Goal: Information Seeking & Learning: Check status

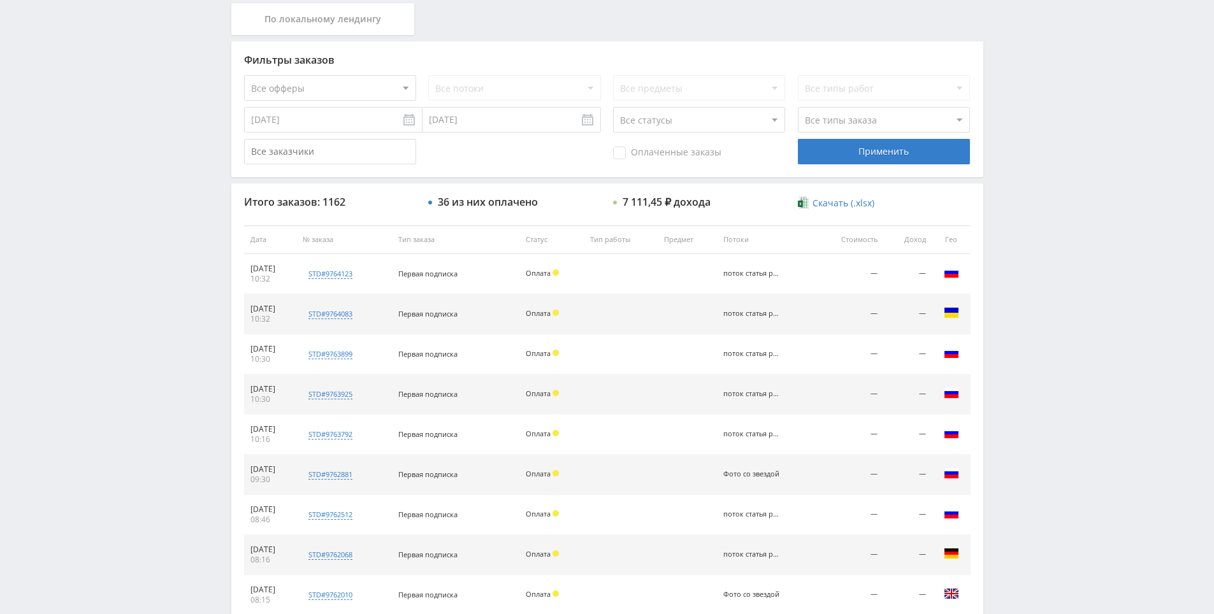
scroll to position [406, 0]
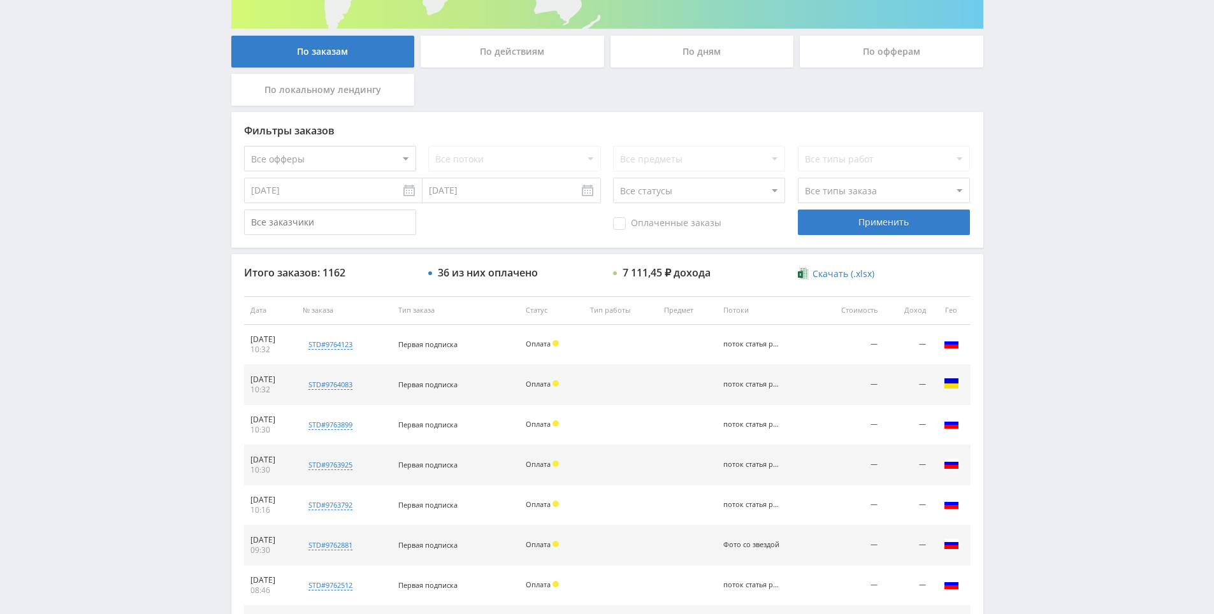
drag, startPoint x: 1044, startPoint y: 413, endPoint x: 1044, endPoint y: 335, distance: 77.7
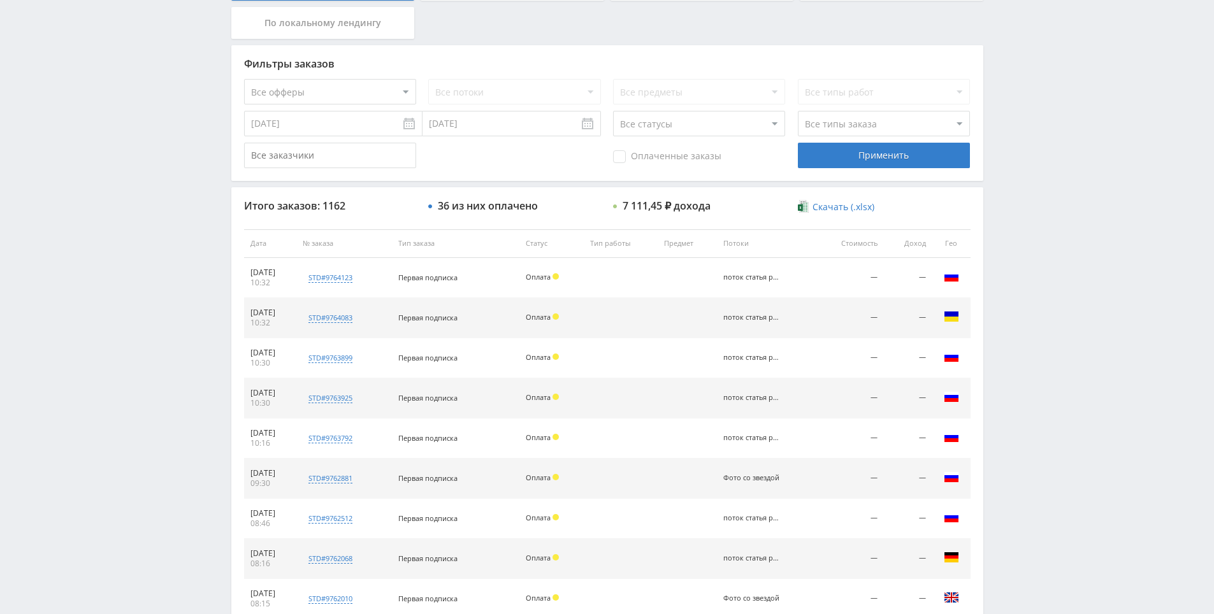
drag, startPoint x: 1044, startPoint y: 339, endPoint x: 1044, endPoint y: 405, distance: 66.3
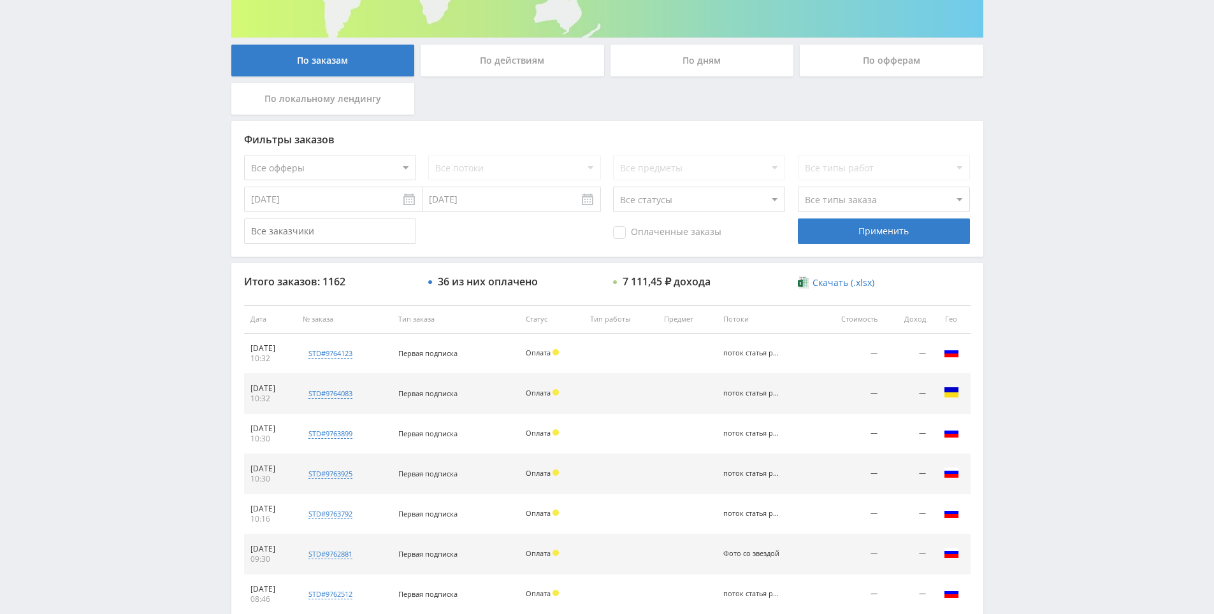
scroll to position [382, 0]
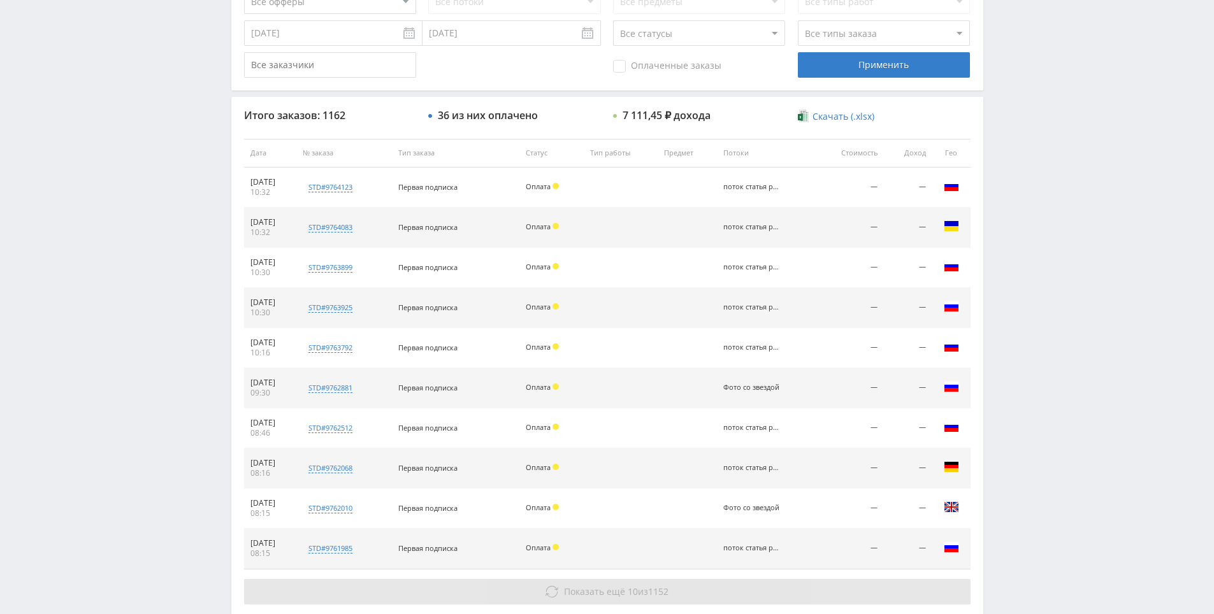
click at [672, 591] on button "Показать ещё 10 из 1152" at bounding box center [607, 591] width 726 height 25
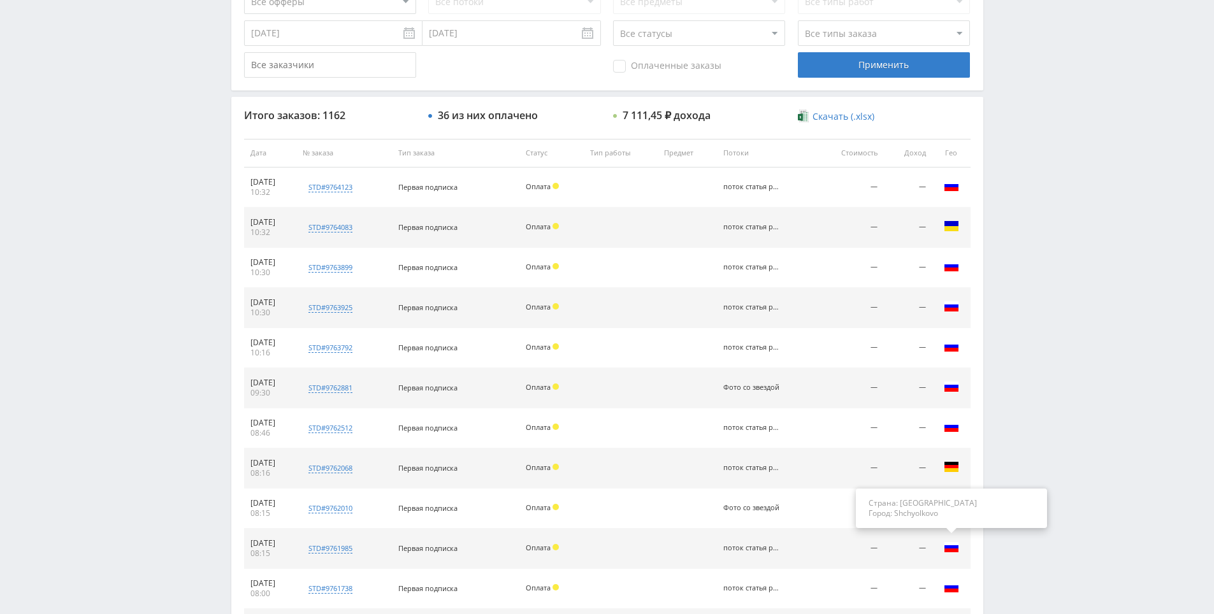
drag, startPoint x: 1053, startPoint y: 364, endPoint x: 957, endPoint y: 476, distance: 146.9
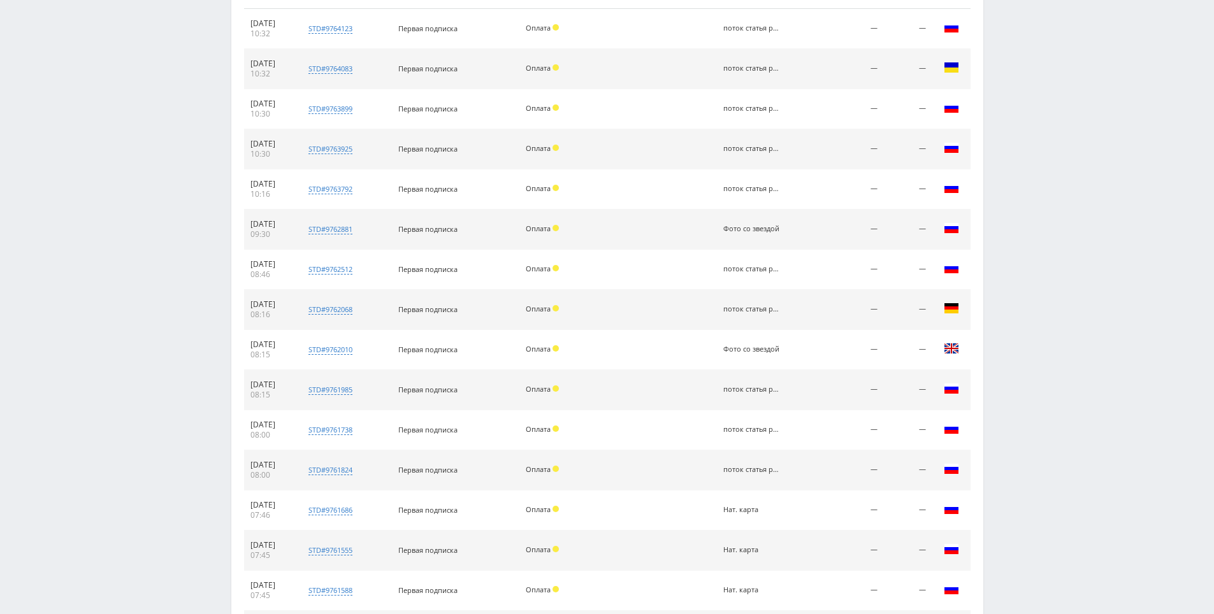
scroll to position [817, 0]
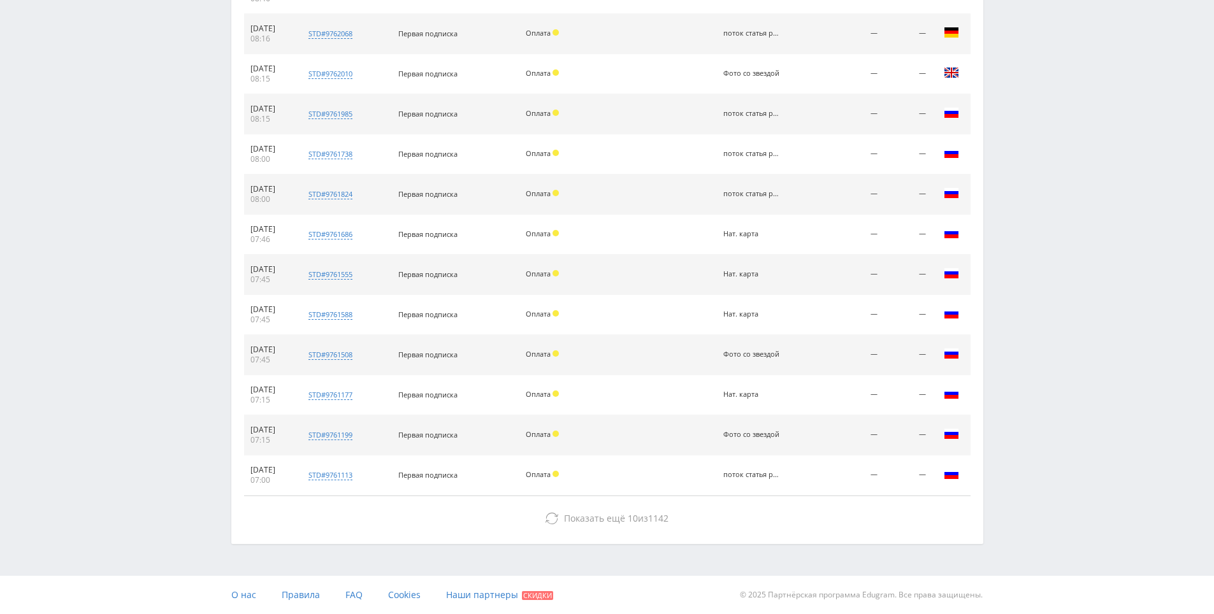
drag, startPoint x: 1002, startPoint y: 495, endPoint x: 1016, endPoint y: 524, distance: 32.5
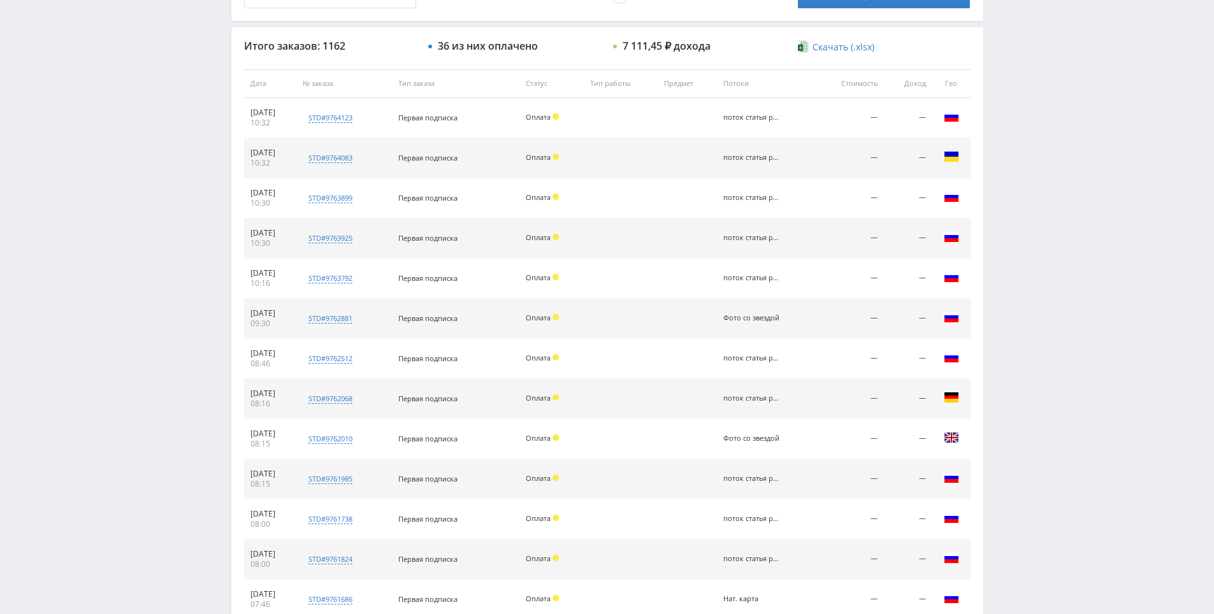
scroll to position [0, 0]
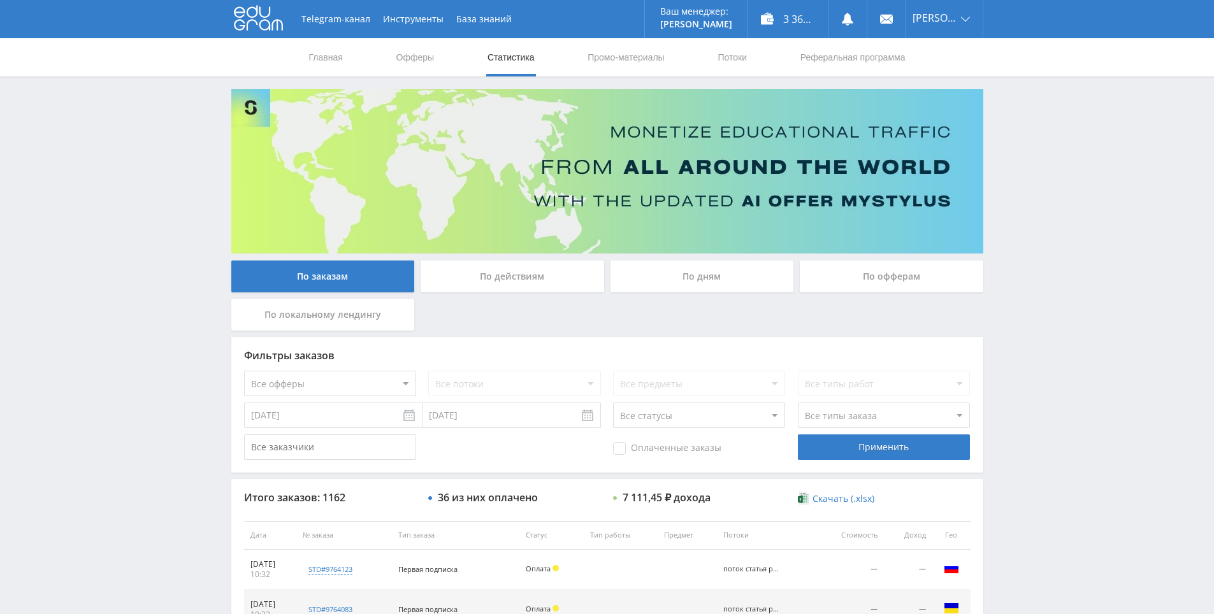
drag, startPoint x: 868, startPoint y: 356, endPoint x: 699, endPoint y: 104, distance: 303.6
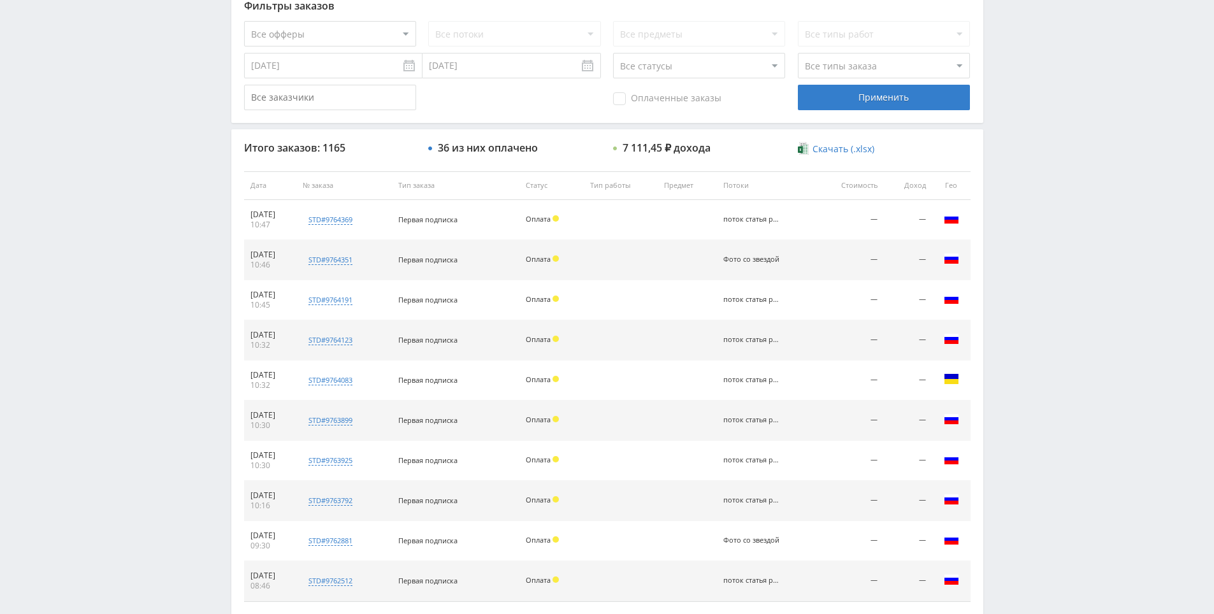
drag, startPoint x: 1007, startPoint y: 403, endPoint x: 991, endPoint y: 459, distance: 58.9
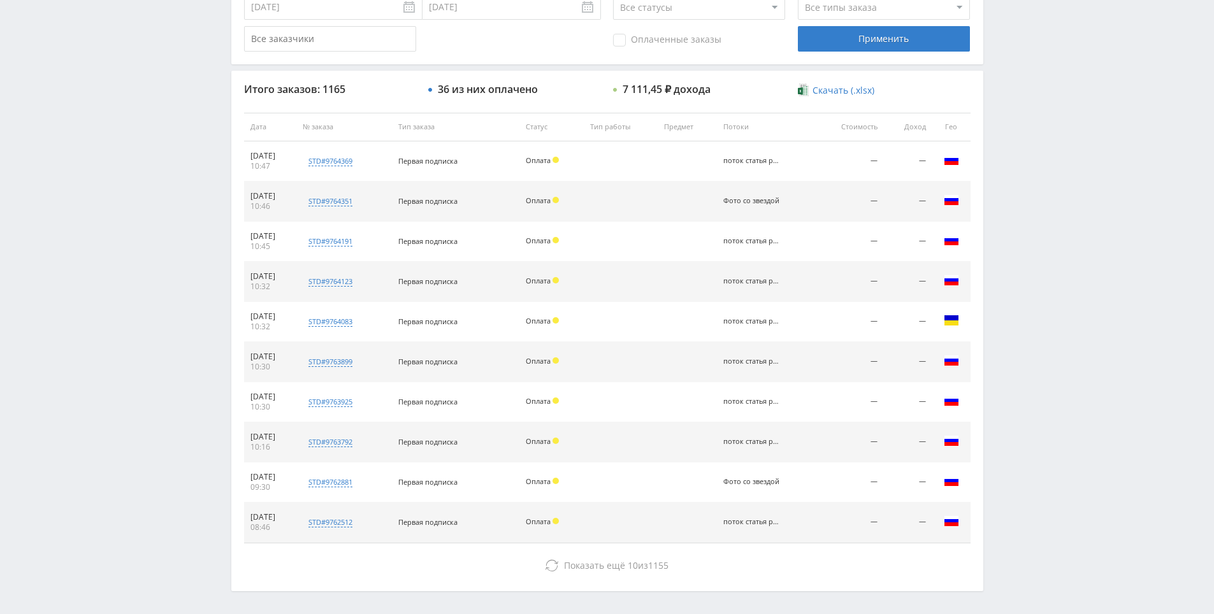
scroll to position [456, 0]
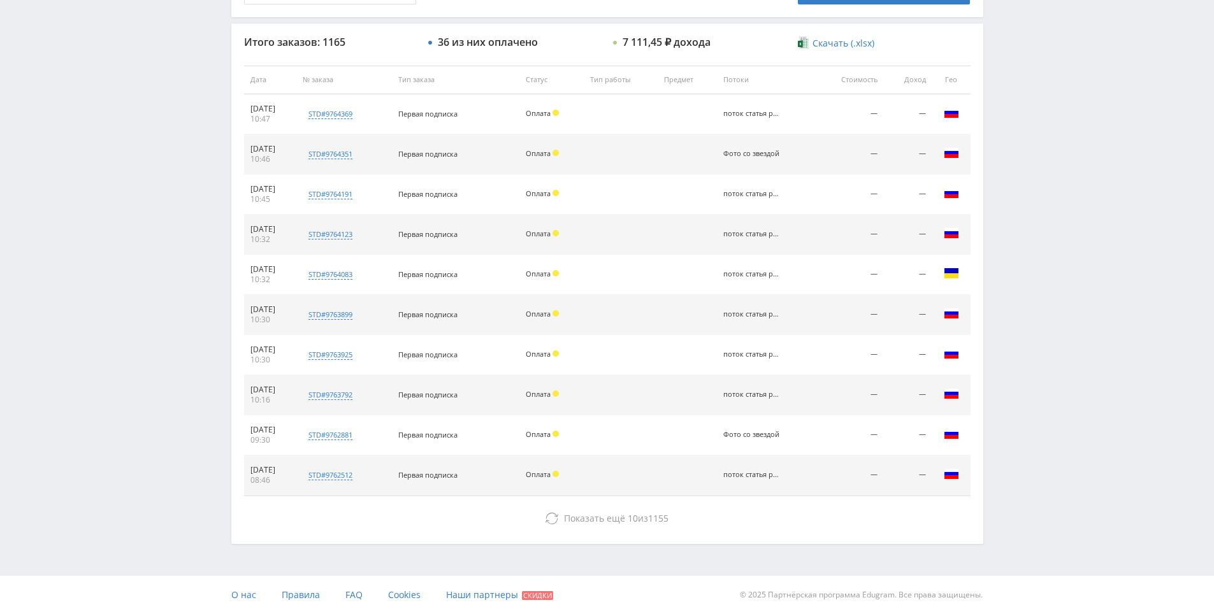
drag, startPoint x: 991, startPoint y: 457, endPoint x: 842, endPoint y: 501, distance: 155.4
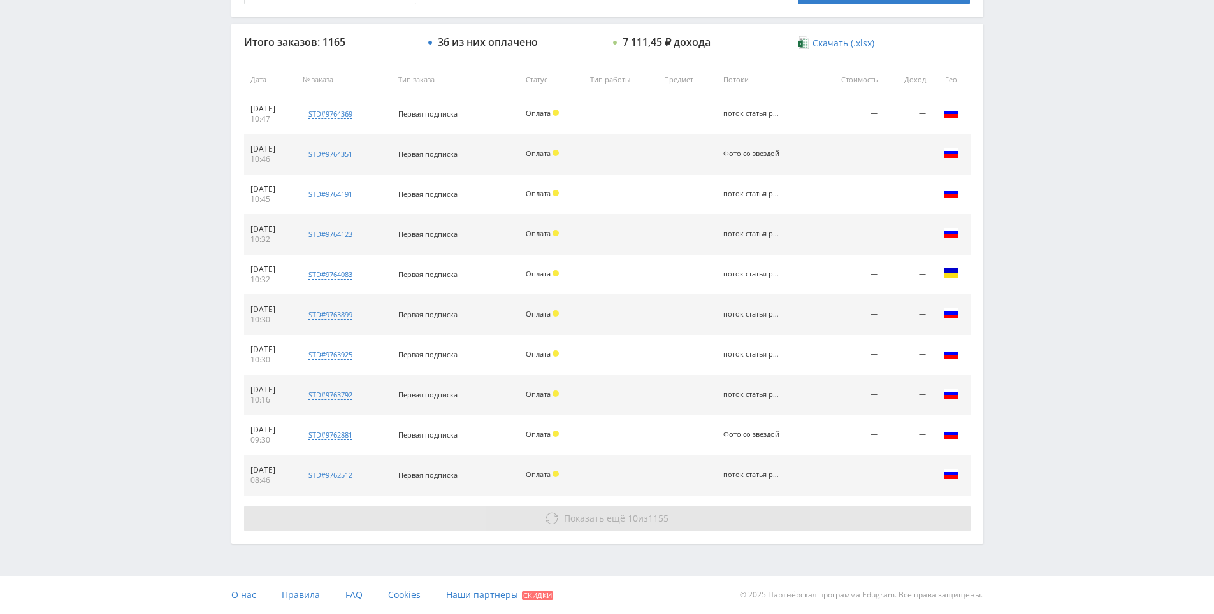
click at [582, 510] on button "Показать ещё 10 из 1155" at bounding box center [607, 518] width 726 height 25
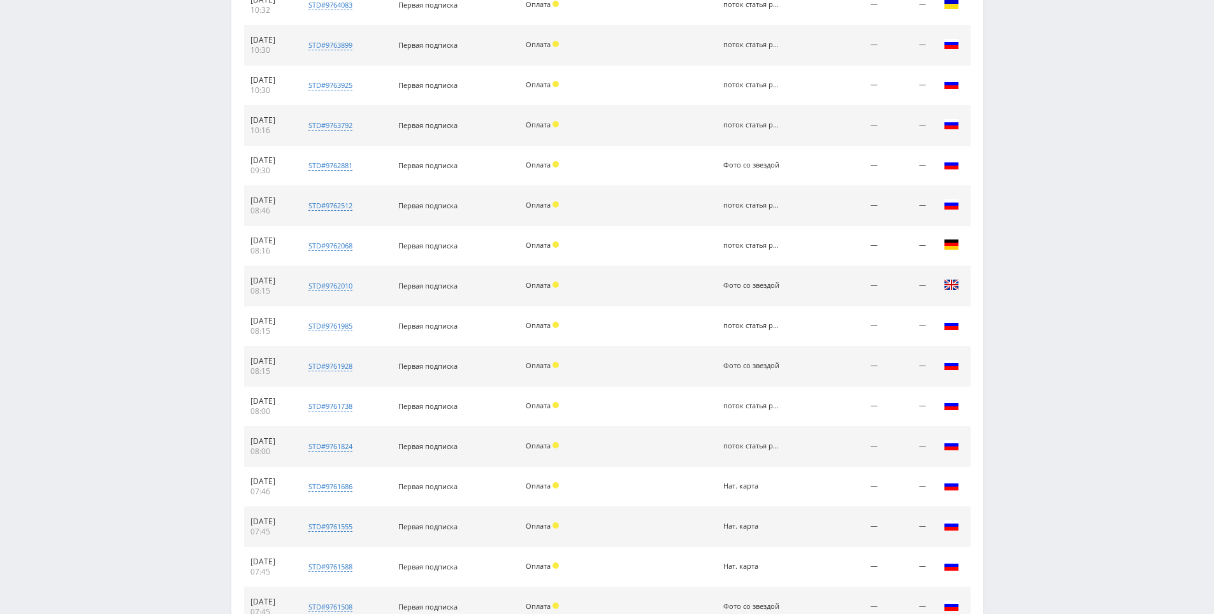
scroll to position [857, 0]
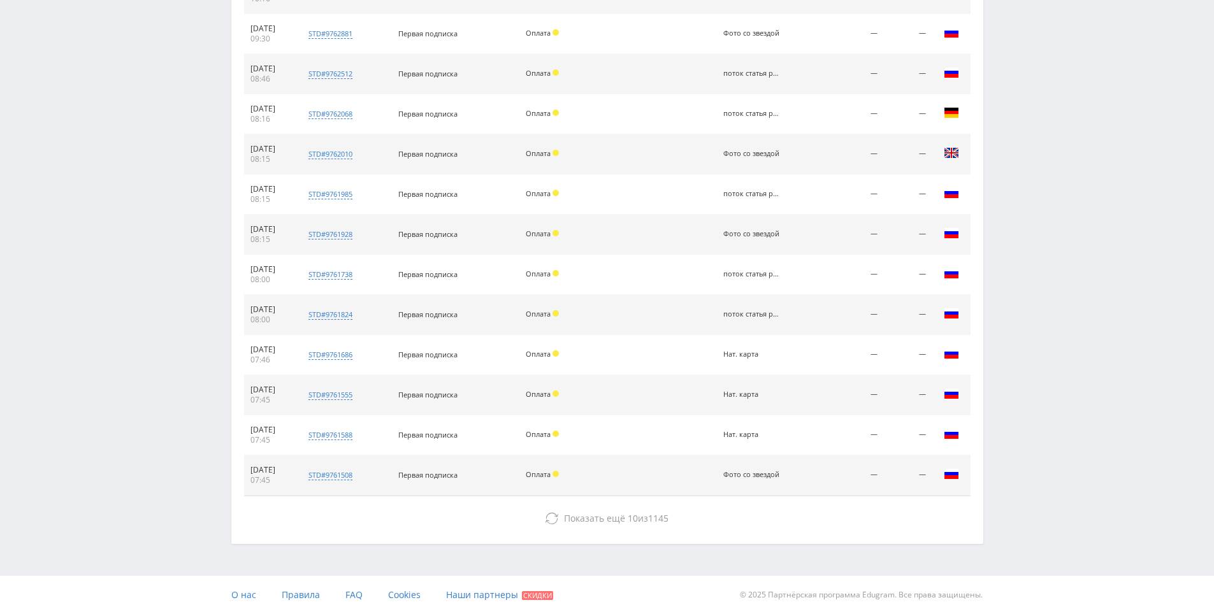
drag, startPoint x: 1065, startPoint y: 482, endPoint x: 1035, endPoint y: 517, distance: 46.1
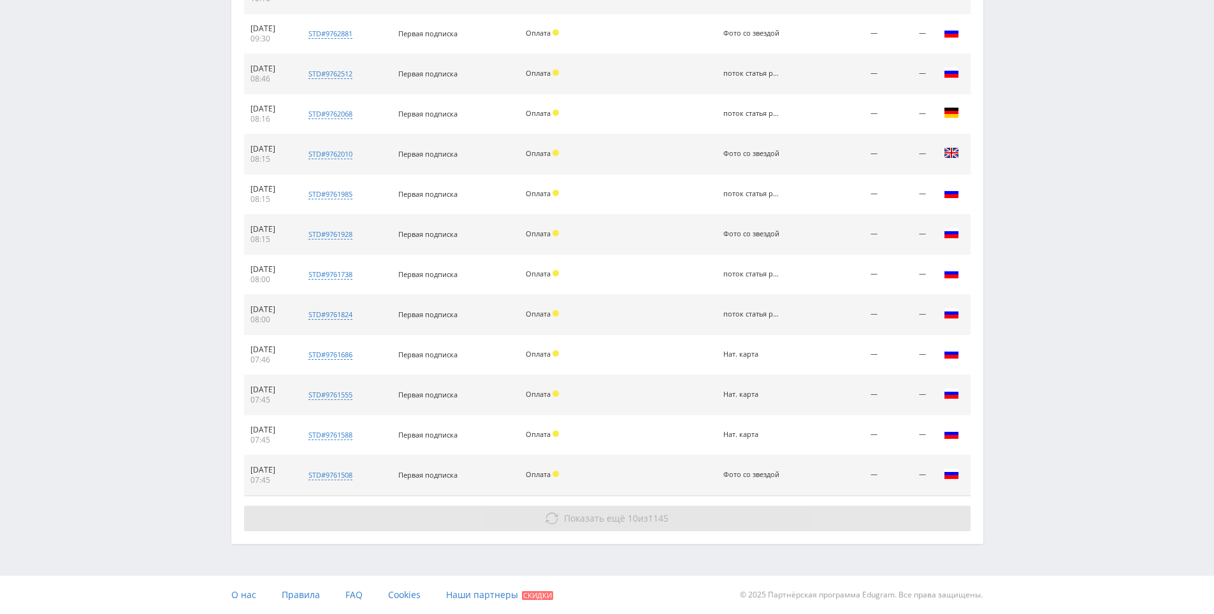
click at [784, 510] on button "Показать ещё 10 из 1145" at bounding box center [607, 518] width 726 height 25
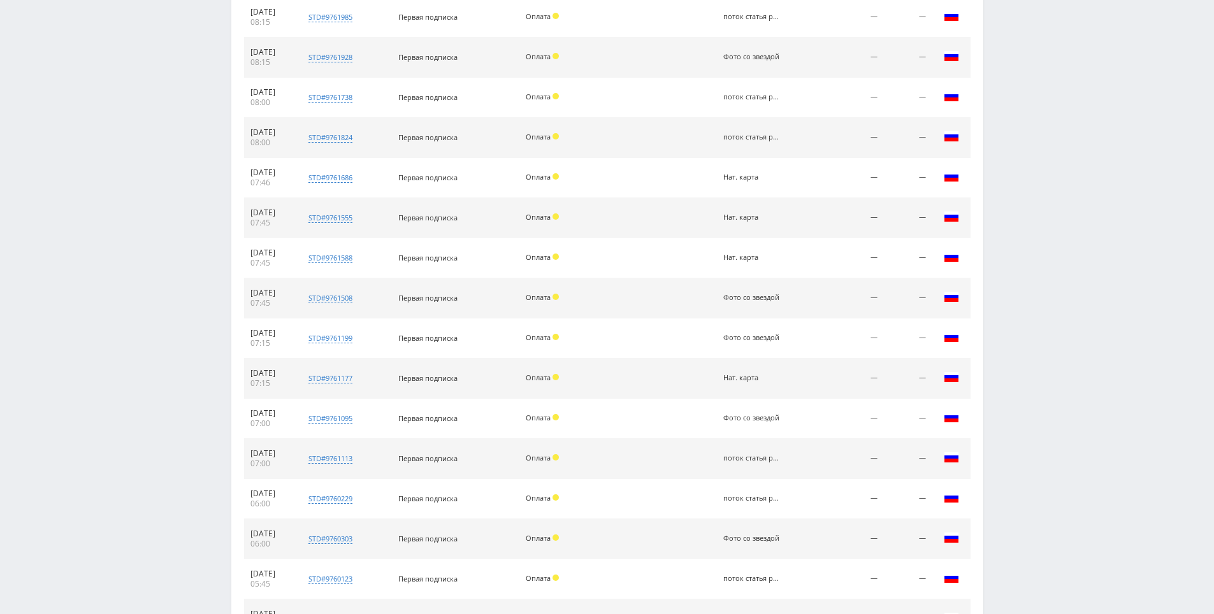
scroll to position [1258, 0]
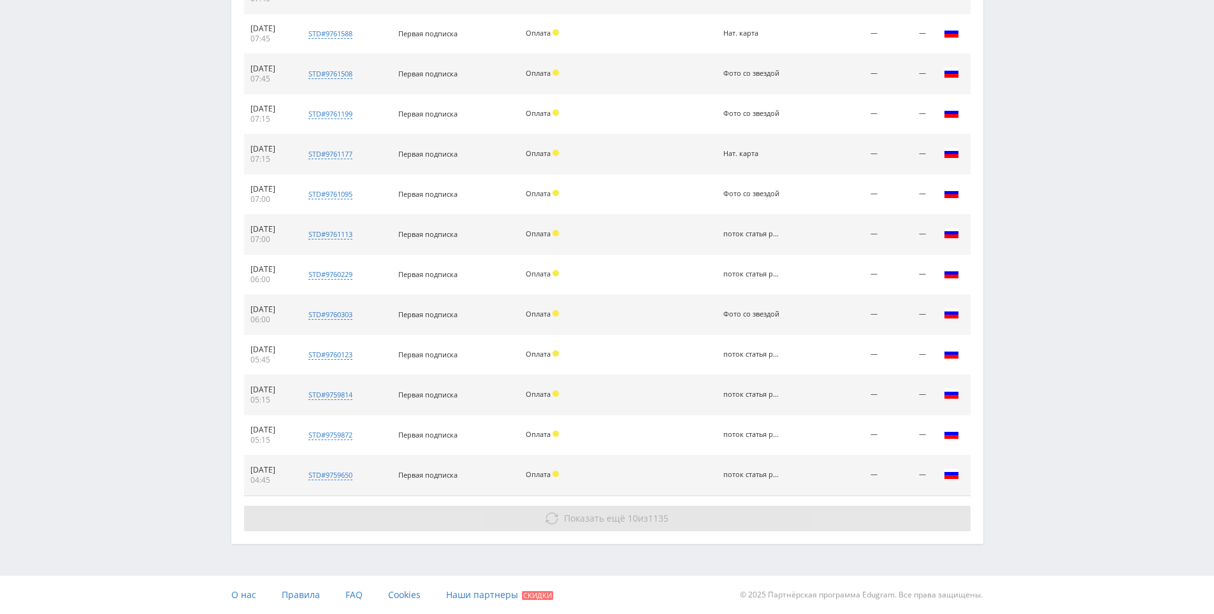
drag, startPoint x: 1103, startPoint y: 377, endPoint x: 942, endPoint y: 528, distance: 220.9
click at [851, 517] on button "Показать ещё 10 из 1135" at bounding box center [607, 518] width 726 height 25
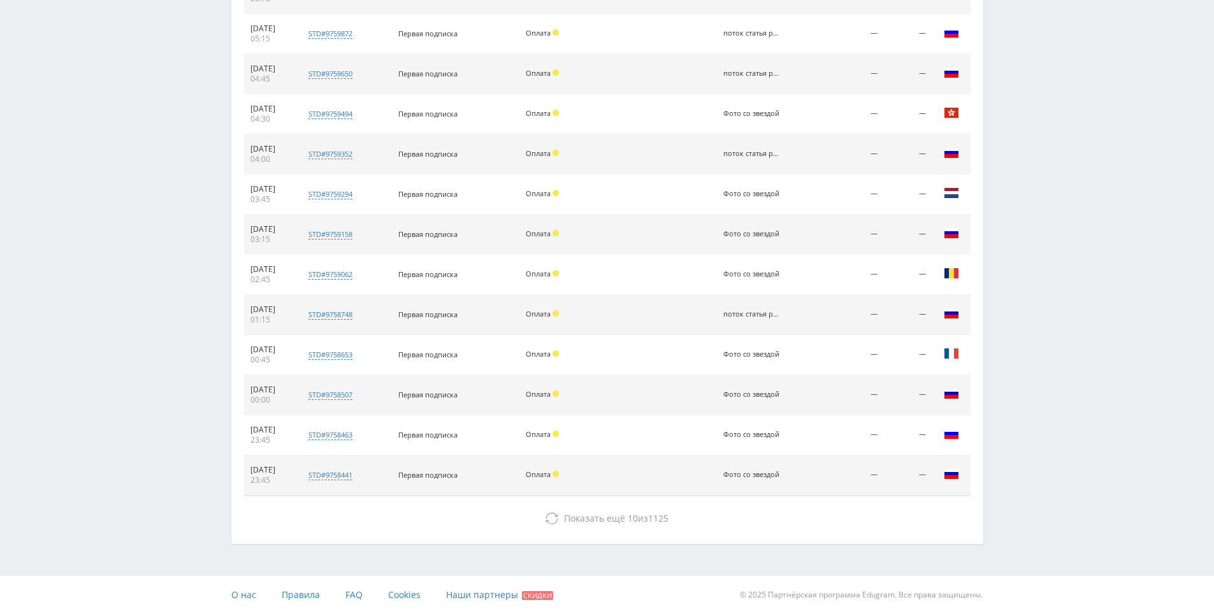
drag, startPoint x: 1018, startPoint y: 451, endPoint x: 986, endPoint y: 493, distance: 51.9
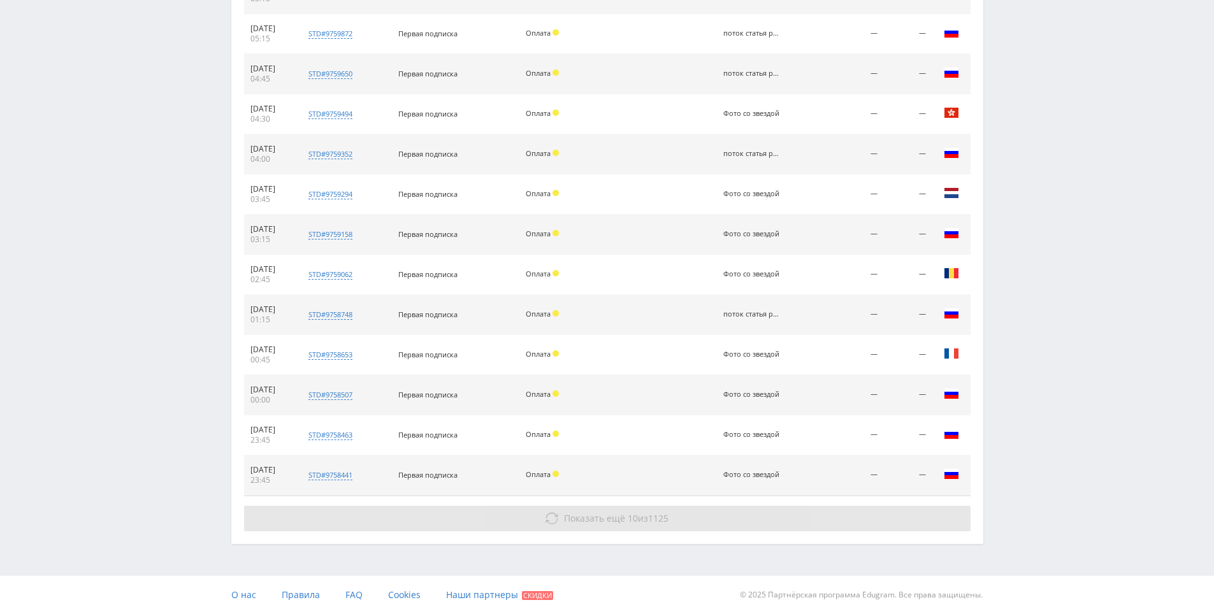
click at [836, 515] on button "Показать ещё 10 из 1125" at bounding box center [607, 518] width 726 height 25
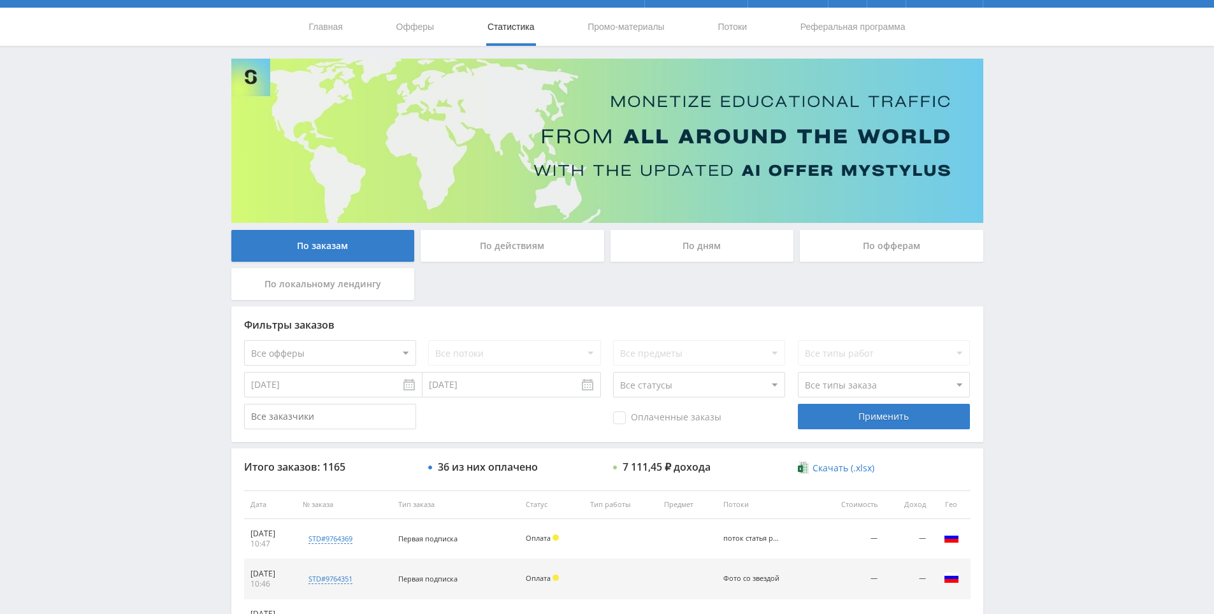
scroll to position [0, 0]
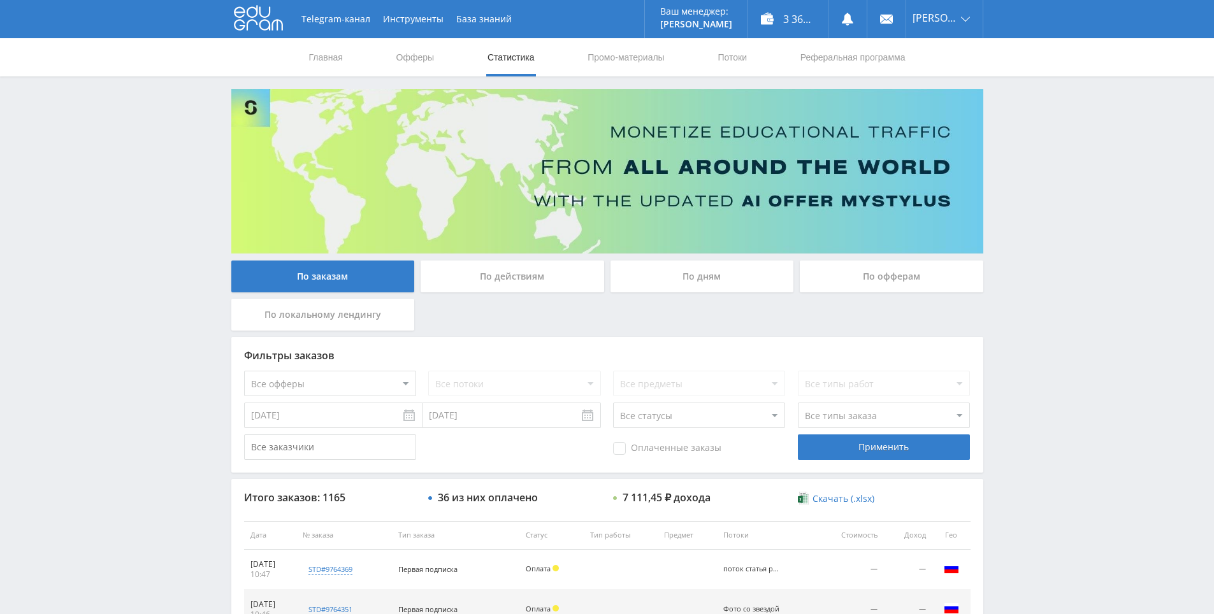
drag, startPoint x: 1031, startPoint y: 424, endPoint x: 1015, endPoint y: 349, distance: 76.9
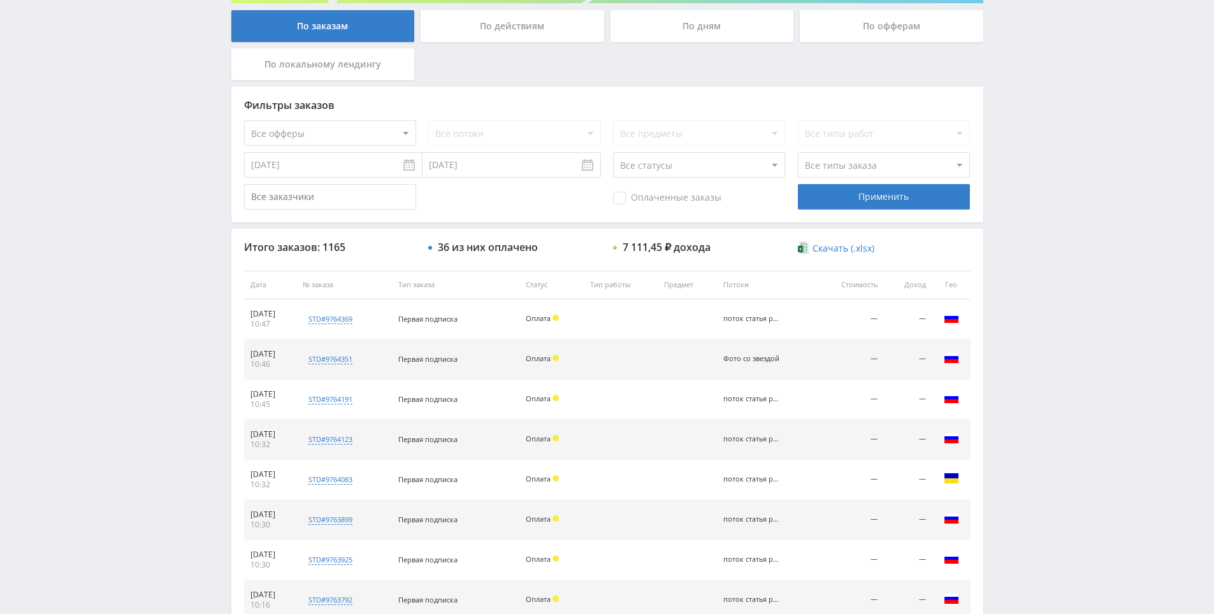
drag, startPoint x: 1016, startPoint y: 405, endPoint x: 1017, endPoint y: 420, distance: 15.3
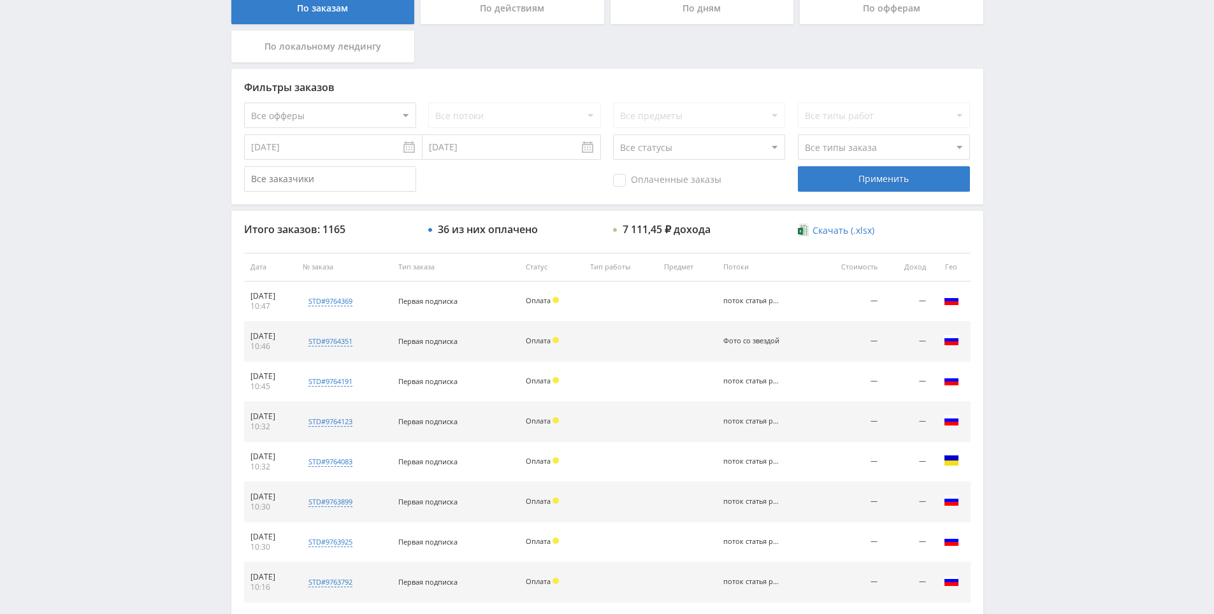
scroll to position [272, 0]
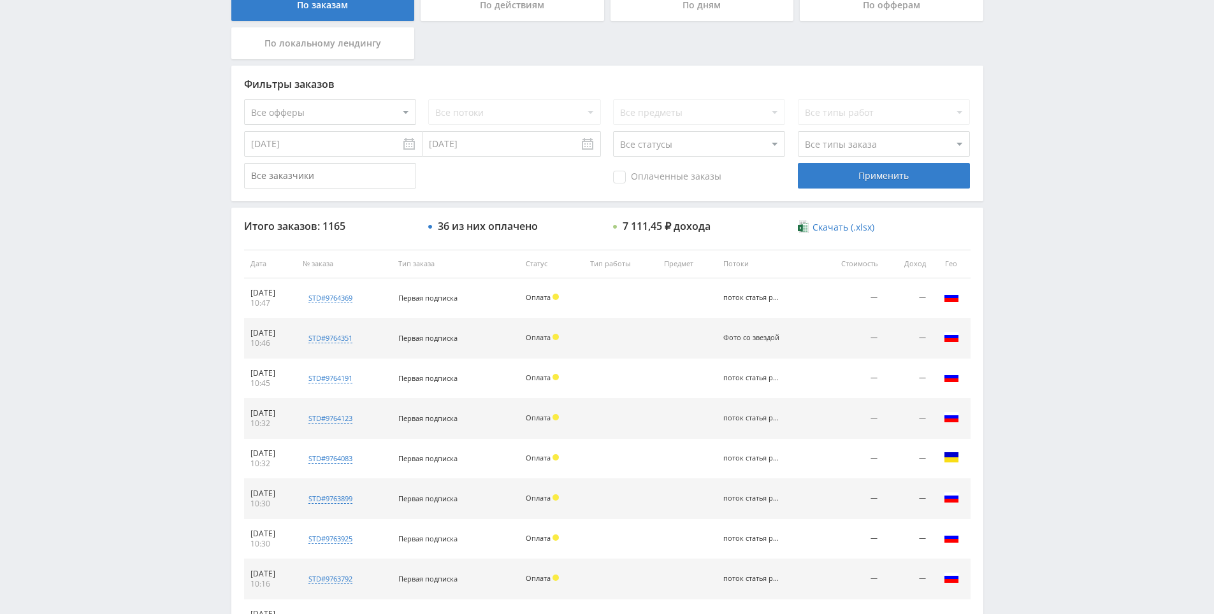
drag, startPoint x: 1017, startPoint y: 420, endPoint x: 1015, endPoint y: 433, distance: 13.5
drag, startPoint x: 1016, startPoint y: 428, endPoint x: 1018, endPoint y: 373, distance: 54.8
drag, startPoint x: 1018, startPoint y: 370, endPoint x: 1023, endPoint y: 331, distance: 39.3
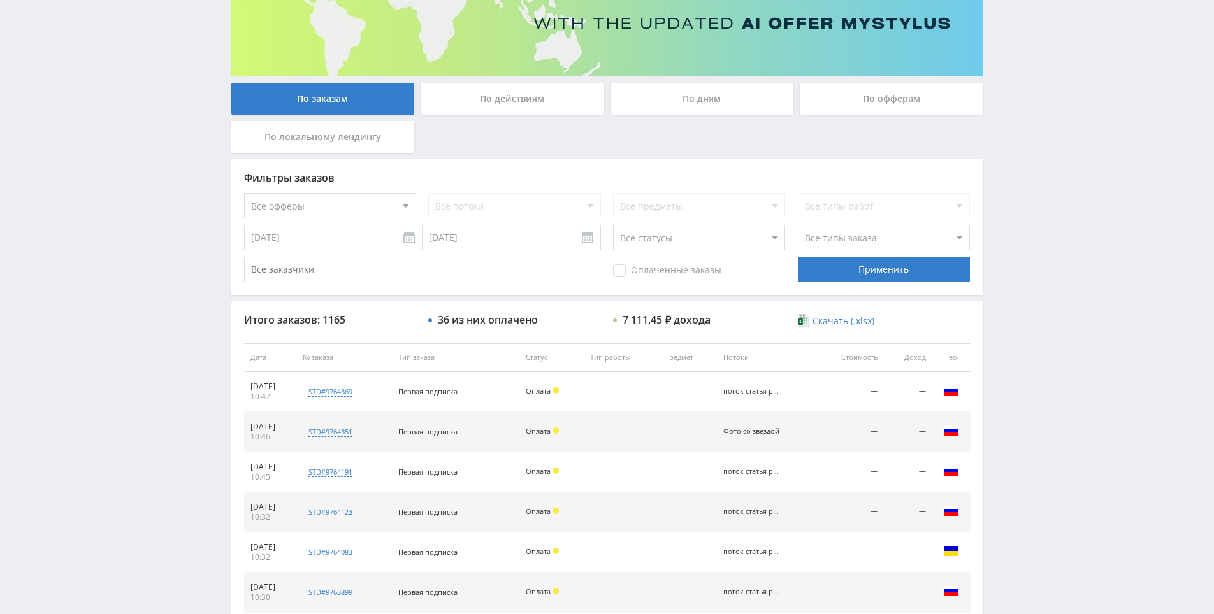
drag, startPoint x: 1009, startPoint y: 401, endPoint x: 993, endPoint y: 331, distance: 71.3
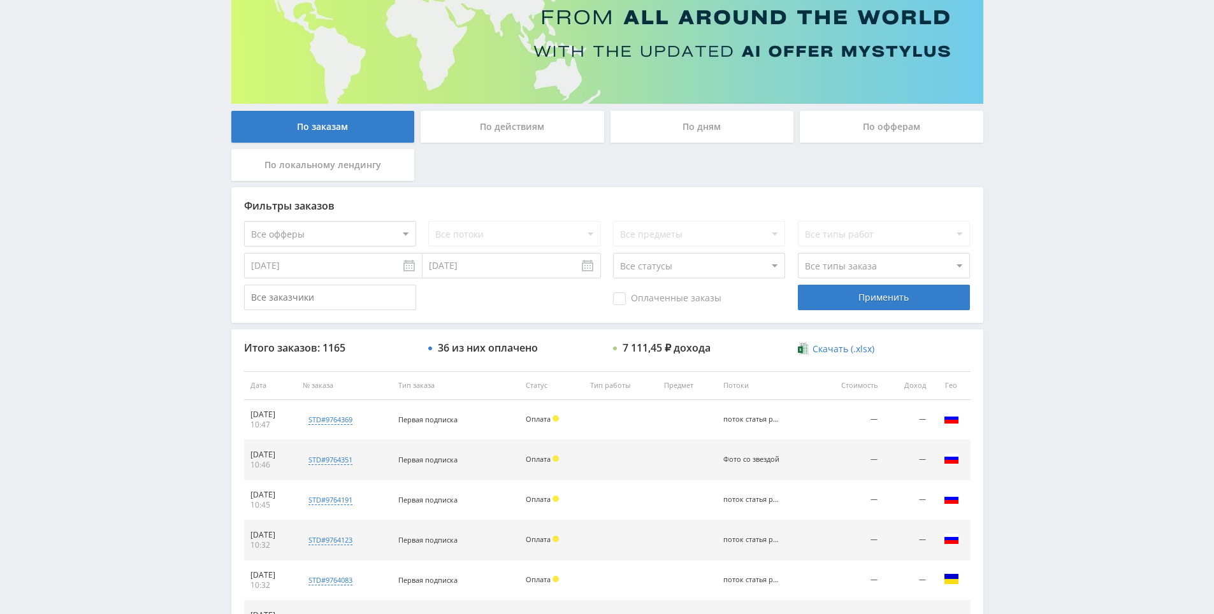
scroll to position [0, 0]
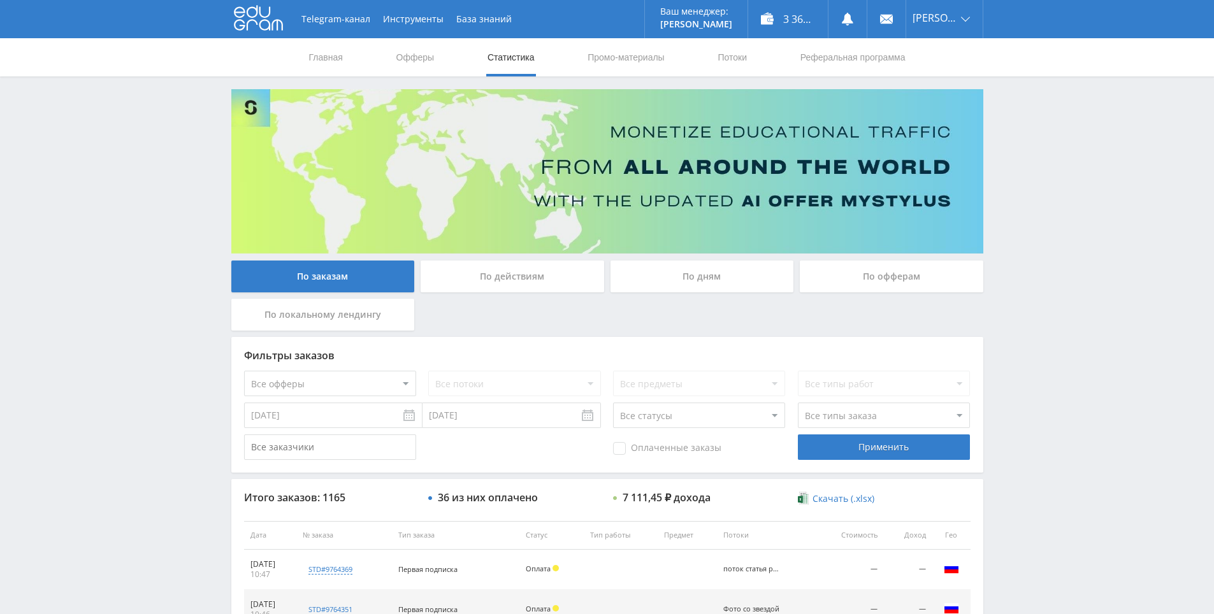
click at [269, 27] on use at bounding box center [258, 18] width 49 height 25
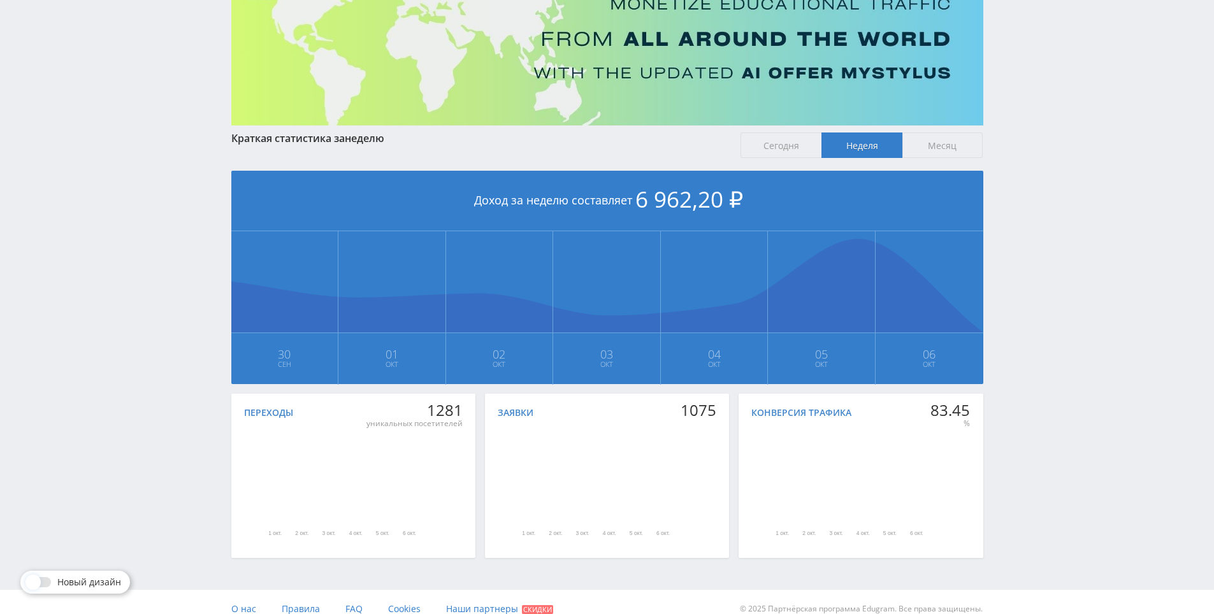
scroll to position [142, 0]
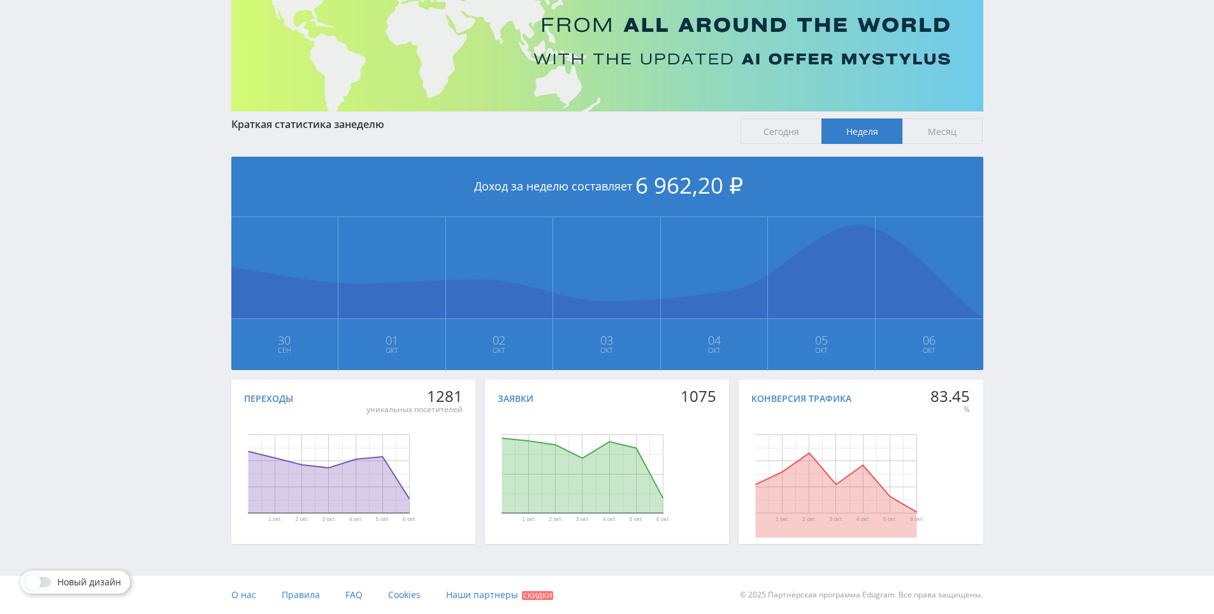
click at [758, 129] on span "Сегодня" at bounding box center [780, 131] width 81 height 25
click at [0, 0] on input "Сегодня" at bounding box center [0, 0] width 0 height 0
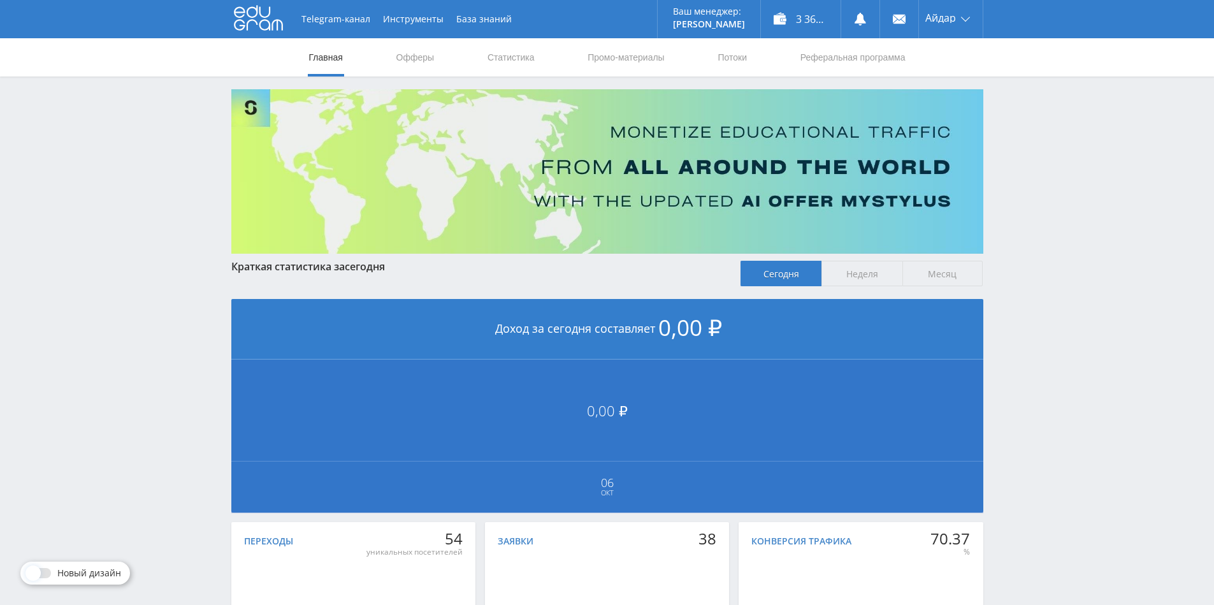
scroll to position [152, 0]
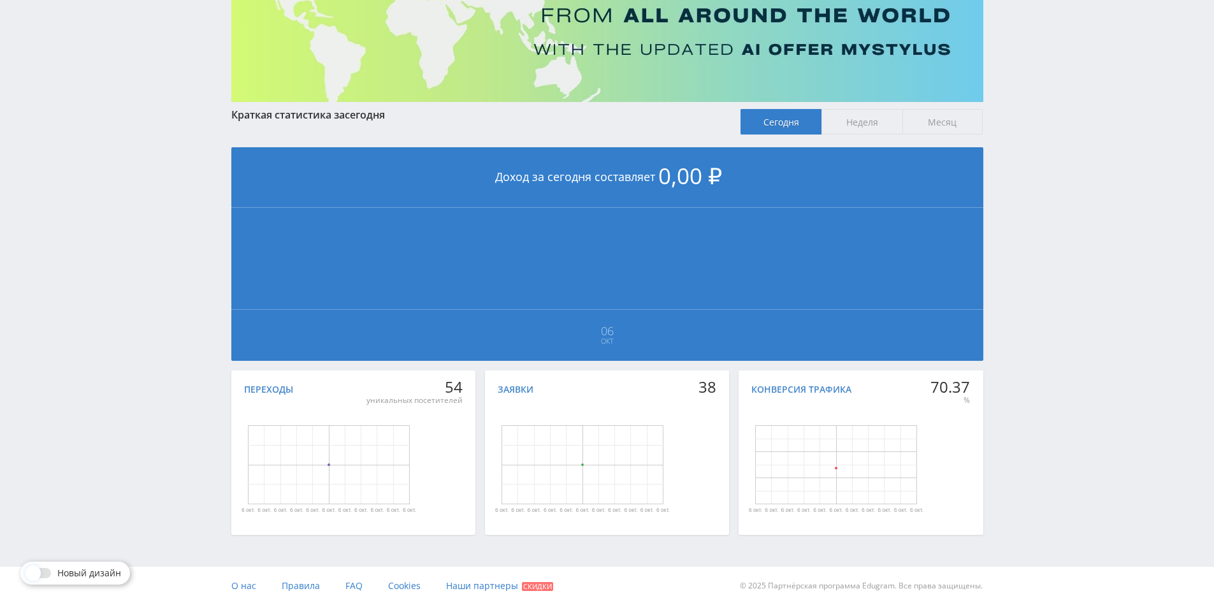
click at [1035, 362] on div "Telegram-канал Инструменты База знаний Ваш менеджер: Alex Alex Online @edugram_…" at bounding box center [607, 226] width 1214 height 756
drag, startPoint x: 1024, startPoint y: 368, endPoint x: 1019, endPoint y: 363, distance: 7.2
click at [1023, 368] on div "Telegram-канал Инструменты База знаний Ваш менеджер: Alex Alex Online @edugram_…" at bounding box center [607, 226] width 1214 height 756
click at [1016, 340] on div "Telegram-канал Инструменты База знаний Ваш менеджер: Alex Alex Online @edugram_…" at bounding box center [607, 226] width 1214 height 756
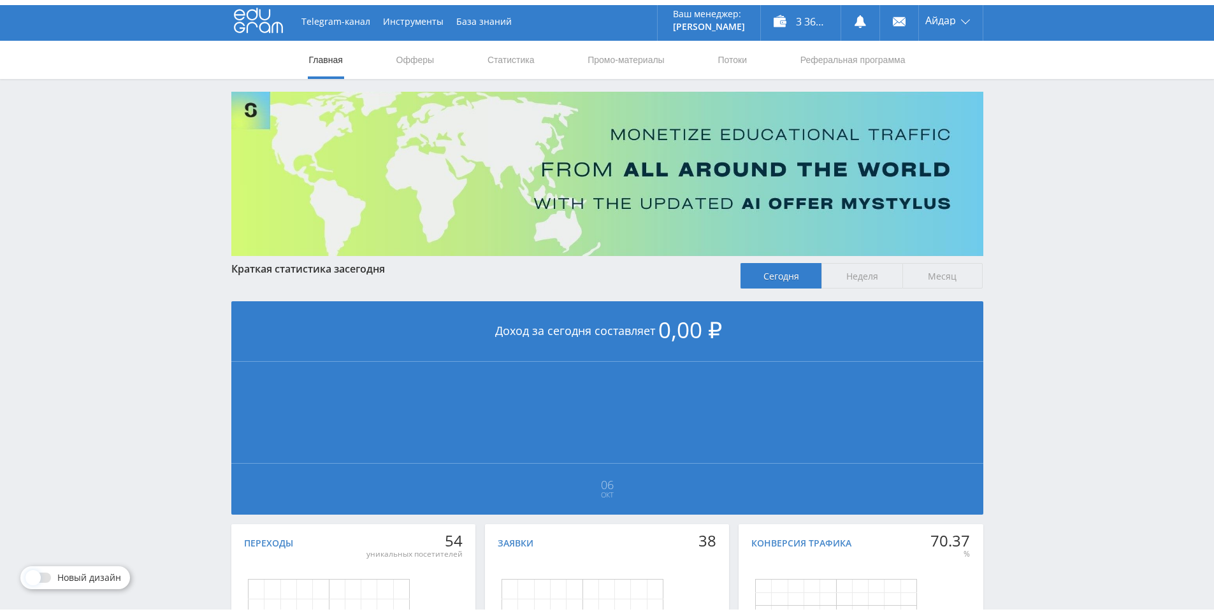
scroll to position [0, 0]
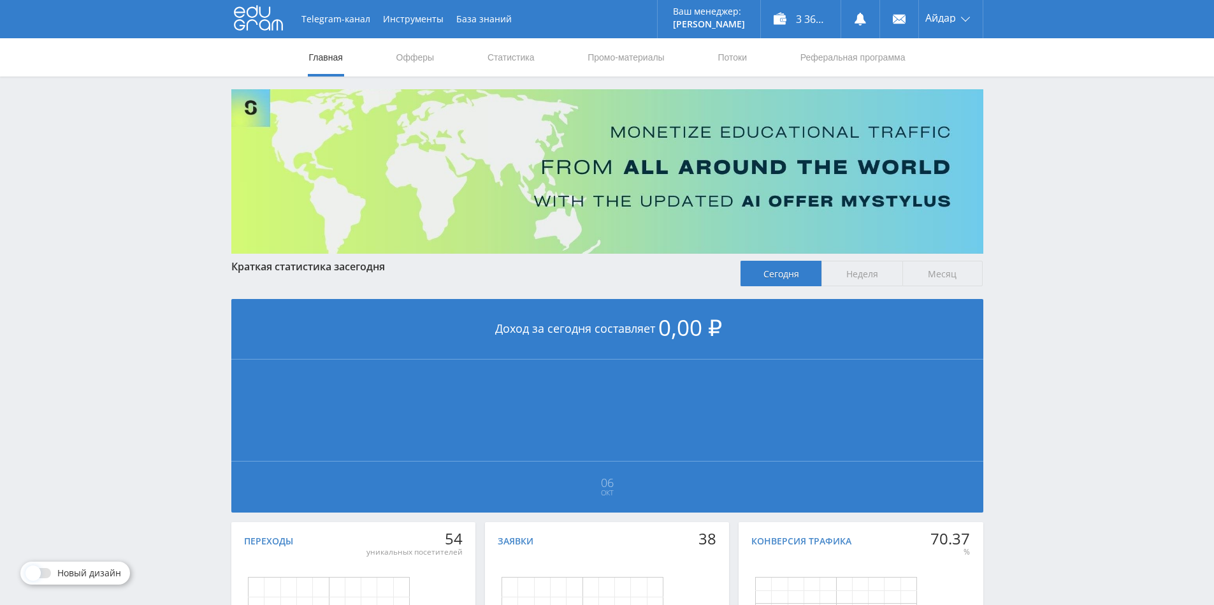
click at [954, 271] on span "Месяц" at bounding box center [942, 273] width 81 height 25
click at [0, 0] on input "Месяц" at bounding box center [0, 0] width 0 height 0
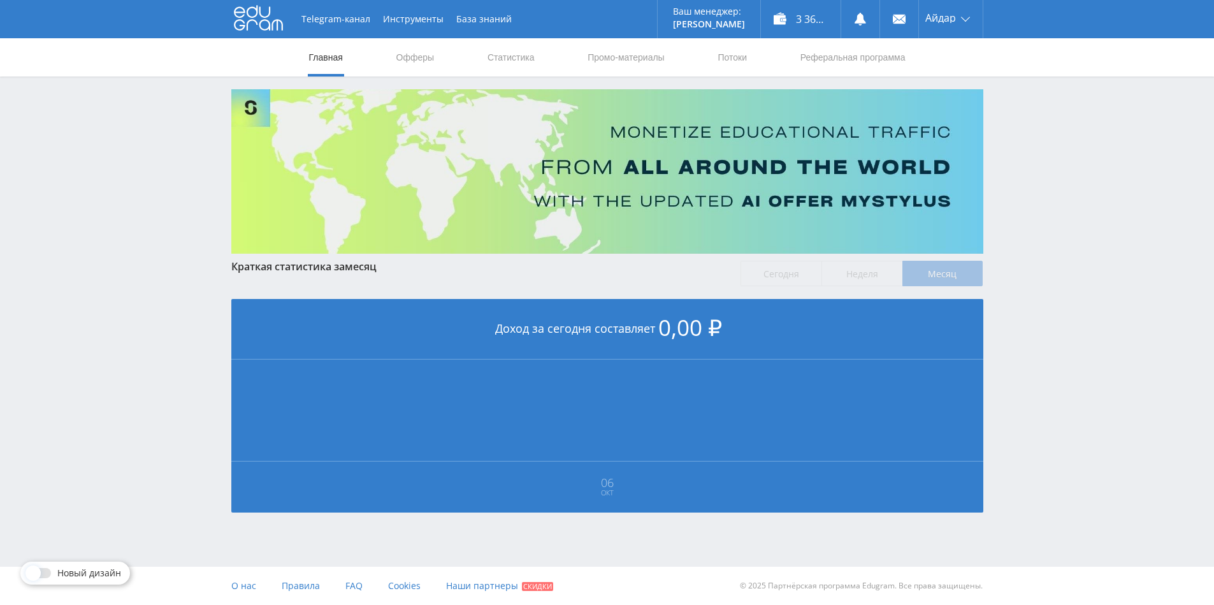
click at [1065, 344] on div "Telegram-канал Инструменты База знаний Ваш менеджер: Alex Alex Online @edugram_…" at bounding box center [607, 293] width 1214 height 586
click at [1064, 344] on div "Telegram-канал Инструменты База знаний Ваш менеджер: Alex Alex Online @edugram_…" at bounding box center [607, 293] width 1214 height 586
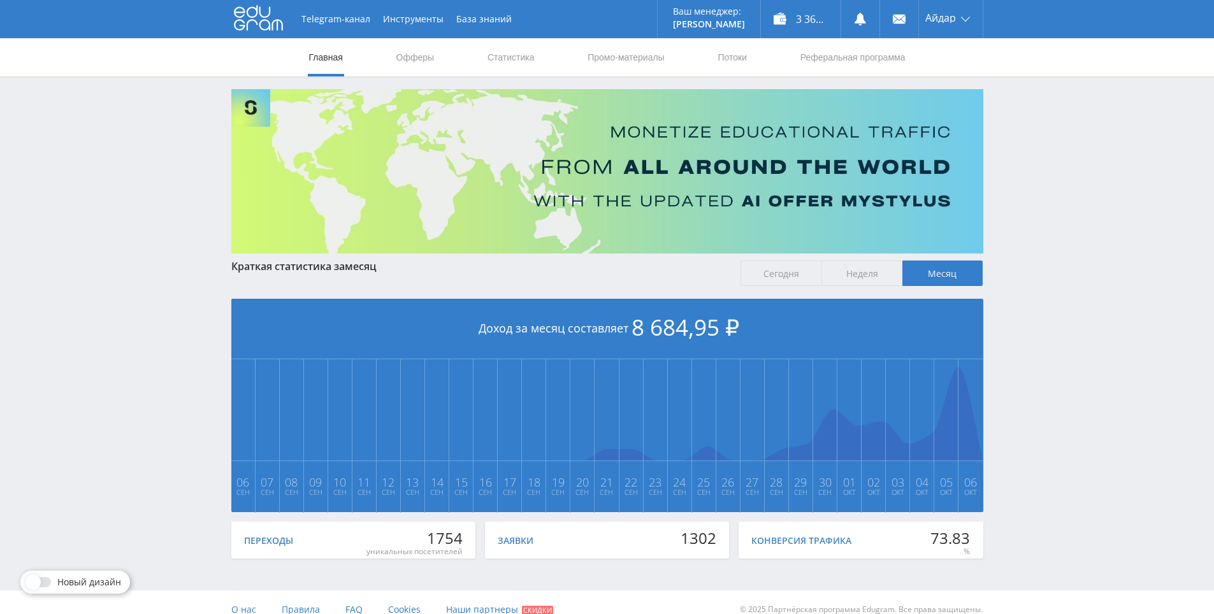
click at [1058, 320] on div "Telegram-канал Инструменты База знаний Ваш менеджер: Alex Alex Online @edugram_…" at bounding box center [607, 314] width 1214 height 629
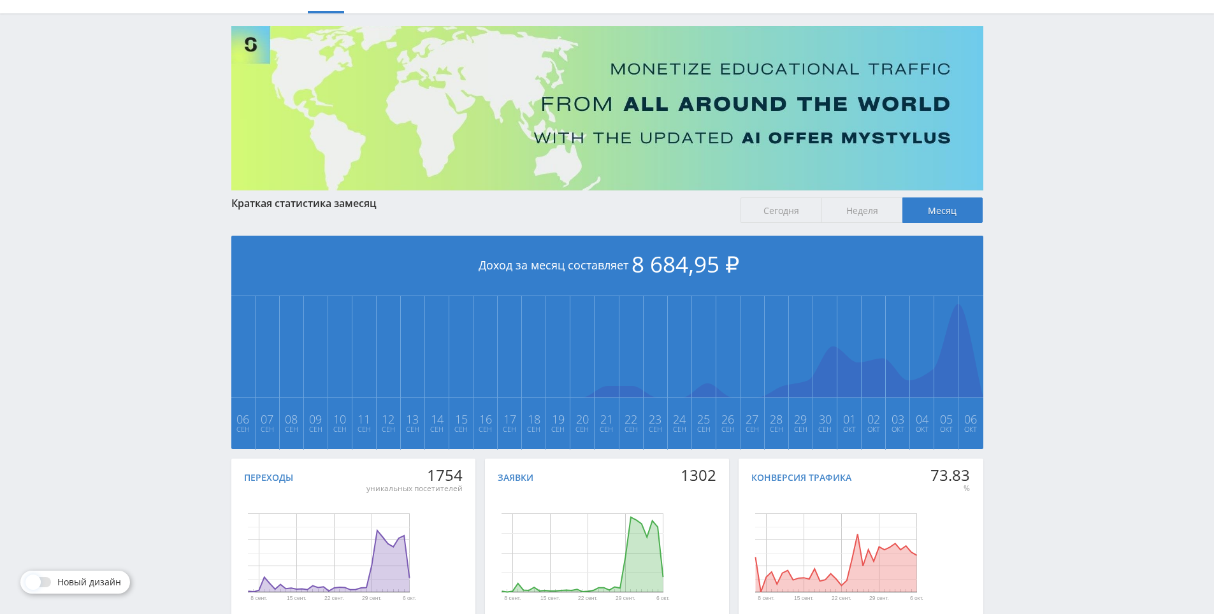
scroll to position [142, 0]
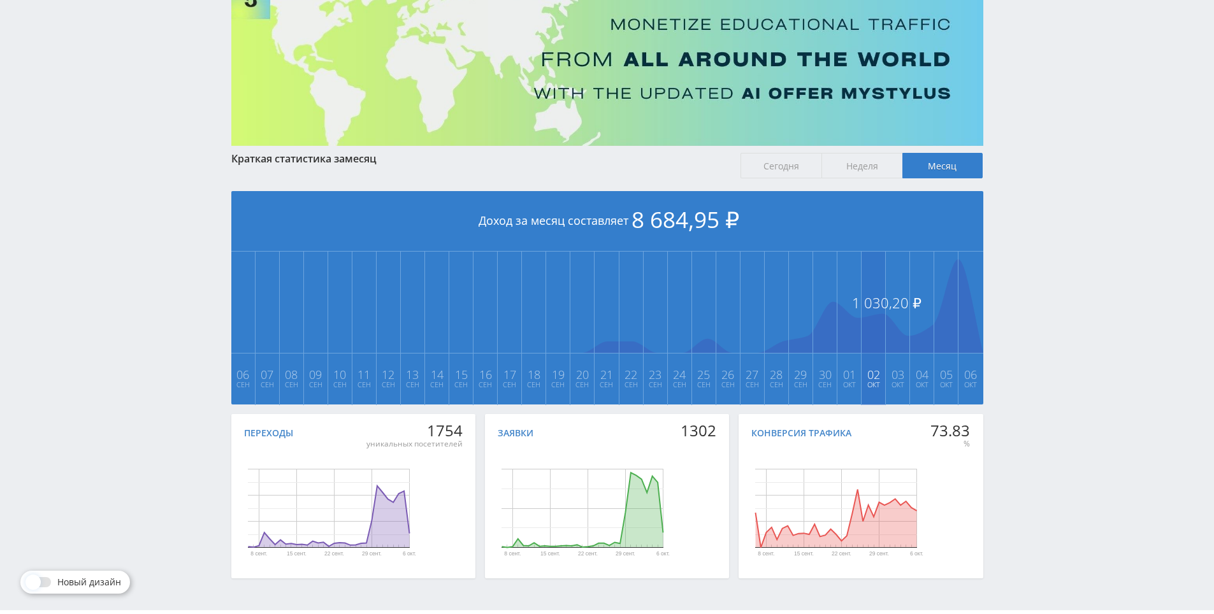
drag, startPoint x: 1037, startPoint y: 312, endPoint x: 867, endPoint y: 329, distance: 171.1
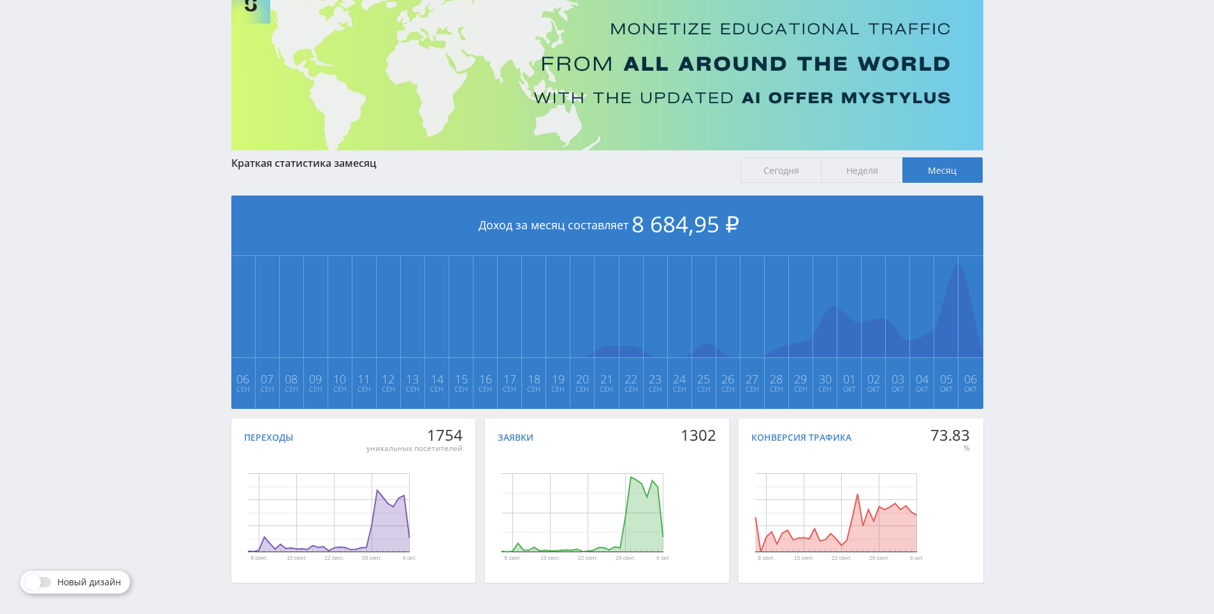
click at [763, 183] on span "Сегодня" at bounding box center [780, 169] width 81 height 25
click at [0, 0] on input "Сегодня" at bounding box center [0, 0] width 0 height 0
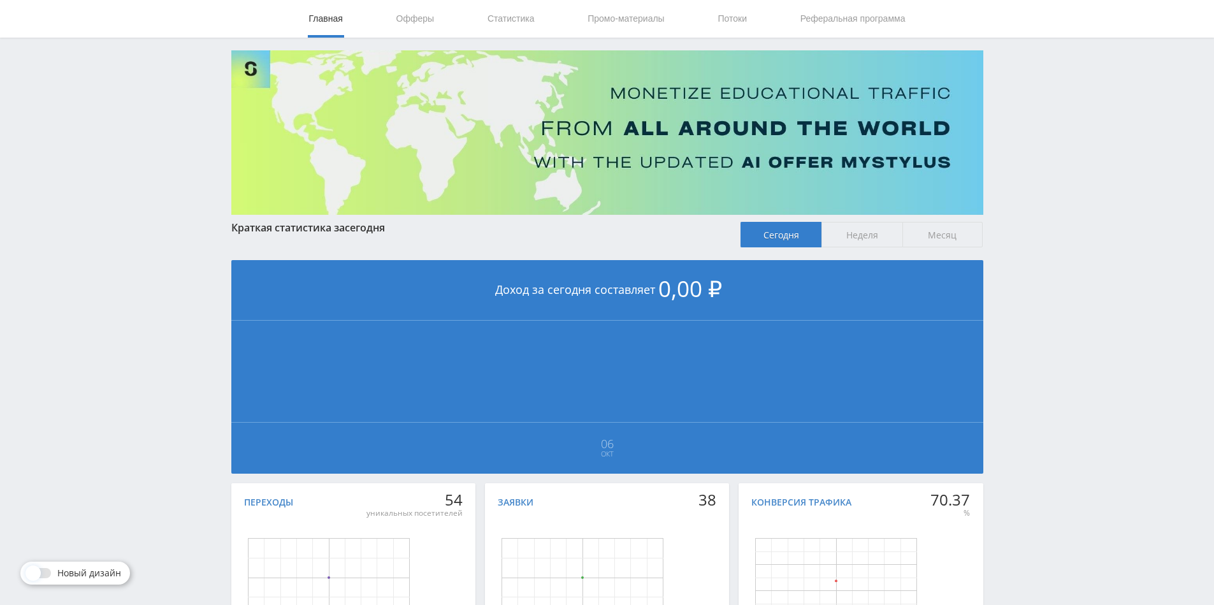
scroll to position [152, 0]
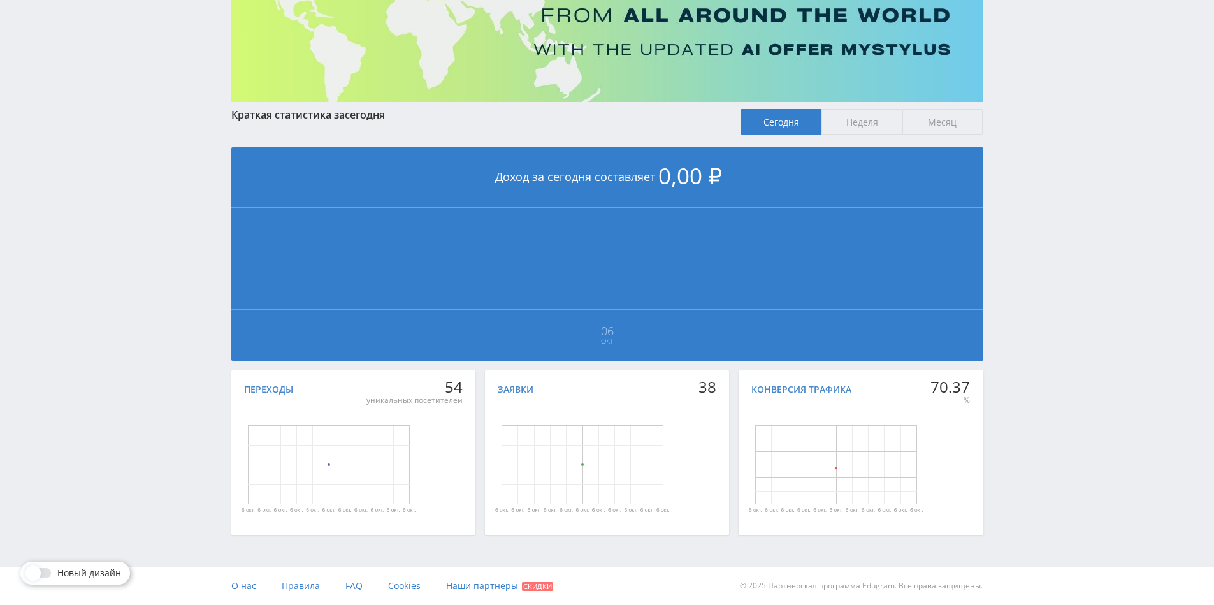
drag, startPoint x: 1006, startPoint y: 361, endPoint x: 993, endPoint y: 405, distance: 46.0
click at [1030, 208] on div "Telegram-канал Инструменты База знаний Ваш менеджер: Alex Alex Online @edugram_…" at bounding box center [607, 226] width 1214 height 756
click at [1031, 181] on div "Telegram-канал Инструменты База знаний Ваш менеджер: Alex Alex Online @edugram_…" at bounding box center [607, 226] width 1214 height 756
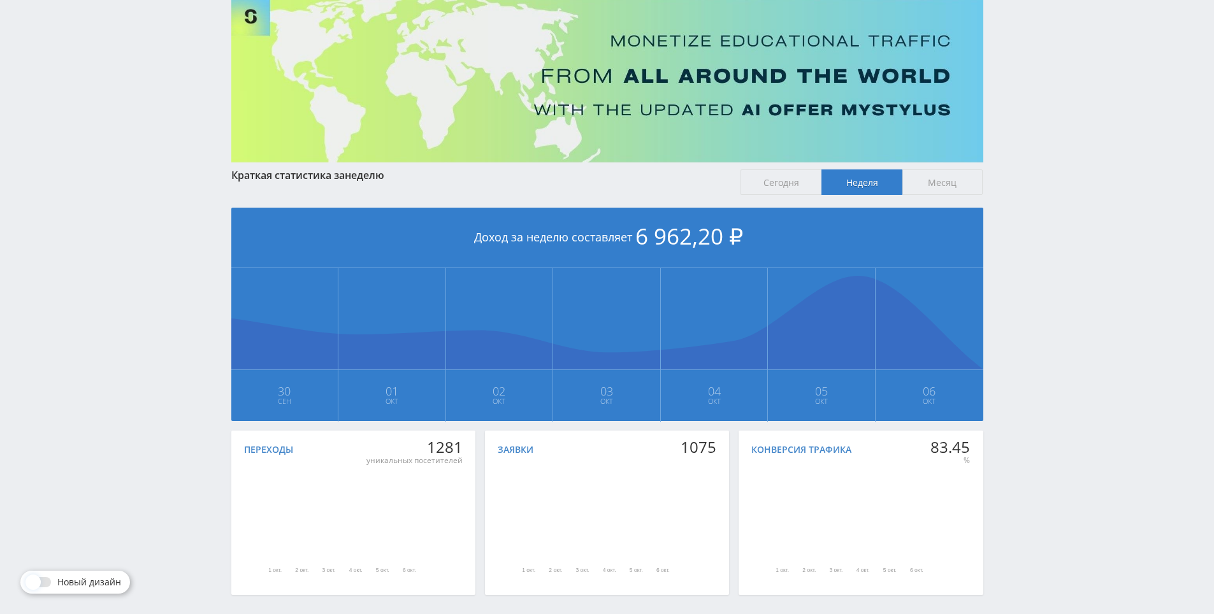
scroll to position [127, 0]
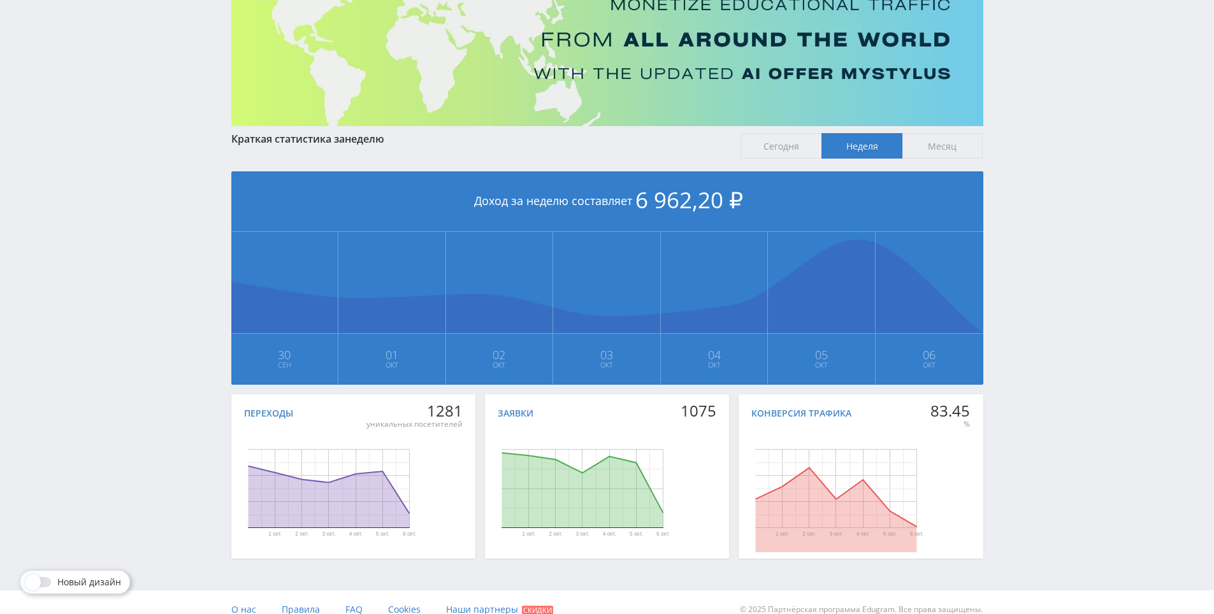
click at [786, 144] on span "Сегодня" at bounding box center [780, 145] width 81 height 25
click at [0, 0] on input "Сегодня" at bounding box center [0, 0] width 0 height 0
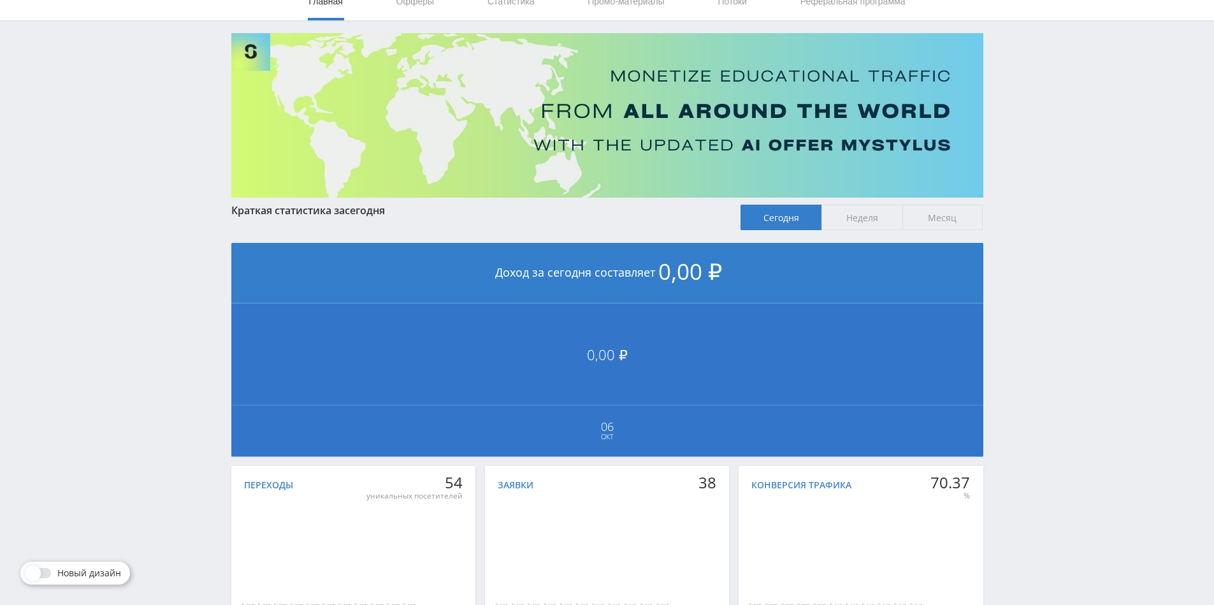
scroll to position [0, 0]
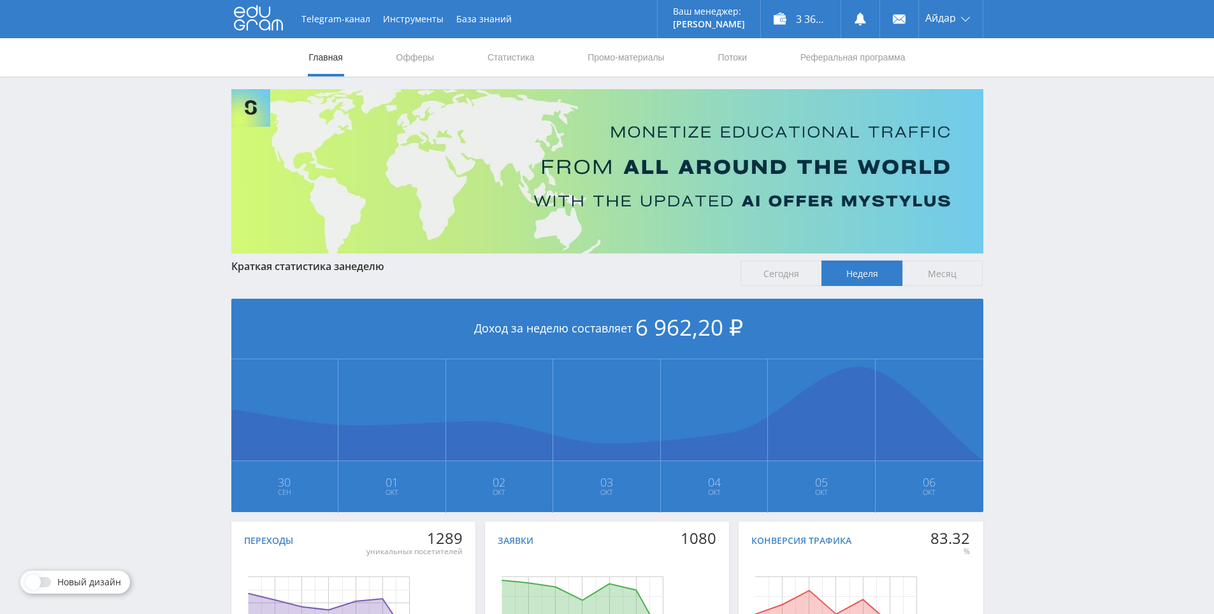
drag, startPoint x: 1014, startPoint y: 236, endPoint x: 1037, endPoint y: 157, distance: 82.1
click at [1037, 157] on div "Telegram-канал Инструменты База знаний Ваш менеджер: [PERSON_NAME] Online @edug…" at bounding box center [607, 378] width 1214 height 756
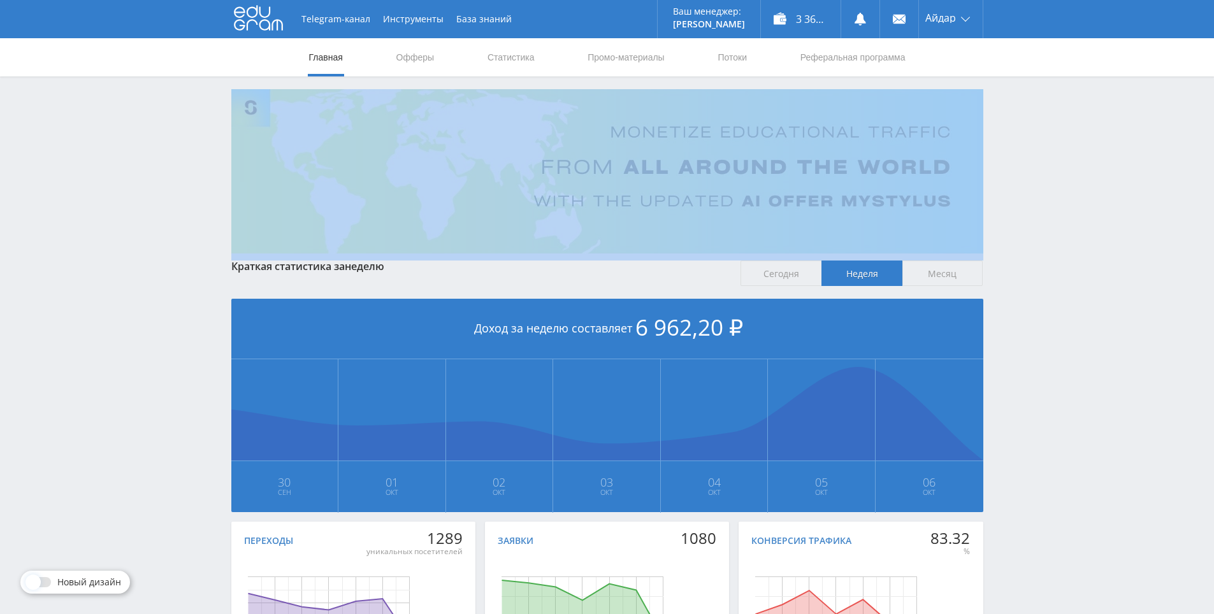
click at [1037, 157] on div "Telegram-канал Инструменты База знаний Ваш менеджер: Alex Alex Online @edugram_…" at bounding box center [607, 378] width 1214 height 756
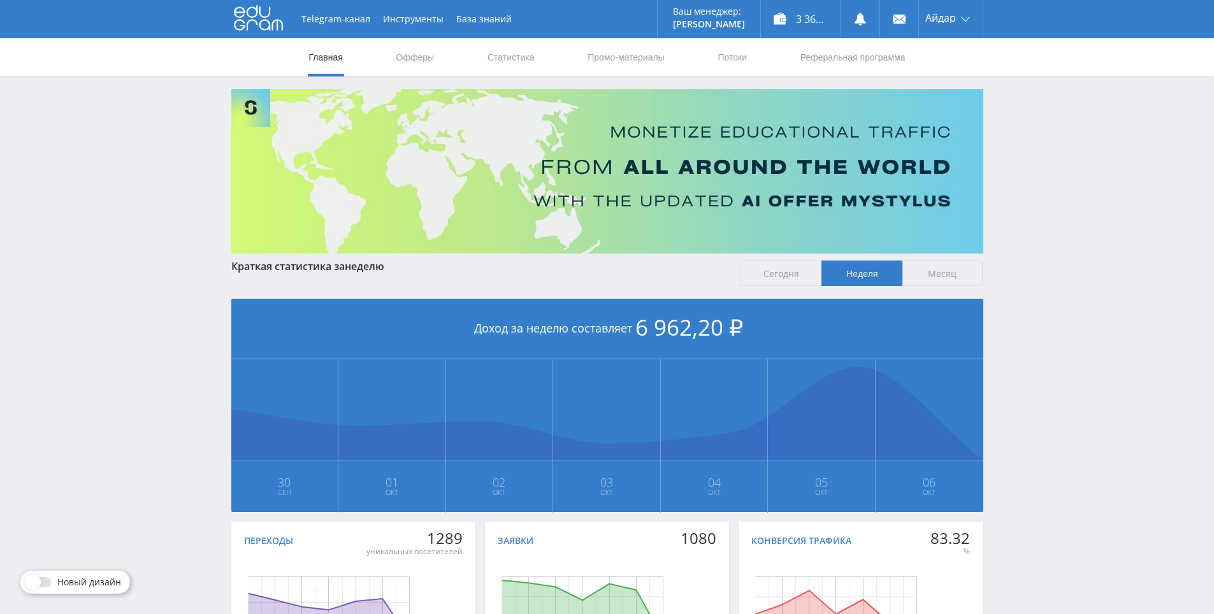
click at [1037, 137] on div "Telegram-канал Инструменты База знаний Ваш менеджер: Alex Alex Online @edugram_…" at bounding box center [607, 378] width 1214 height 756
click at [528, 61] on link "Статистика" at bounding box center [511, 57] width 50 height 38
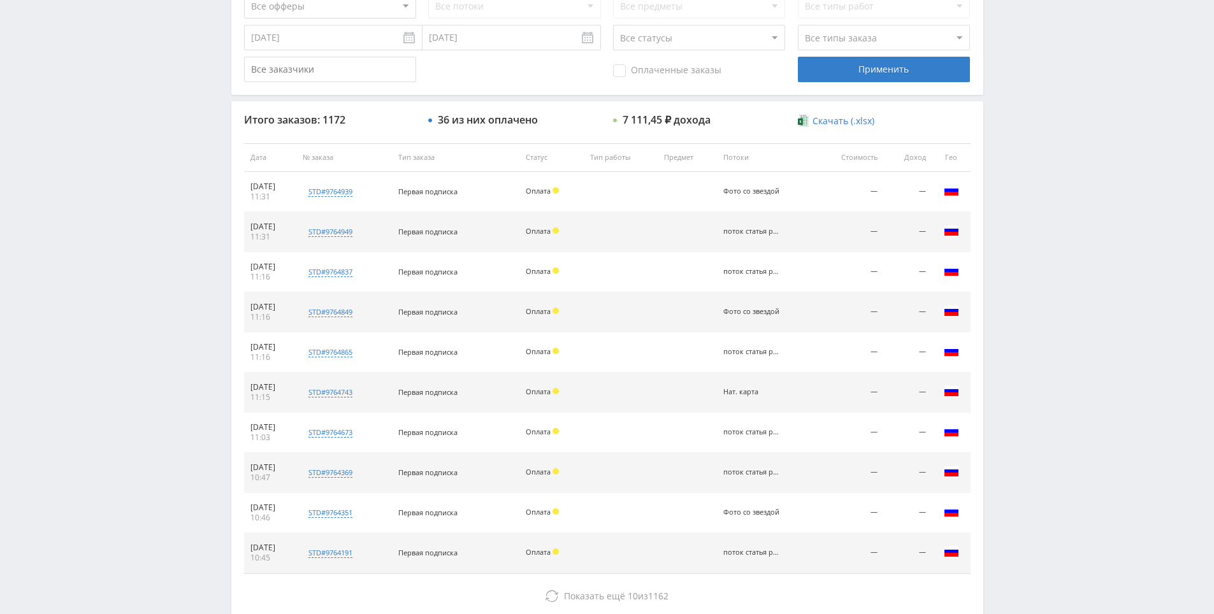
scroll to position [456, 0]
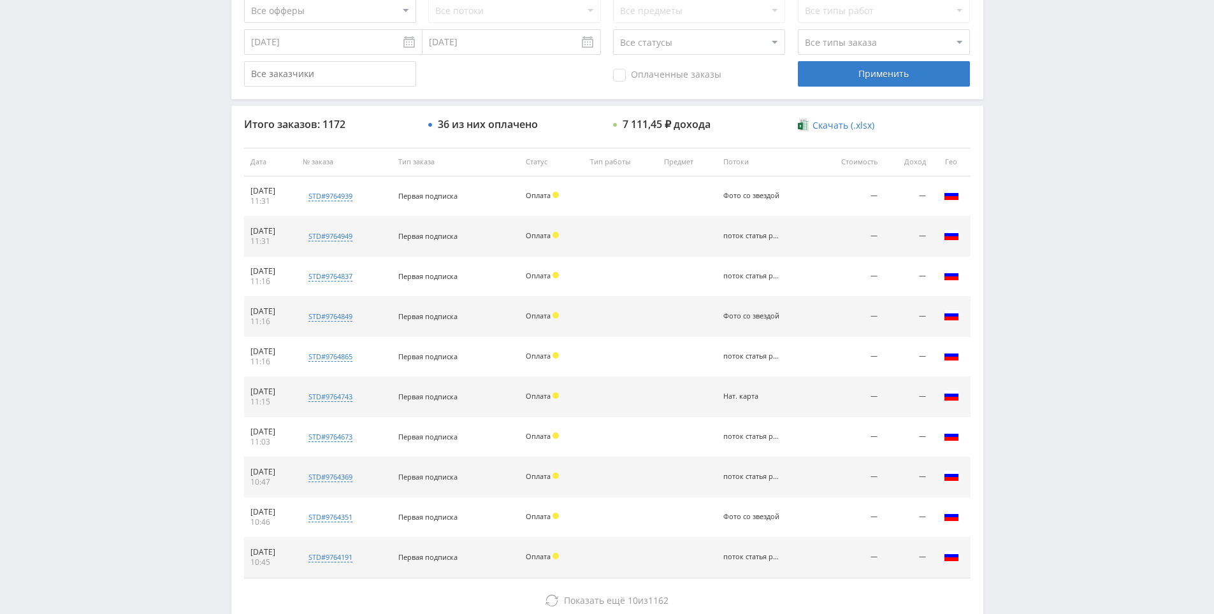
drag, startPoint x: 1072, startPoint y: 296, endPoint x: 1062, endPoint y: 264, distance: 33.6
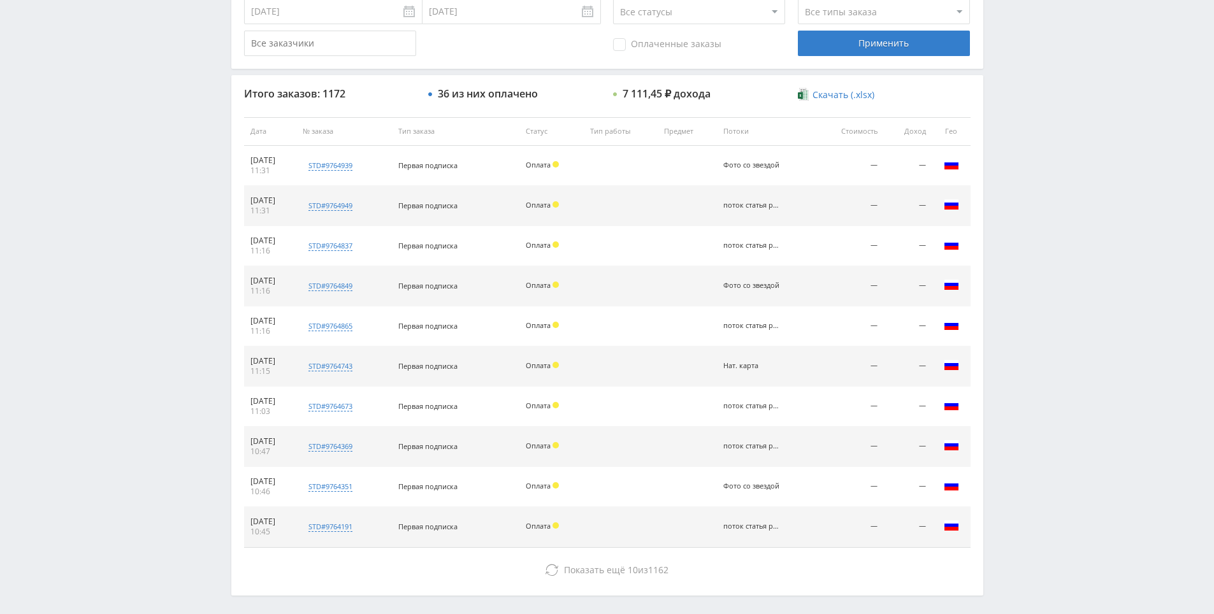
drag, startPoint x: 1062, startPoint y: 263, endPoint x: 1040, endPoint y: 312, distance: 53.6
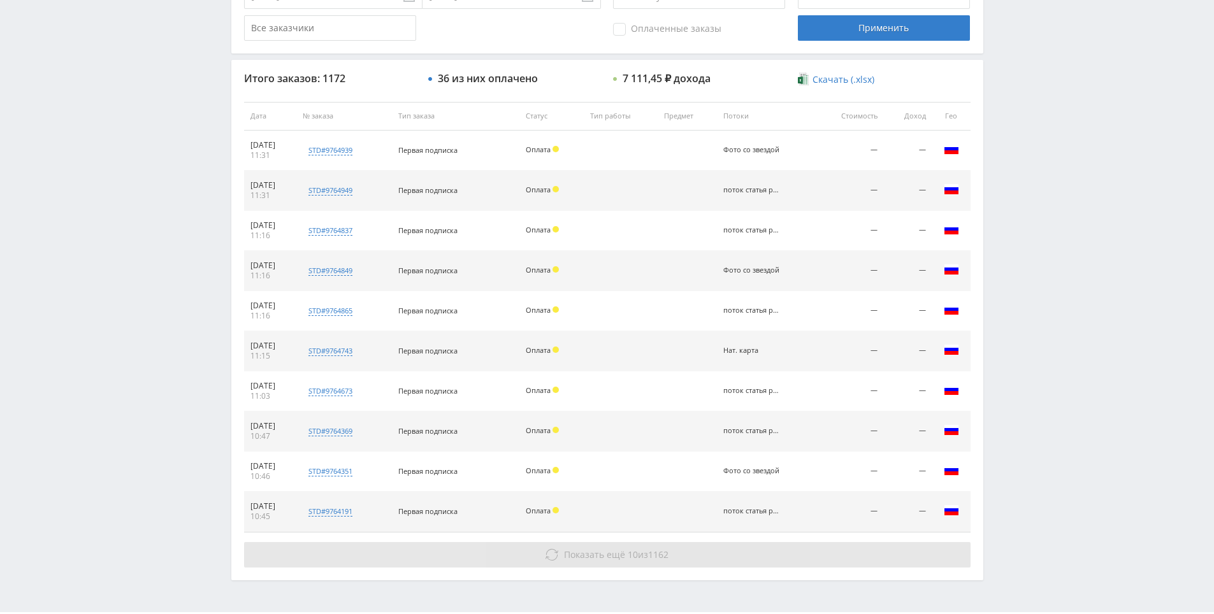
click at [603, 552] on span "Показать ещё" at bounding box center [594, 555] width 61 height 12
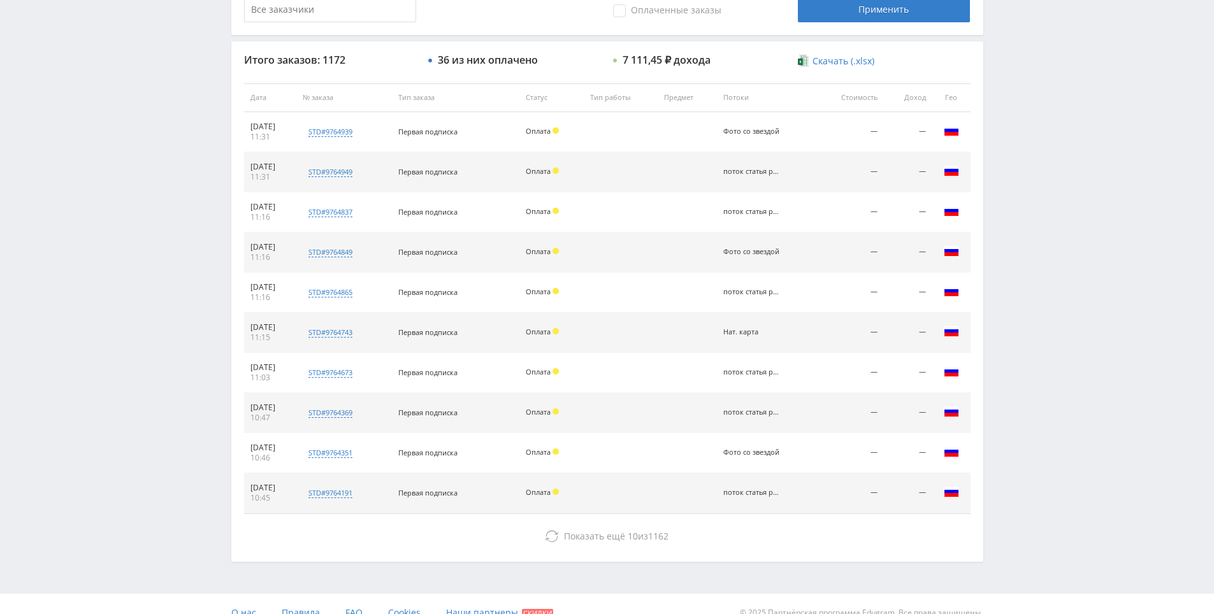
scroll to position [456, 0]
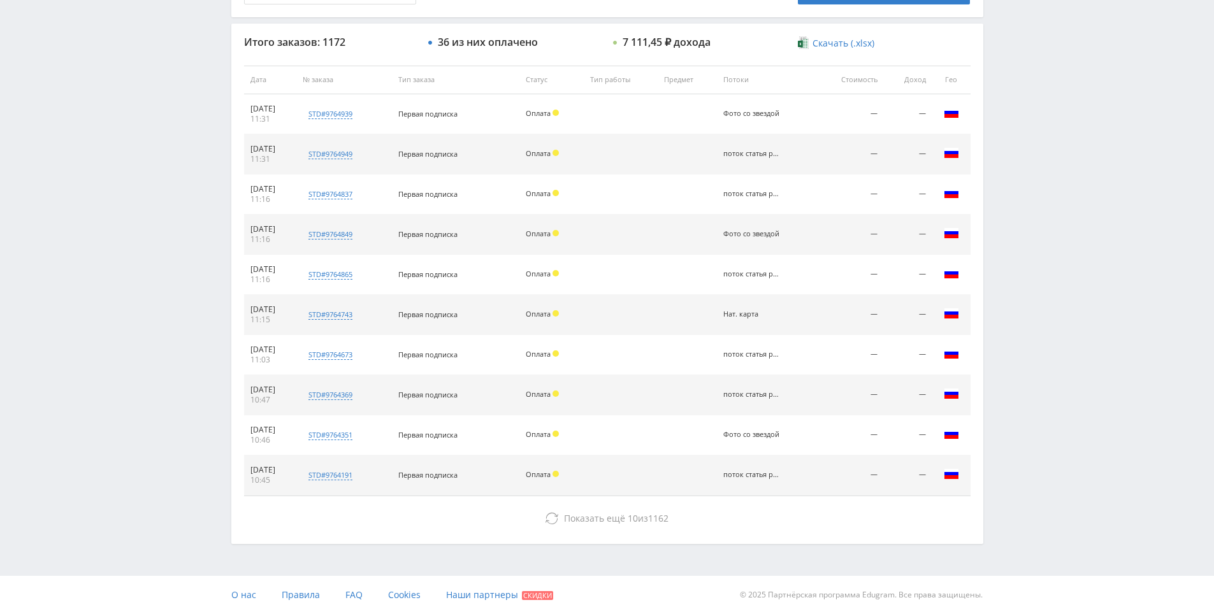
drag, startPoint x: 1087, startPoint y: 187, endPoint x: 1090, endPoint y: 308, distance: 121.1
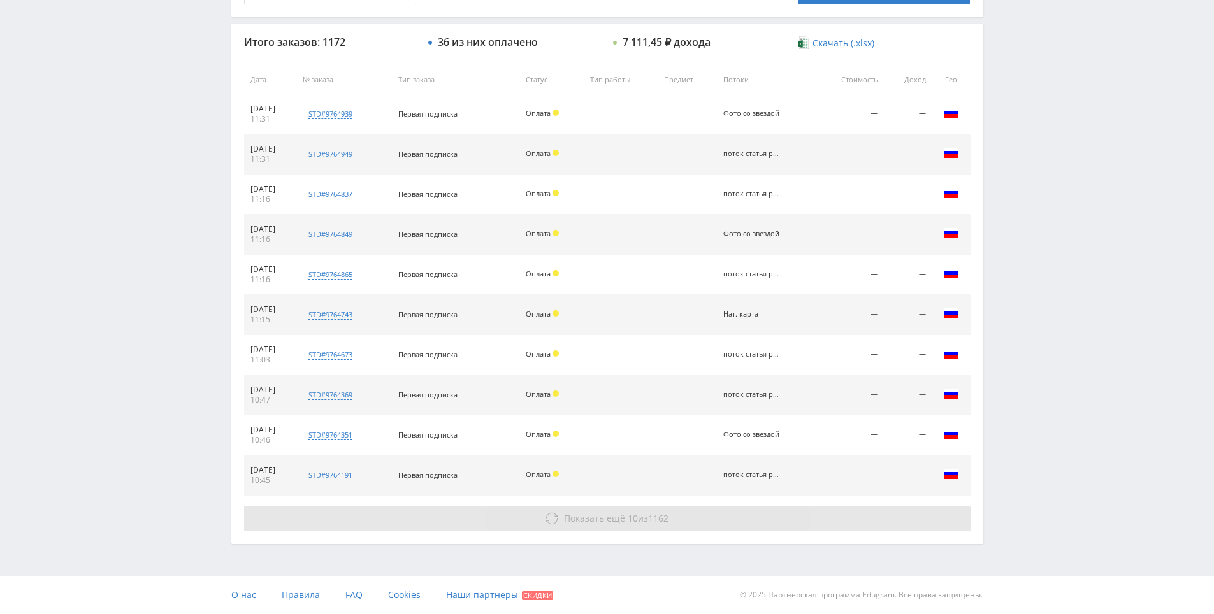
click at [670, 510] on button "Показать ещё 10 из 1162" at bounding box center [607, 518] width 726 height 25
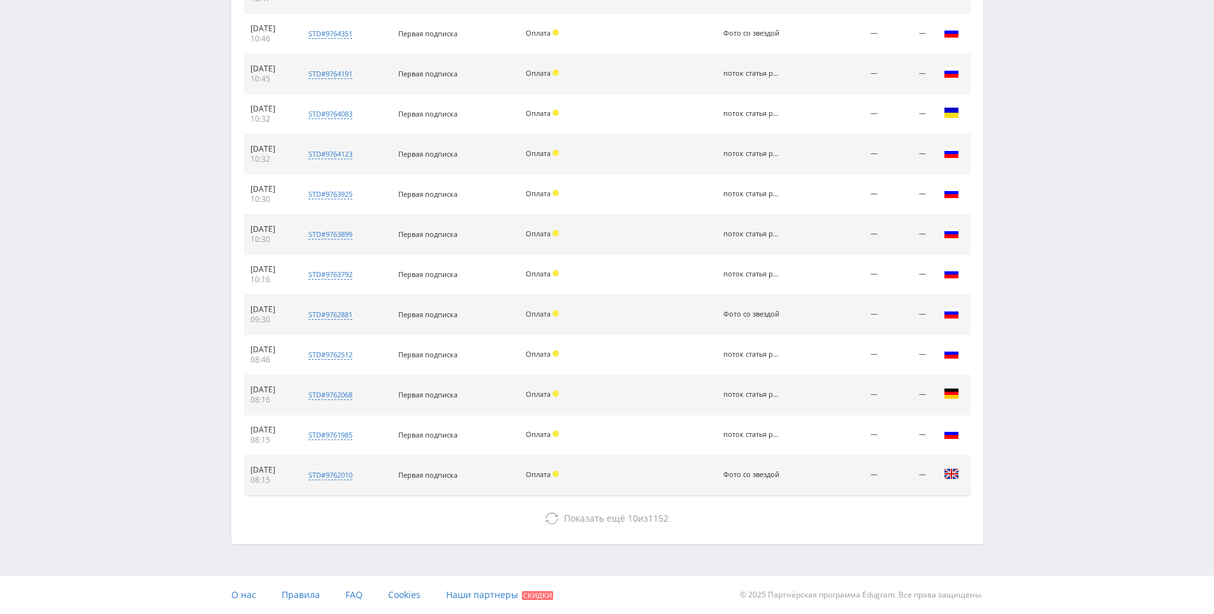
drag, startPoint x: 1009, startPoint y: 462, endPoint x: 1029, endPoint y: 522, distance: 63.9
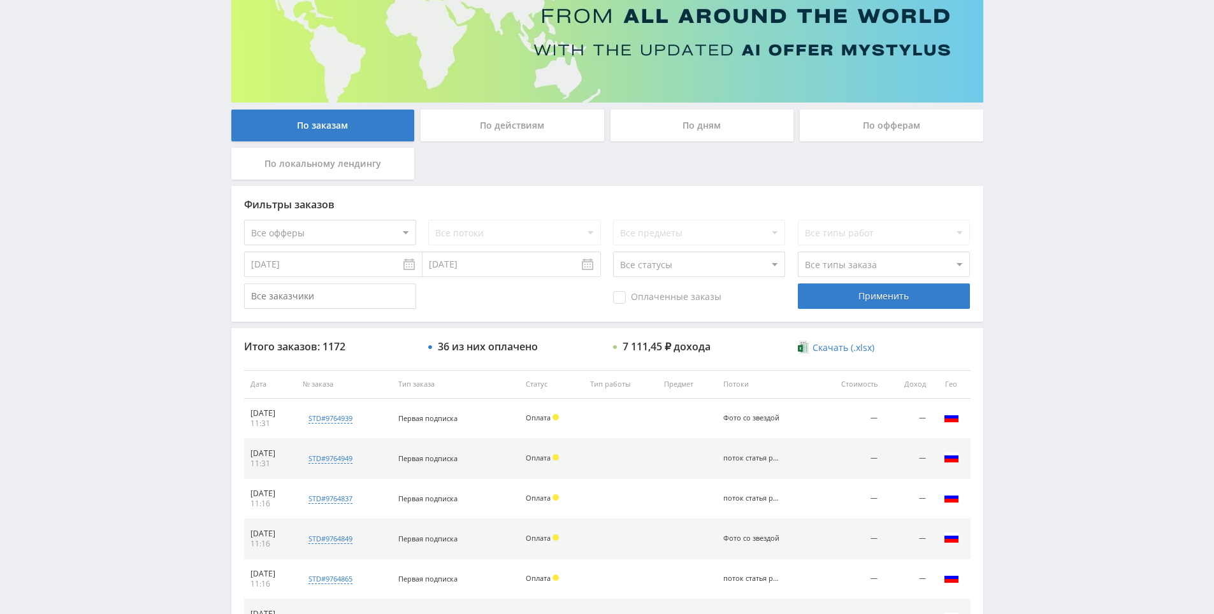
scroll to position [0, 0]
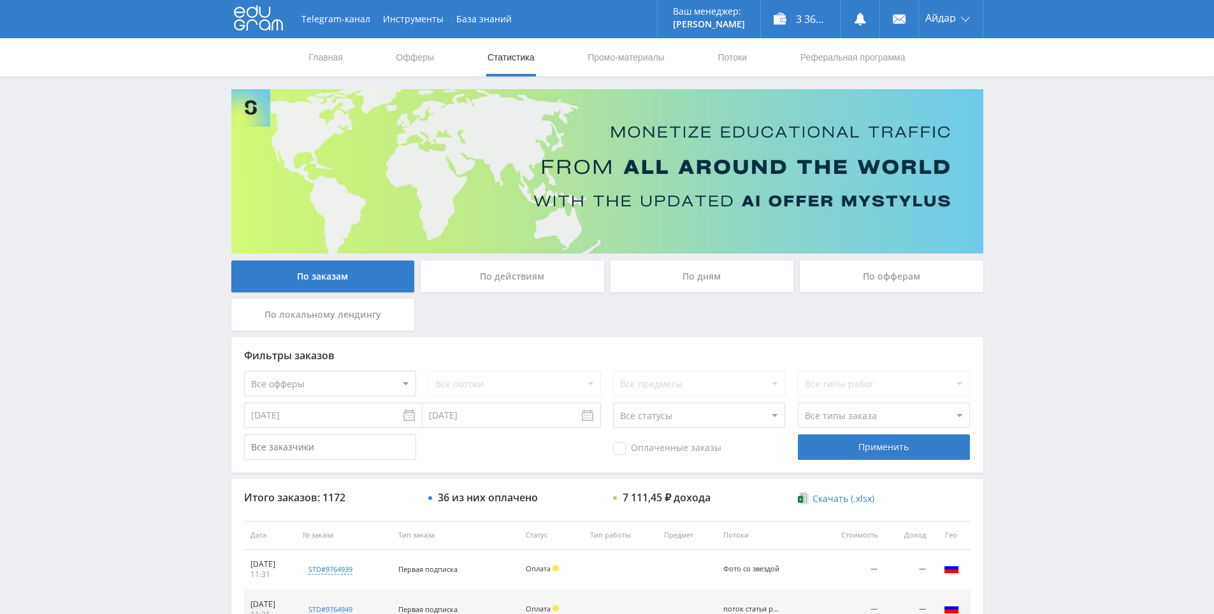
drag, startPoint x: 1028, startPoint y: 510, endPoint x: 1024, endPoint y: 315, distance: 194.4
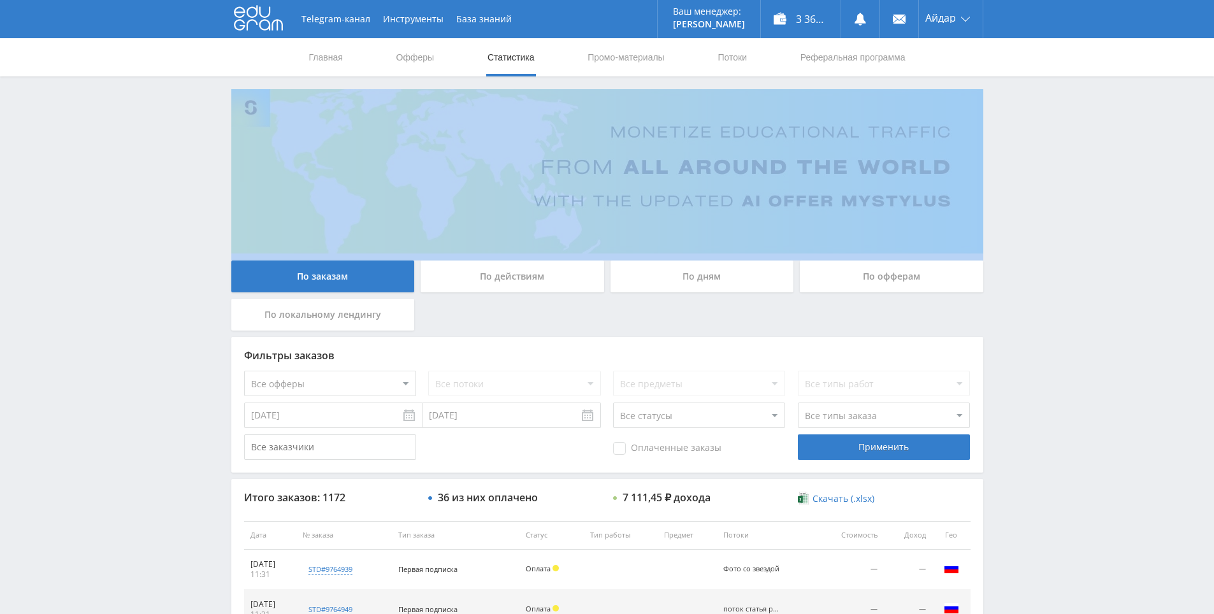
drag, startPoint x: 1077, startPoint y: 217, endPoint x: 1072, endPoint y: 211, distance: 8.2
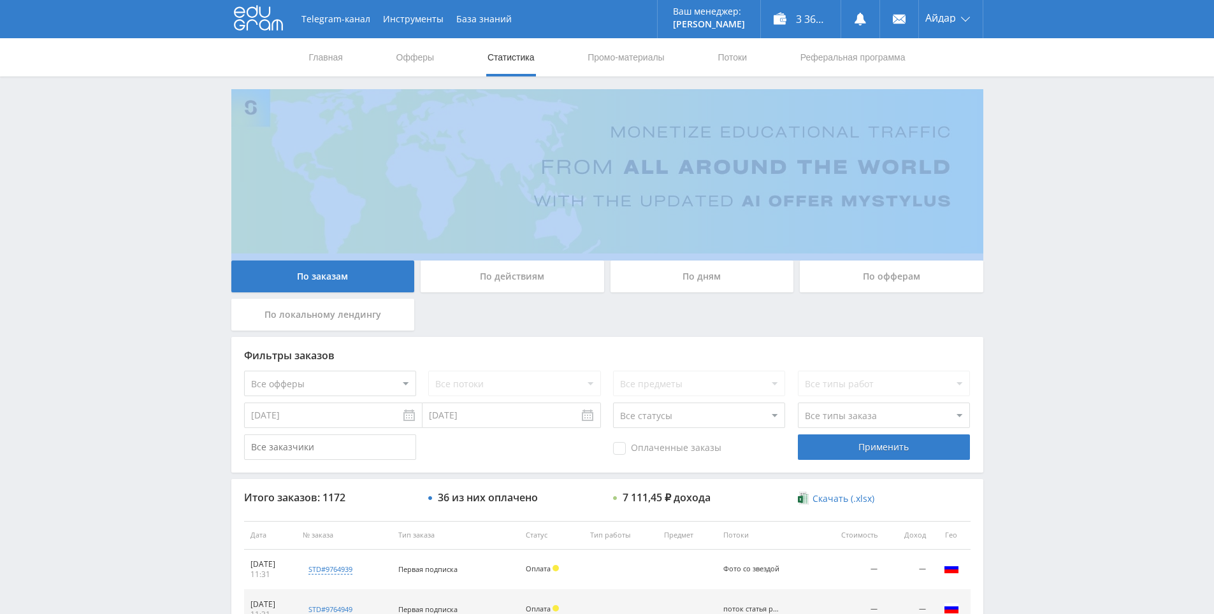
drag, startPoint x: 1046, startPoint y: 207, endPoint x: 1039, endPoint y: 175, distance: 32.6
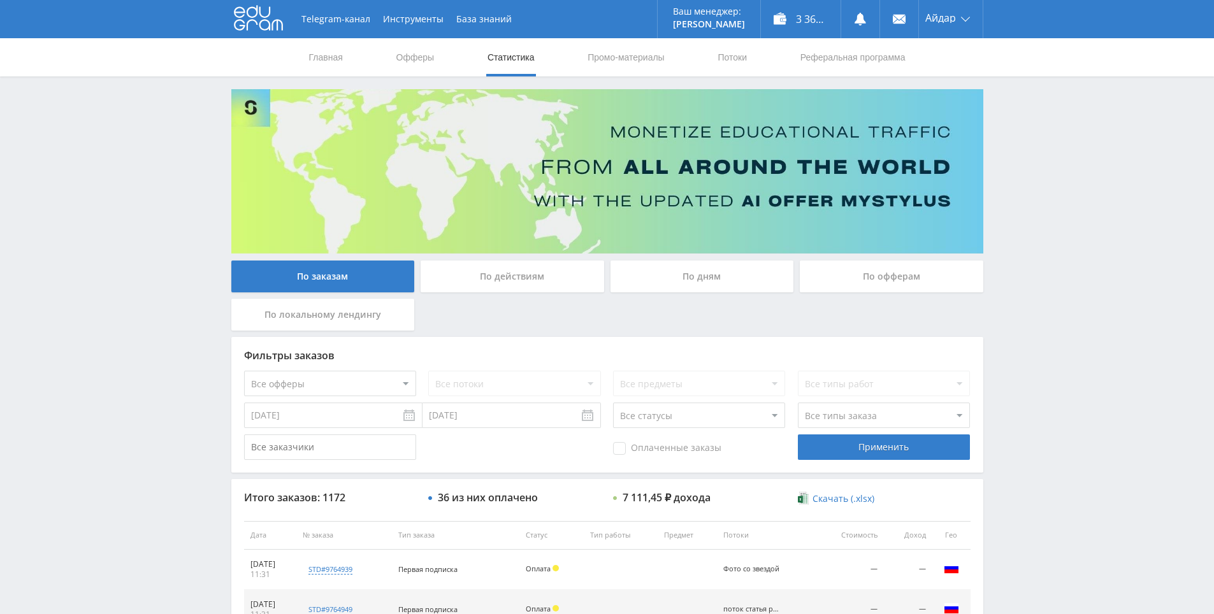
drag, startPoint x: 1035, startPoint y: 168, endPoint x: 1033, endPoint y: 175, distance: 6.7
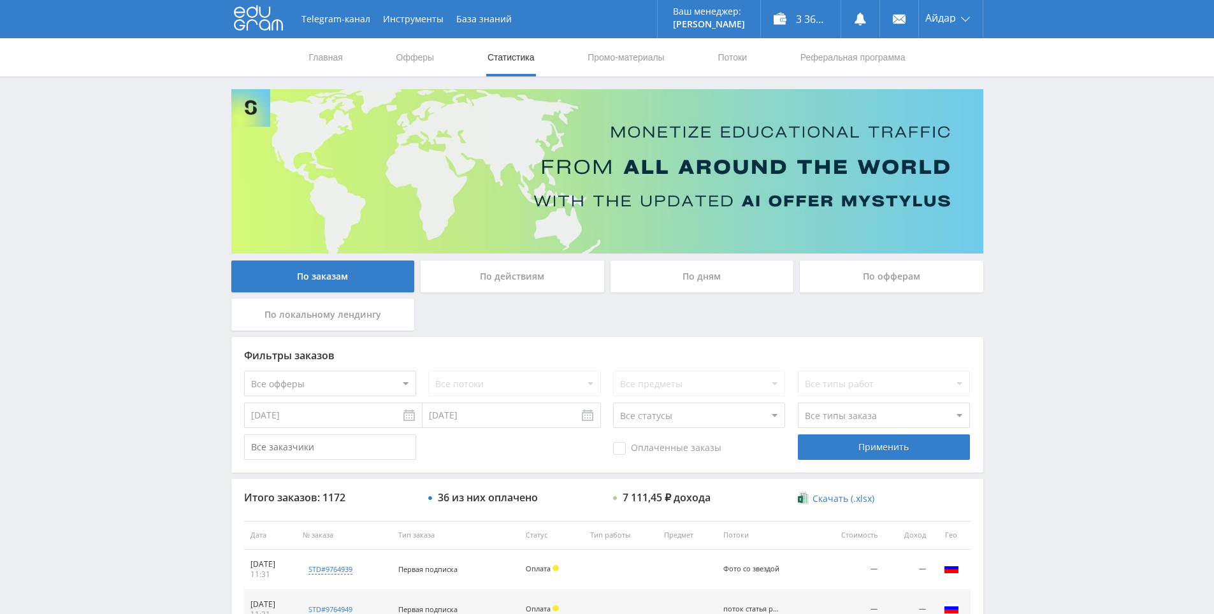
drag, startPoint x: 1030, startPoint y: 154, endPoint x: 988, endPoint y: 129, distance: 48.5
click at [861, 24] on icon at bounding box center [860, 19] width 13 height 13
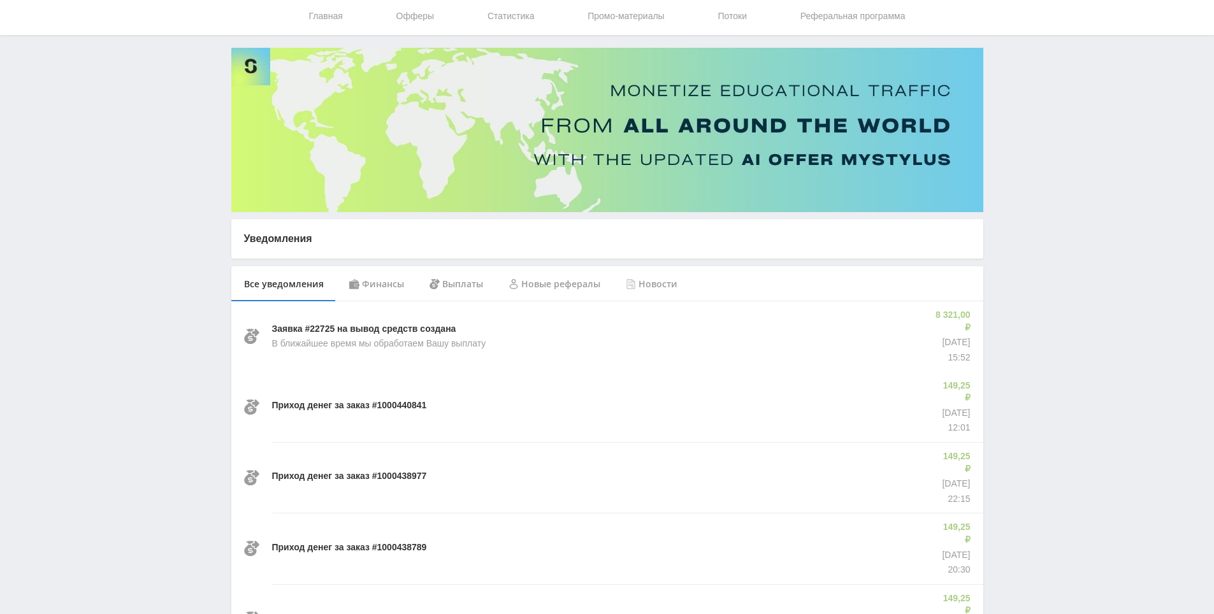
scroll to position [64, 0]
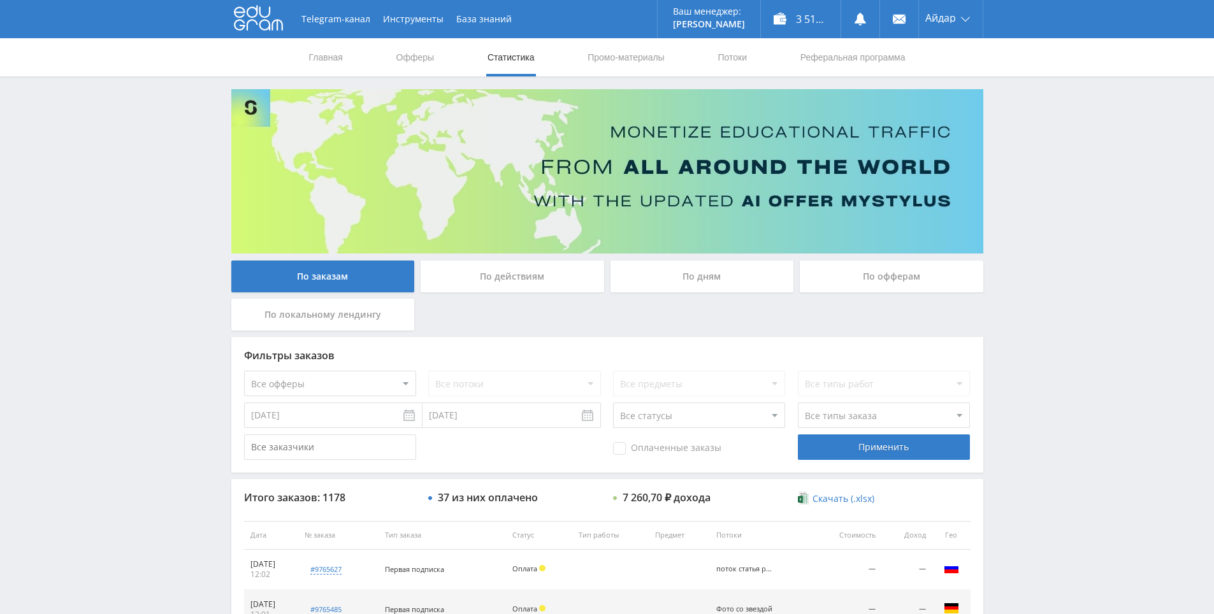
click at [1134, 177] on div "Telegram-канал Инструменты База знаний Ваш менеджер: [PERSON_NAME] Online @edug…" at bounding box center [607, 535] width 1214 height 1070
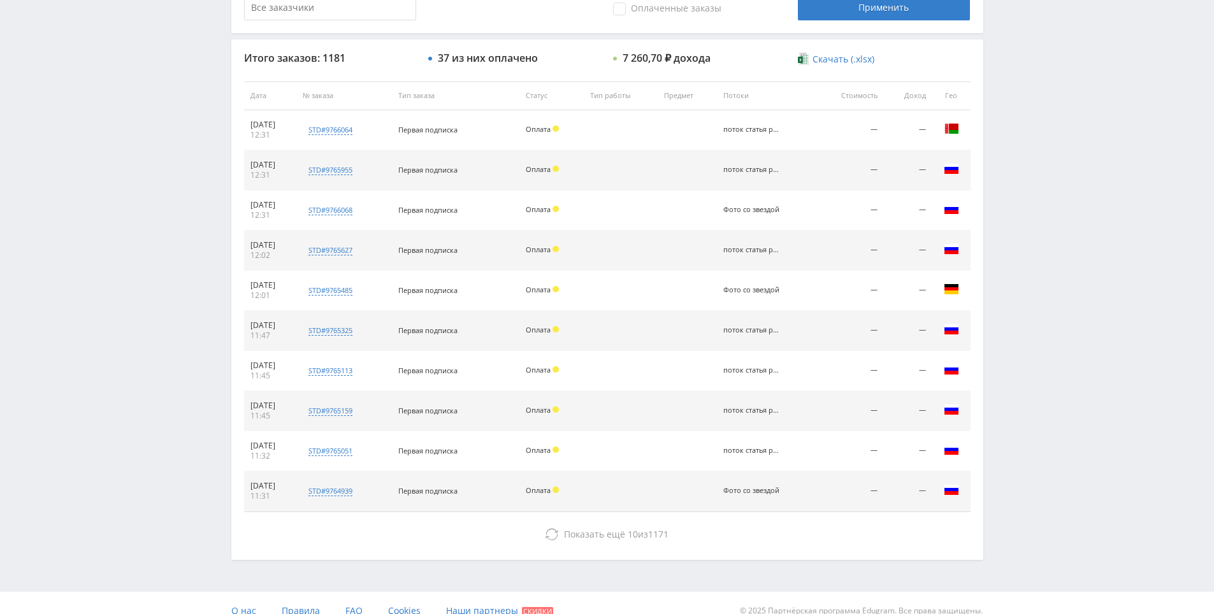
scroll to position [456, 0]
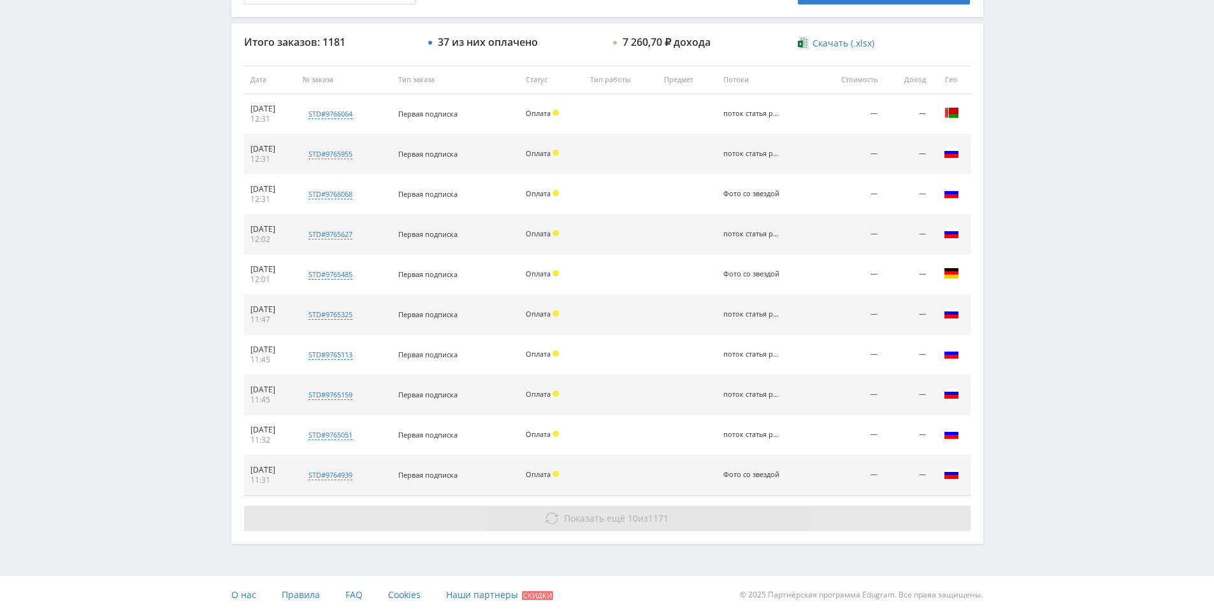
click at [572, 521] on span "Показать ещё" at bounding box center [594, 518] width 61 height 12
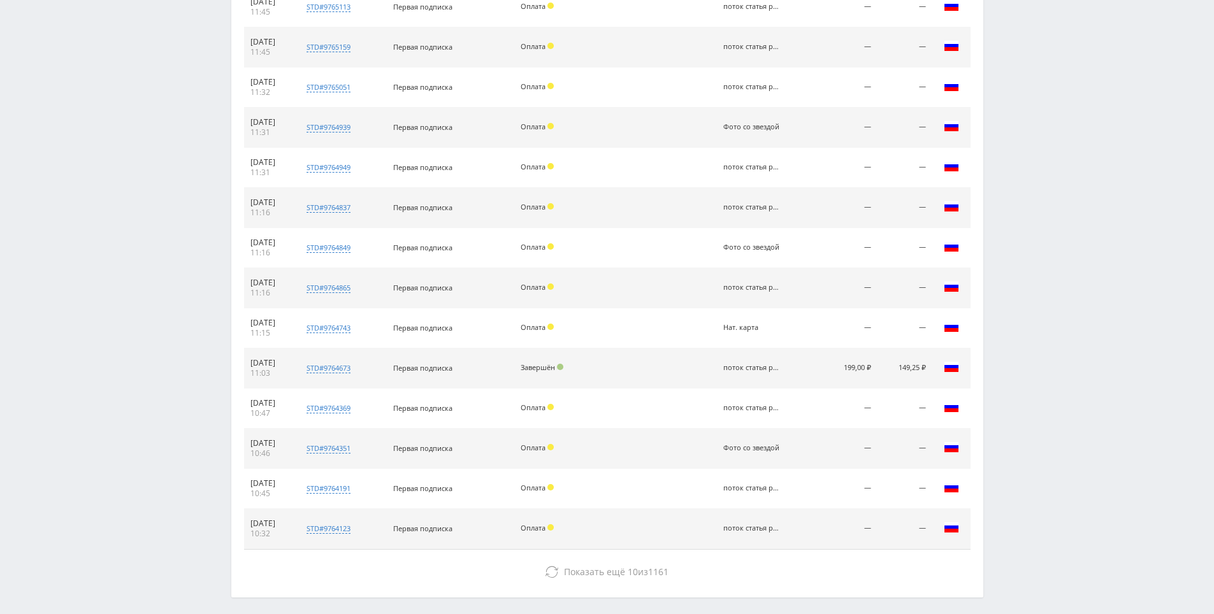
drag, startPoint x: 1066, startPoint y: 384, endPoint x: 1005, endPoint y: 457, distance: 95.5
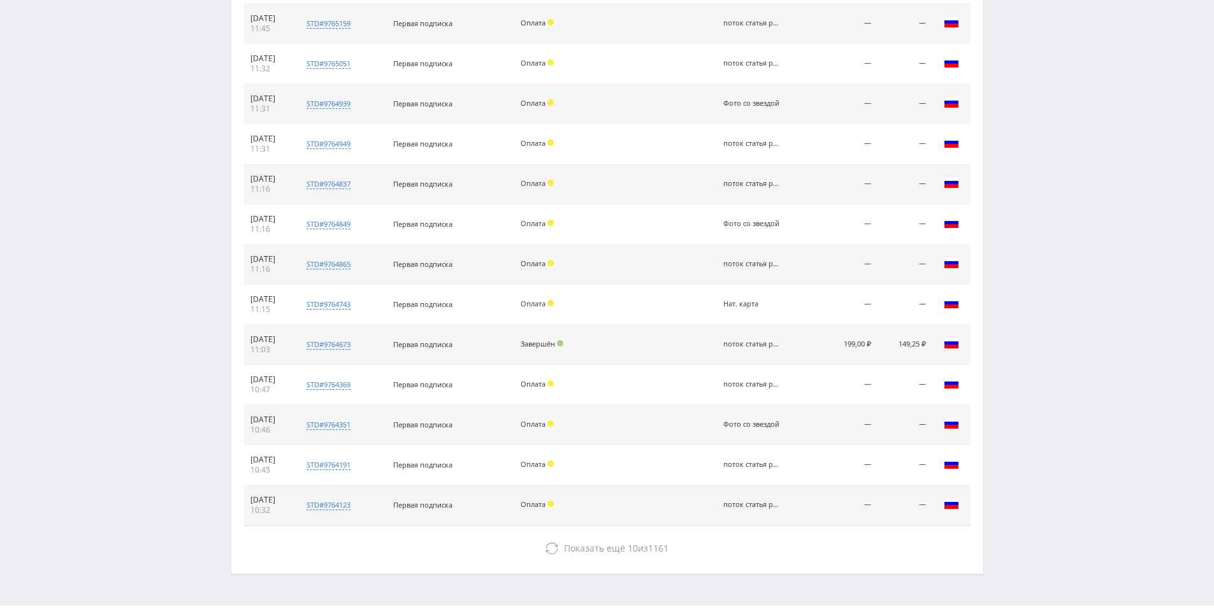
drag, startPoint x: 1045, startPoint y: 379, endPoint x: 1032, endPoint y: 266, distance: 113.5
drag, startPoint x: 1031, startPoint y: 262, endPoint x: 1012, endPoint y: 250, distance: 22.3
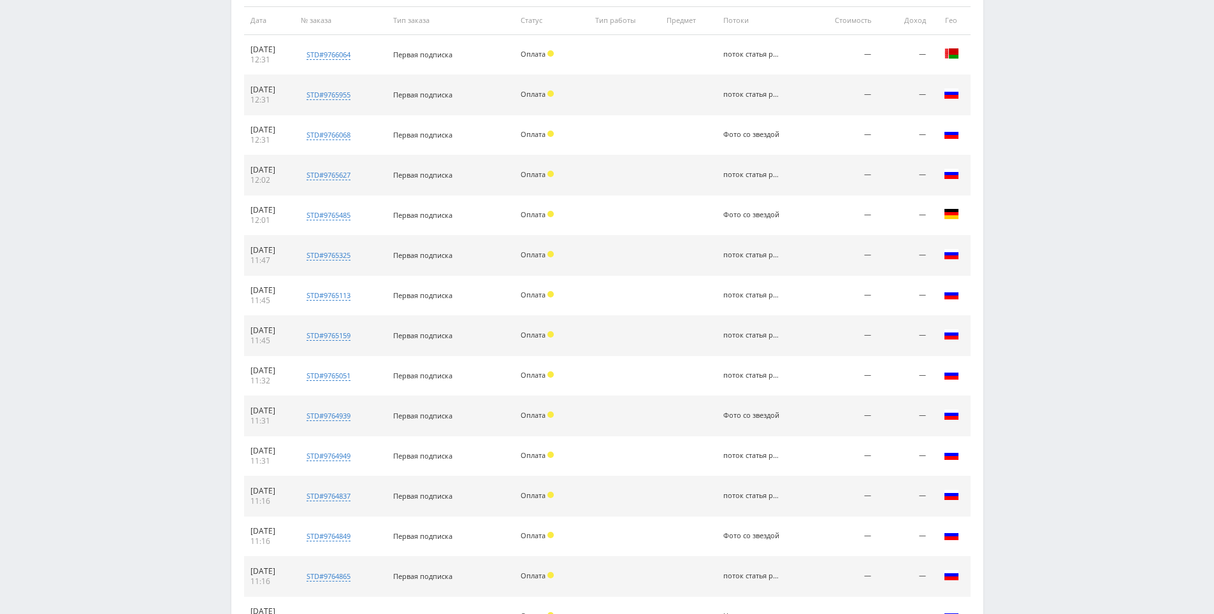
scroll to position [0, 0]
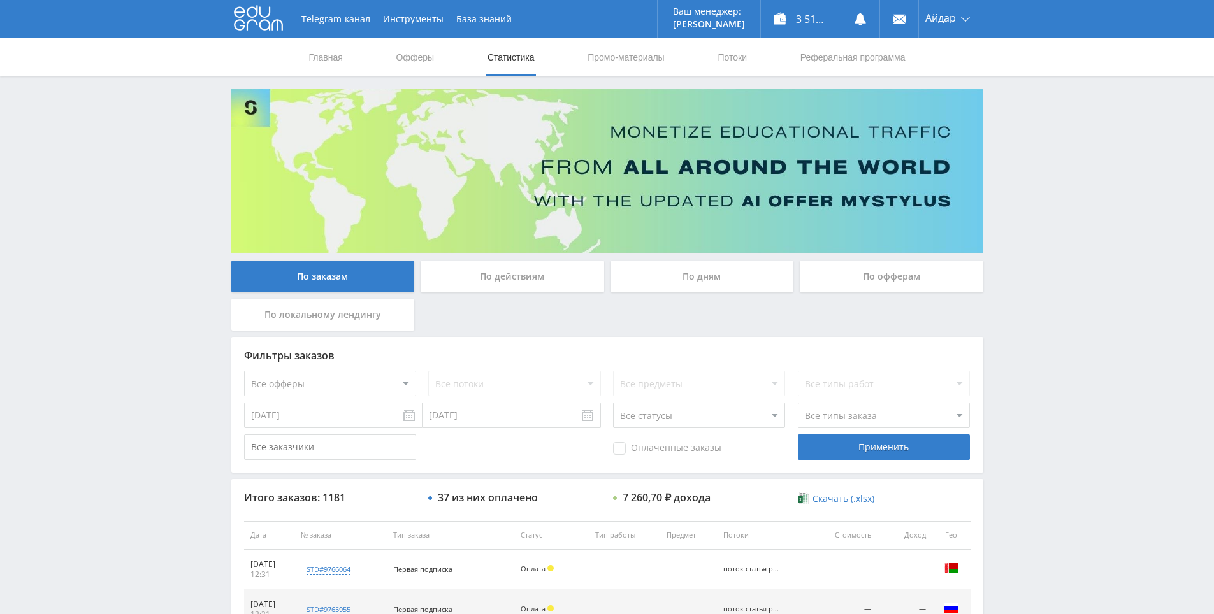
drag, startPoint x: 687, startPoint y: 203, endPoint x: 630, endPoint y: 0, distance: 210.6
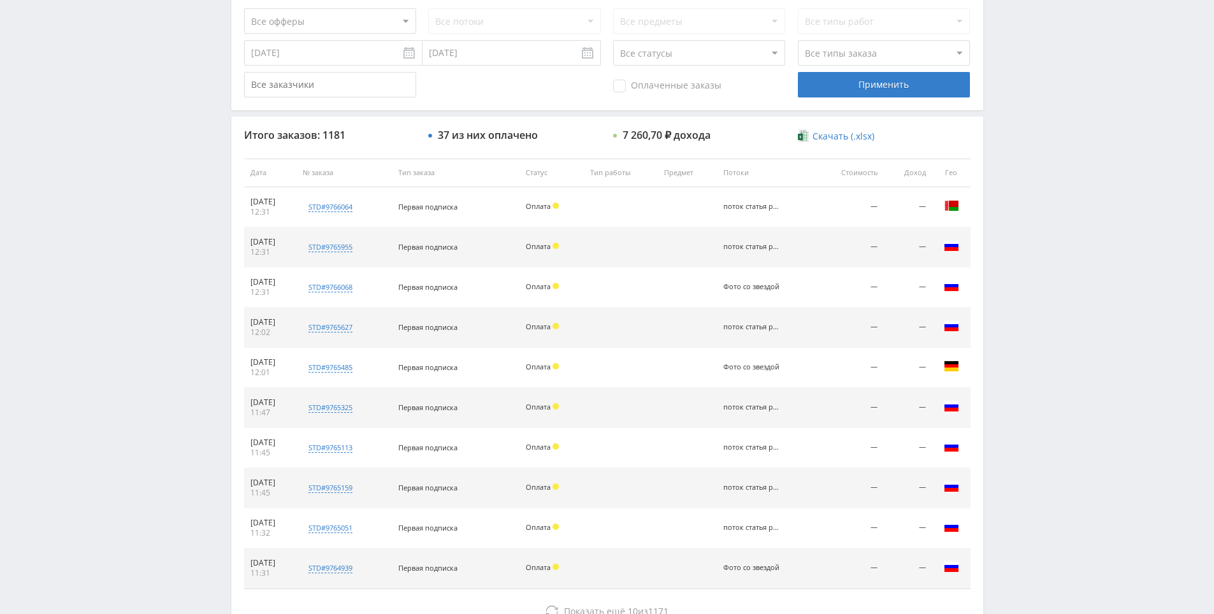
scroll to position [456, 0]
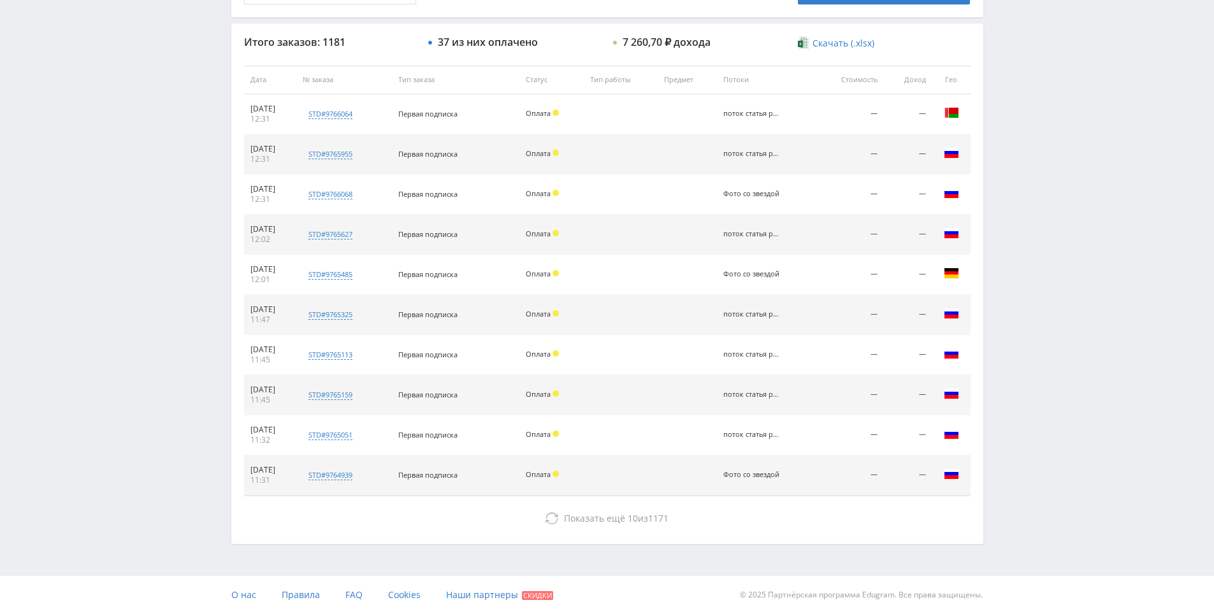
drag, startPoint x: 659, startPoint y: 443, endPoint x: 662, endPoint y: 462, distance: 19.4
drag, startPoint x: 672, startPoint y: 323, endPoint x: 637, endPoint y: 227, distance: 102.4
drag, startPoint x: 637, startPoint y: 227, endPoint x: 647, endPoint y: 231, distance: 10.9
click at [637, 226] on td at bounding box center [621, 235] width 74 height 40
click at [648, 231] on td at bounding box center [621, 235] width 74 height 40
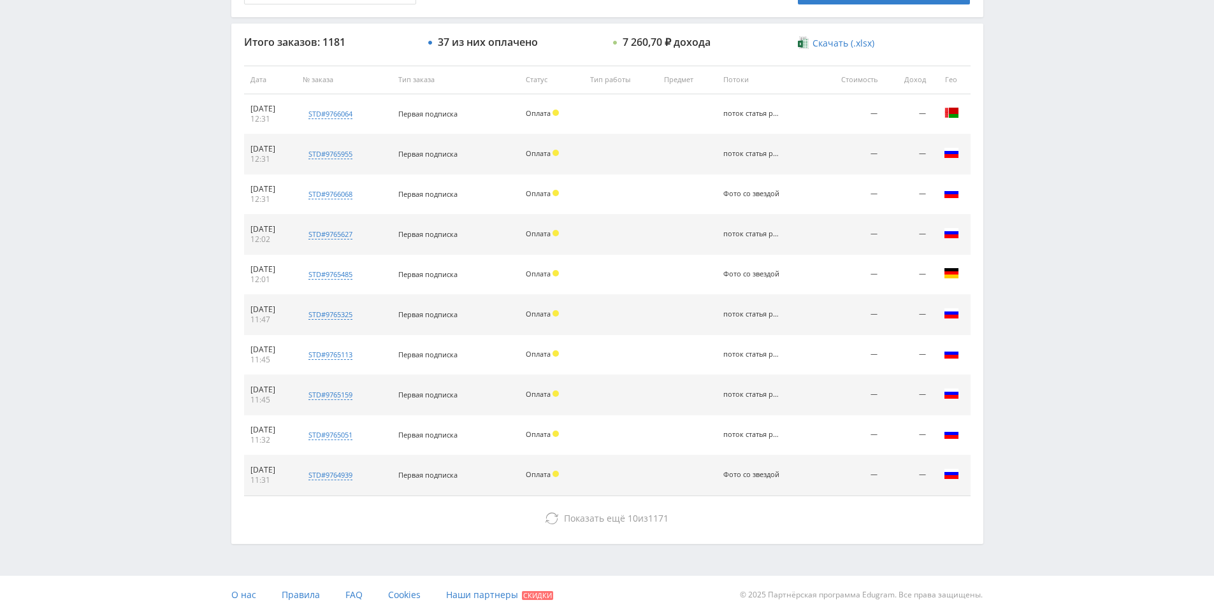
click at [651, 217] on td at bounding box center [621, 235] width 74 height 40
click at [1102, 250] on div "Telegram-канал Инструменты База знаний Ваш менеджер: [PERSON_NAME] Online @edug…" at bounding box center [607, 79] width 1214 height 1070
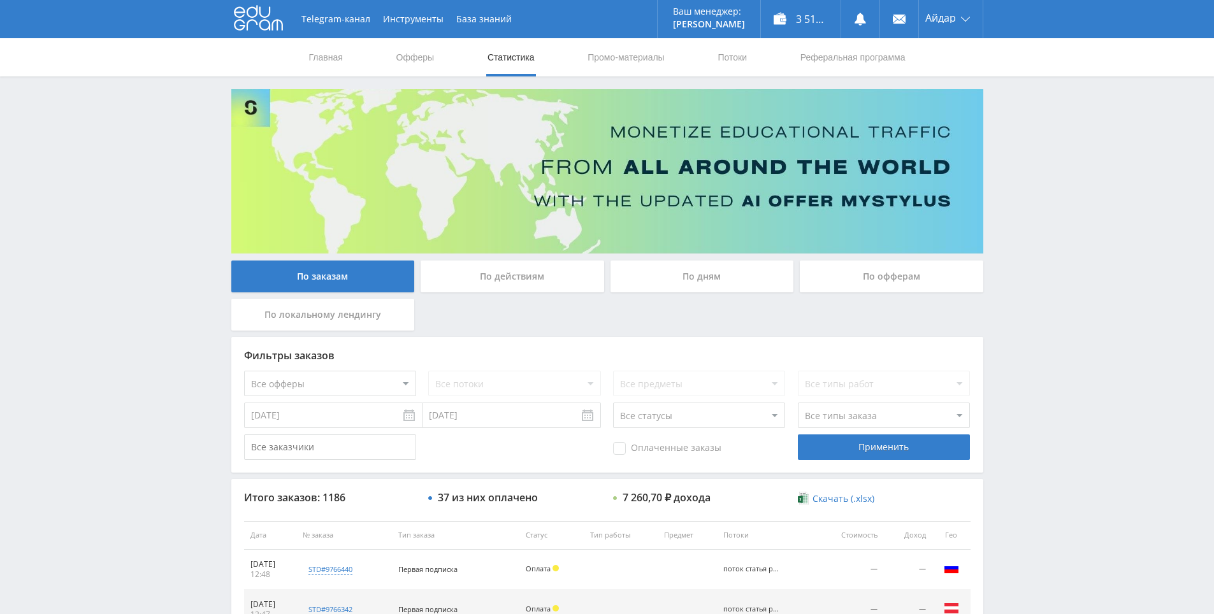
scroll to position [456, 0]
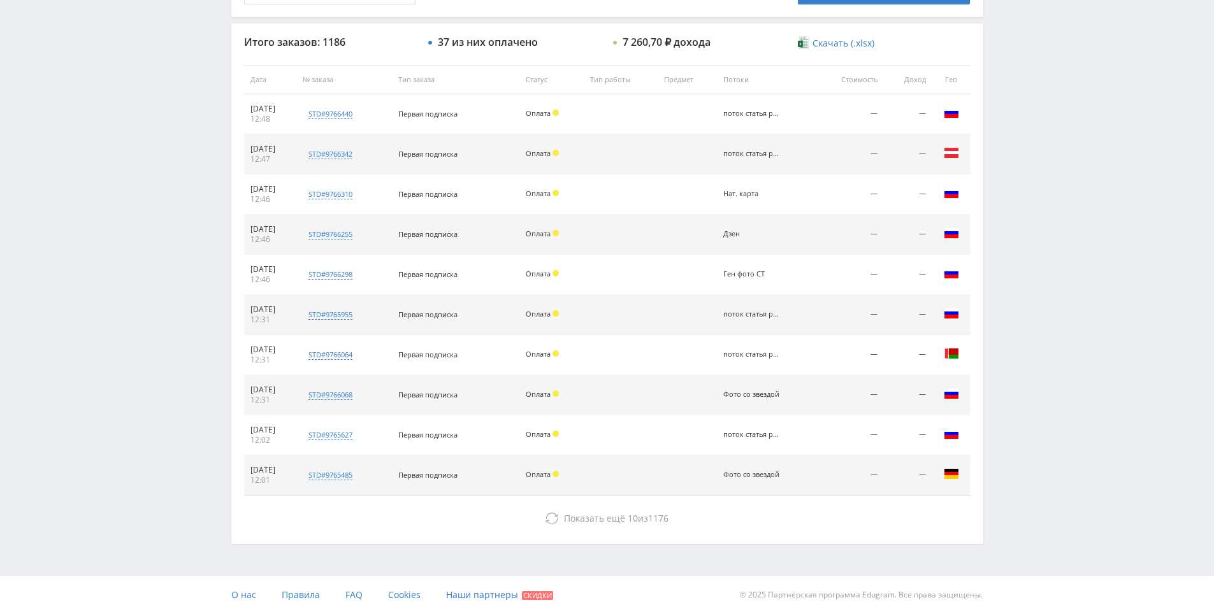
drag, startPoint x: 1069, startPoint y: 255, endPoint x: 1057, endPoint y: 226, distance: 31.7
click at [1030, 165] on div "Telegram-канал Инструменты База знаний Ваш менеджер: [PERSON_NAME] Online @edug…" at bounding box center [607, 79] width 1214 height 1070
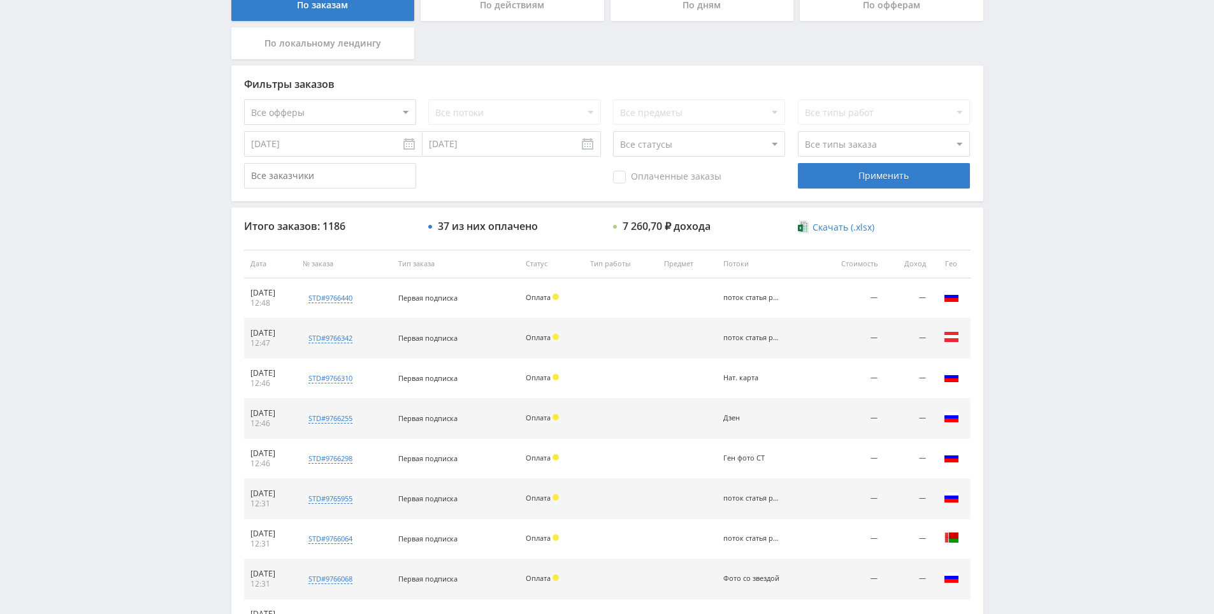
scroll to position [321, 0]
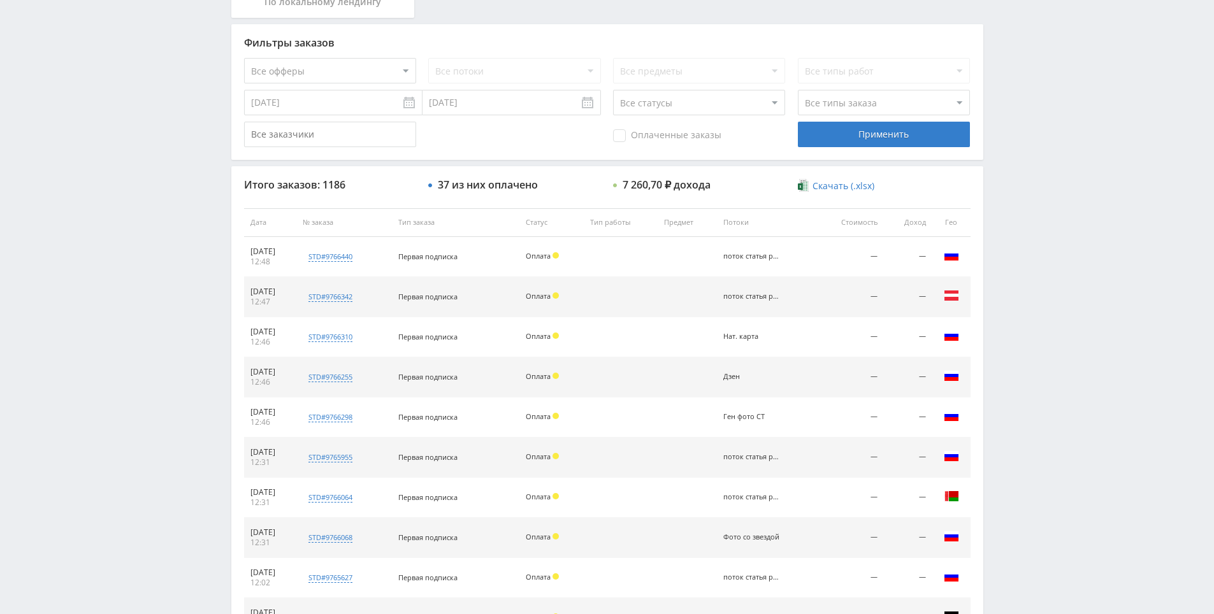
drag, startPoint x: 1007, startPoint y: 356, endPoint x: 1009, endPoint y: 410, distance: 53.5
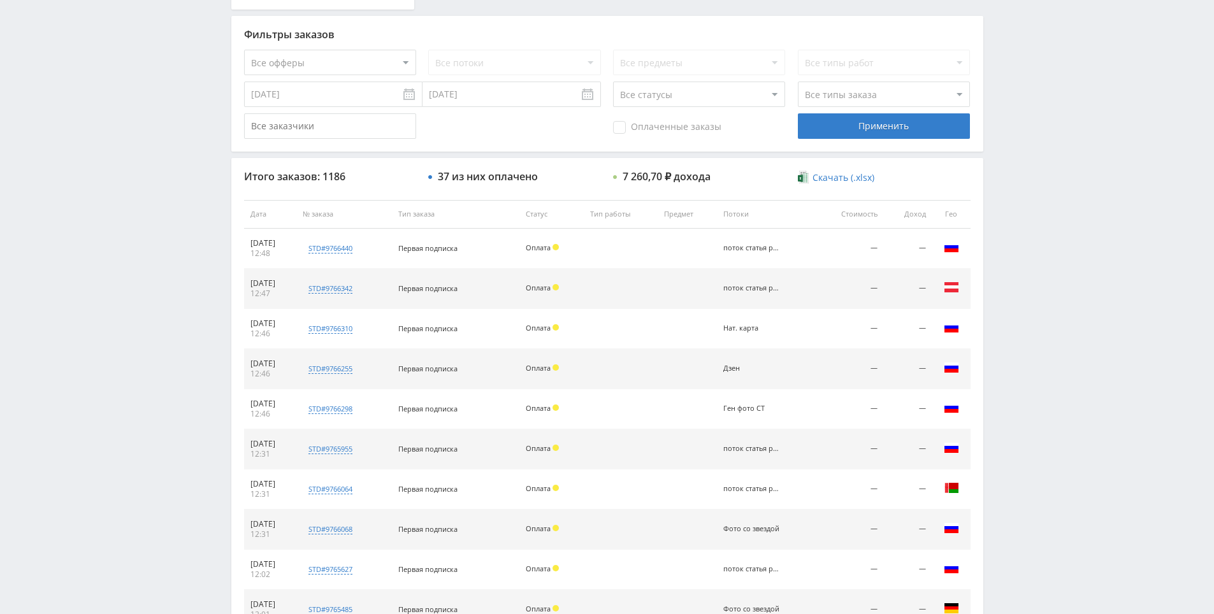
drag, startPoint x: 1015, startPoint y: 376, endPoint x: 997, endPoint y: 316, distance: 62.7
click at [997, 316] on div "Telegram-канал Инструменты База знаний Ваш менеджер: Alex Alex Online @edugram_…" at bounding box center [607, 214] width 1214 height 1070
click at [1006, 327] on div "Telegram-канал Инструменты База знаний Ваш менеджер: [PERSON_NAME] Online @edug…" at bounding box center [607, 214] width 1214 height 1070
click at [997, 276] on div "Telegram-канал Инструменты База знаний Ваш менеджер: [PERSON_NAME] Online @edug…" at bounding box center [607, 214] width 1214 height 1070
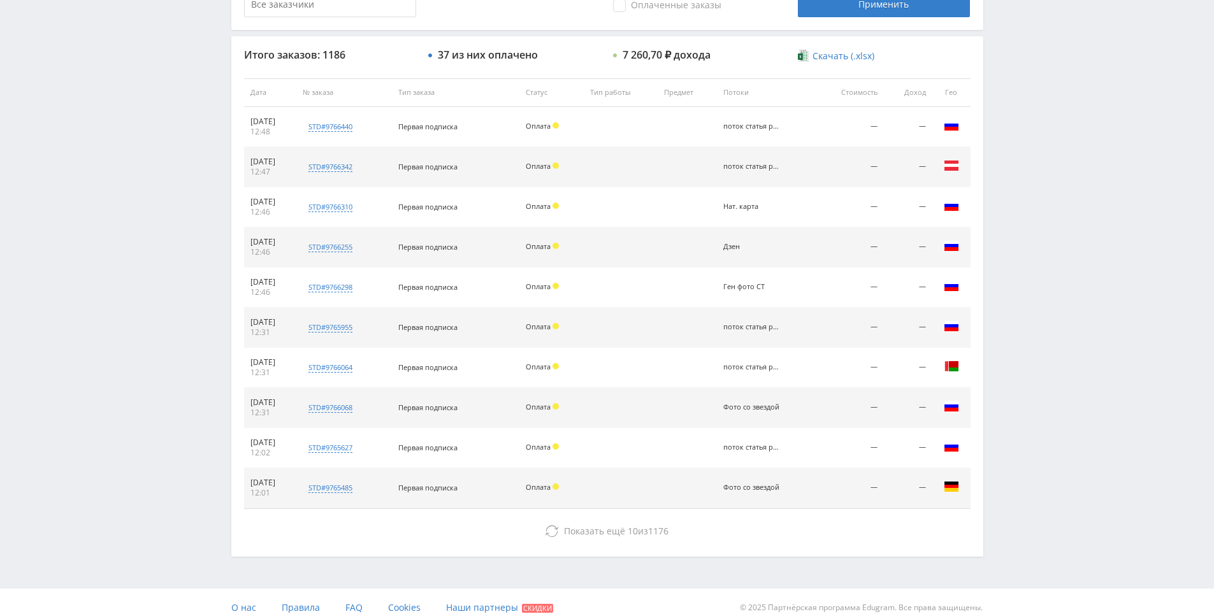
drag, startPoint x: 995, startPoint y: 340, endPoint x: 990, endPoint y: 333, distance: 9.1
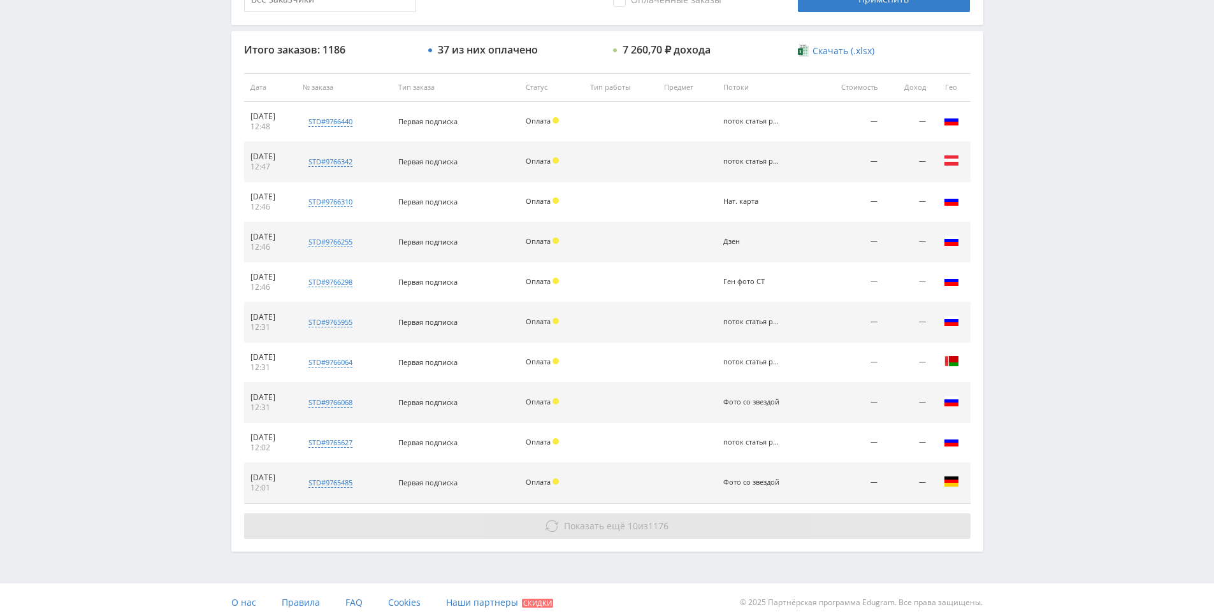
click at [756, 516] on button "Показать ещё 10 из 1176" at bounding box center [607, 526] width 726 height 25
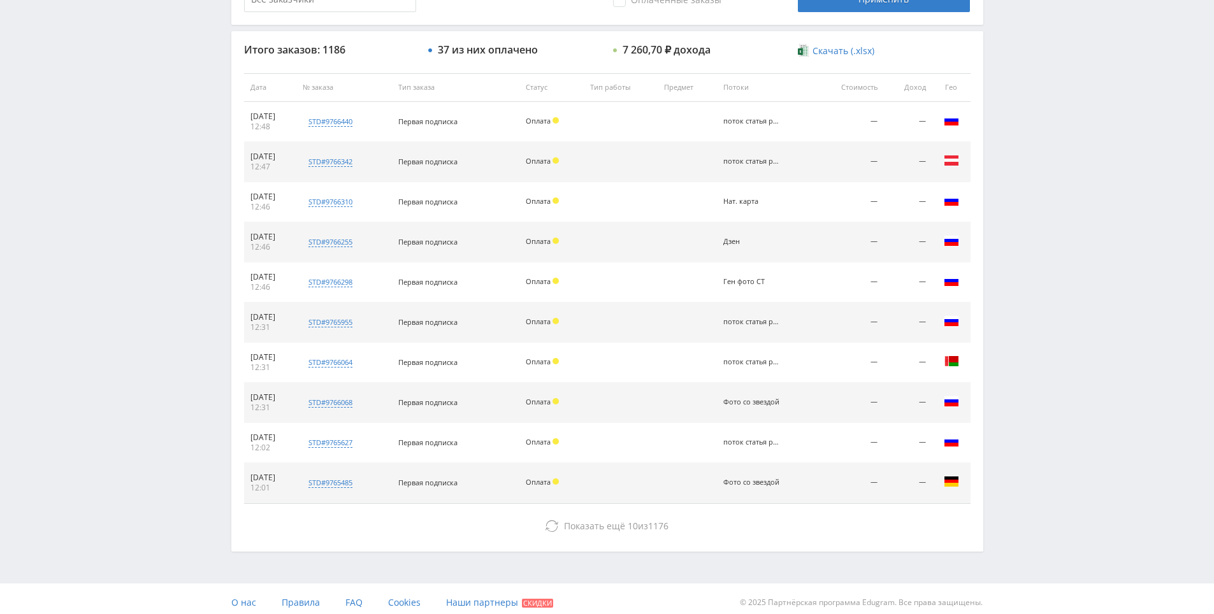
drag, startPoint x: 1037, startPoint y: 350, endPoint x: 1035, endPoint y: 306, distance: 44.0
click at [1035, 298] on div "Telegram-канал Инструменты База знаний Ваш менеджер: [PERSON_NAME] Online @edug…" at bounding box center [607, 87] width 1214 height 1070
drag, startPoint x: 1047, startPoint y: 303, endPoint x: 1048, endPoint y: 287, distance: 15.9
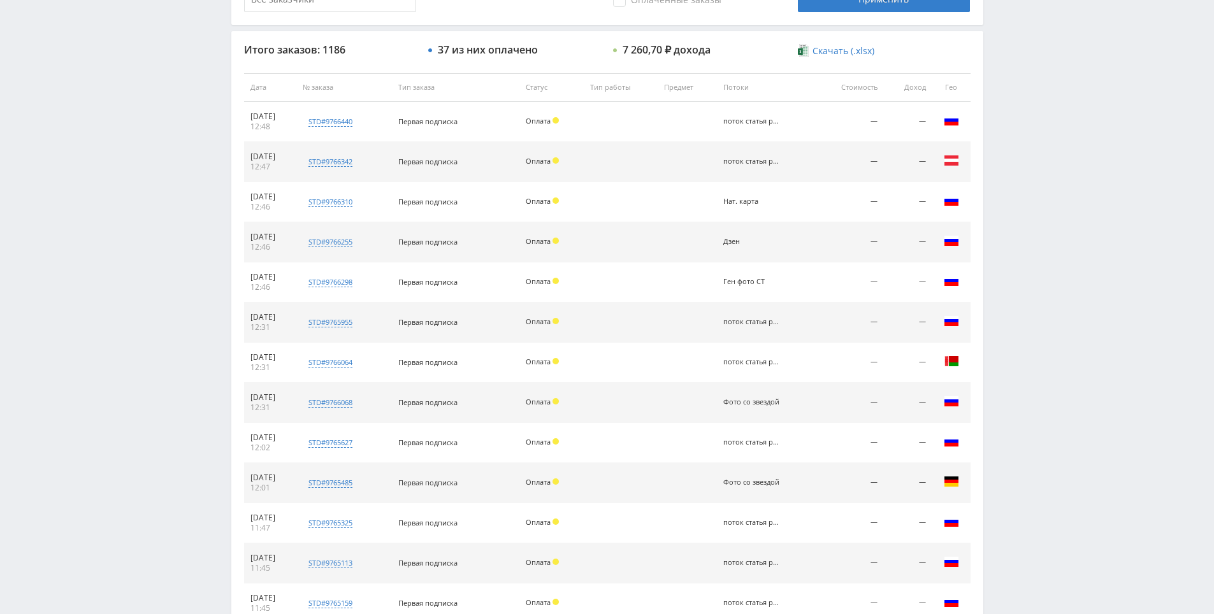
click at [1045, 259] on div "Telegram-канал Инструменты База знаний Ваш менеджер: [PERSON_NAME] Online @edug…" at bounding box center [607, 287] width 1214 height 1471
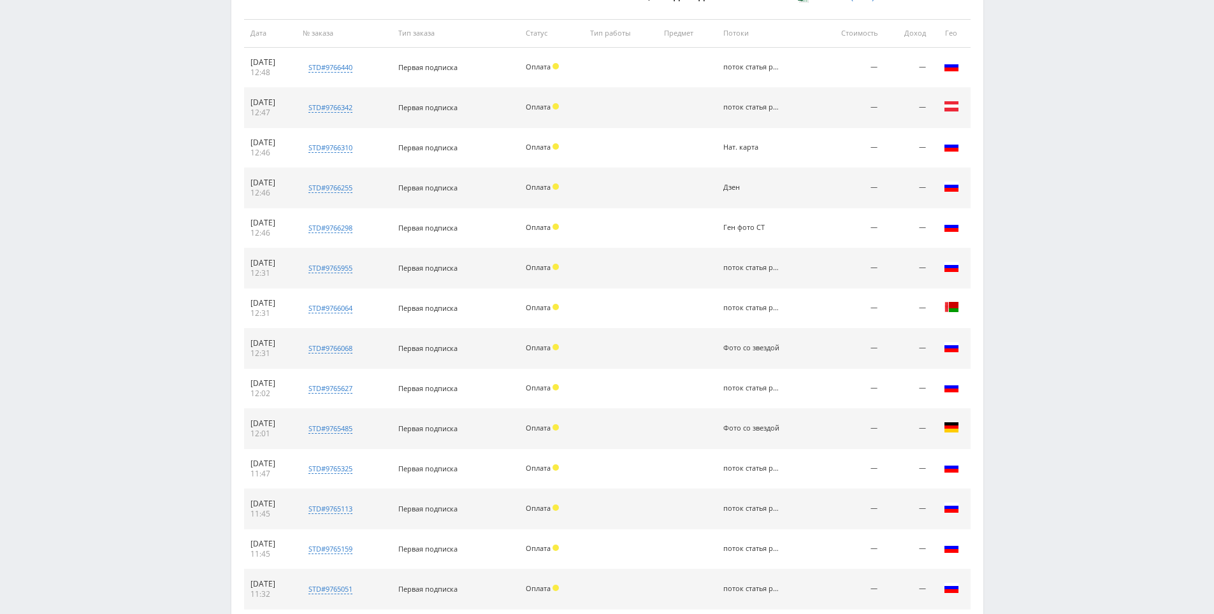
drag, startPoint x: 1034, startPoint y: 312, endPoint x: 1031, endPoint y: 343, distance: 31.4
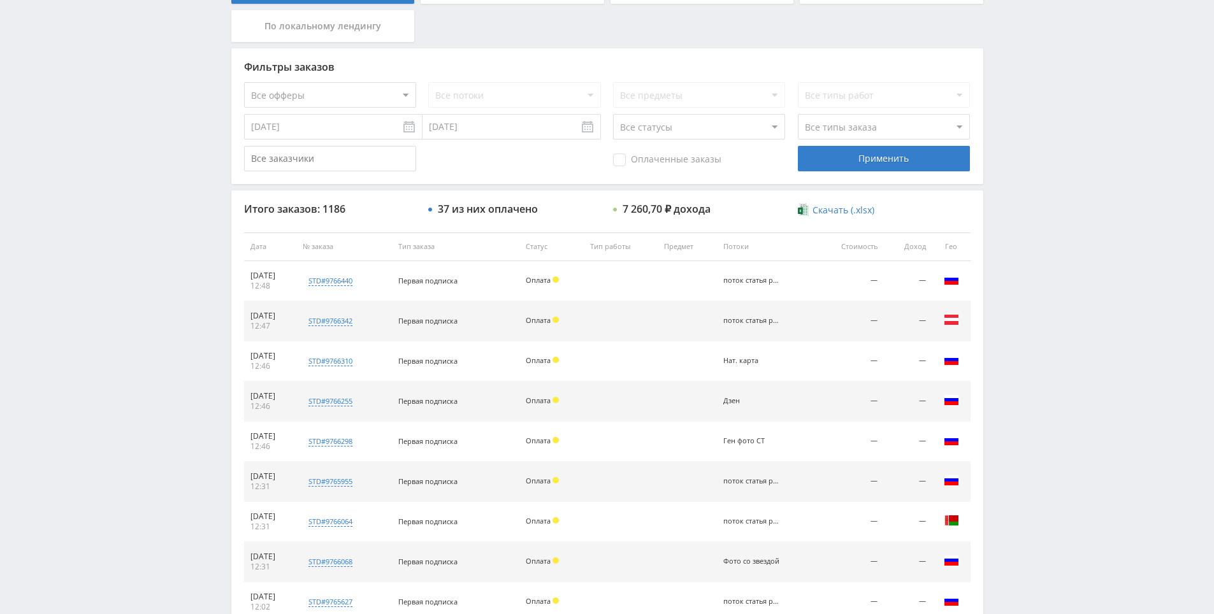
drag, startPoint x: 1023, startPoint y: 337, endPoint x: 1033, endPoint y: 298, distance: 40.2
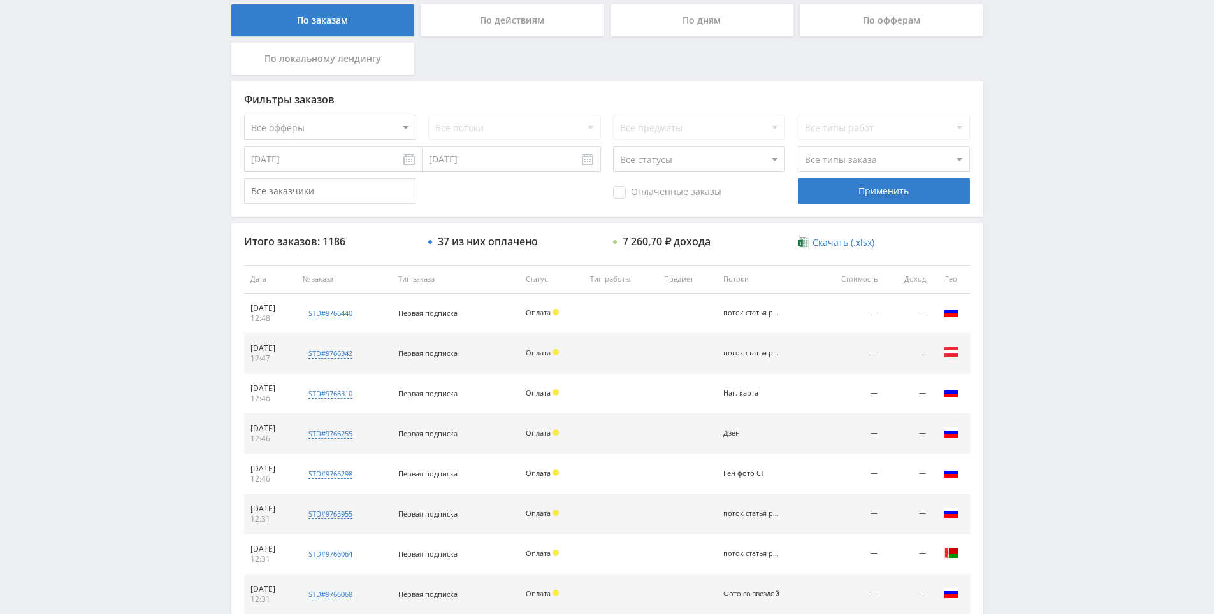
drag, startPoint x: 1039, startPoint y: 312, endPoint x: 1040, endPoint y: 305, distance: 7.1
click at [1035, 261] on div "Telegram-канал Инструменты База знаний Ваш менеджер: Alex Alex Online @edugram_…" at bounding box center [607, 479] width 1214 height 1471
click at [1037, 266] on div "Telegram-канал Инструменты База знаний Ваш менеджер: Alex Alex Online @edugram_…" at bounding box center [607, 479] width 1214 height 1471
click at [1042, 227] on div "Telegram-канал Инструменты База знаний Ваш менеджер: Alex Alex Online @edugram_…" at bounding box center [607, 479] width 1214 height 1471
click at [1025, 308] on div "Telegram-канал Инструменты База знаний Ваш менеджер: [PERSON_NAME] Online @edug…" at bounding box center [607, 479] width 1214 height 1471
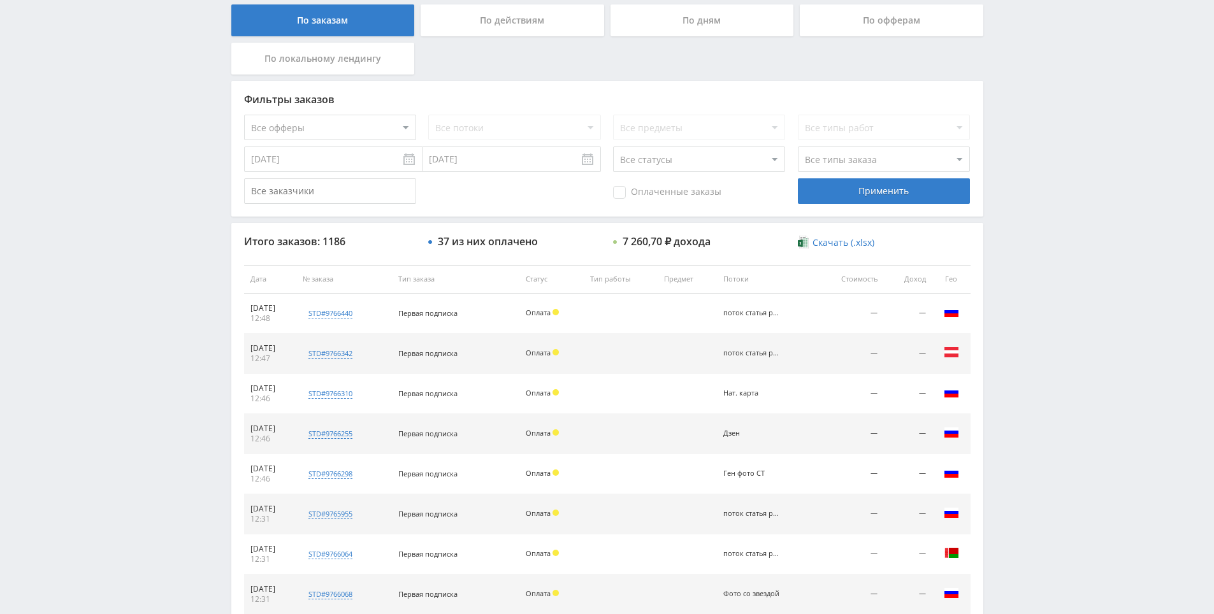
drag, startPoint x: 1047, startPoint y: 320, endPoint x: 1038, endPoint y: 305, distance: 17.7
drag, startPoint x: 1037, startPoint y: 304, endPoint x: 774, endPoint y: 472, distance: 312.9
click at [1035, 303] on div "Telegram-канал Инструменты База знаний Ваш менеджер: [PERSON_NAME] Online @edug…" at bounding box center [607, 479] width 1214 height 1471
click at [767, 552] on div "поток статья рерайт" at bounding box center [751, 554] width 57 height 8
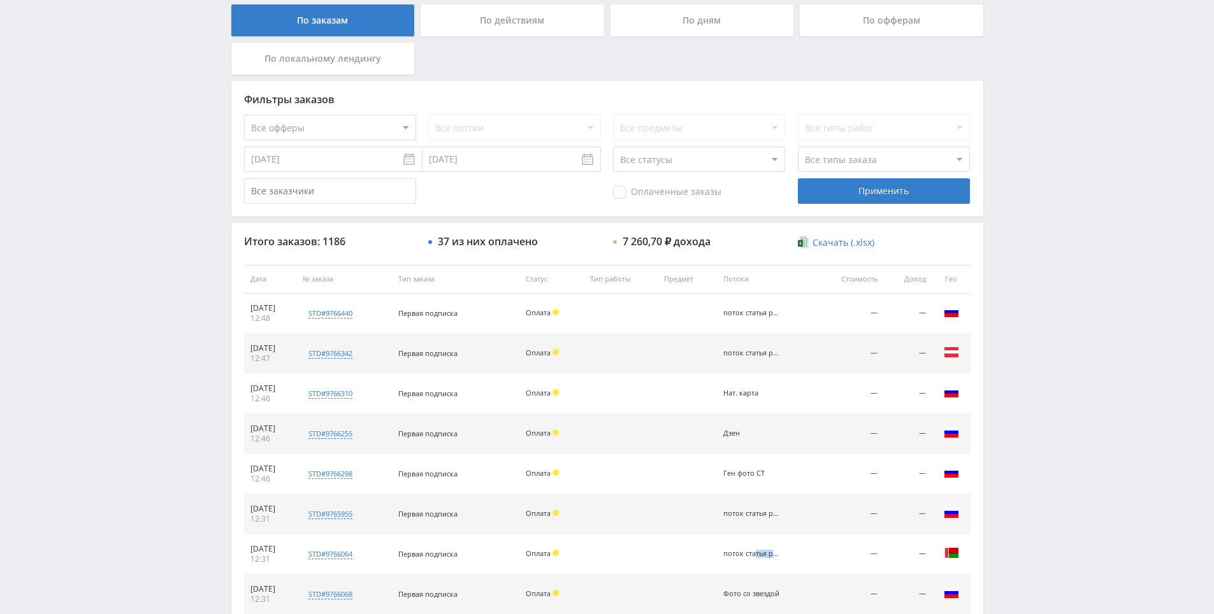
click at [767, 552] on div "поток статья рерайт" at bounding box center [751, 554] width 57 height 8
click at [769, 552] on div "поток статья рерайт" at bounding box center [751, 554] width 57 height 8
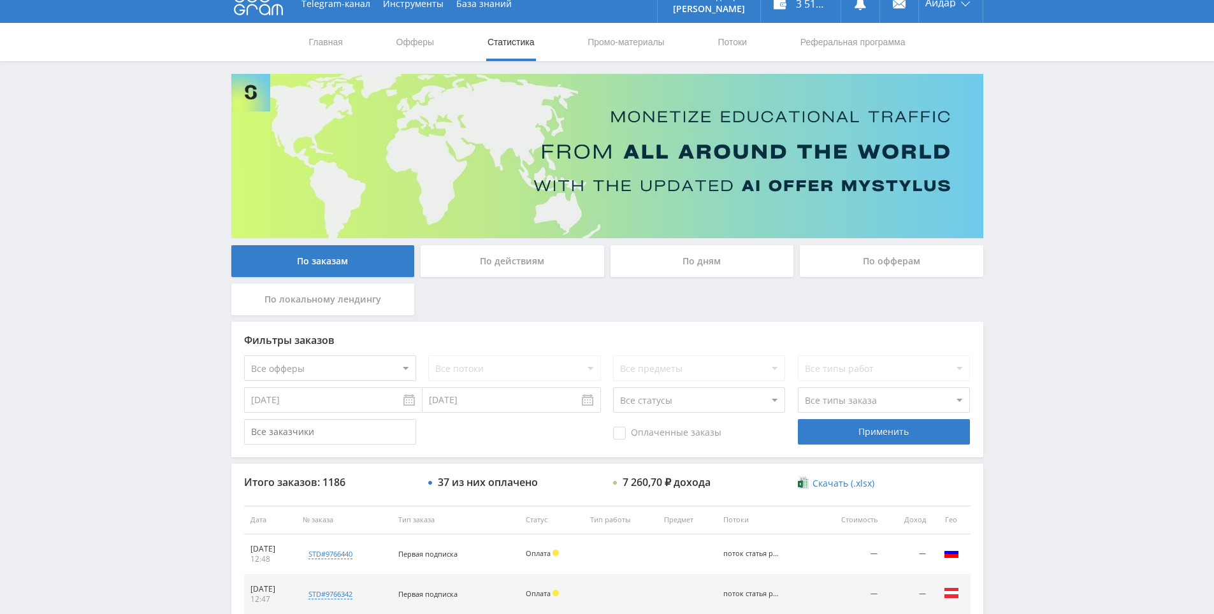
scroll to position [0, 0]
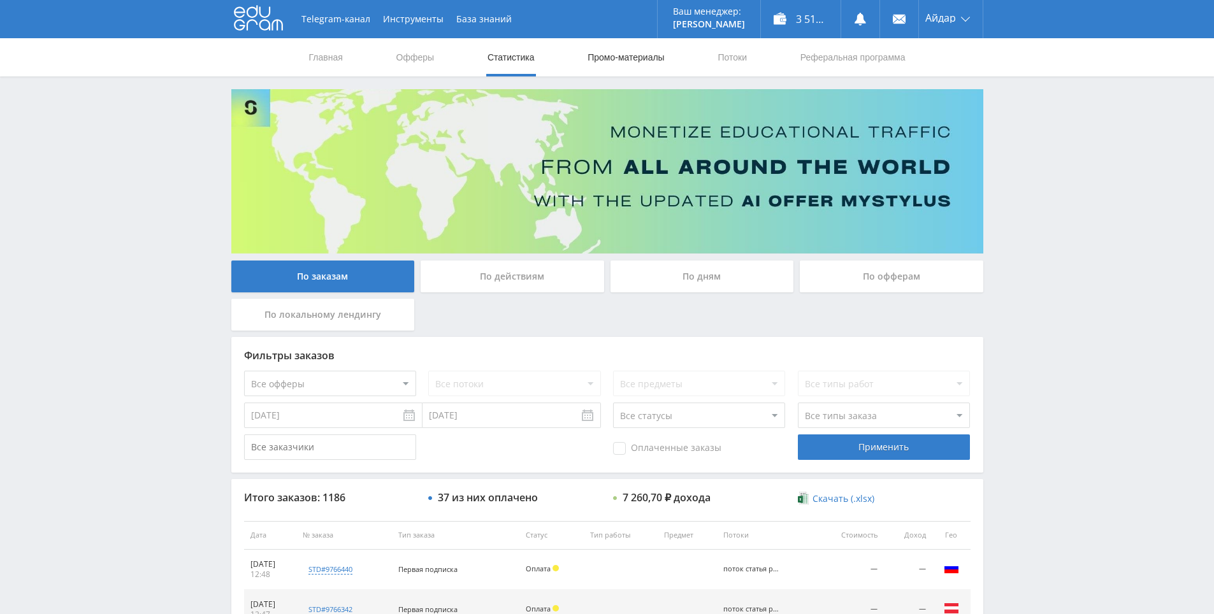
click at [594, 50] on link "Промо-материалы" at bounding box center [625, 57] width 79 height 38
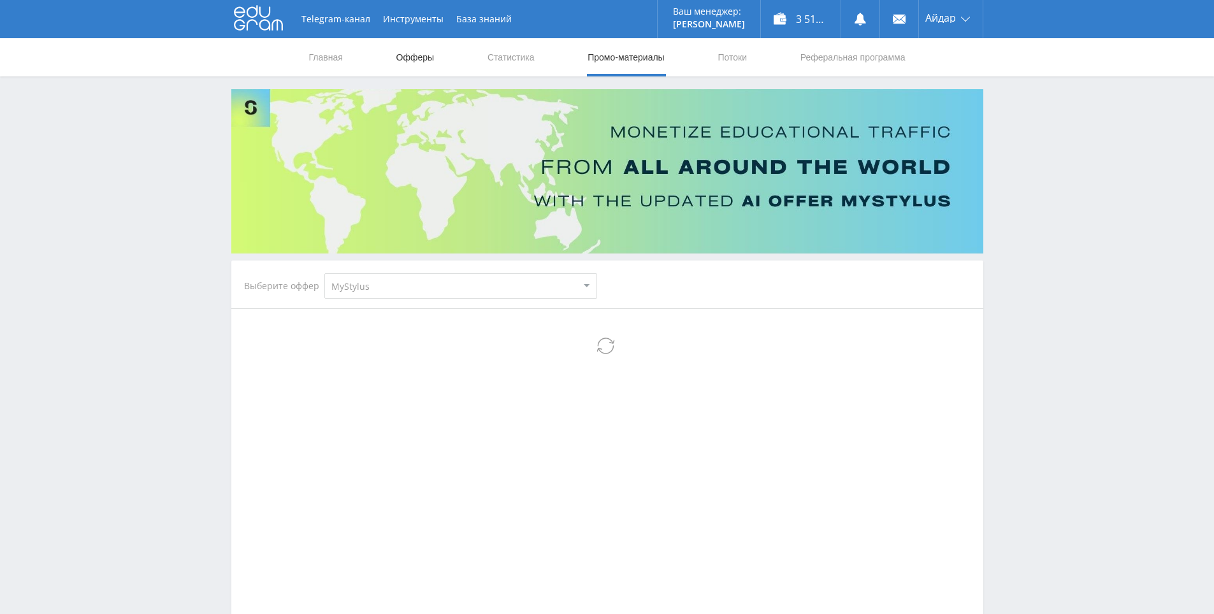
click at [424, 61] on link "Офферы" at bounding box center [415, 57] width 41 height 38
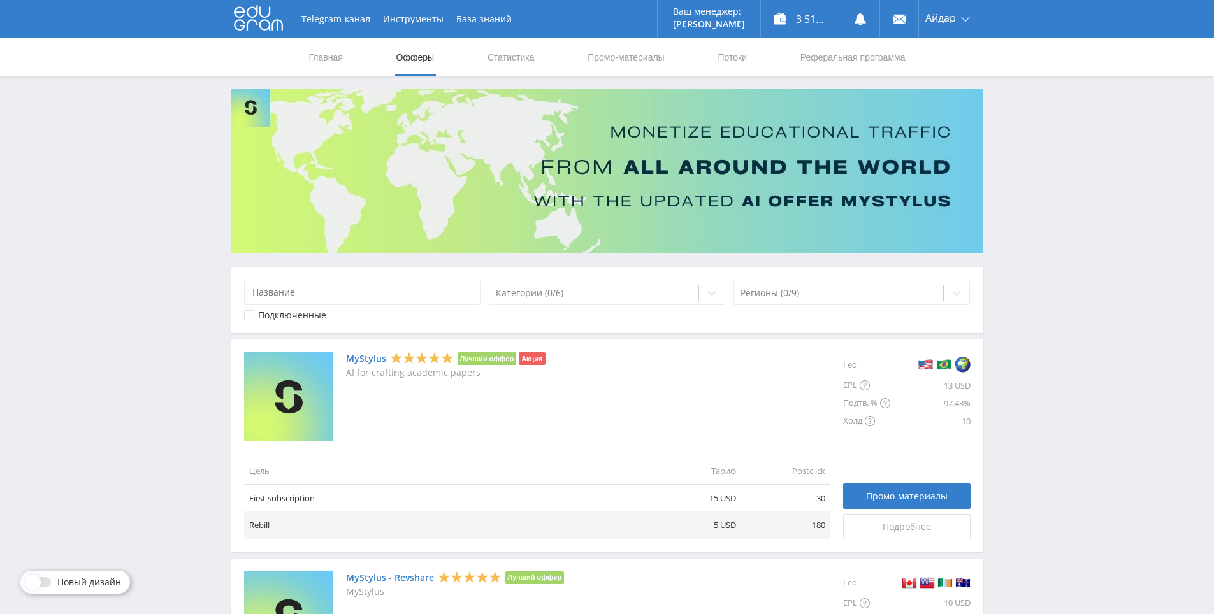
click at [654, 395] on div "MyStylus Лучший оффер Акция AI for crafting academic papers" at bounding box center [537, 396] width 586 height 89
drag, startPoint x: 645, startPoint y: 449, endPoint x: 624, endPoint y: 323, distance: 127.9
click at [617, 366] on div "MyStylus Лучший оффер Акция AI for crafting academic papers" at bounding box center [537, 396] width 586 height 89
click at [593, 340] on div "MyStylus Лучший оффер Акция AI for crafting academic papers Цель Тариф Postclic…" at bounding box center [607, 446] width 752 height 213
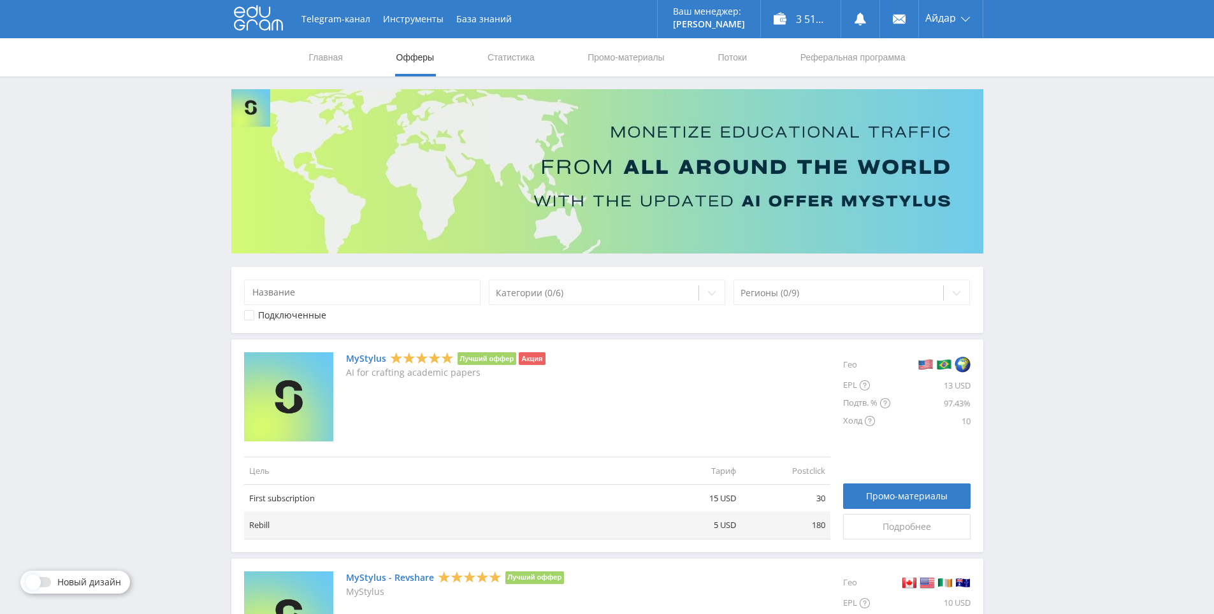
click at [593, 340] on div "MyStylus Лучший оффер Акция AI for crafting academic papers Цель Тариф Postclic…" at bounding box center [607, 446] width 752 height 213
click at [589, 340] on div "MyStylus Лучший оффер Акция AI for crafting academic papers Цель Тариф Postclic…" at bounding box center [607, 446] width 752 height 213
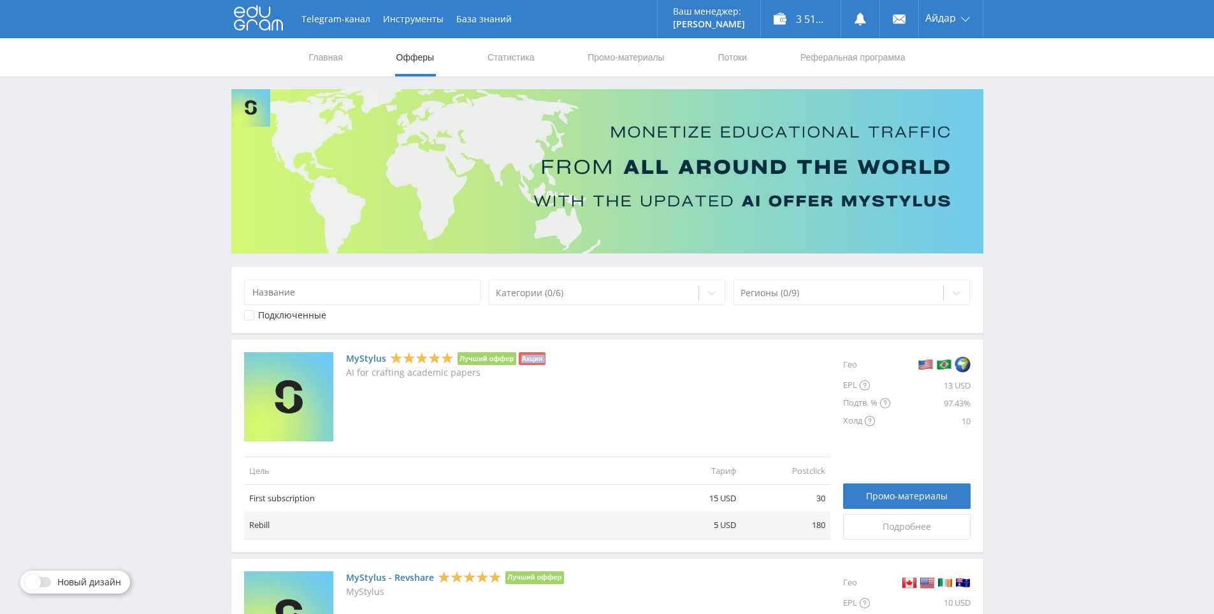
click at [589, 340] on div "MyStylus Лучший оффер Акция AI for crafting academic papers Цель Тариф Postclic…" at bounding box center [607, 446] width 752 height 213
click at [585, 341] on div "MyStylus Лучший оффер Акция AI for crafting academic papers Цель Тариф Postclic…" at bounding box center [607, 446] width 752 height 213
click at [584, 340] on div "MyStylus Лучший оффер Акция AI for crafting academic papers Цель Тариф Postclic…" at bounding box center [607, 446] width 752 height 213
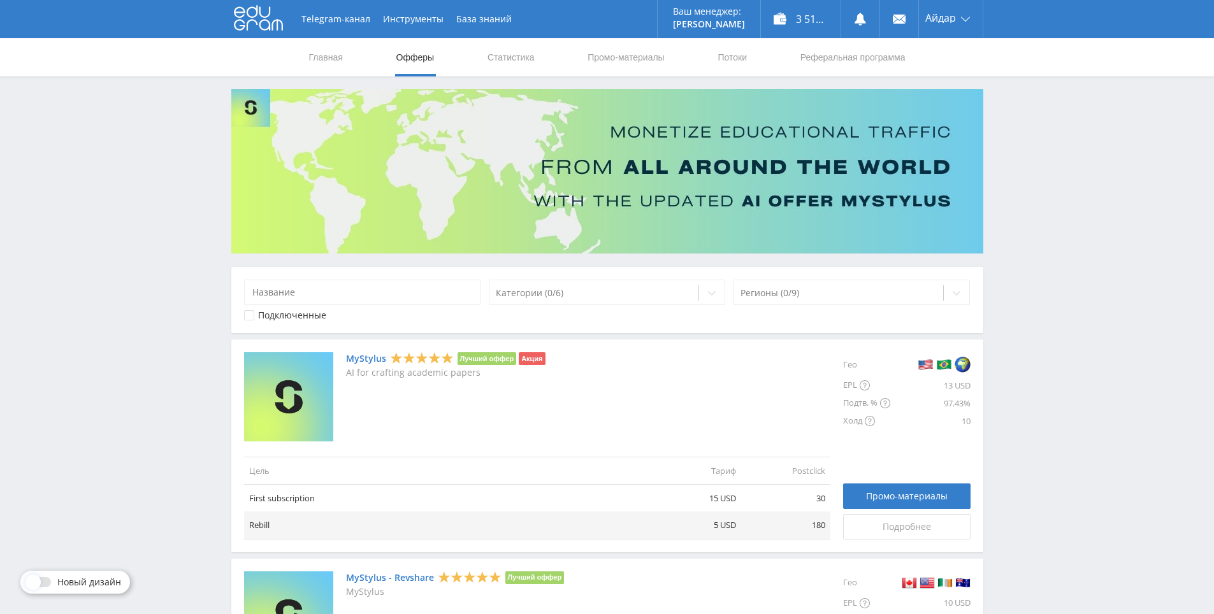
click at [584, 340] on div "MyStylus Лучший оффер Акция AI for crafting academic papers Цель Тариф Postclic…" at bounding box center [607, 446] width 752 height 213
click at [571, 342] on div "MyStylus Лучший оффер Акция AI for crafting academic papers Цель Тариф Postclic…" at bounding box center [607, 446] width 752 height 213
click at [633, 49] on link "Промо-материалы" at bounding box center [625, 57] width 79 height 38
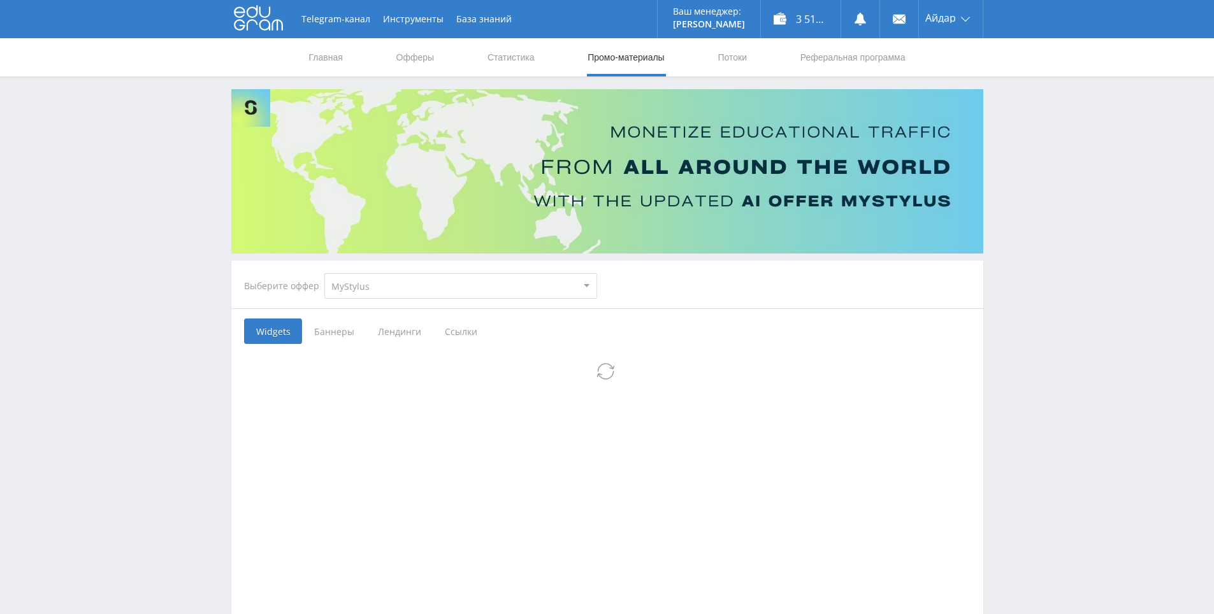
click at [498, 289] on select "MyStylus MyStylus - Revshare Кэмп Studybay Автор24 Studybay Brazil Study AI (Re…" at bounding box center [460, 285] width 273 height 25
select select "376"
click at [324, 273] on select "MyStylus MyStylus - Revshare Кэмп Studybay Автор24 Studybay Brazil Study AI (Re…" at bounding box center [460, 285] width 273 height 25
select select "376"
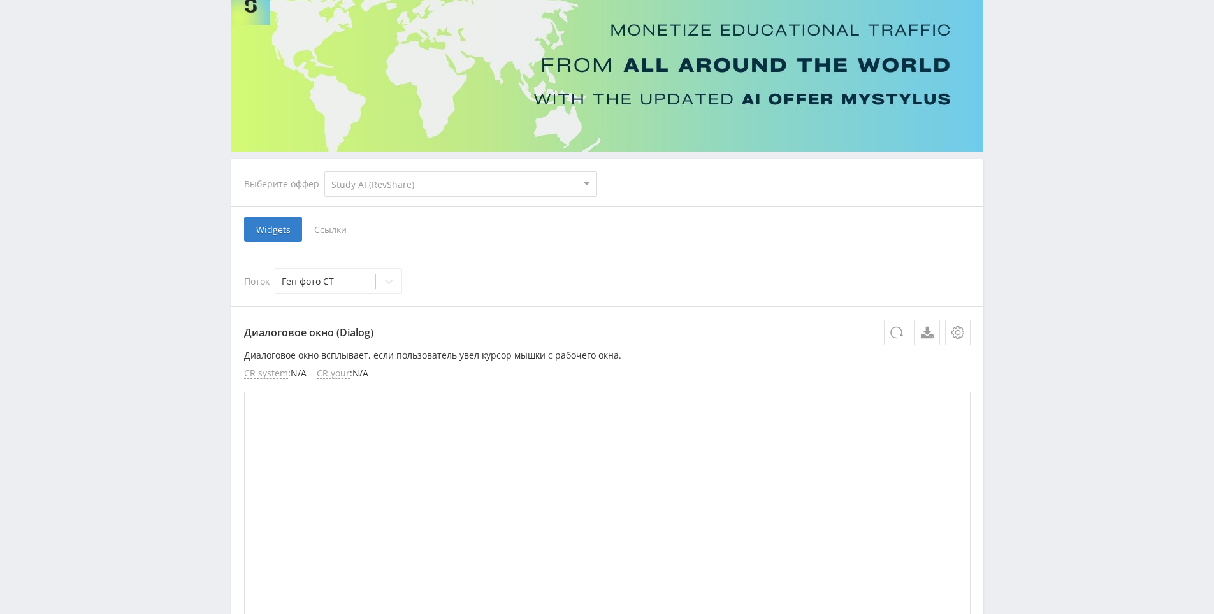
scroll to position [191, 0]
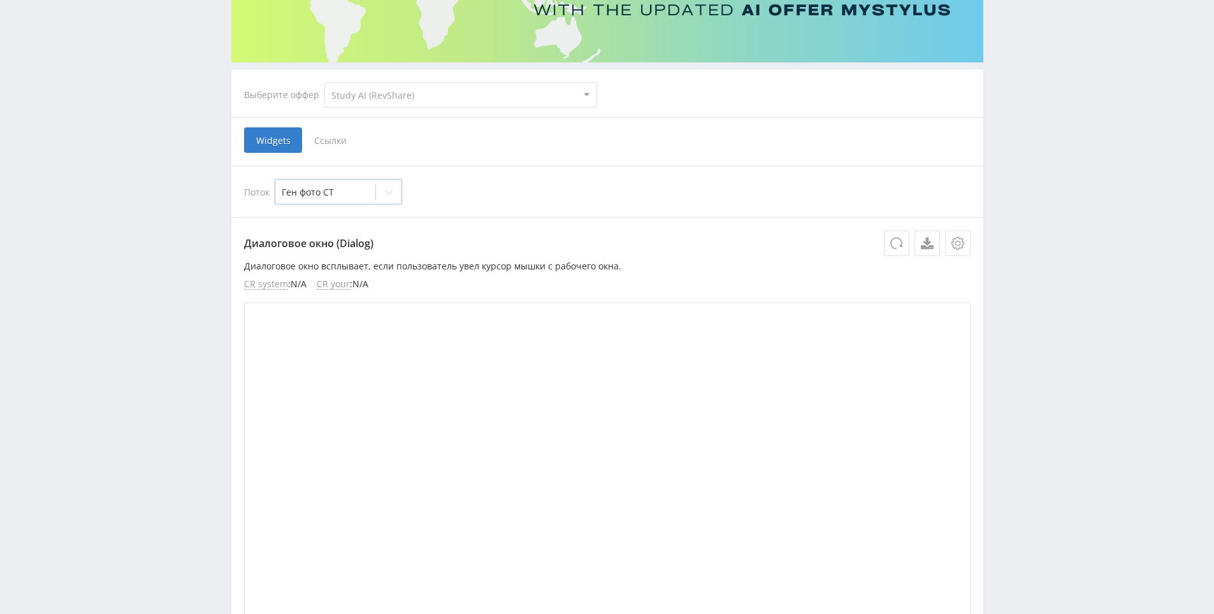
click at [320, 189] on div at bounding box center [325, 192] width 87 height 13
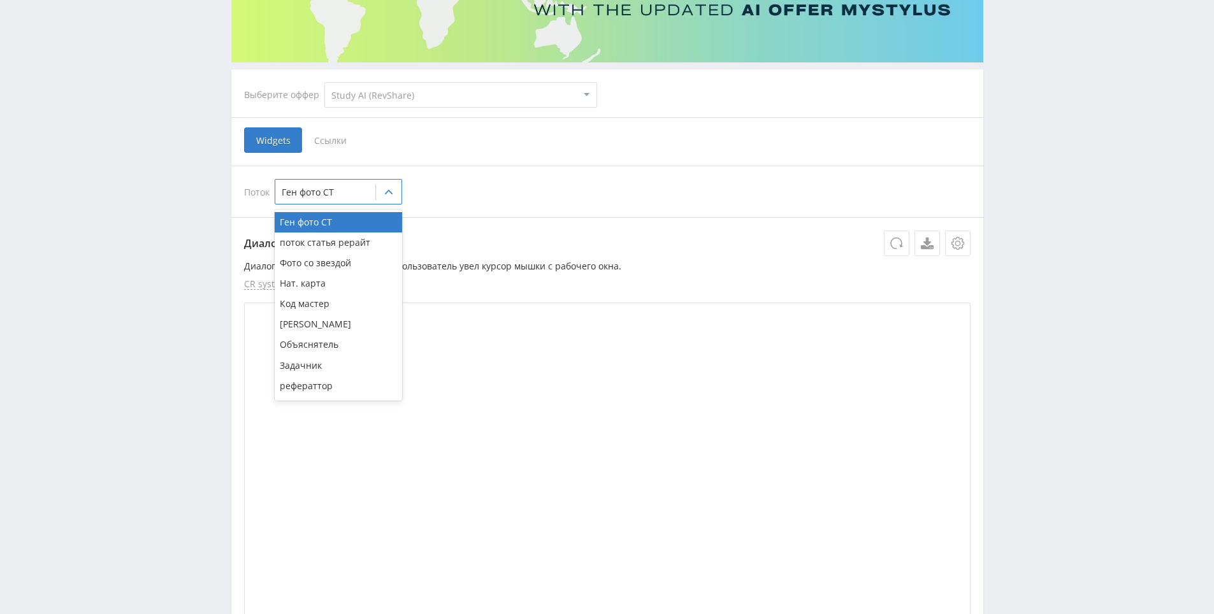
click at [620, 169] on div "Поток 21 results available. Use Up and Down to choose options, press Enter to s…" at bounding box center [607, 192] width 752 height 52
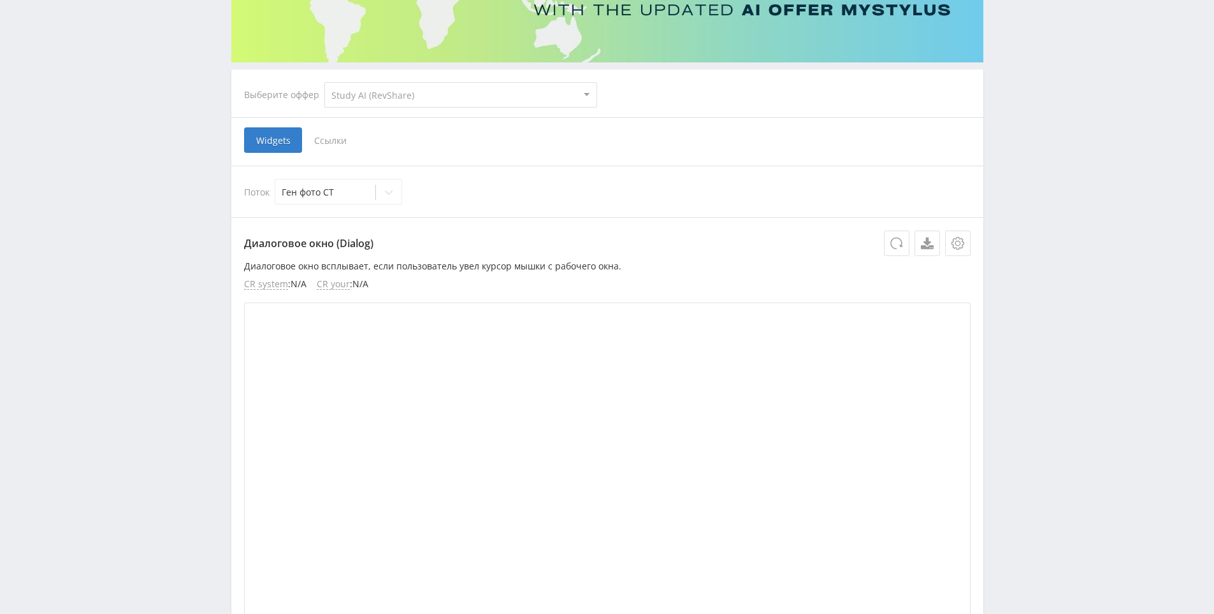
drag, startPoint x: 620, startPoint y: 169, endPoint x: 590, endPoint y: 166, distance: 30.1
click at [590, 166] on div "Поток Ген фото СТ" at bounding box center [607, 192] width 752 height 52
click at [398, 190] on div at bounding box center [388, 192] width 25 height 25
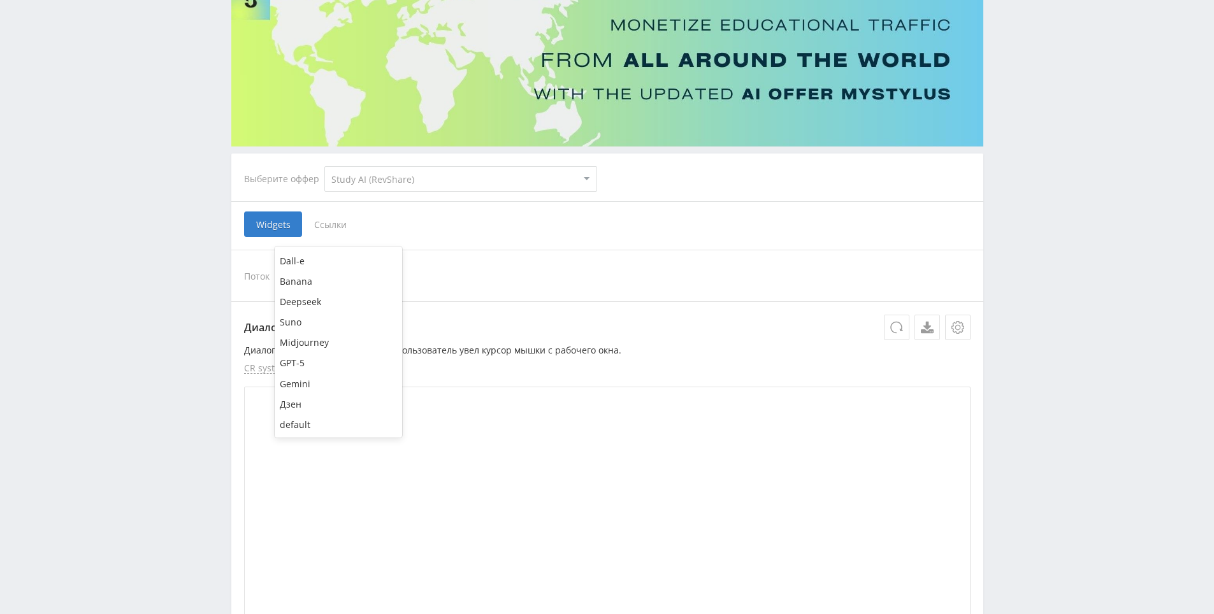
scroll to position [64, 0]
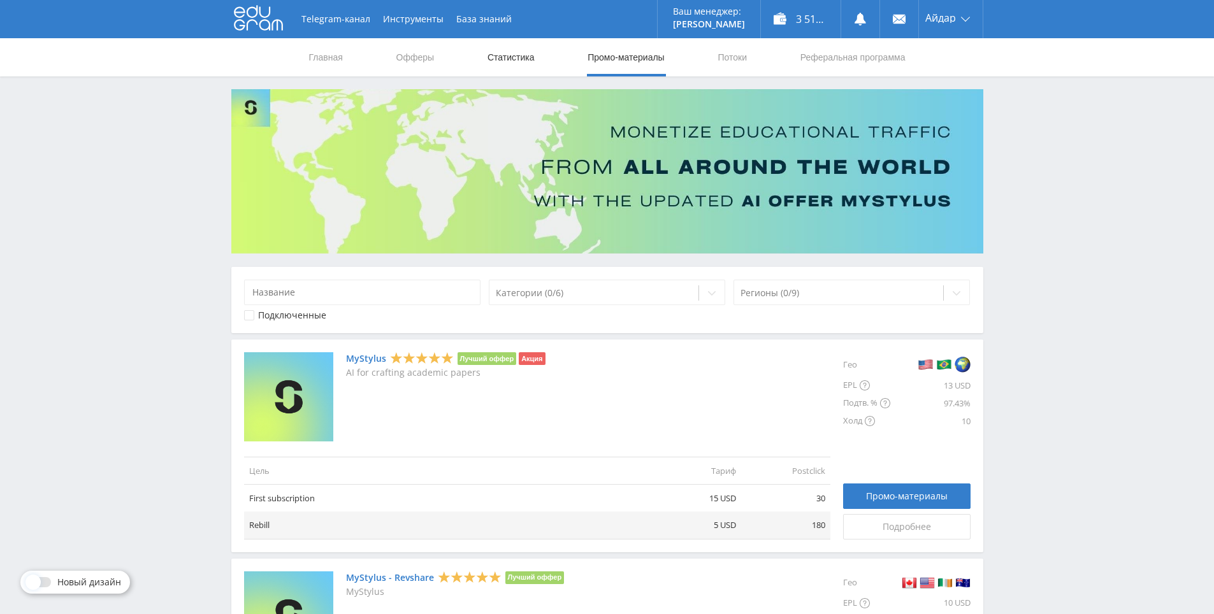
click at [521, 40] on link "Статистика" at bounding box center [511, 57] width 50 height 38
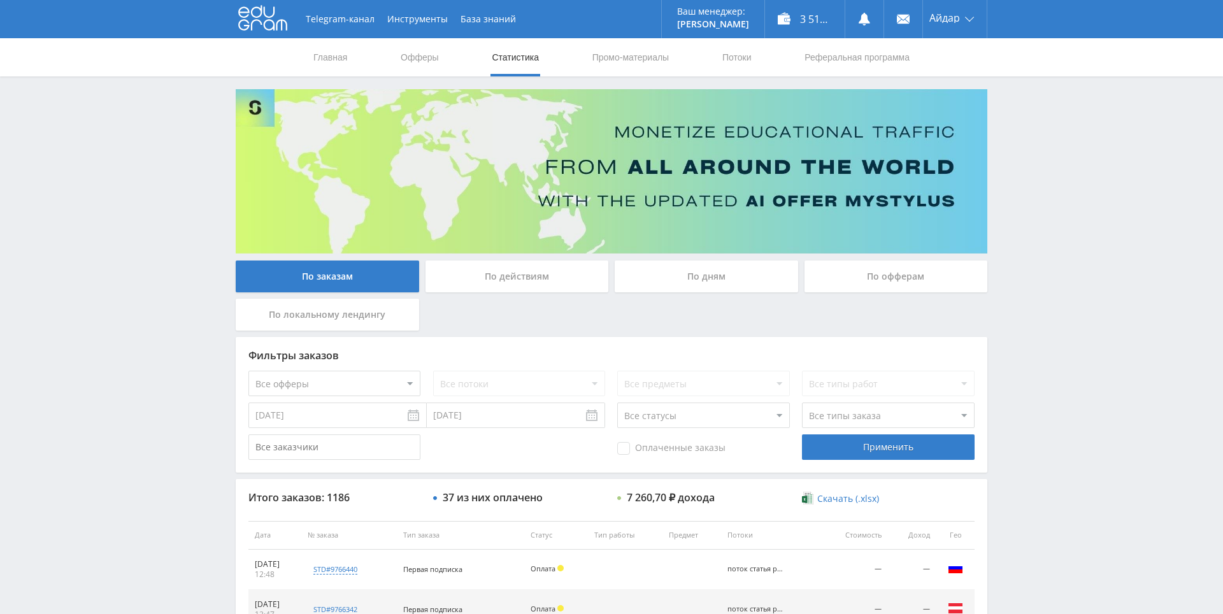
drag, startPoint x: 1035, startPoint y: 360, endPoint x: 1024, endPoint y: 438, distance: 79.1
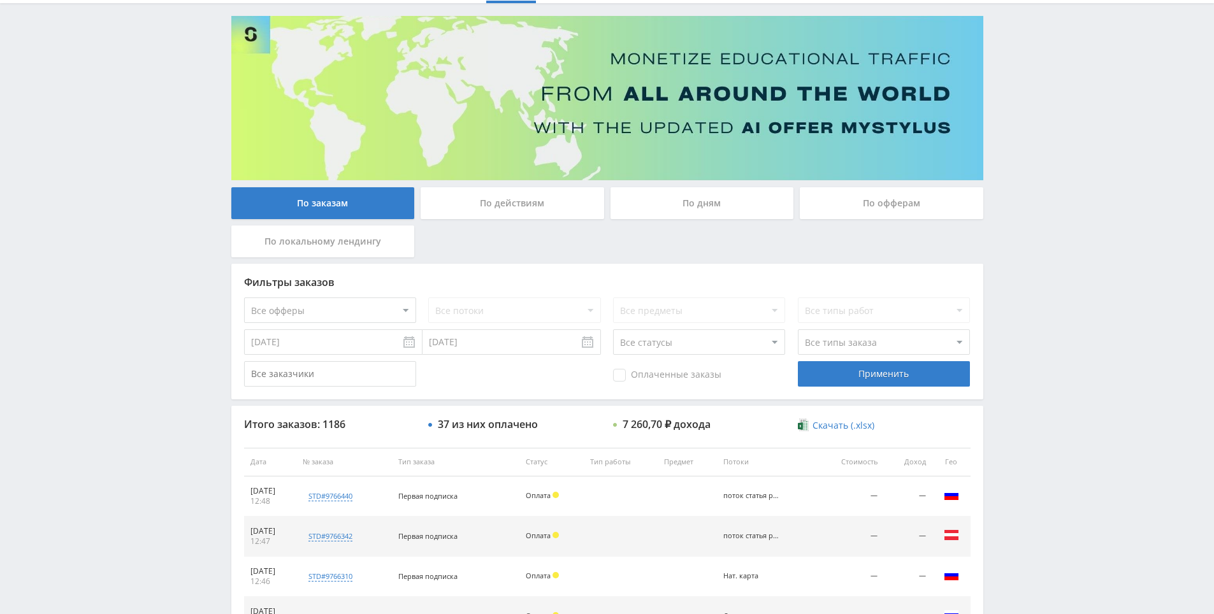
scroll to position [456, 0]
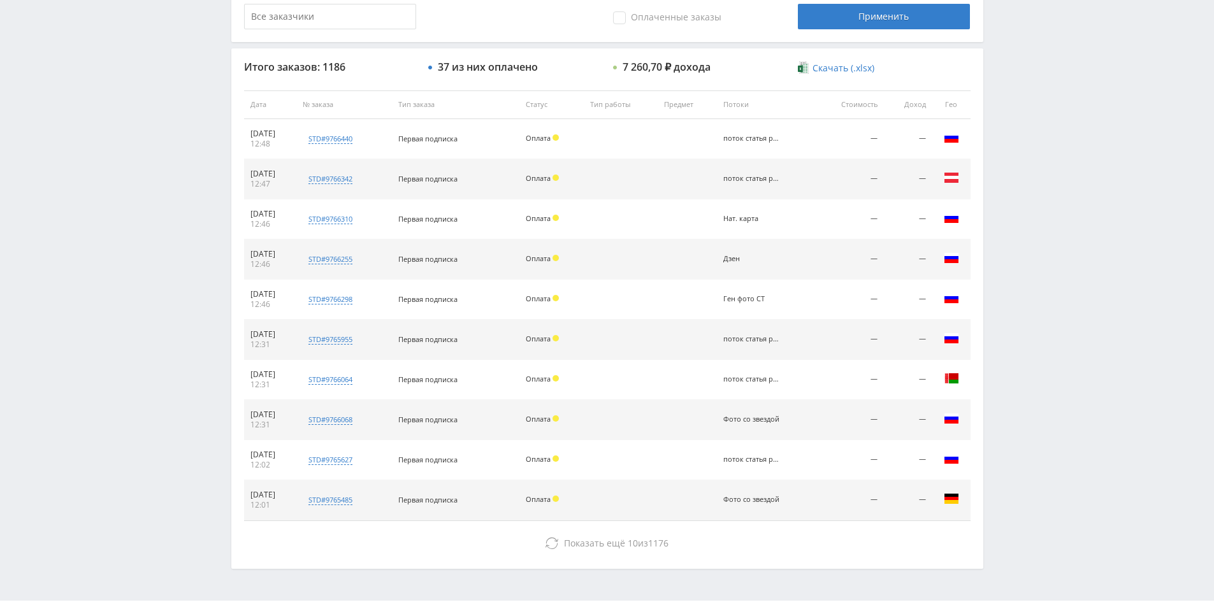
drag, startPoint x: 1001, startPoint y: 330, endPoint x: 1012, endPoint y: 433, distance: 103.2
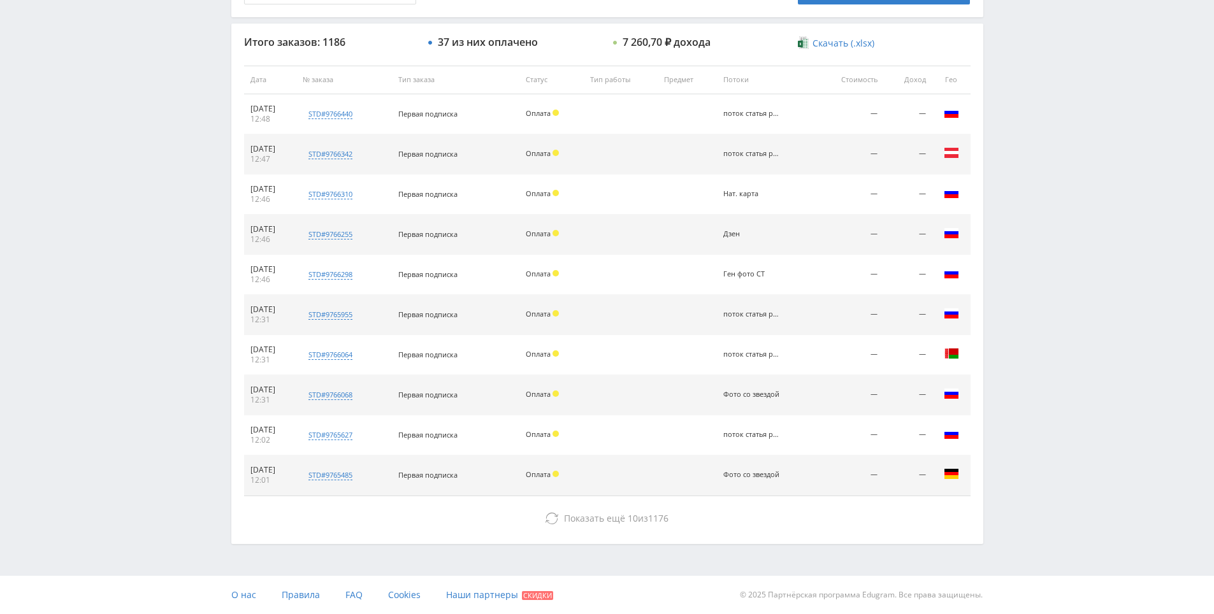
drag, startPoint x: 1028, startPoint y: 391, endPoint x: 1021, endPoint y: 336, distance: 55.9
click at [1021, 336] on div "Telegram-канал Инструменты База знаний Ваш менеджер: Alex Alex Online @edugram_…" at bounding box center [607, 79] width 1214 height 1070
click at [1000, 282] on div "Telegram-канал Инструменты База знаний Ваш менеджер: [PERSON_NAME] Online @edug…" at bounding box center [607, 79] width 1214 height 1070
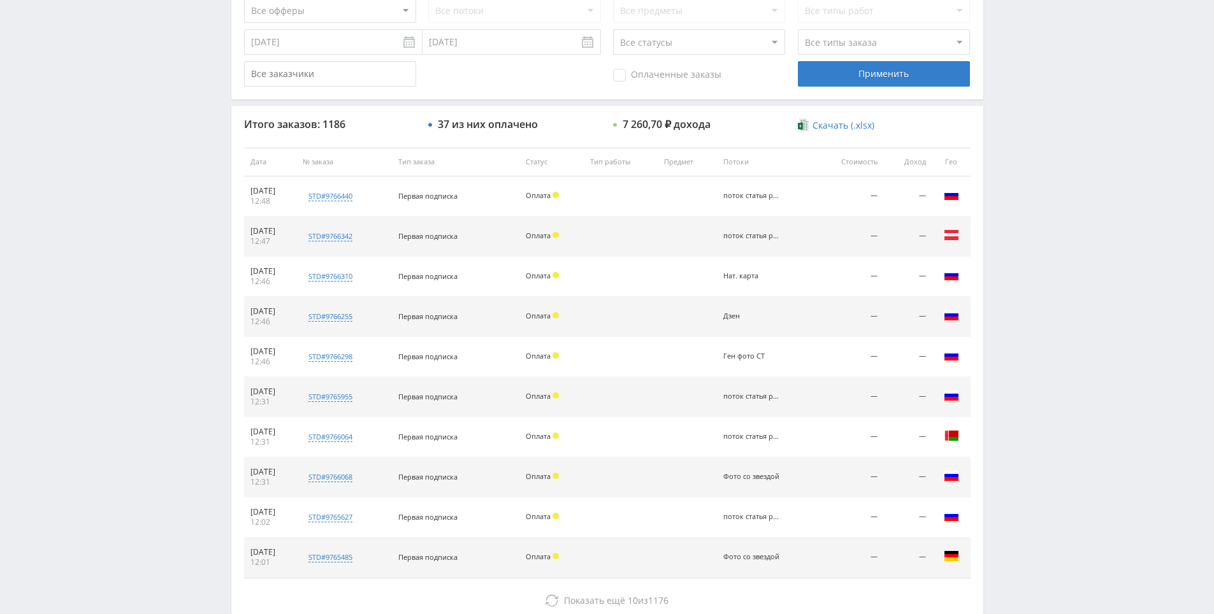
drag, startPoint x: 1011, startPoint y: 358, endPoint x: 1010, endPoint y: 319, distance: 38.9
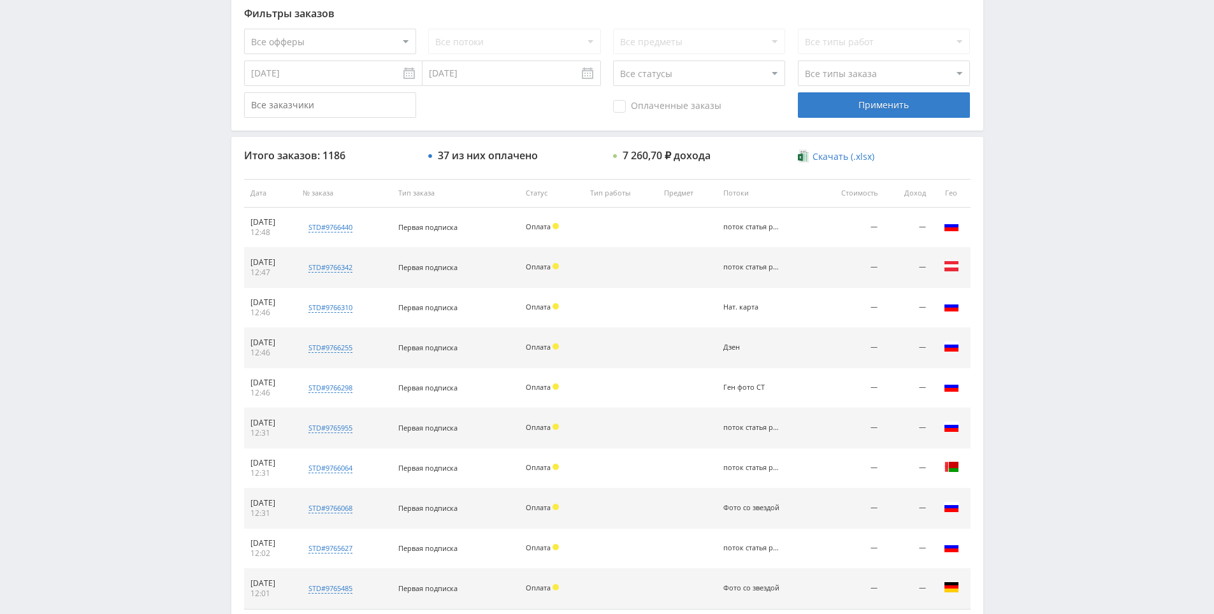
click at [1056, 297] on div "Telegram-канал Инструменты База знаний Ваш менеджер: [PERSON_NAME] Online @edug…" at bounding box center [607, 193] width 1214 height 1070
click at [1040, 270] on div "Telegram-канал Инструменты База знаний Ваш менеджер: [PERSON_NAME] Alex Online …" at bounding box center [607, 193] width 1214 height 1070
click at [1024, 274] on div "Telegram-канал Инструменты База знаний Ваш менеджер: [PERSON_NAME] Alex Online …" at bounding box center [607, 193] width 1214 height 1070
click at [995, 292] on div "Telegram-канал Инструменты База знаний Ваш менеджер: [PERSON_NAME] Alex Online …" at bounding box center [607, 193] width 1214 height 1070
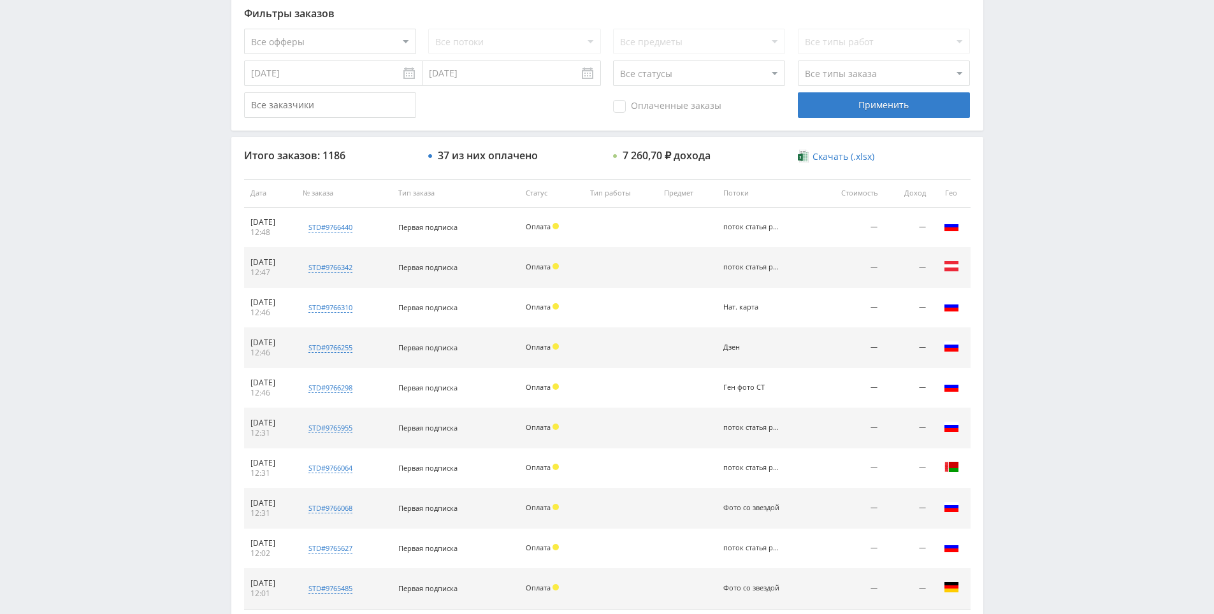
click at [1028, 222] on div "Telegram-канал Инструменты База знаний Ваш менеджер: [PERSON_NAME] Alex Online …" at bounding box center [607, 193] width 1214 height 1070
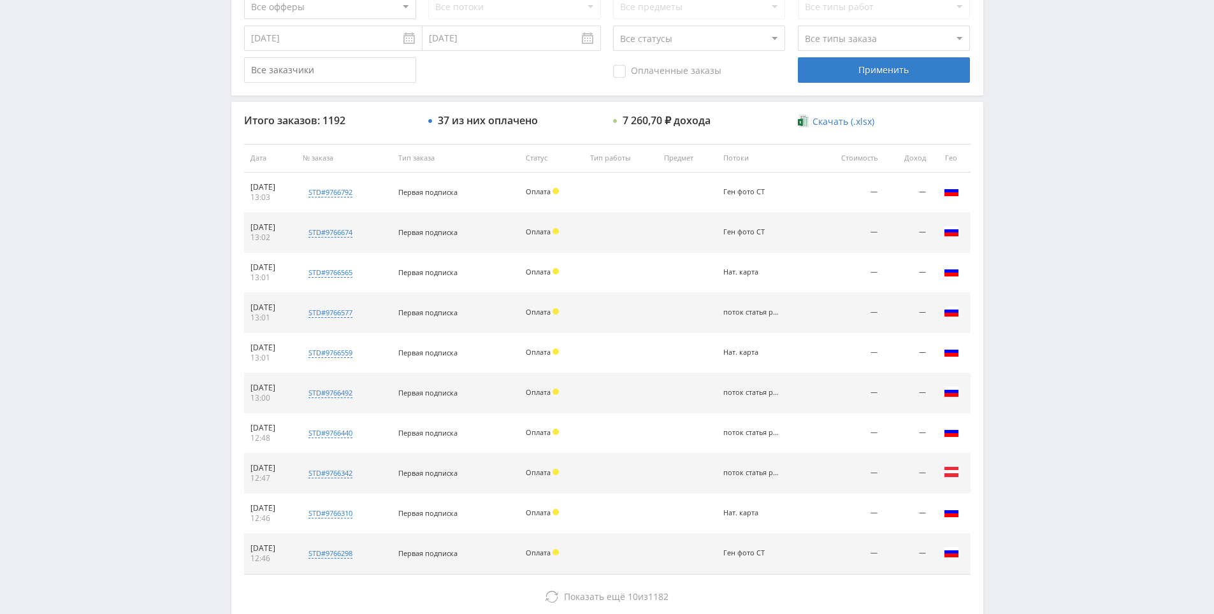
drag, startPoint x: 661, startPoint y: 445, endPoint x: 677, endPoint y: 470, distance: 29.0
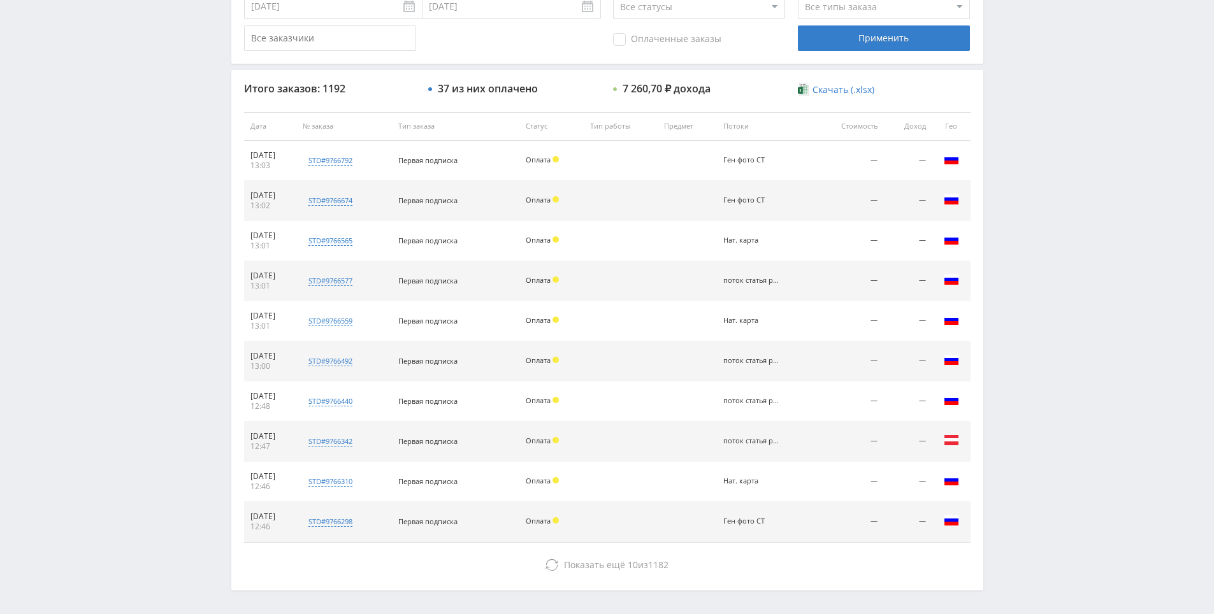
drag, startPoint x: 683, startPoint y: 326, endPoint x: 672, endPoint y: 278, distance: 49.0
click at [672, 278] on td at bounding box center [687, 281] width 59 height 40
click at [673, 234] on td at bounding box center [687, 241] width 59 height 40
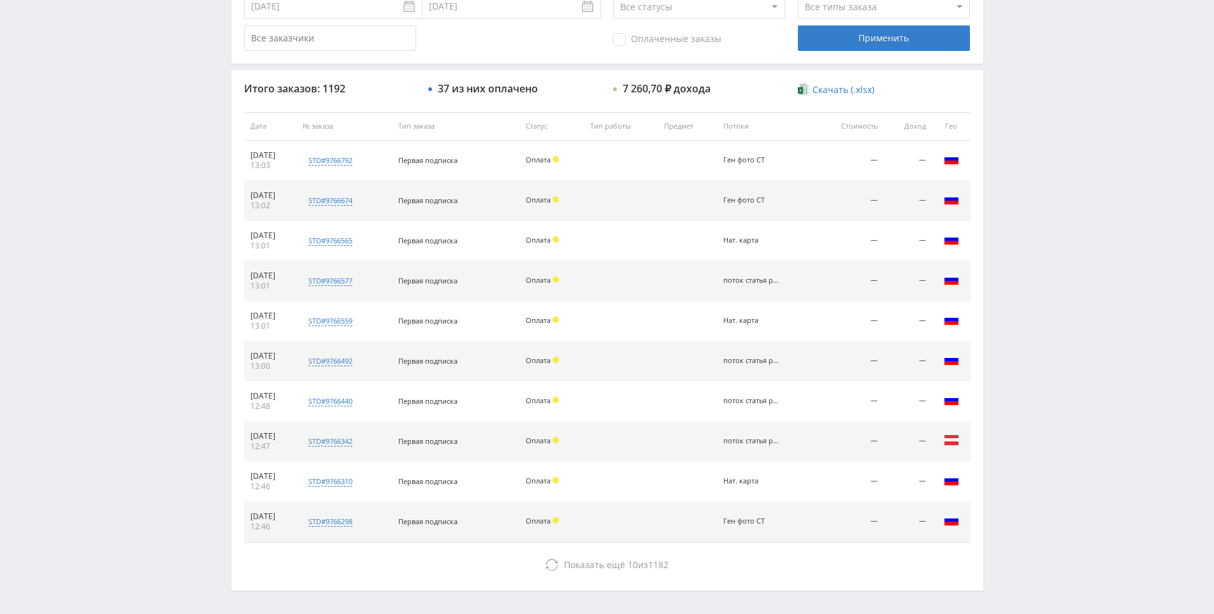
drag, startPoint x: 673, startPoint y: 236, endPoint x: 672, endPoint y: 228, distance: 7.9
click at [658, 203] on td at bounding box center [621, 201] width 74 height 40
click at [658, 204] on td at bounding box center [621, 201] width 74 height 40
click at [658, 191] on td at bounding box center [621, 201] width 74 height 40
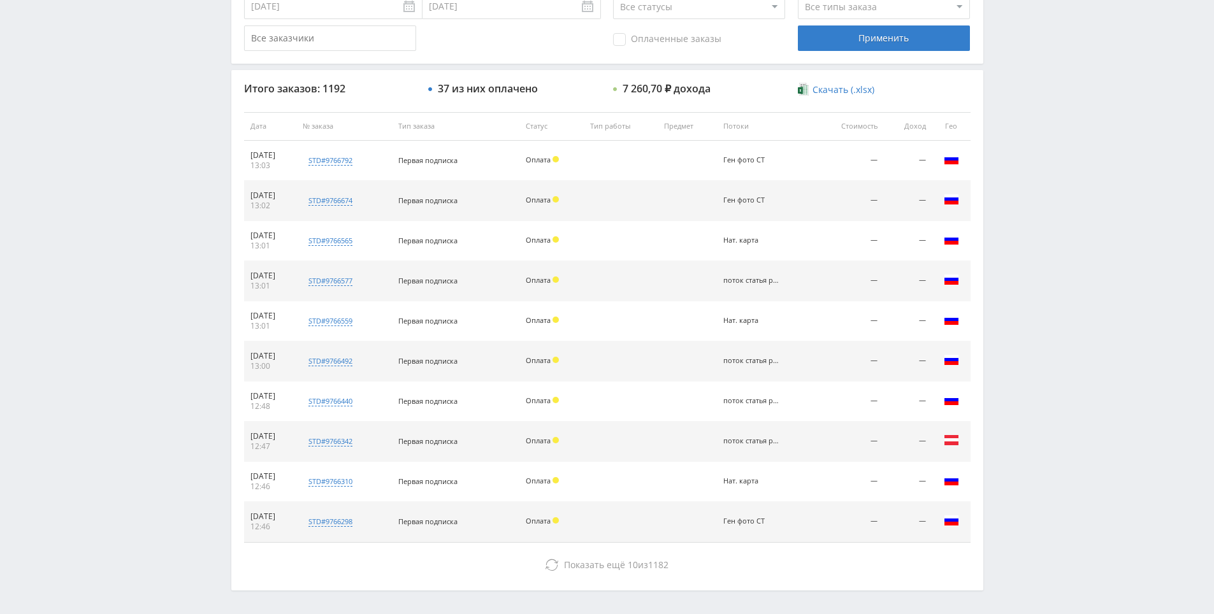
drag, startPoint x: 659, startPoint y: 191, endPoint x: 644, endPoint y: 182, distance: 17.2
click at [644, 182] on td at bounding box center [621, 201] width 74 height 40
click at [638, 177] on td at bounding box center [621, 161] width 74 height 40
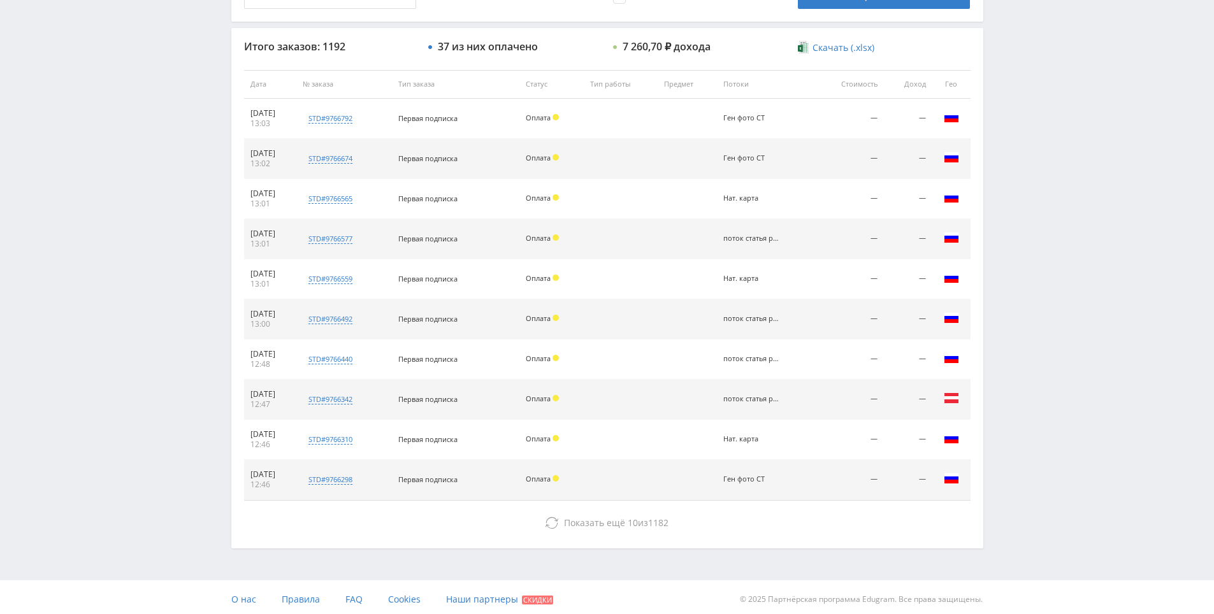
drag, startPoint x: 649, startPoint y: 245, endPoint x: 652, endPoint y: 299, distance: 54.3
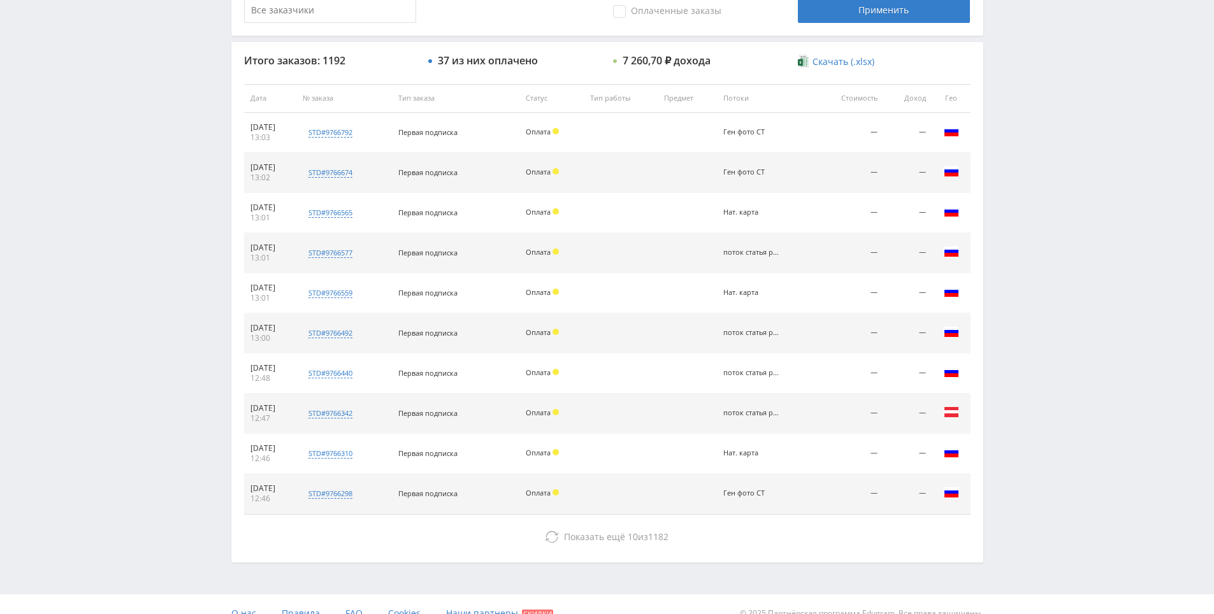
scroll to position [0, 0]
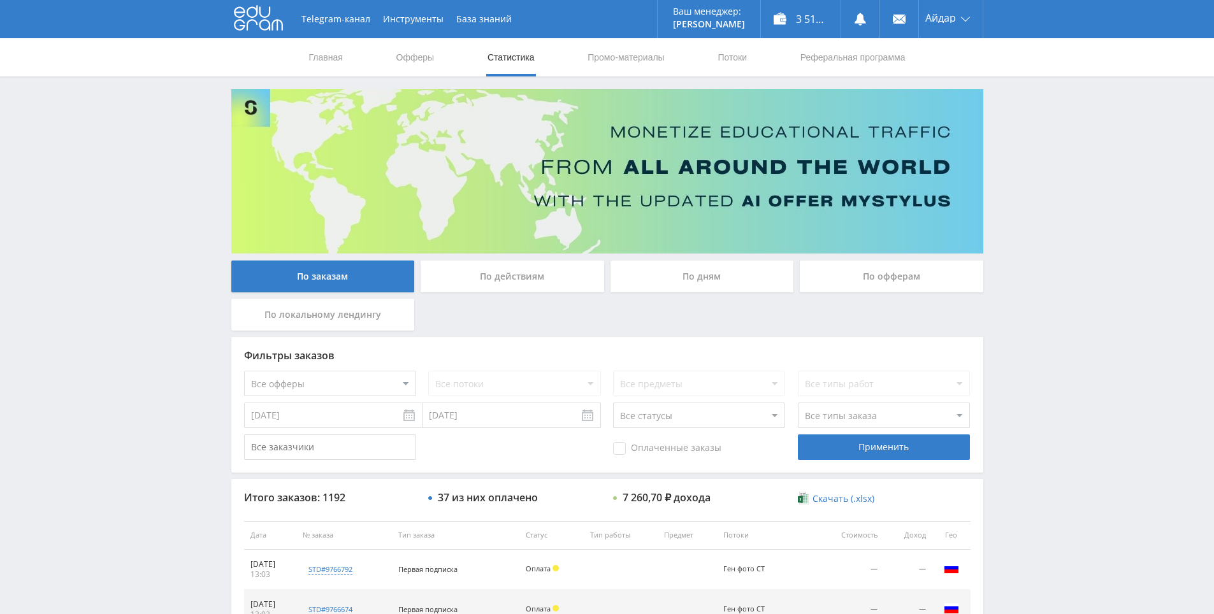
drag, startPoint x: 652, startPoint y: 285, endPoint x: 649, endPoint y: 169, distance: 116.0
click at [1132, 452] on div "Telegram-канал Инструменты База знаний Ваш менеджер: Alex Alex Online @edugram_…" at bounding box center [607, 535] width 1214 height 1070
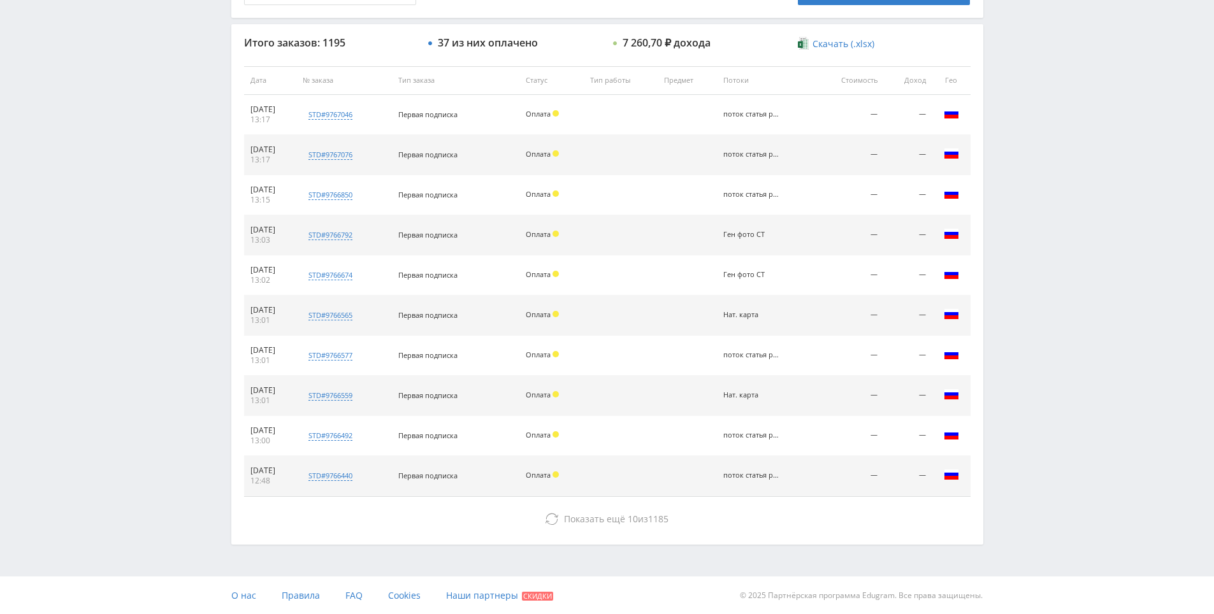
scroll to position [456, 0]
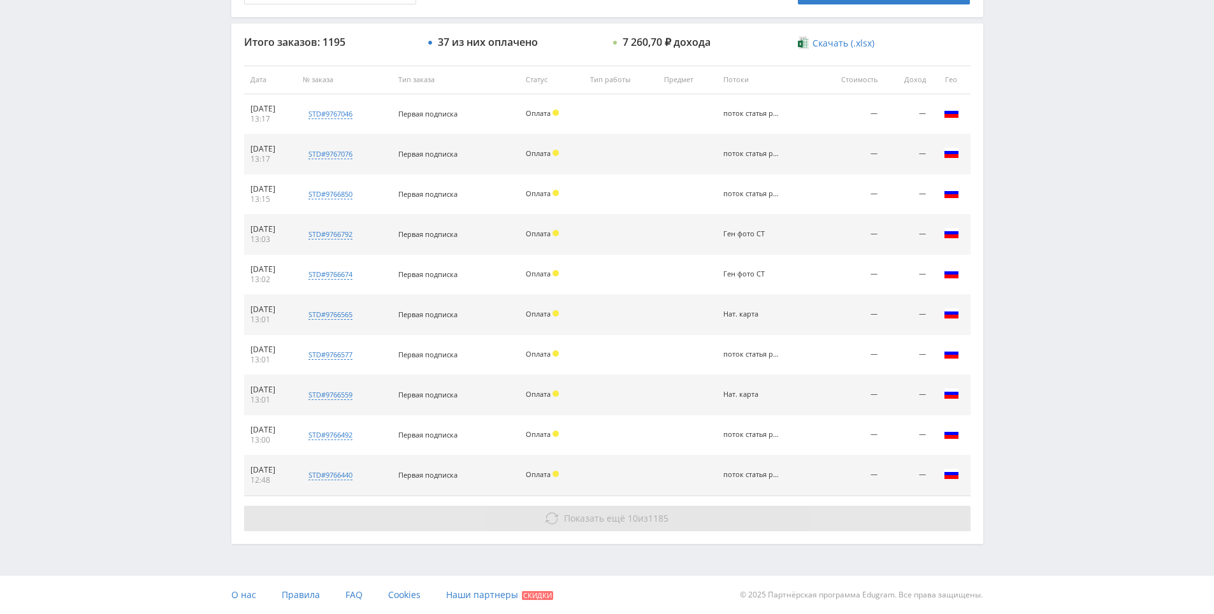
click at [626, 511] on button "Показать ещё 10 из 1185" at bounding box center [607, 518] width 726 height 25
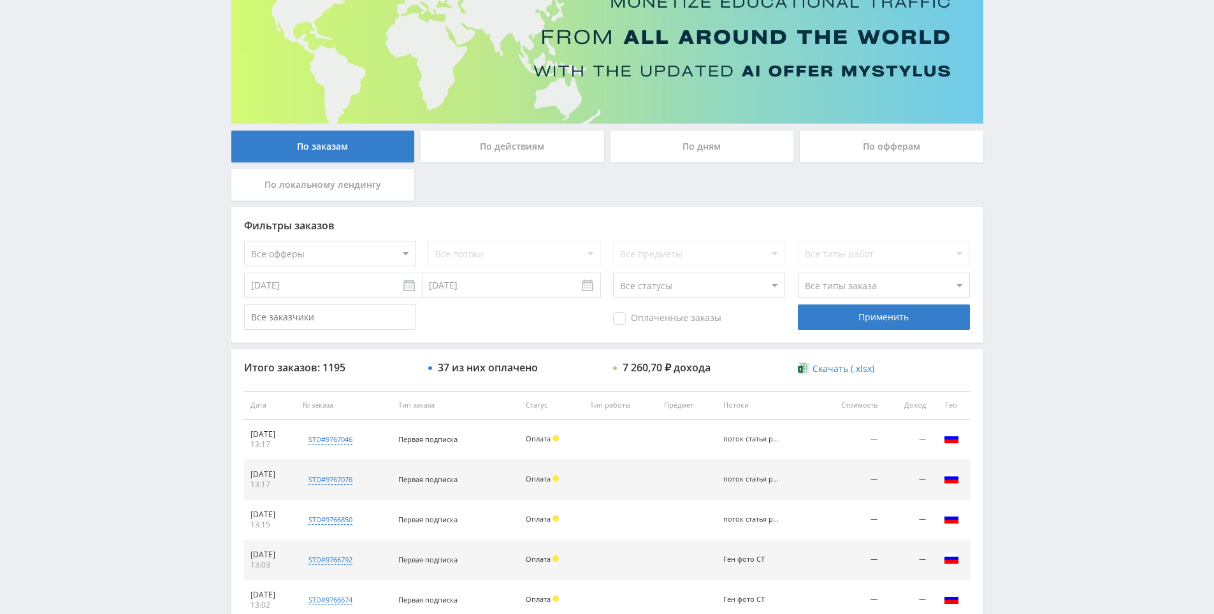
scroll to position [0, 0]
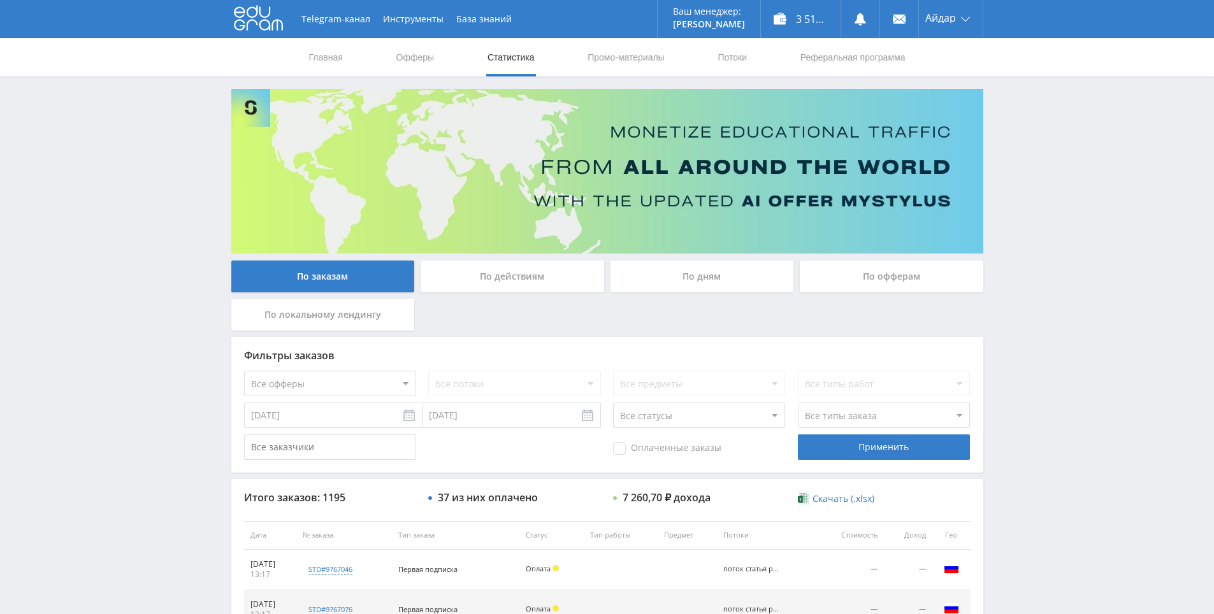
drag, startPoint x: 987, startPoint y: 343, endPoint x: 995, endPoint y: 257, distance: 86.4
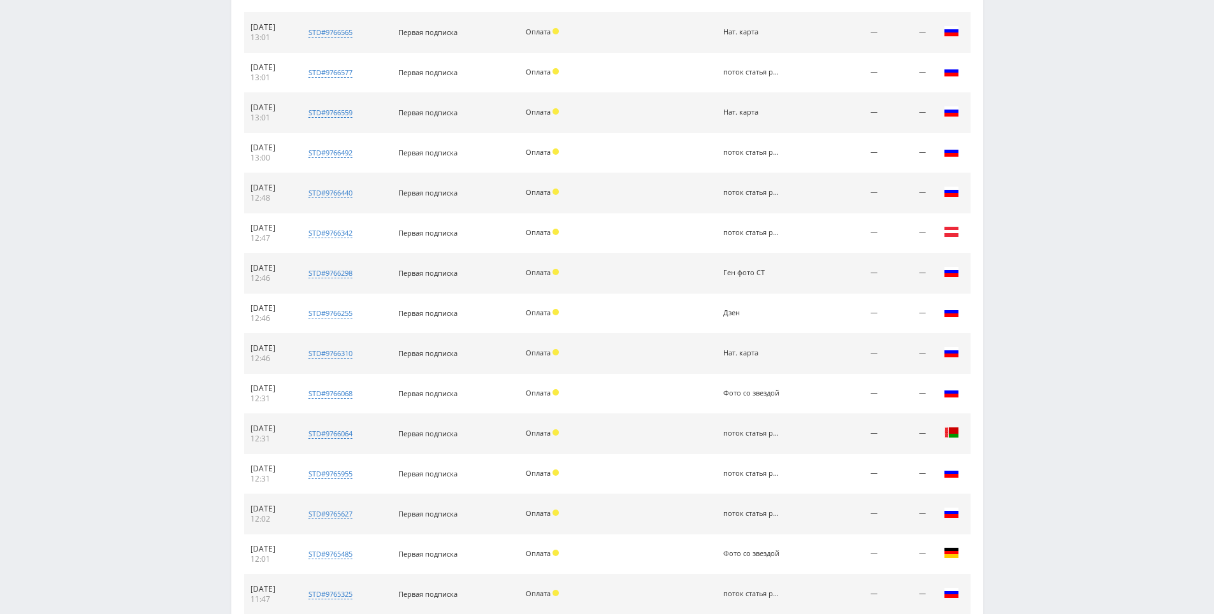
drag, startPoint x: 999, startPoint y: 233, endPoint x: 925, endPoint y: 310, distance: 107.2
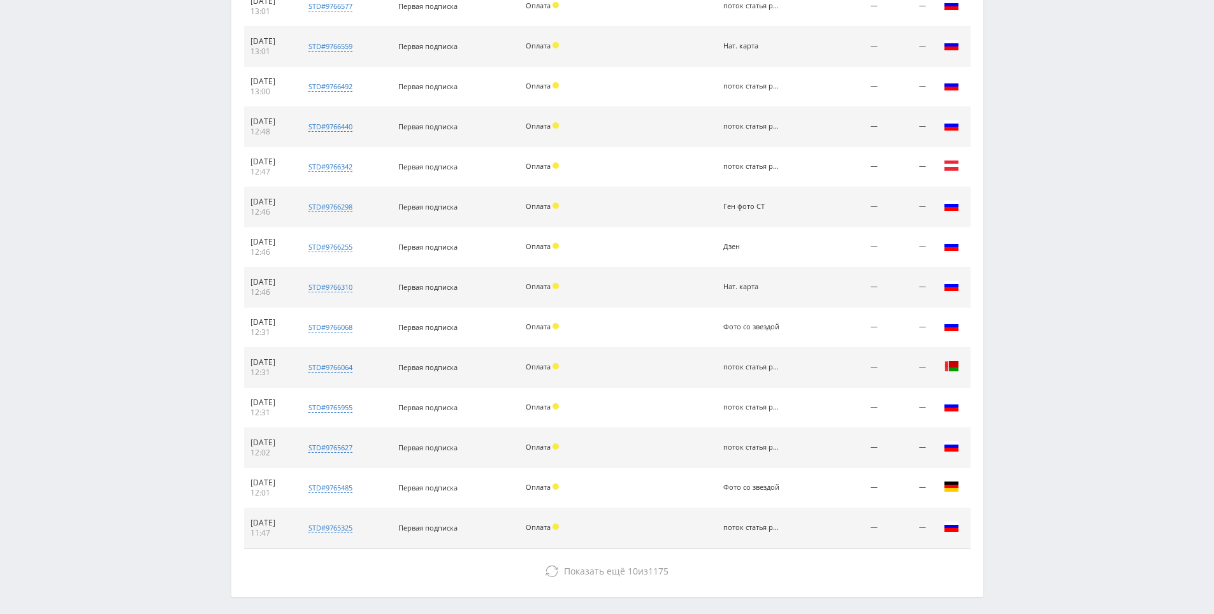
scroll to position [857, 0]
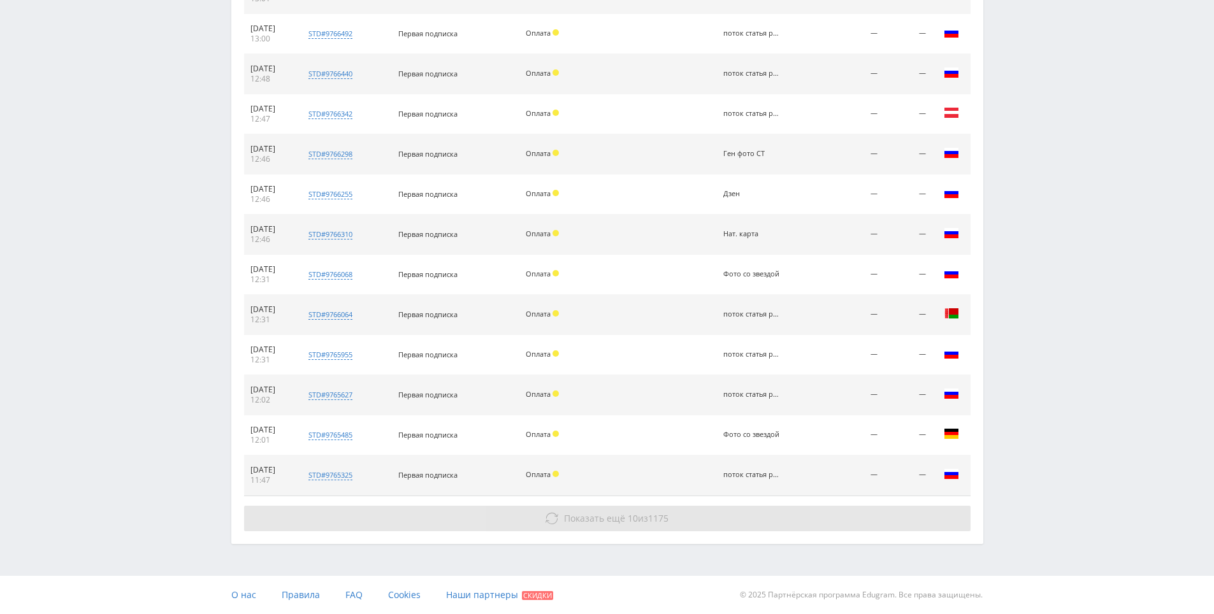
click at [716, 524] on button "Показать ещё 10 из 1175" at bounding box center [607, 518] width 726 height 25
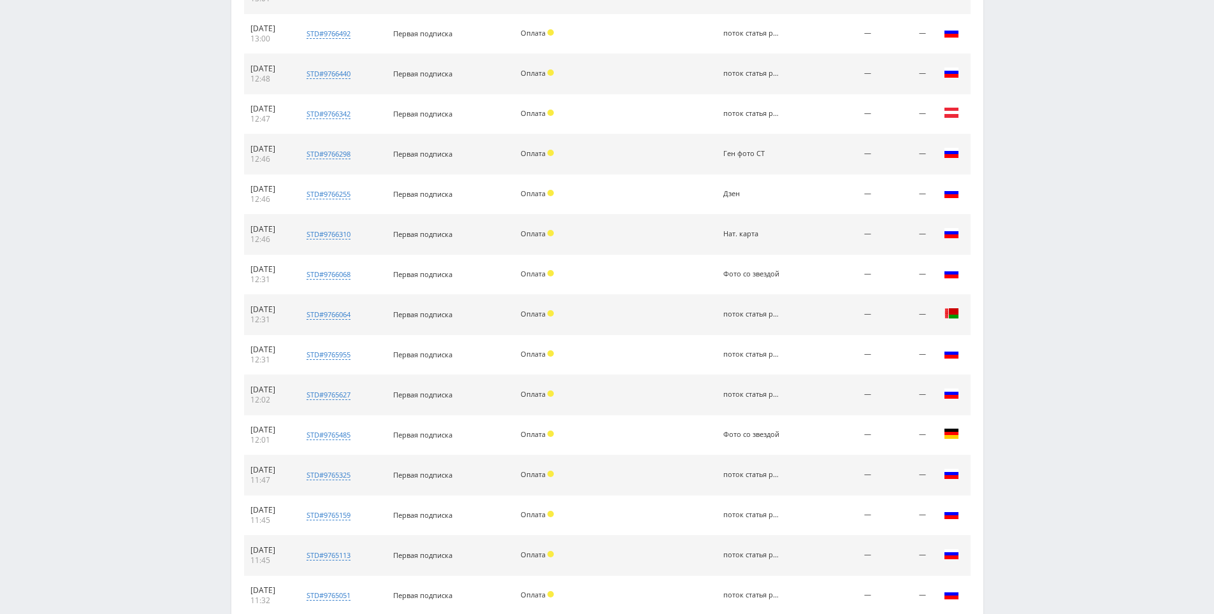
drag, startPoint x: 1032, startPoint y: 305, endPoint x: 1028, endPoint y: 365, distance: 60.0
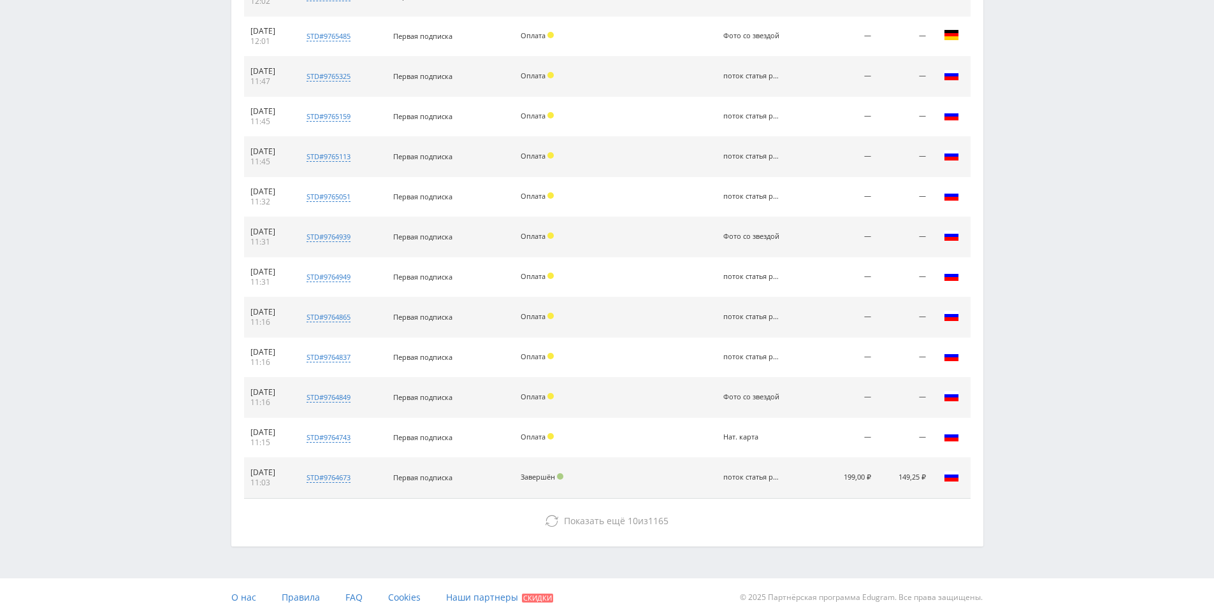
drag, startPoint x: 1019, startPoint y: 298, endPoint x: 1004, endPoint y: 479, distance: 181.6
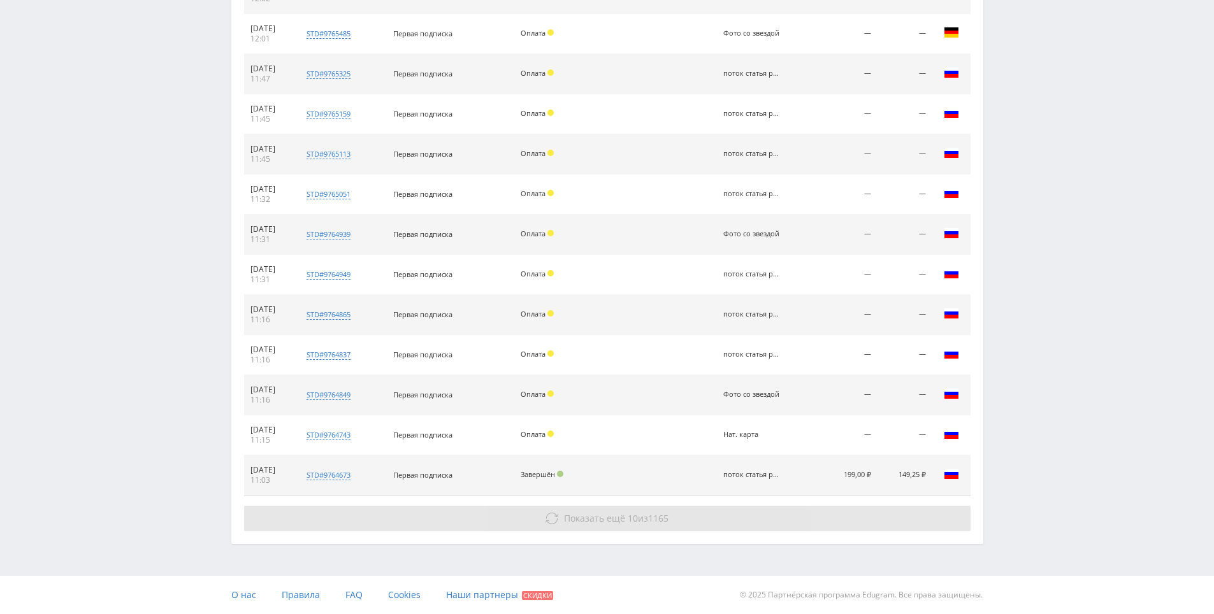
click at [858, 512] on button "Показать ещё 10 из 1165" at bounding box center [607, 518] width 726 height 25
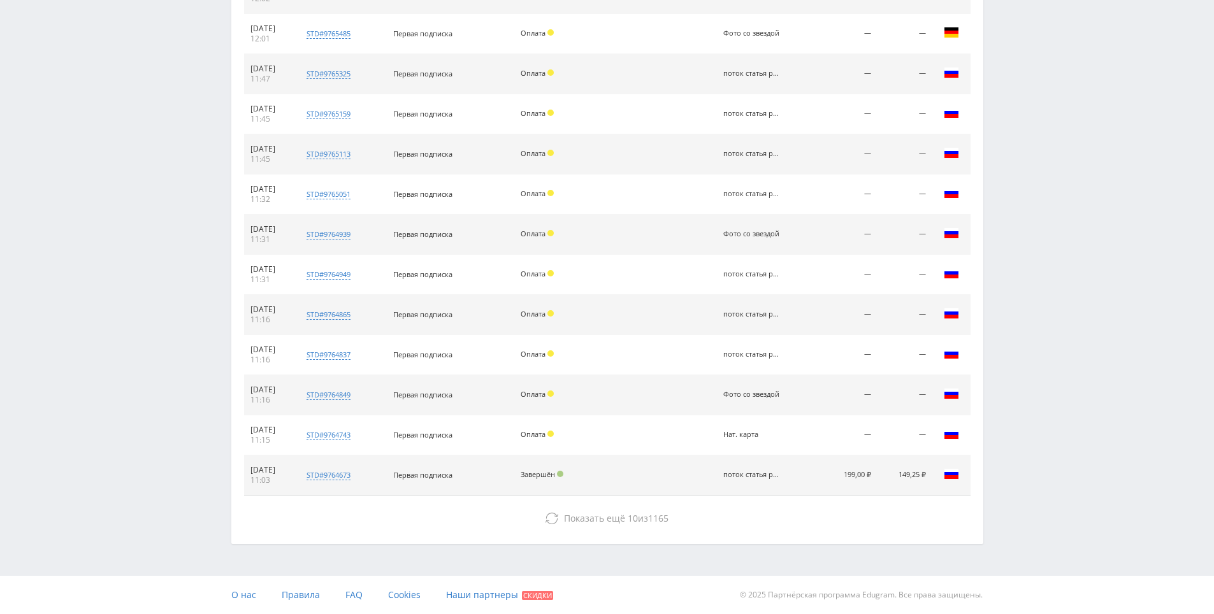
drag, startPoint x: 1053, startPoint y: 373, endPoint x: 1053, endPoint y: 313, distance: 59.3
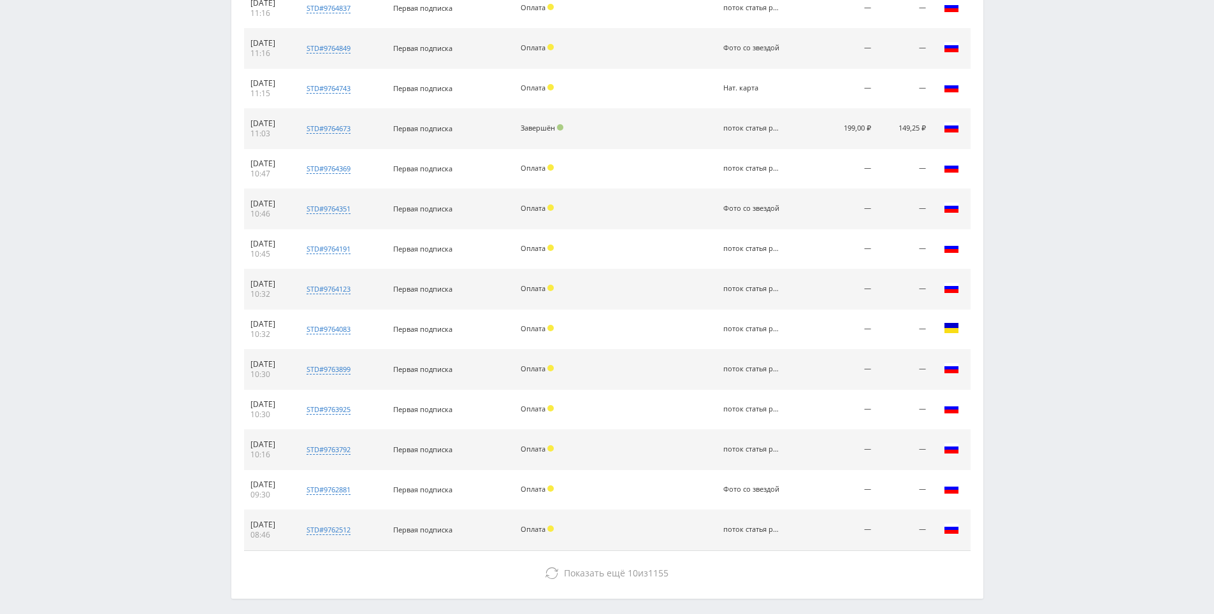
drag, startPoint x: 1033, startPoint y: 289, endPoint x: 1025, endPoint y: 361, distance: 72.5
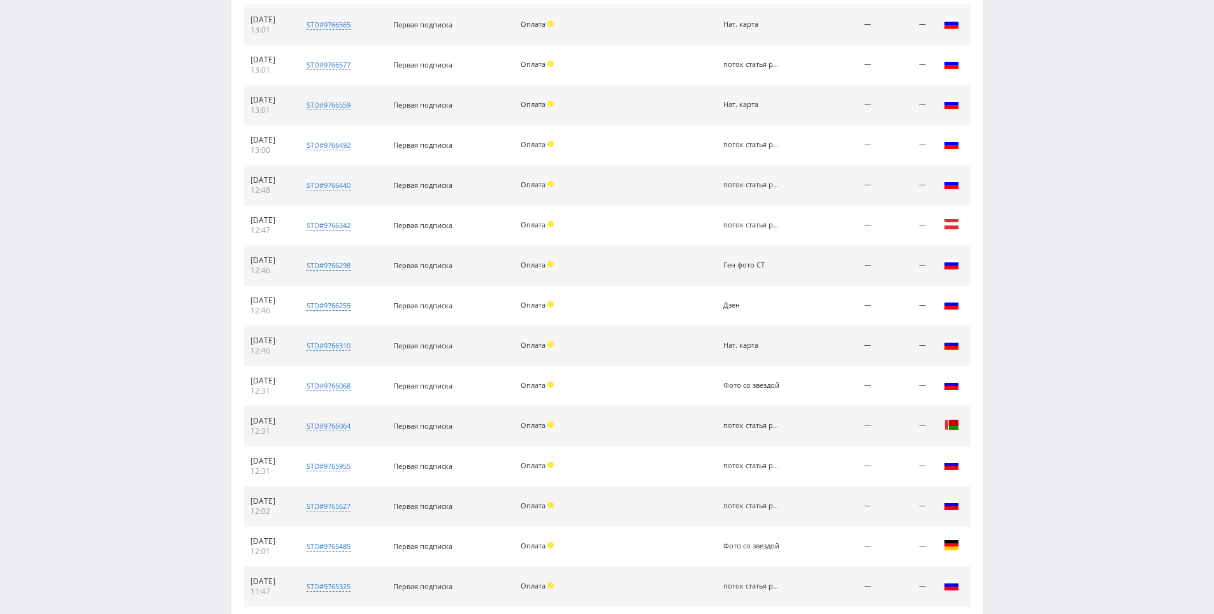
scroll to position [0, 0]
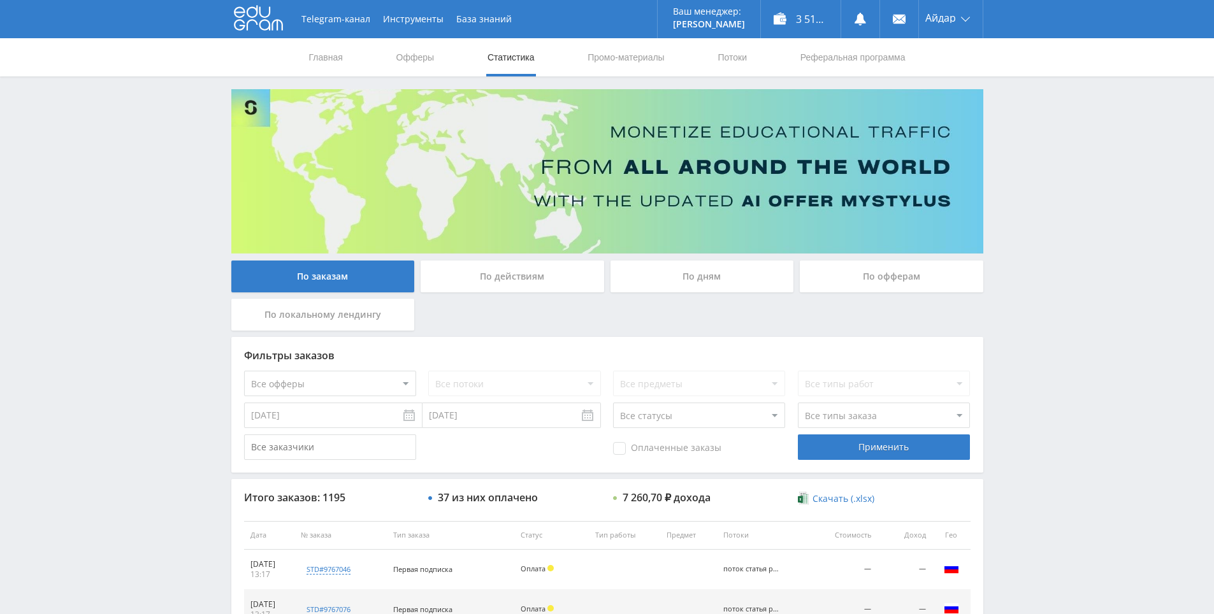
drag, startPoint x: 1025, startPoint y: 363, endPoint x: 964, endPoint y: 136, distance: 234.9
click at [788, 20] on div "3 513,20 ₽" at bounding box center [801, 19] width 80 height 38
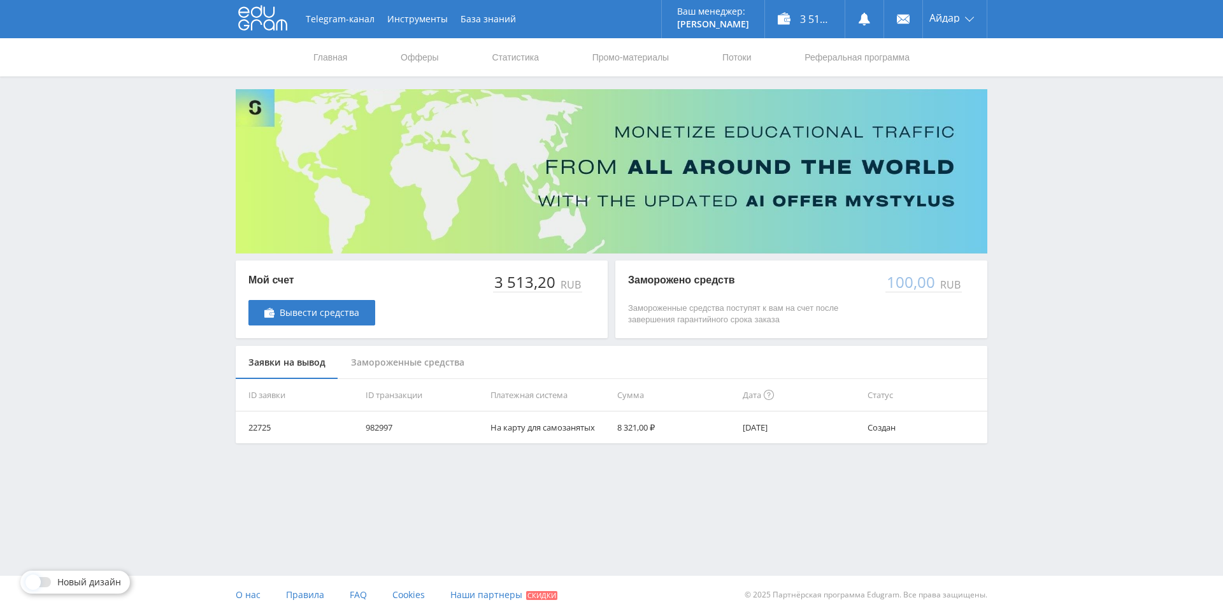
click at [1046, 270] on div "Telegram-канал Инструменты База знаний Ваш менеджер: [PERSON_NAME] Online @edug…" at bounding box center [611, 253] width 1223 height 507
click at [1044, 271] on div "Telegram-канал Инструменты База знаний Ваш менеджер: [PERSON_NAME] Online @edug…" at bounding box center [611, 253] width 1223 height 507
click at [1035, 243] on div "Telegram-канал Инструменты База знаний Ваш менеджер: Alex Alex Online @edugram_…" at bounding box center [611, 253] width 1223 height 507
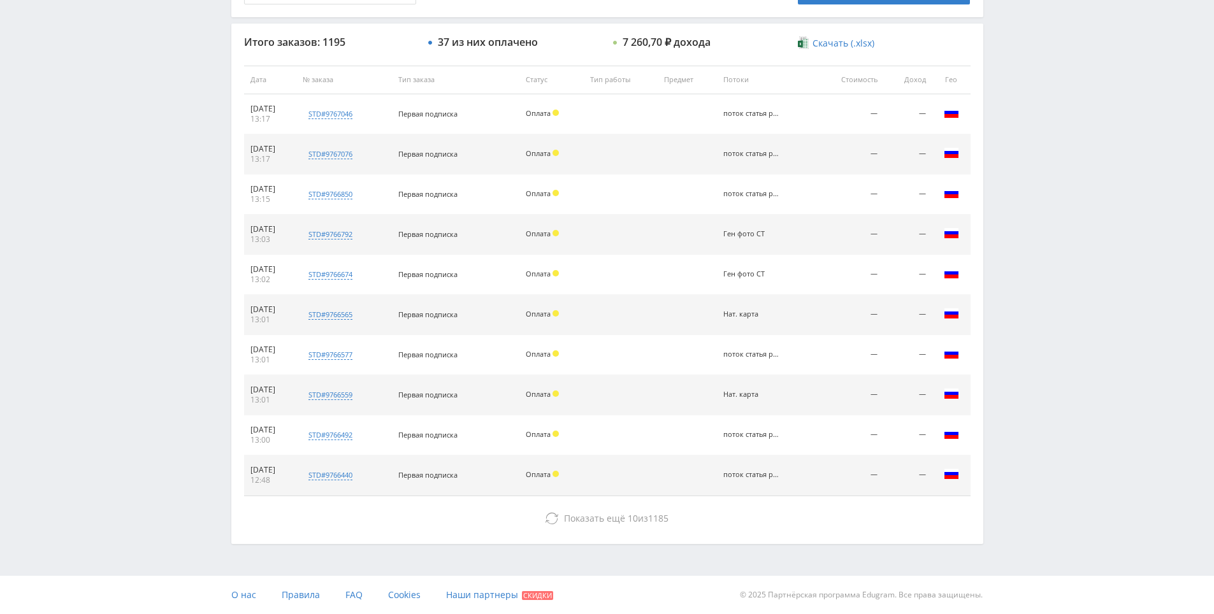
drag, startPoint x: 1096, startPoint y: 319, endPoint x: 1090, endPoint y: 328, distance: 10.1
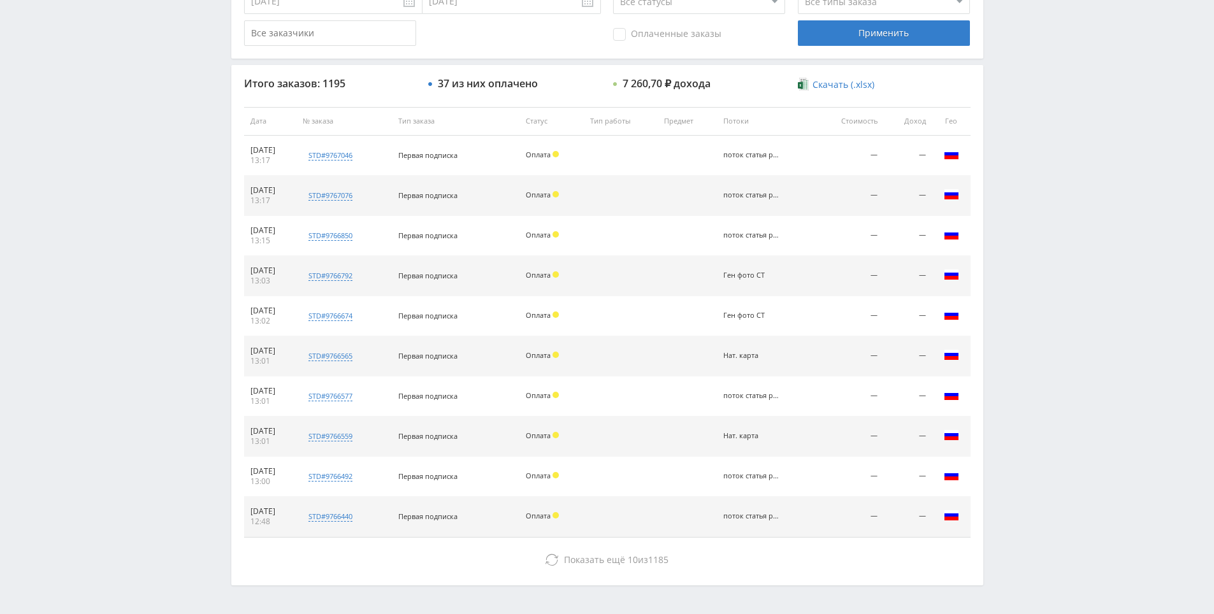
scroll to position [392, 0]
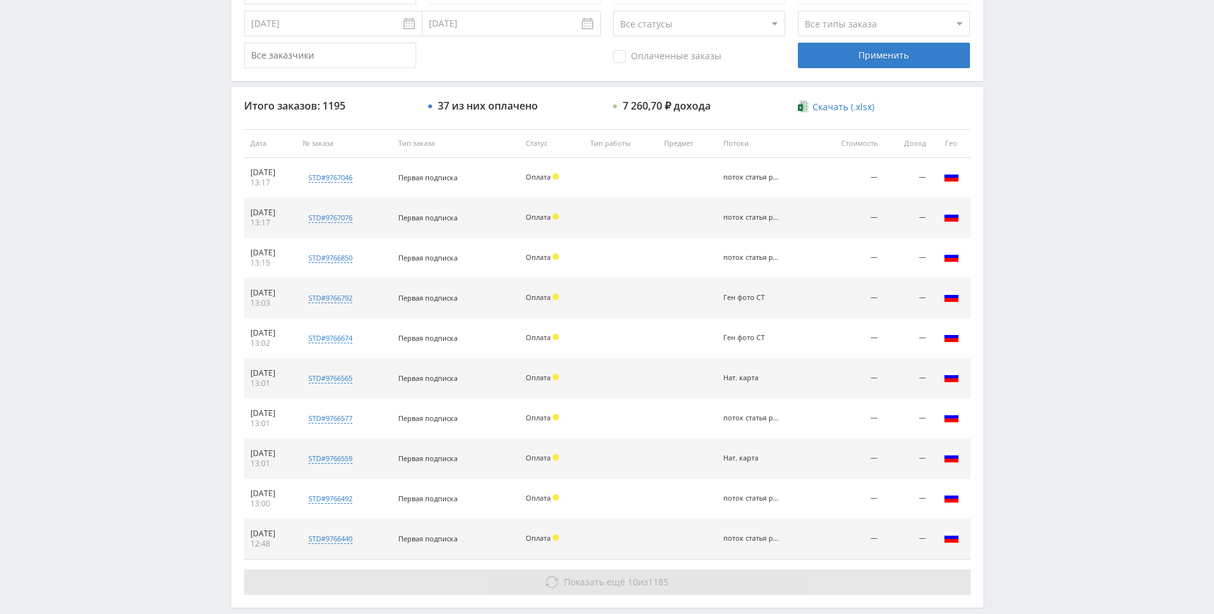
click at [652, 570] on button "Показать ещё 10 из 1185" at bounding box center [607, 582] width 726 height 25
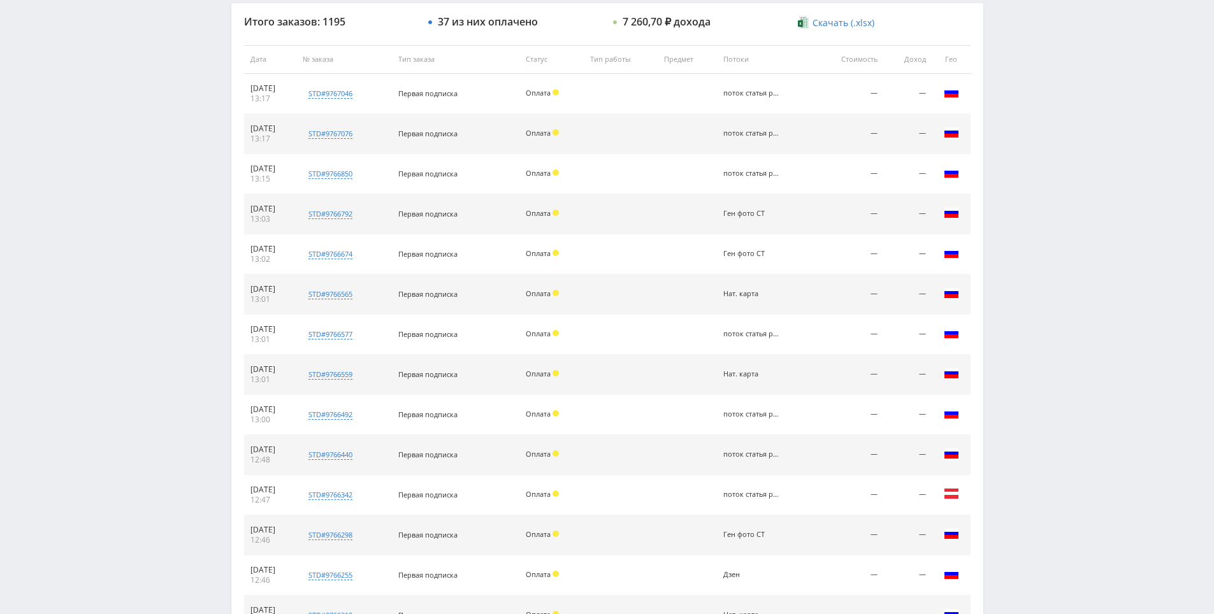
drag, startPoint x: 1063, startPoint y: 264, endPoint x: 1048, endPoint y: 305, distance: 44.1
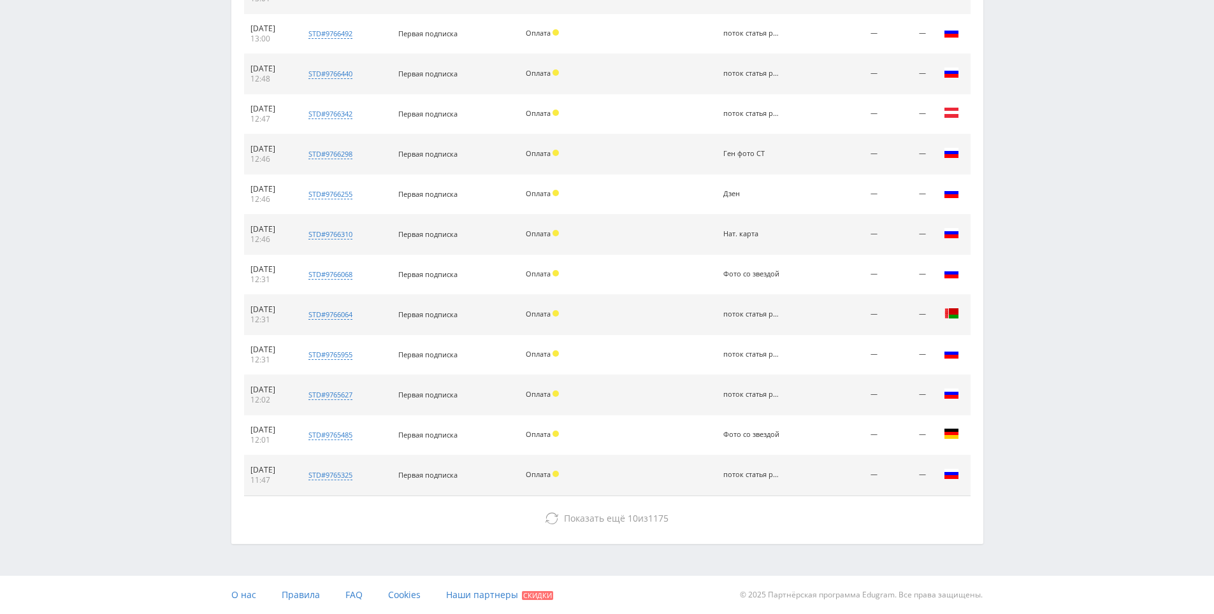
drag, startPoint x: 998, startPoint y: 199, endPoint x: 957, endPoint y: 338, distance: 144.3
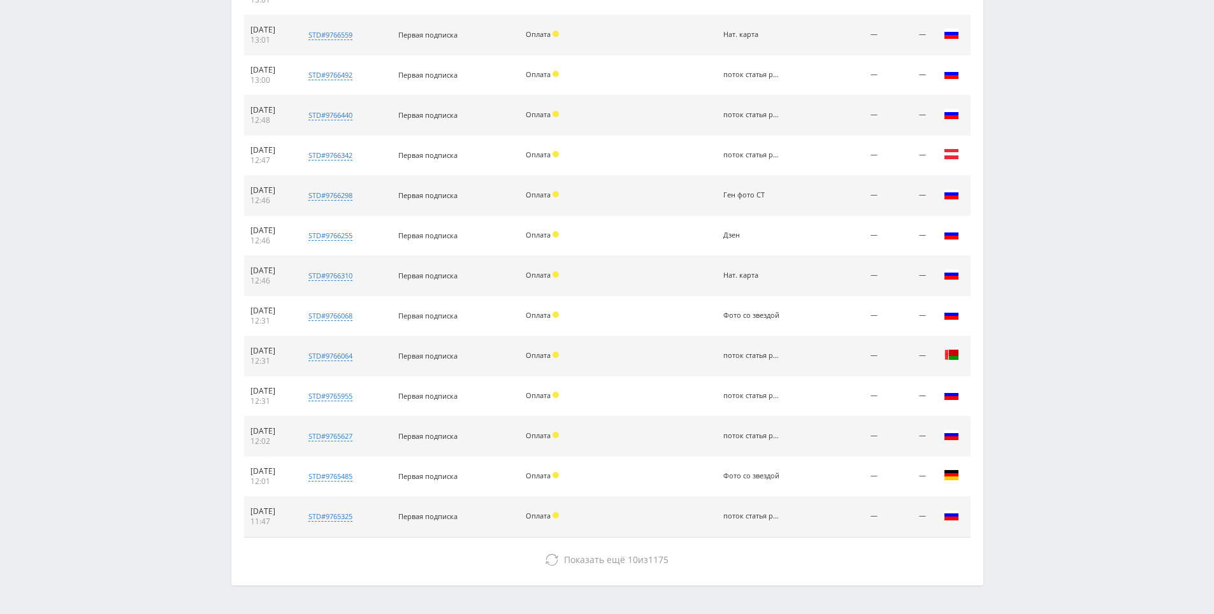
scroll to position [793, 0]
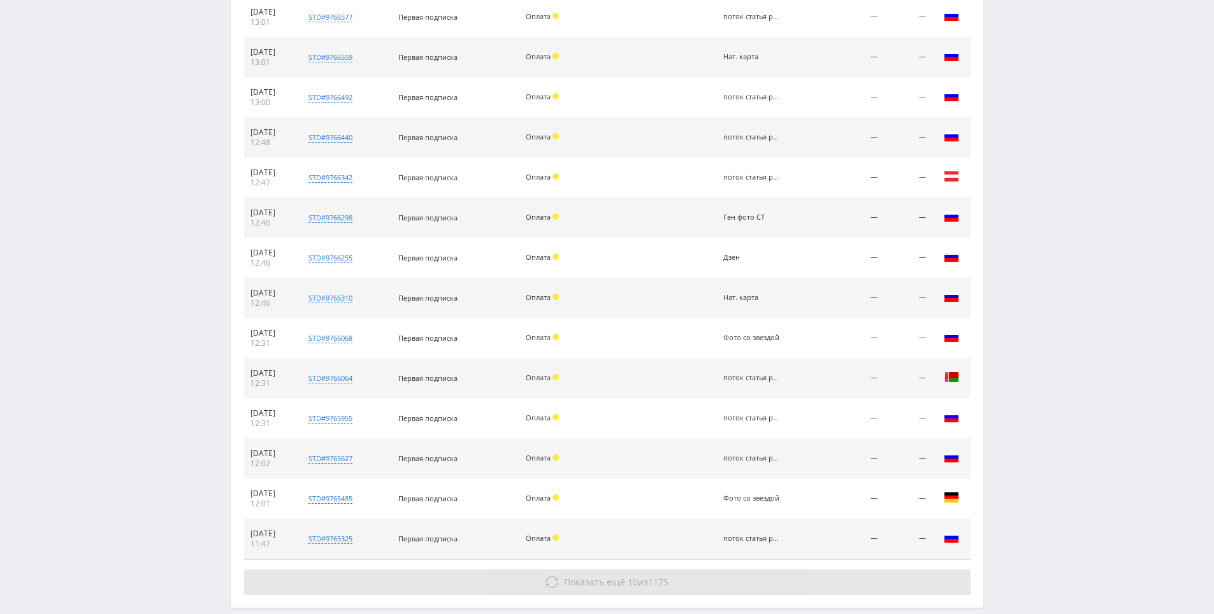
click at [580, 570] on div "Показать ещё 10 из 1175" at bounding box center [607, 582] width 726 height 25
click at [586, 582] on span "Показать ещё" at bounding box center [594, 582] width 61 height 12
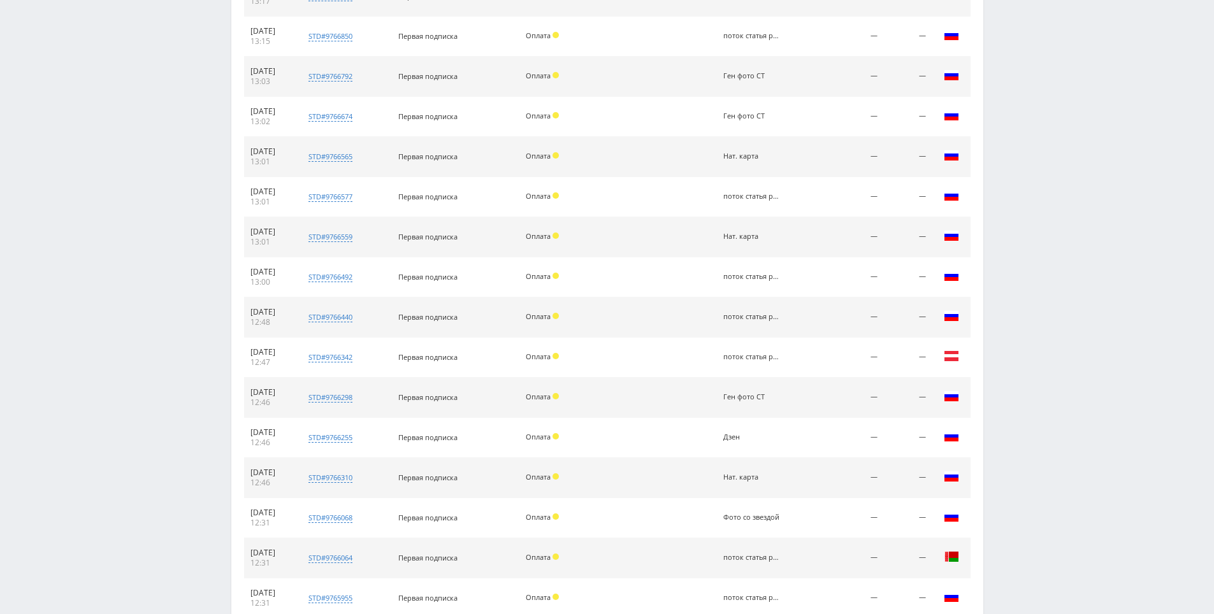
scroll to position [31, 0]
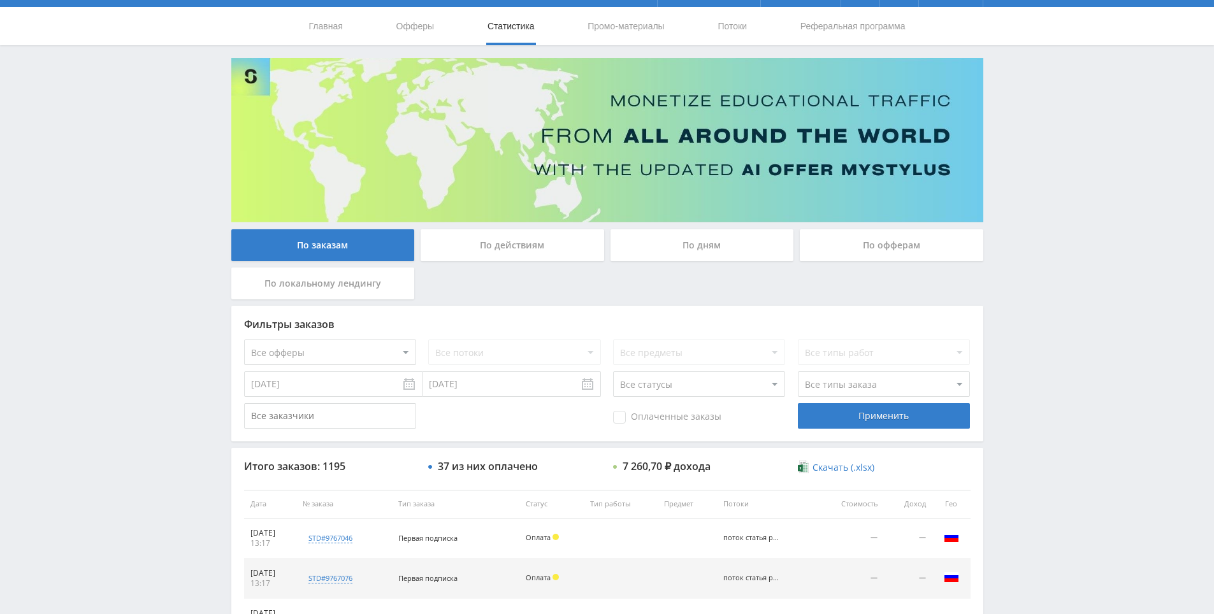
drag, startPoint x: 1060, startPoint y: 323, endPoint x: 567, endPoint y: 149, distance: 522.3
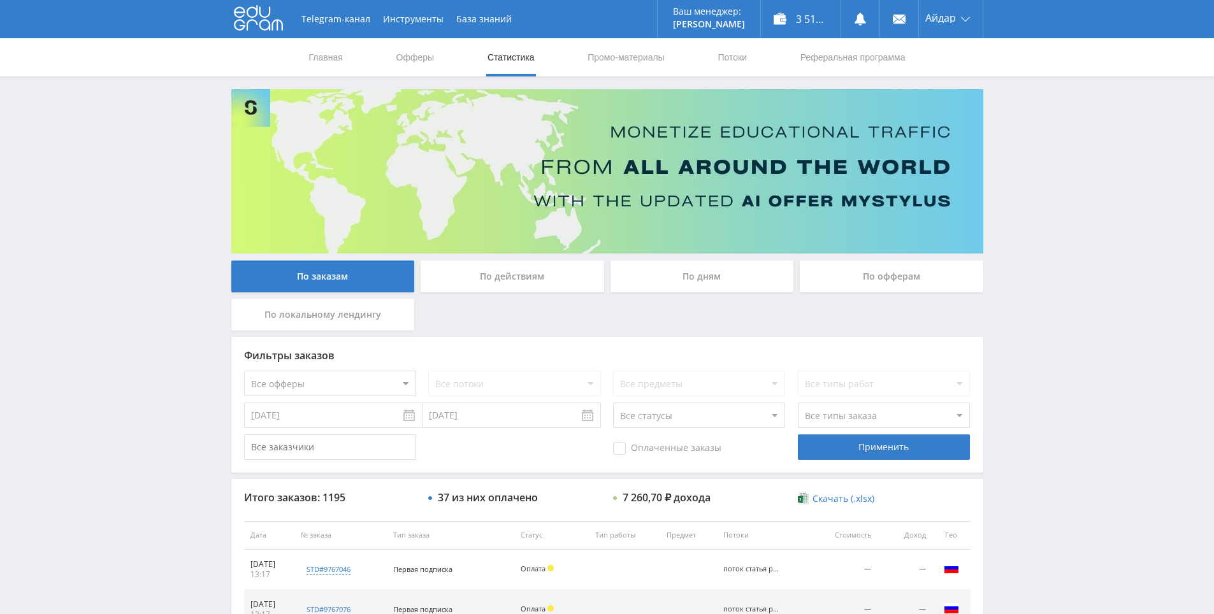
click at [254, 33] on div "Telegram-канал Инструменты База знаний Ваш менеджер: [PERSON_NAME] Online @edug…" at bounding box center [607, 19] width 752 height 38
click at [259, 19] on icon at bounding box center [258, 17] width 49 height 25
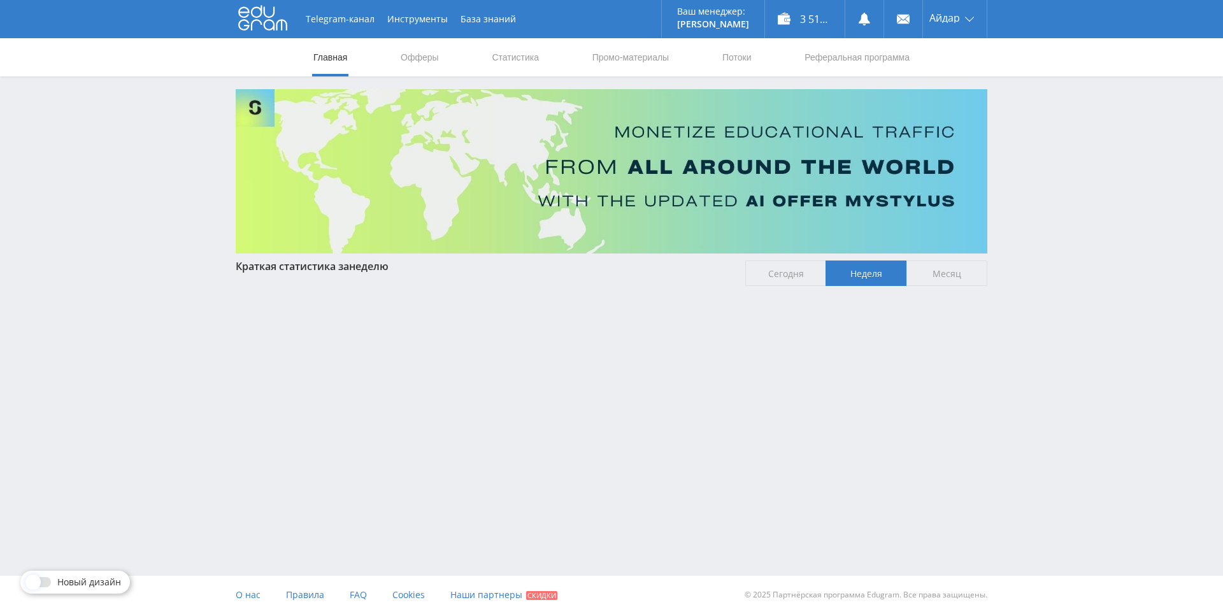
click at [1053, 247] on div "Telegram-канал Инструменты База знаний Ваш менеджер: [PERSON_NAME] Online @edug…" at bounding box center [611, 186] width 1223 height 372
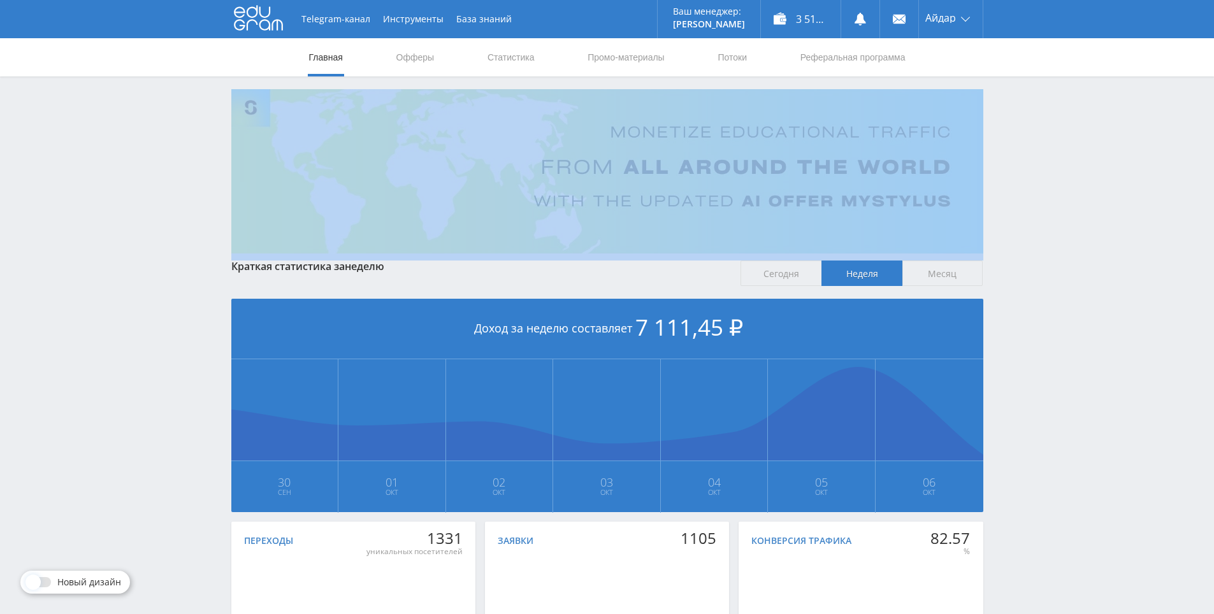
drag, startPoint x: 1051, startPoint y: 247, endPoint x: 1041, endPoint y: 226, distance: 23.9
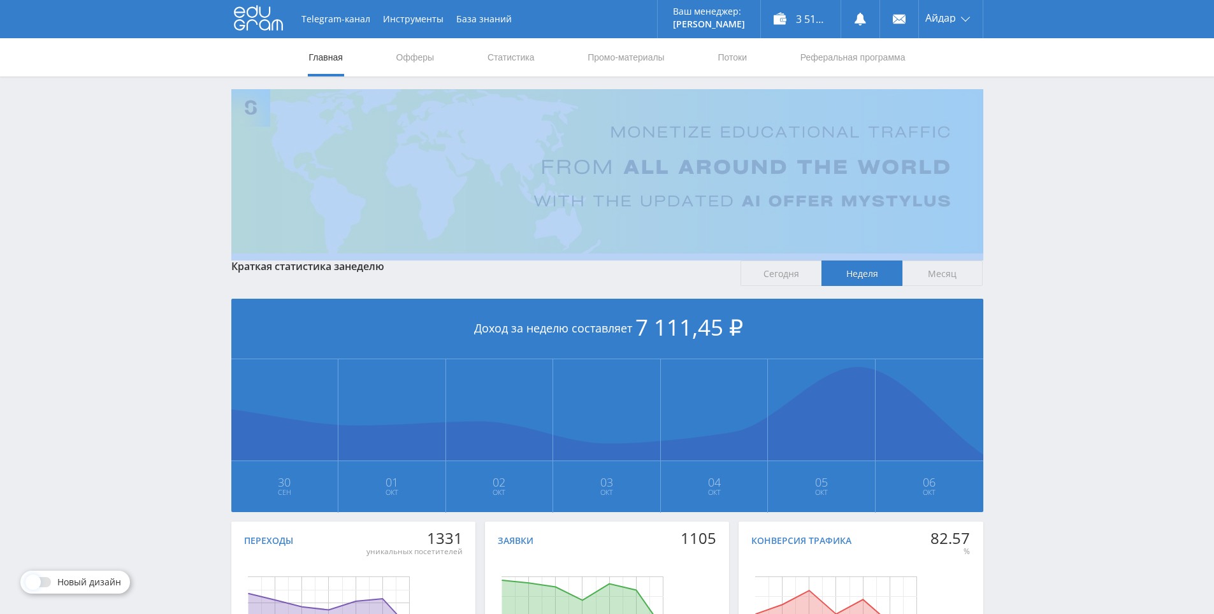
click at [1039, 222] on div "Telegram-канал Инструменты База знаний Ваш менеджер: [PERSON_NAME] Online @edug…" at bounding box center [607, 378] width 1214 height 756
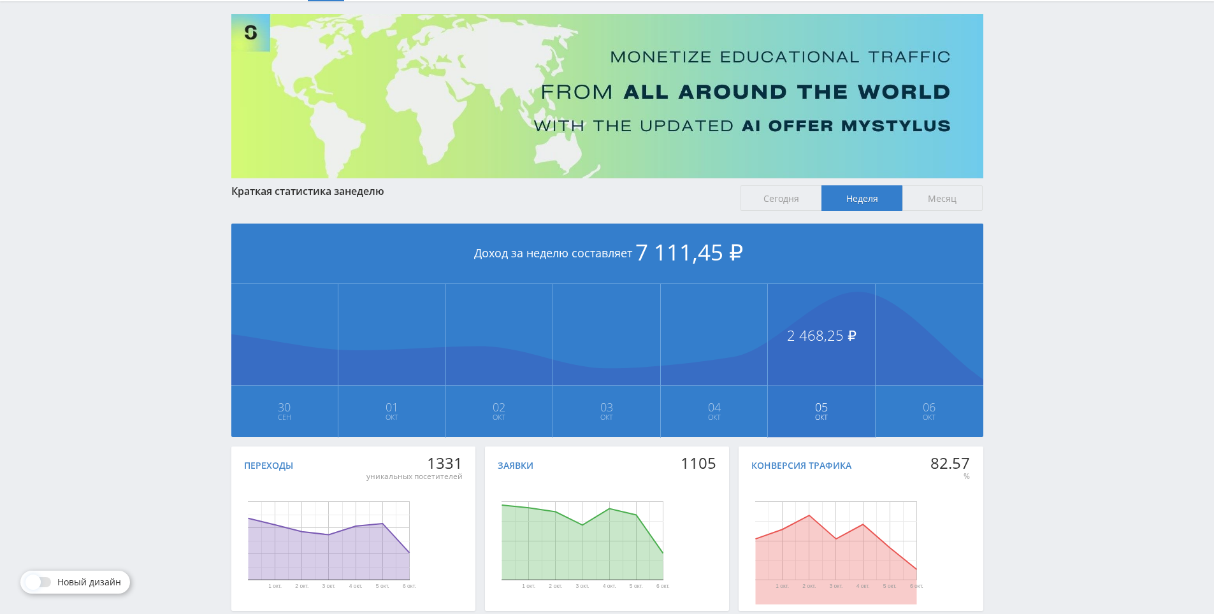
scroll to position [142, 0]
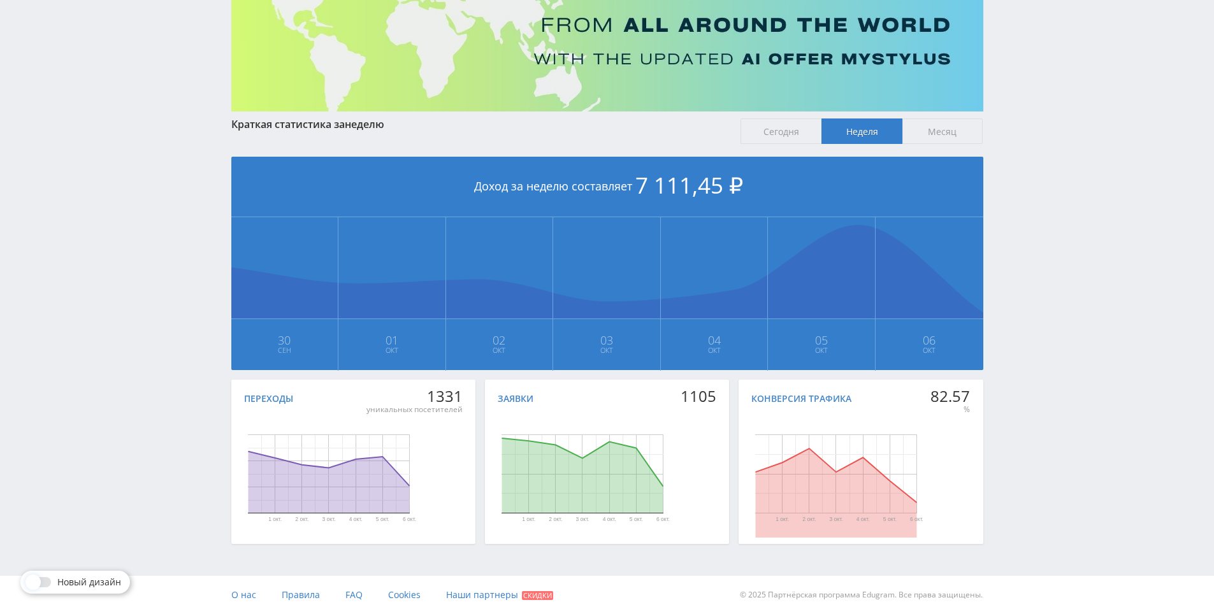
drag, startPoint x: 787, startPoint y: 133, endPoint x: 796, endPoint y: 141, distance: 11.7
click at [787, 134] on span "Сегодня" at bounding box center [780, 131] width 81 height 25
click at [0, 0] on input "Сегодня" at bounding box center [0, 0] width 0 height 0
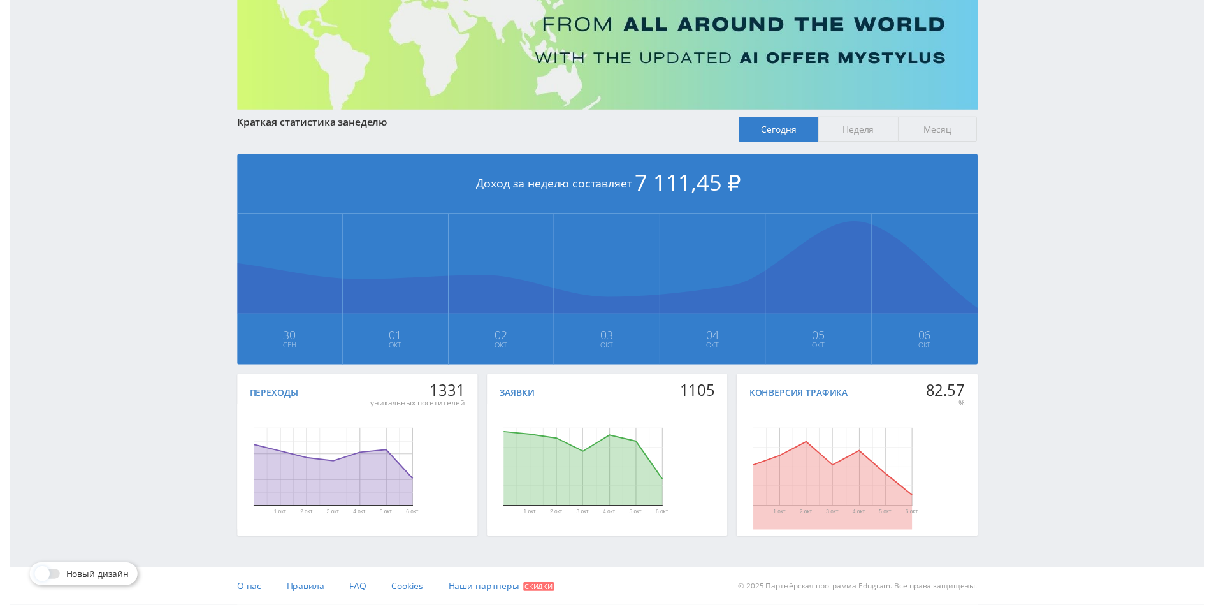
scroll to position [0, 0]
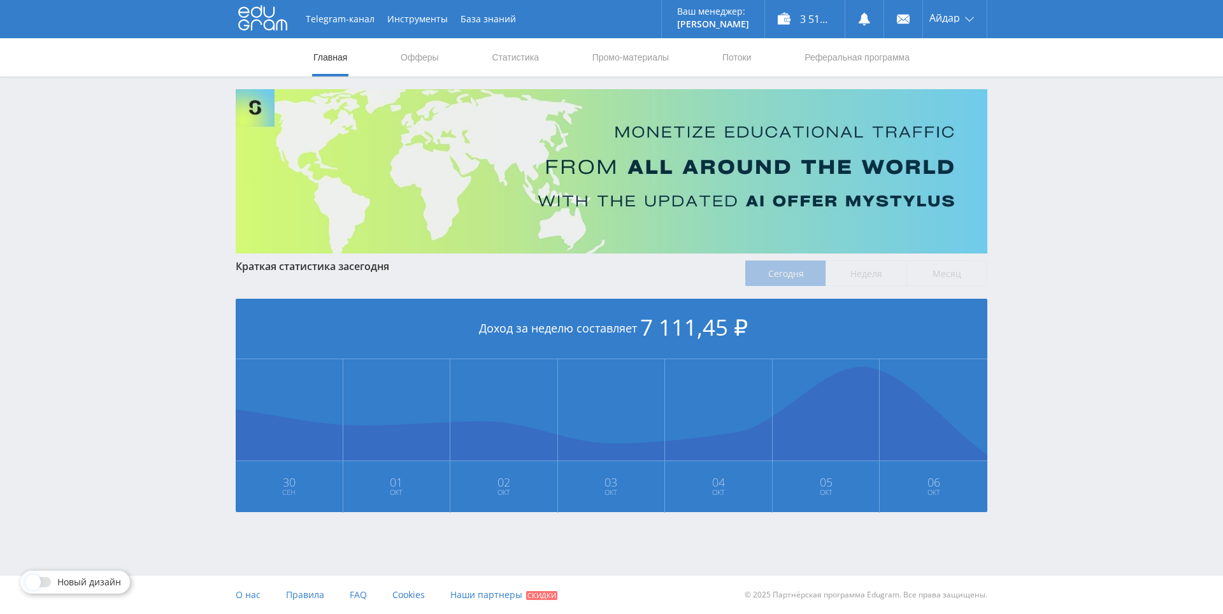
drag, startPoint x: 1029, startPoint y: 195, endPoint x: 1031, endPoint y: 182, distance: 13.5
click at [1030, 194] on div "Telegram-канал Инструменты База знаний Ваш менеджер: [PERSON_NAME] Online @edug…" at bounding box center [611, 293] width 1223 height 586
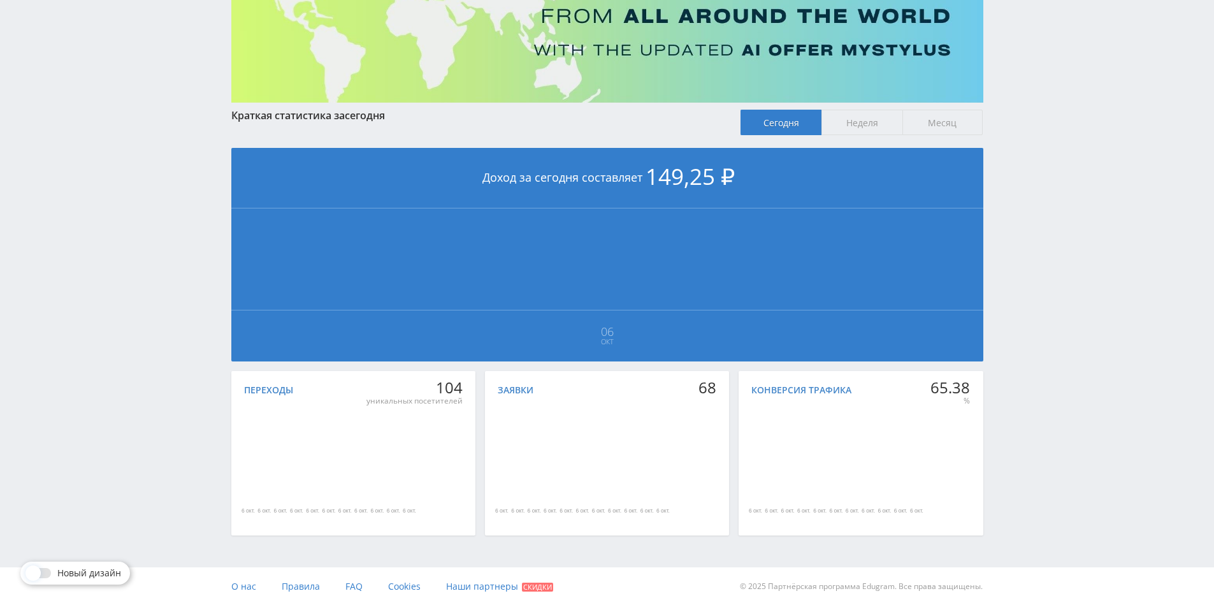
scroll to position [152, 0]
drag, startPoint x: 1017, startPoint y: 278, endPoint x: 824, endPoint y: 350, distance: 206.1
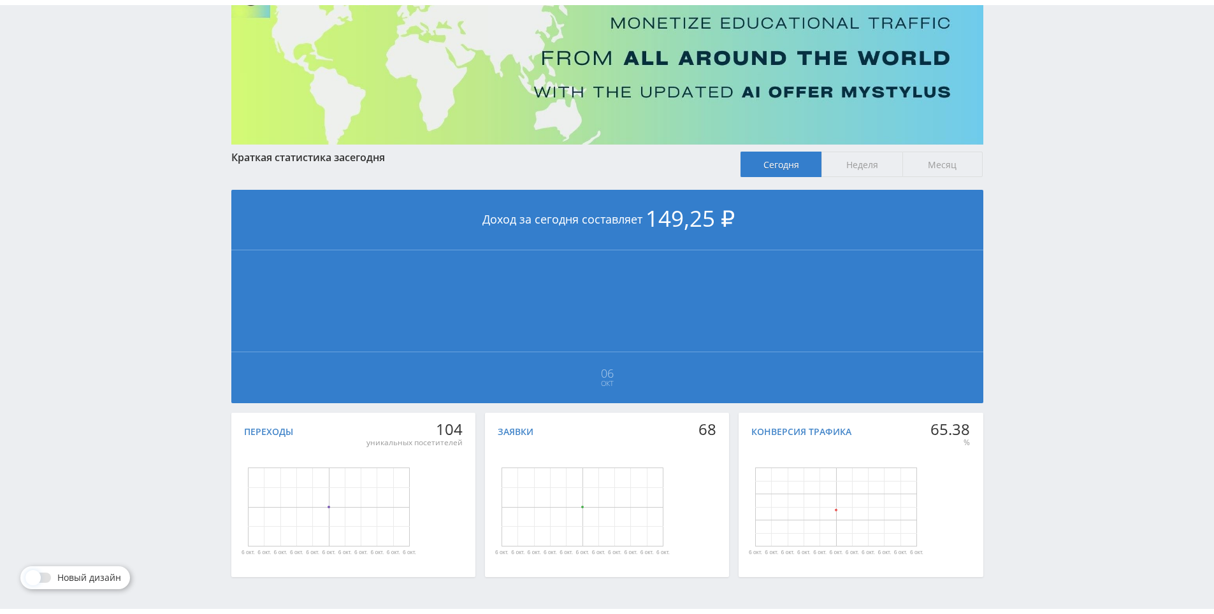
scroll to position [0, 0]
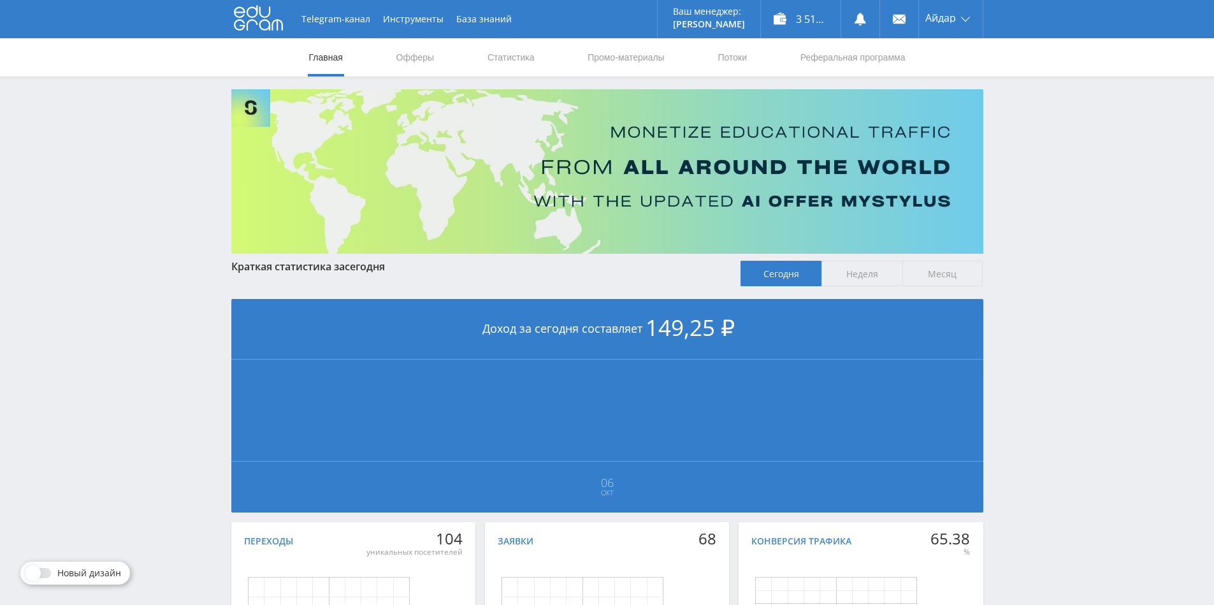
drag, startPoint x: 1060, startPoint y: 350, endPoint x: 1001, endPoint y: 208, distance: 153.7
drag, startPoint x: 1023, startPoint y: 184, endPoint x: 1021, endPoint y: 152, distance: 32.6
drag, startPoint x: 1021, startPoint y: 152, endPoint x: 989, endPoint y: 138, distance: 34.8
click at [1012, 147] on div "Telegram-канал Инструменты База знаний Ваш менеджер: [PERSON_NAME] Online @edug…" at bounding box center [607, 378] width 1214 height 756
click at [522, 50] on link "Статистика" at bounding box center [511, 57] width 50 height 38
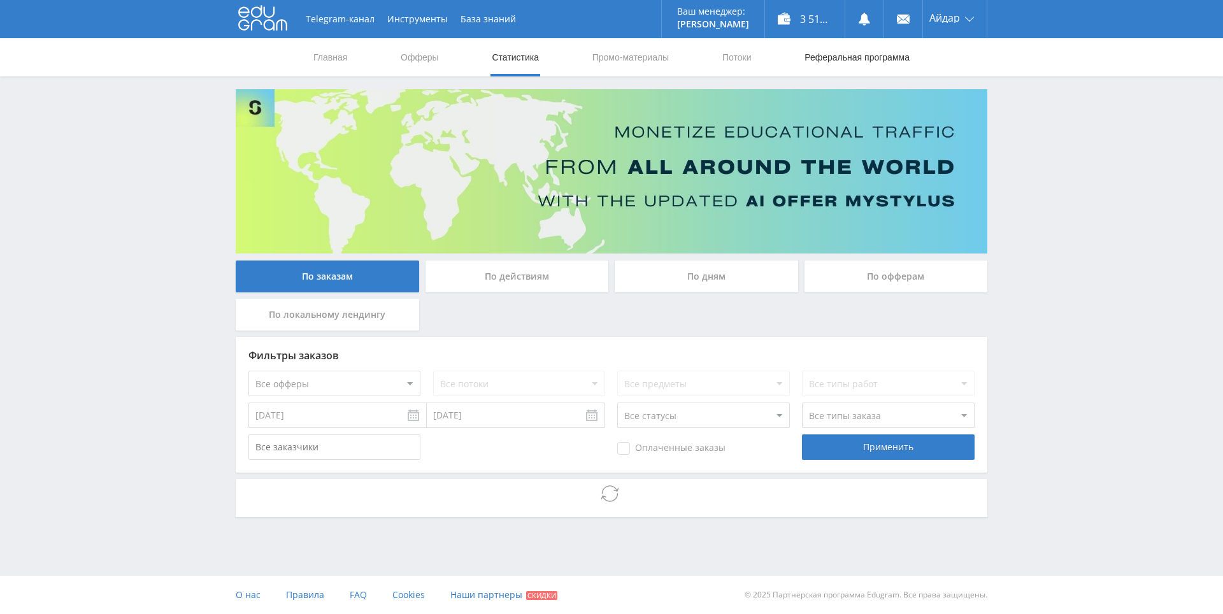
click at [828, 62] on link "Реферальная программа" at bounding box center [857, 57] width 108 height 38
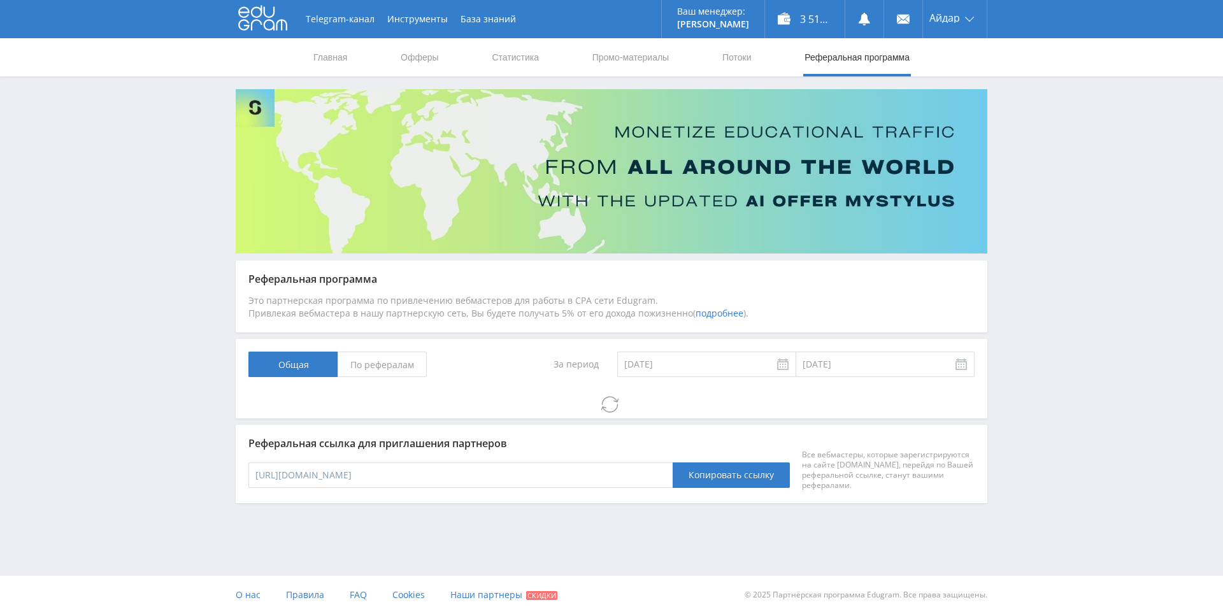
drag, startPoint x: 1033, startPoint y: 361, endPoint x: 1034, endPoint y: 285, distance: 75.8
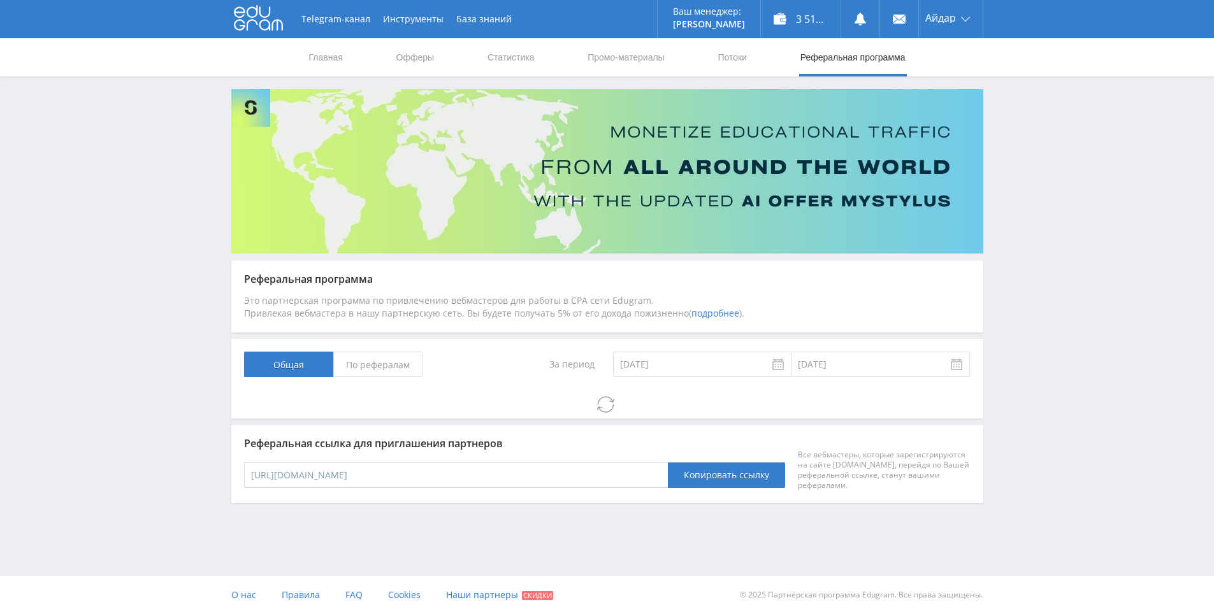
click at [1034, 285] on div "Telegram-канал Инструменты База знаний Ваш менеджер: [PERSON_NAME] Online @edug…" at bounding box center [607, 286] width 1214 height 573
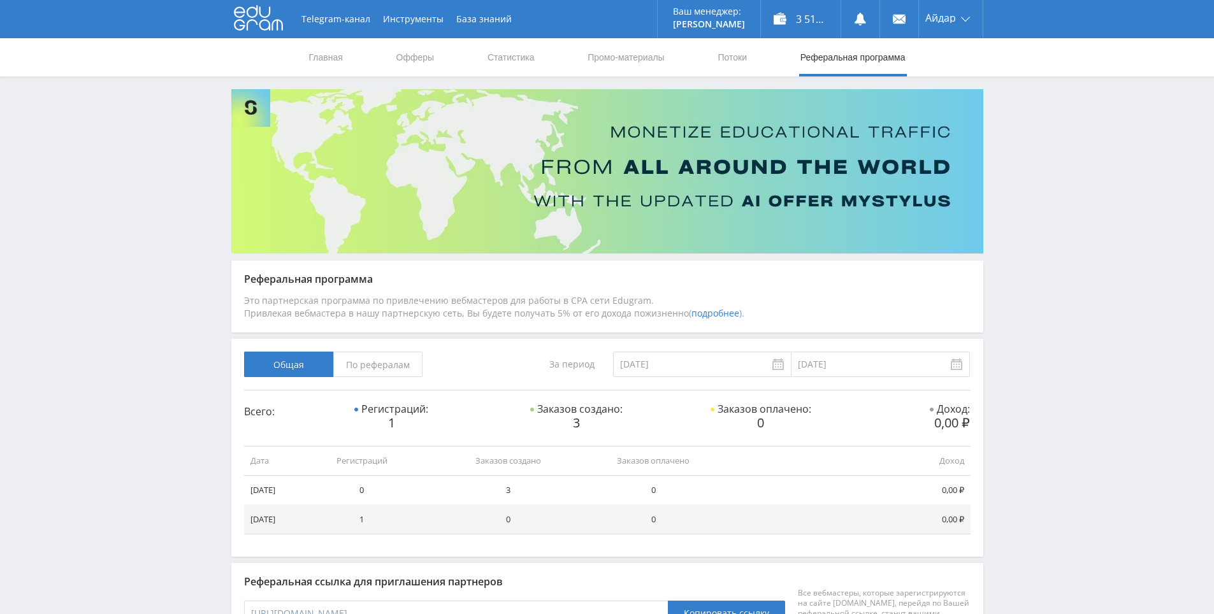
drag, startPoint x: 1034, startPoint y: 285, endPoint x: 1031, endPoint y: 259, distance: 25.7
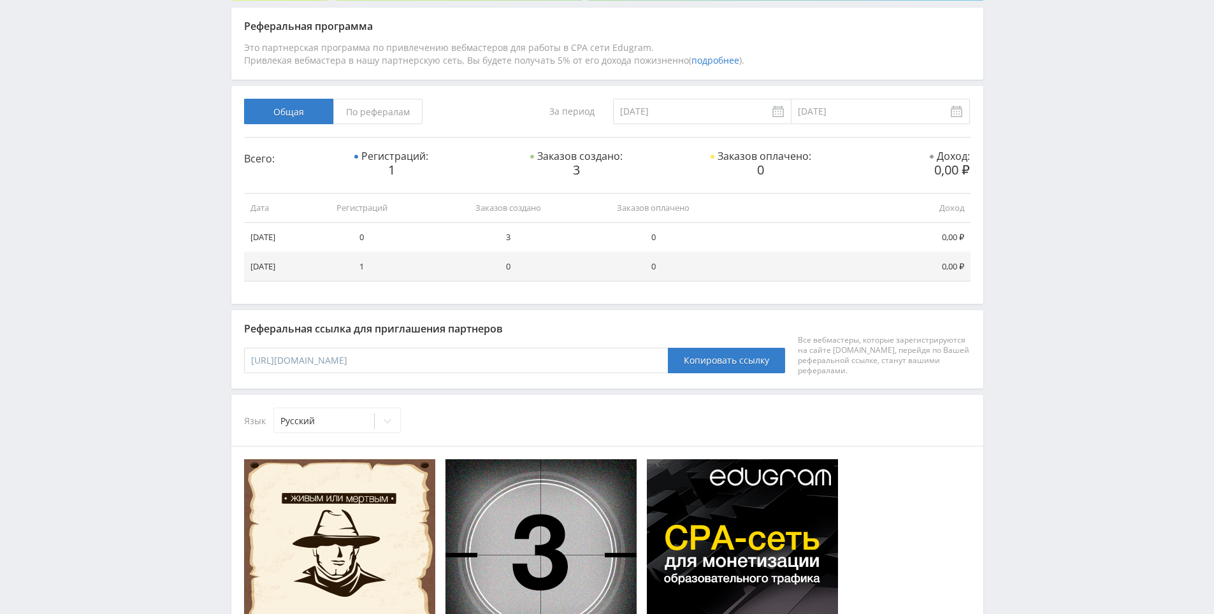
drag, startPoint x: 1030, startPoint y: 187, endPoint x: 1019, endPoint y: 238, distance: 52.6
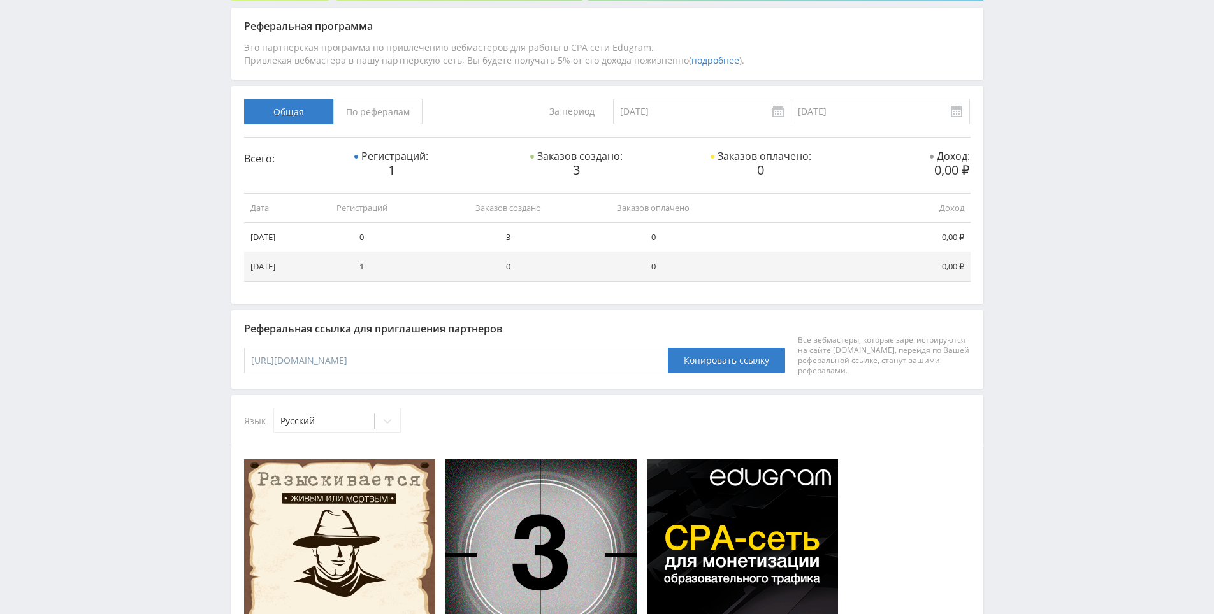
scroll to position [266, 0]
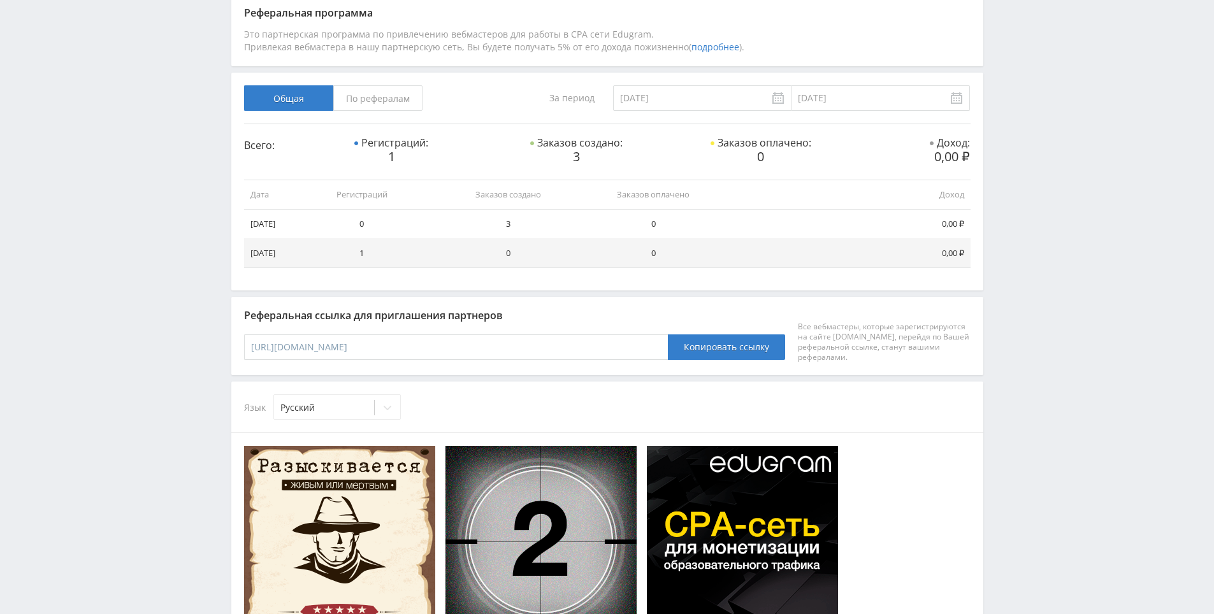
drag, startPoint x: 1021, startPoint y: 259, endPoint x: 1032, endPoint y: 206, distance: 54.6
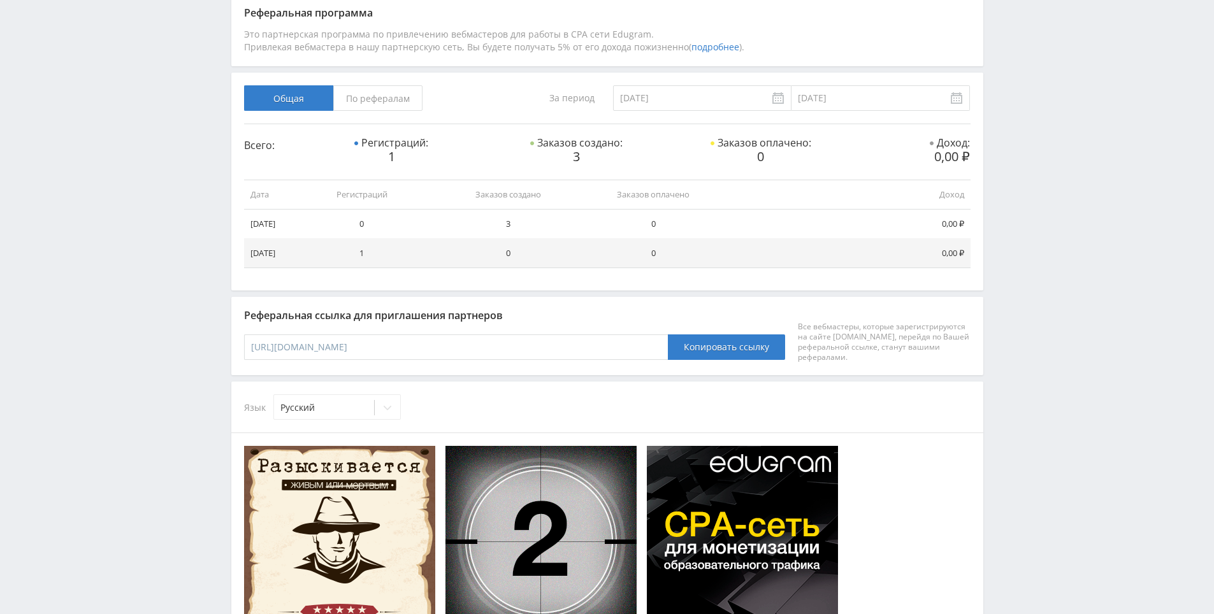
click at [1032, 206] on div "Telegram-канал Инструменты База знаний Ваш менеджер: [PERSON_NAME] Online @edug…" at bounding box center [607, 423] width 1214 height 1378
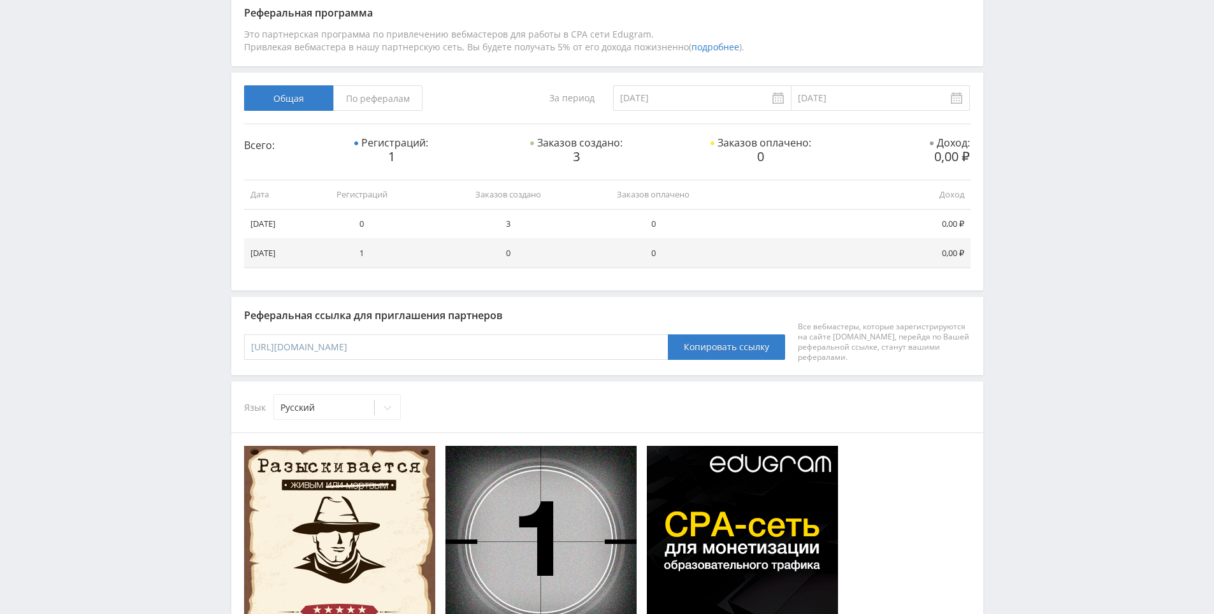
click at [1032, 205] on div "Telegram-канал Инструменты База знаний Ваш менеджер: [PERSON_NAME] Online @edug…" at bounding box center [607, 423] width 1214 height 1378
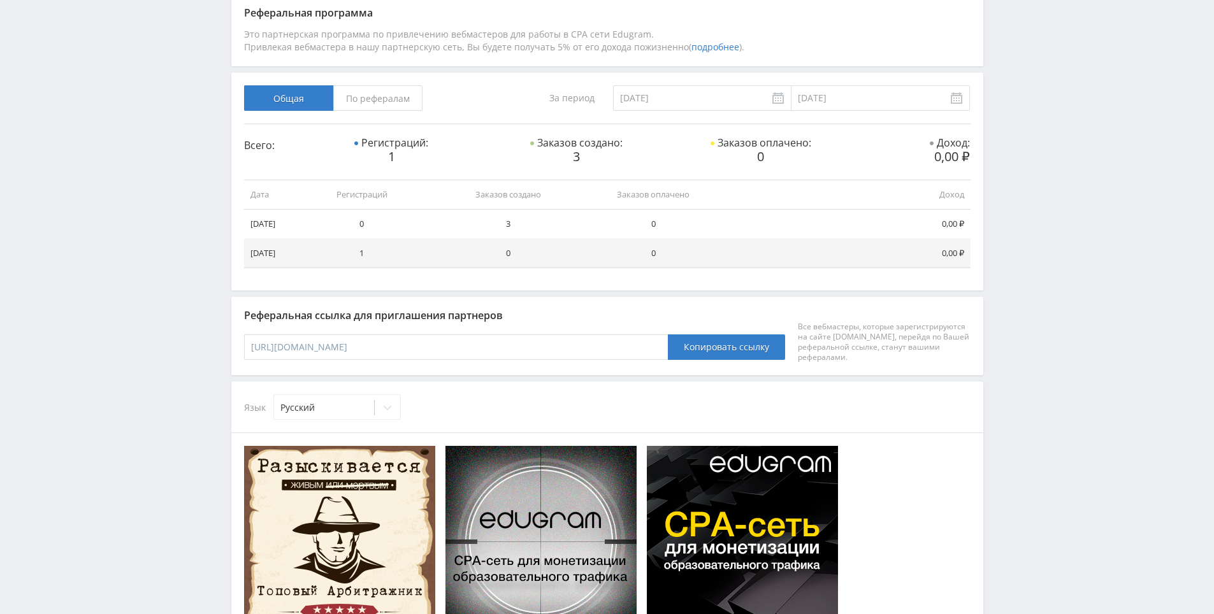
click at [1021, 150] on div "Telegram-канал Инструменты База знаний Ваш менеджер: [PERSON_NAME] Online @edug…" at bounding box center [607, 423] width 1214 height 1378
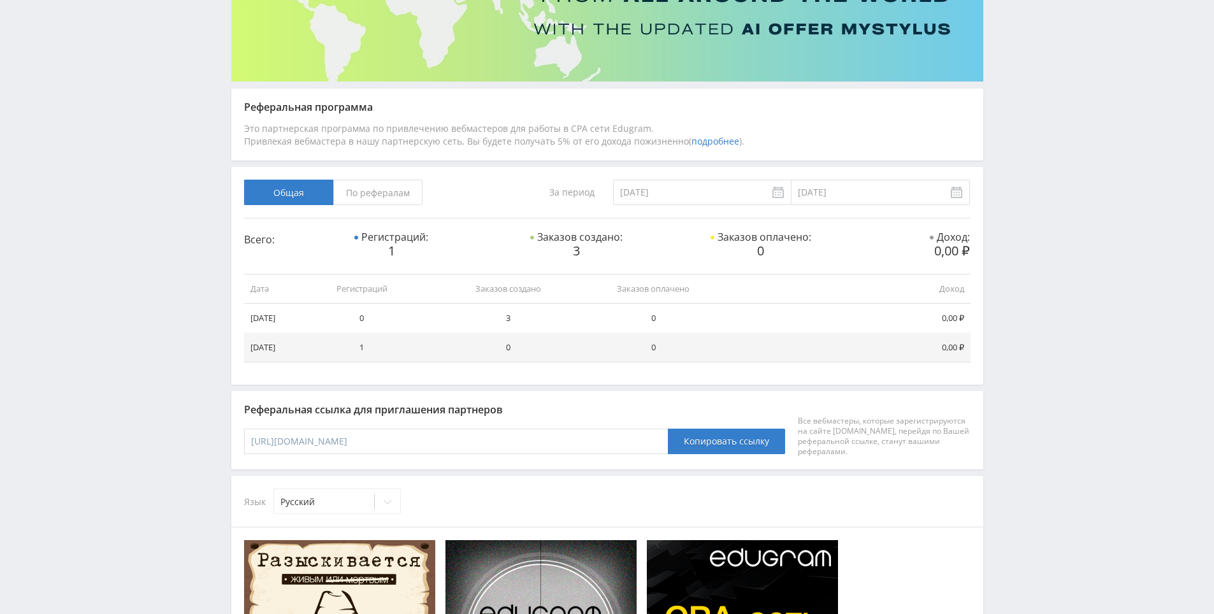
scroll to position [168, 0]
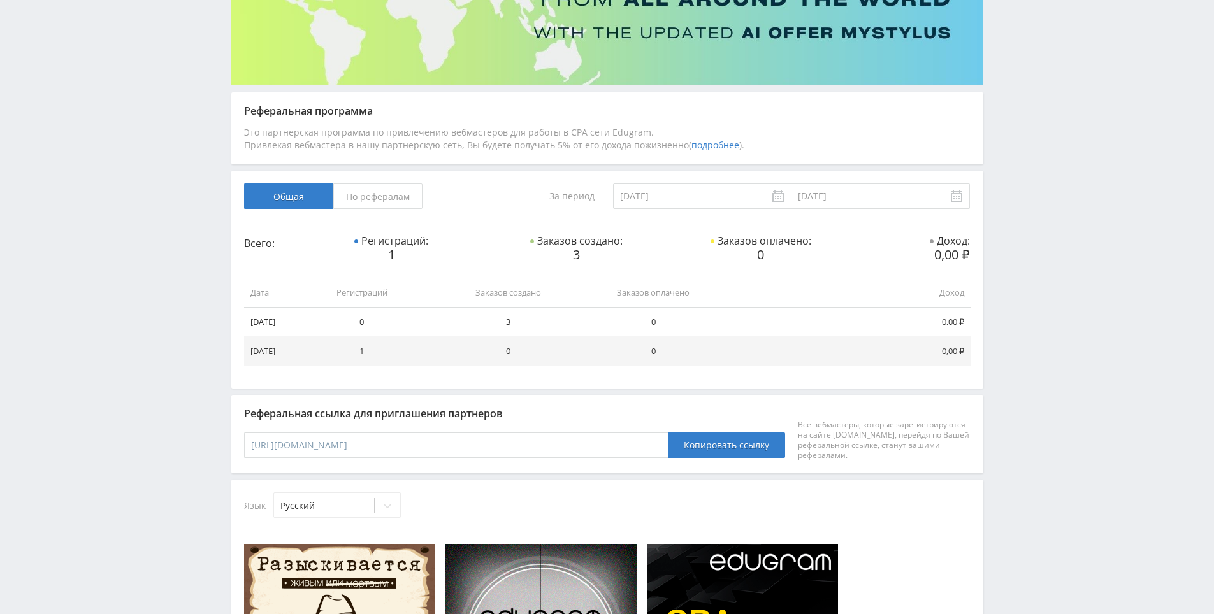
drag, startPoint x: 1023, startPoint y: 251, endPoint x: 1023, endPoint y: 235, distance: 15.9
drag, startPoint x: 1030, startPoint y: 218, endPoint x: 1032, endPoint y: 210, distance: 8.1
click at [1039, 175] on div "Telegram-канал Инструменты База знаний Ваш менеджер: [PERSON_NAME] Online @edug…" at bounding box center [607, 521] width 1214 height 1378
click at [1045, 147] on div "Telegram-канал Инструменты База знаний Ваш менеджер: [PERSON_NAME] Online @edug…" at bounding box center [607, 521] width 1214 height 1378
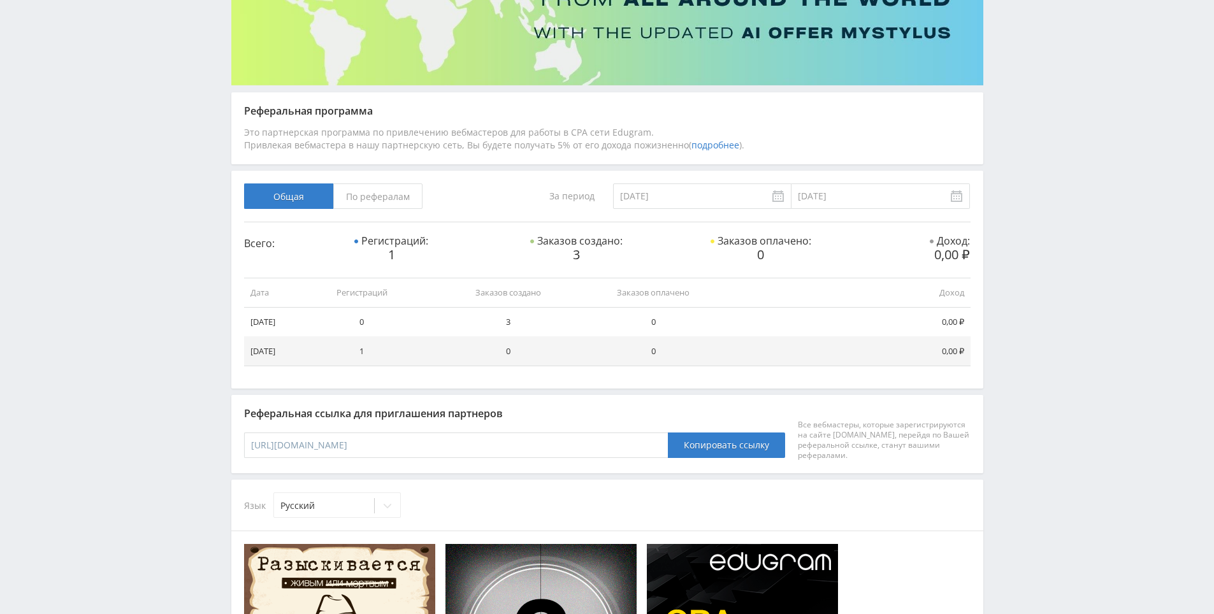
click at [1042, 153] on div "Telegram-канал Инструменты База знаний Ваш менеджер: [PERSON_NAME] Online @edug…" at bounding box center [607, 521] width 1214 height 1378
click at [1042, 150] on div "Telegram-канал Инструменты База знаний Ваш менеджер: [PERSON_NAME] Online @edug…" at bounding box center [607, 521] width 1214 height 1378
click at [1044, 129] on div "Telegram-канал Инструменты База знаний Ваш менеджер: [PERSON_NAME] Online @edug…" at bounding box center [607, 521] width 1214 height 1378
click at [1044, 132] on div "Telegram-канал Инструменты База знаний Ваш менеджер: [PERSON_NAME] Online @edug…" at bounding box center [607, 521] width 1214 height 1378
drag, startPoint x: 1042, startPoint y: 131, endPoint x: 1039, endPoint y: 119, distance: 11.7
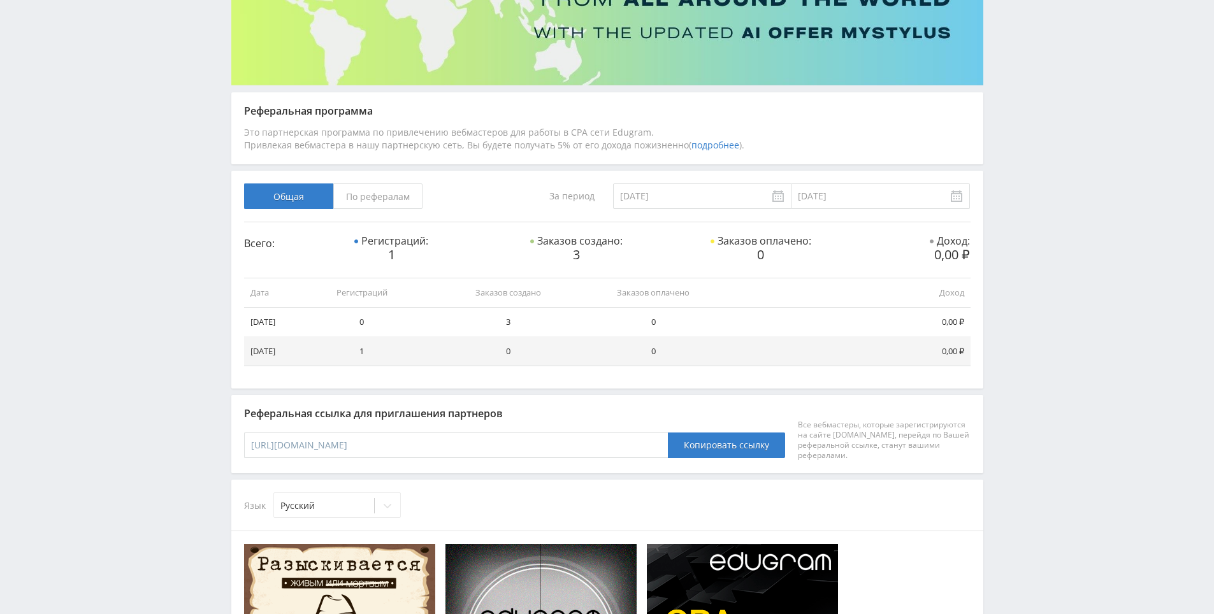
click at [1029, 101] on div "Telegram-канал Инструменты База знаний Ваш менеджер: [PERSON_NAME] Online @edug…" at bounding box center [607, 521] width 1214 height 1378
click at [1030, 110] on div "Telegram-канал Инструменты База знаний Ваш менеджер: [PERSON_NAME] Online @edug…" at bounding box center [607, 521] width 1214 height 1378
click at [1024, 89] on div "Telegram-канал Инструменты База знаний Ваш менеджер: [PERSON_NAME] Online @edug…" at bounding box center [607, 521] width 1214 height 1378
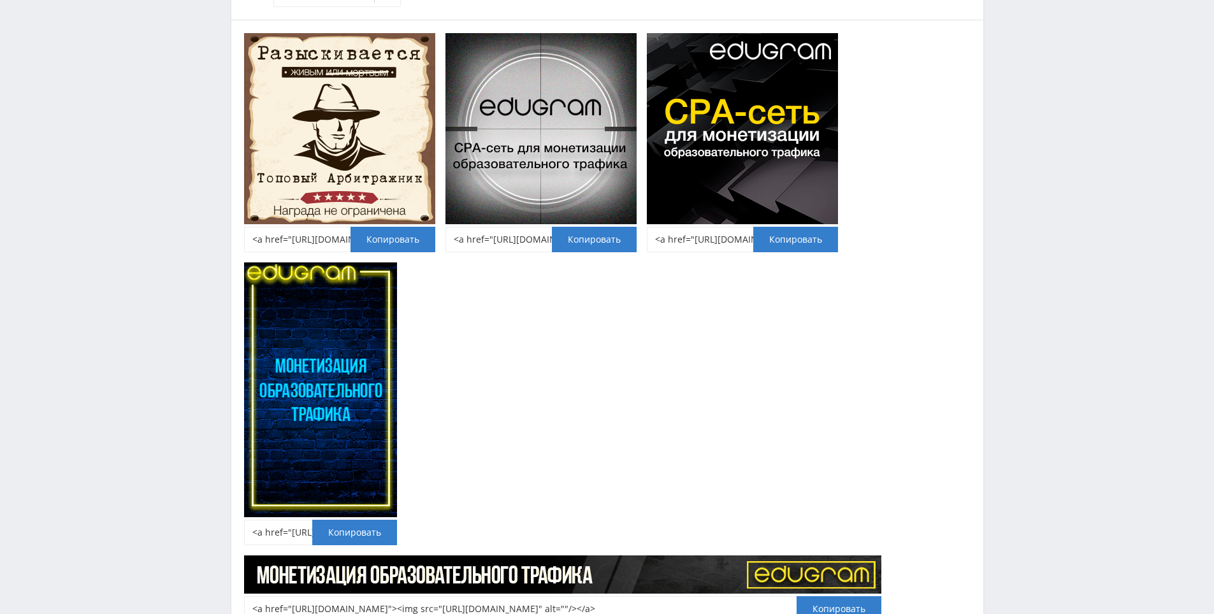
drag, startPoint x: 1050, startPoint y: 356, endPoint x: 1056, endPoint y: 424, distance: 69.1
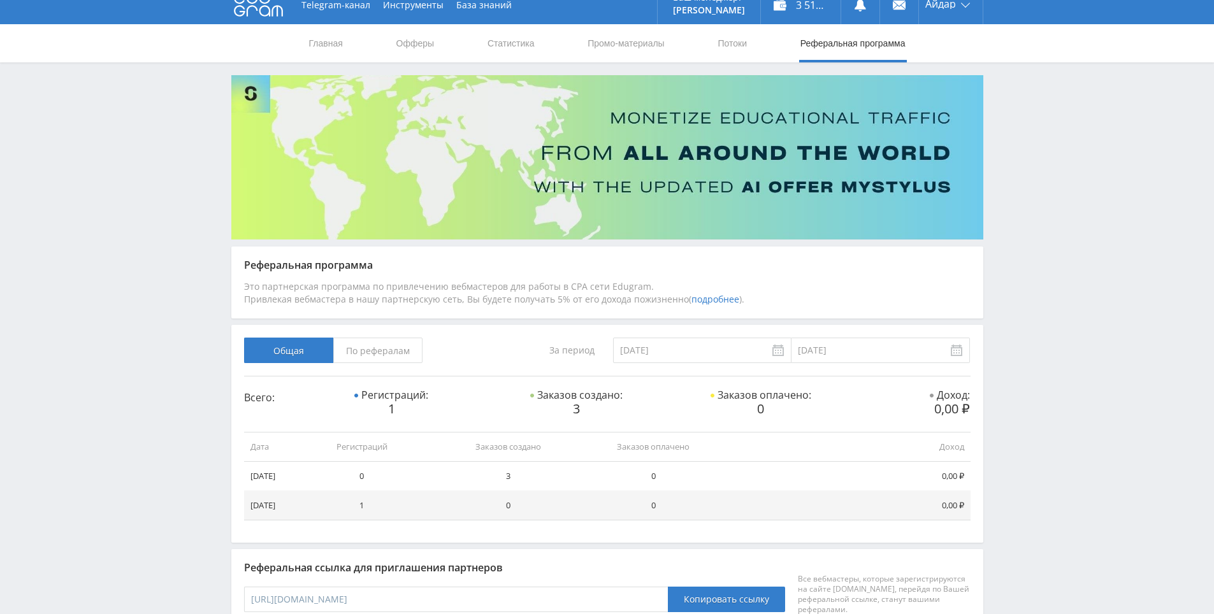
scroll to position [0, 0]
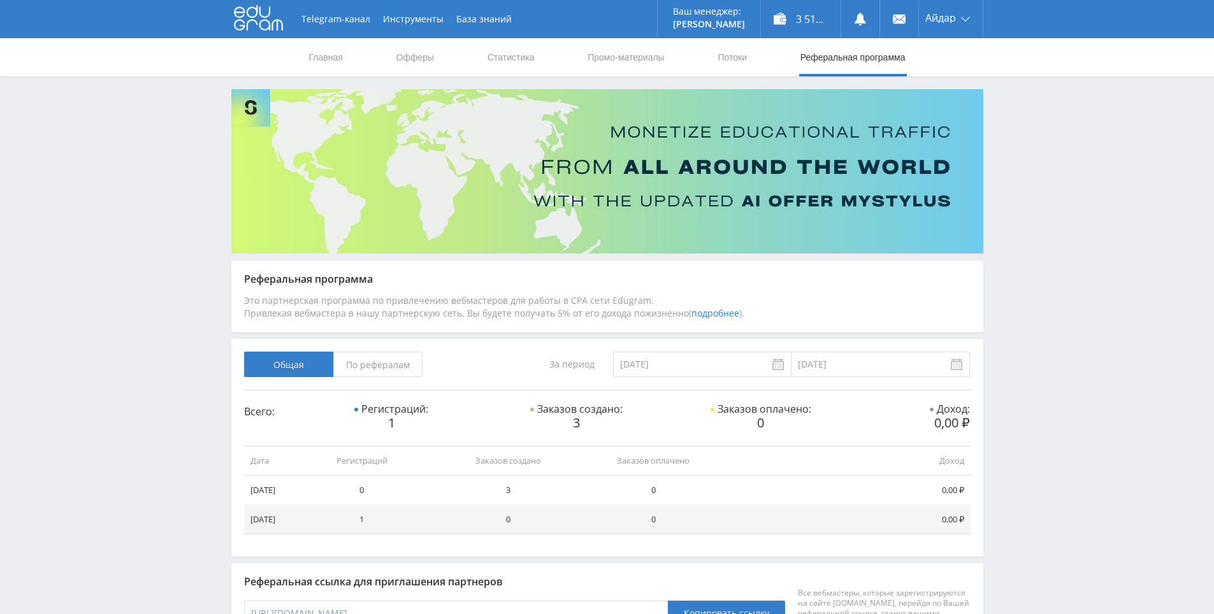
drag, startPoint x: 1047, startPoint y: 408, endPoint x: 1035, endPoint y: 333, distance: 76.2
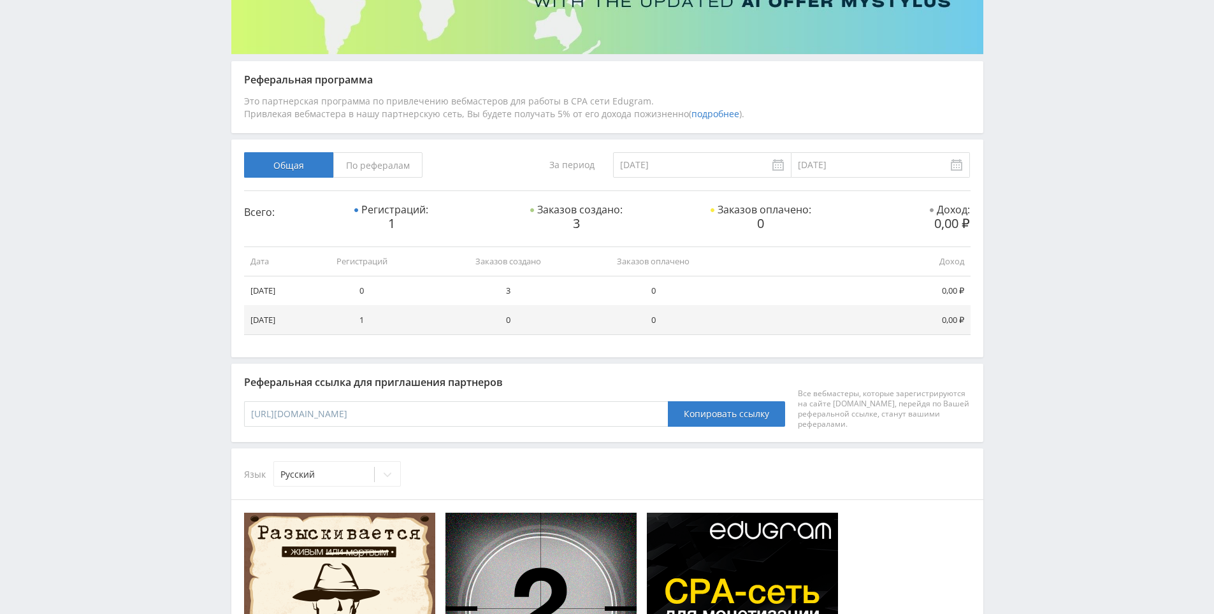
drag, startPoint x: 1035, startPoint y: 333, endPoint x: 1033, endPoint y: 294, distance: 38.3
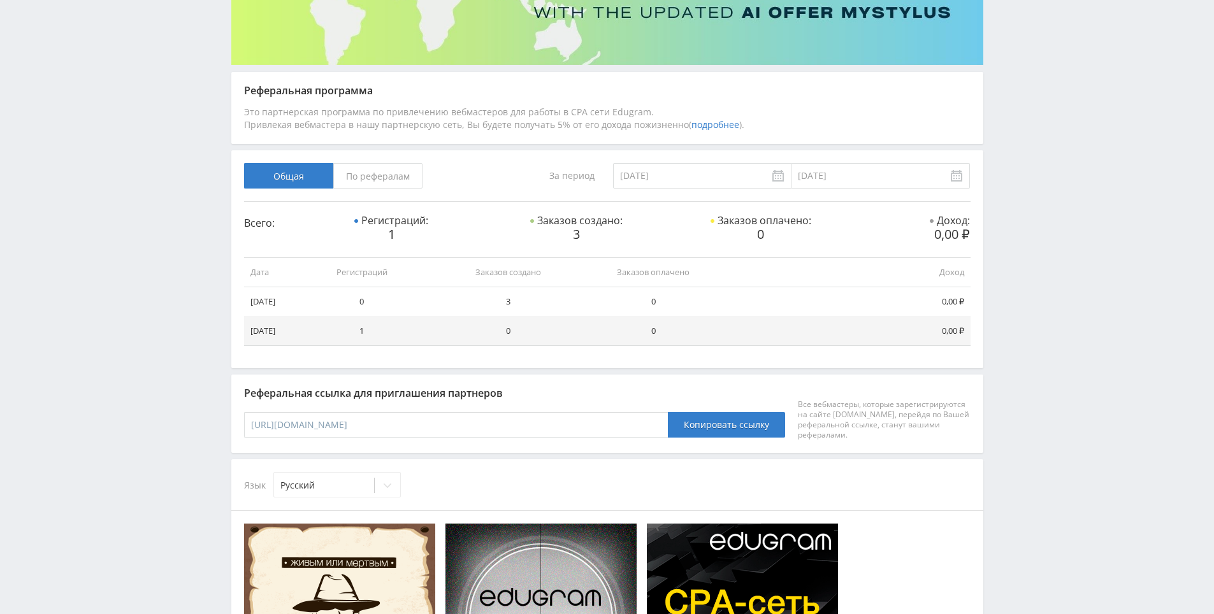
drag, startPoint x: 1035, startPoint y: 277, endPoint x: 1031, endPoint y: 234, distance: 42.9
click at [1031, 234] on div "Telegram-канал Инструменты База знаний Ваш менеджер: [PERSON_NAME] Online @edug…" at bounding box center [607, 500] width 1214 height 1378
click at [1030, 236] on div "Telegram-канал Инструменты База знаний Ваш менеджер: [PERSON_NAME] Online @edug…" at bounding box center [607, 500] width 1214 height 1378
drag, startPoint x: 1030, startPoint y: 236, endPoint x: 1028, endPoint y: 202, distance: 34.4
click at [1026, 193] on div "Telegram-канал Инструменты База знаний Ваш менеджер: [PERSON_NAME] Online @edug…" at bounding box center [607, 500] width 1214 height 1378
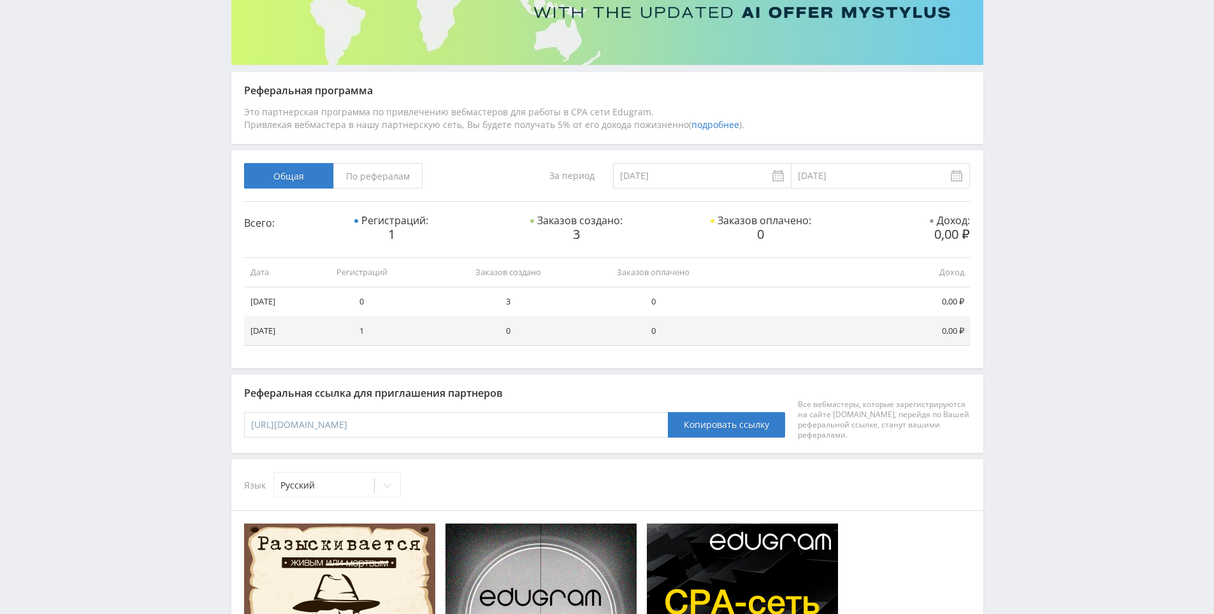
click at [1024, 205] on div "Telegram-канал Инструменты База знаний Ваш менеджер: [PERSON_NAME] Online @edug…" at bounding box center [607, 500] width 1214 height 1378
click at [1022, 187] on div "Telegram-канал Инструменты База знаний Ваш менеджер: [PERSON_NAME] Online @edug…" at bounding box center [607, 500] width 1214 height 1378
drag, startPoint x: 1022, startPoint y: 187, endPoint x: 1022, endPoint y: 165, distance: 21.7
click at [1022, 165] on div "Telegram-канал Инструменты База знаний Ваш менеджер: [PERSON_NAME] Online @edug…" at bounding box center [607, 500] width 1214 height 1378
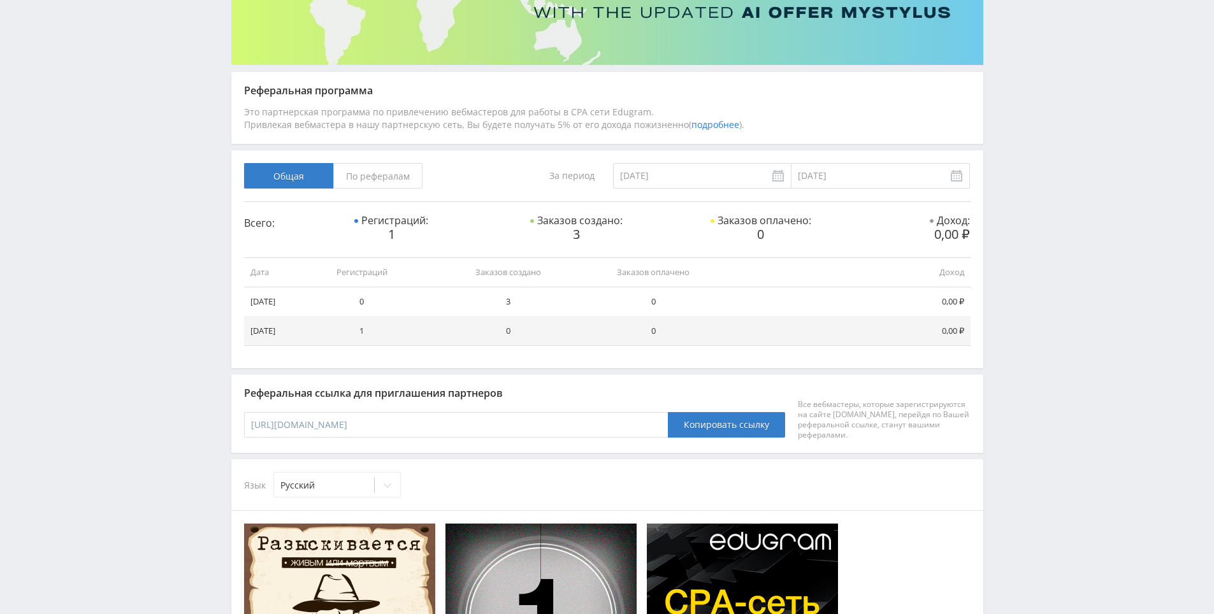
drag, startPoint x: 1022, startPoint y: 165, endPoint x: 1020, endPoint y: 136, distance: 28.7
click at [1020, 136] on div "Telegram-канал Инструменты База знаний Ваш менеджер: [PERSON_NAME] Online @edug…" at bounding box center [607, 500] width 1214 height 1378
click at [1017, 108] on div "Telegram-канал Инструменты База знаний Ваш менеджер: [PERSON_NAME] Online @edug…" at bounding box center [607, 500] width 1214 height 1378
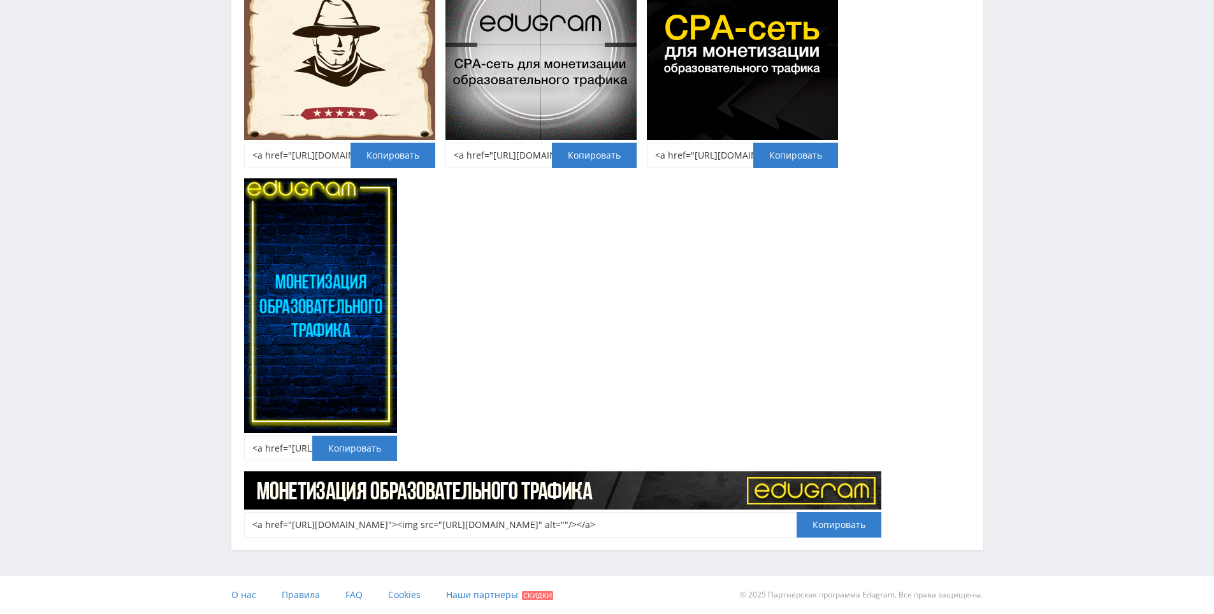
drag, startPoint x: 986, startPoint y: 293, endPoint x: 1009, endPoint y: 414, distance: 122.6
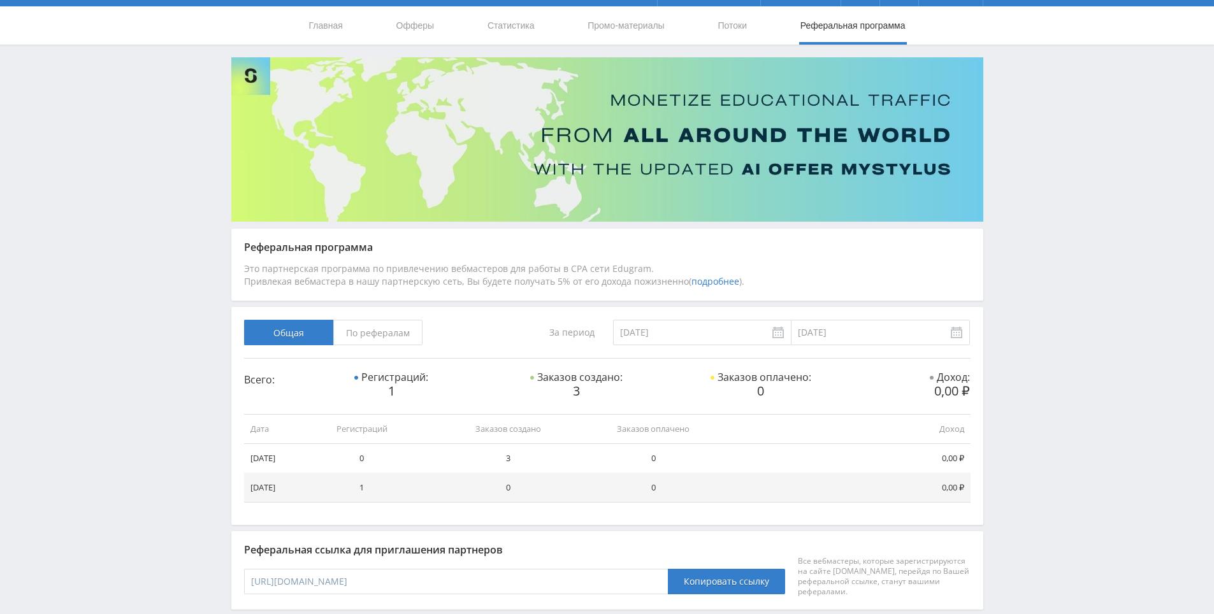
drag, startPoint x: 1007, startPoint y: 409, endPoint x: 993, endPoint y: 424, distance: 20.7
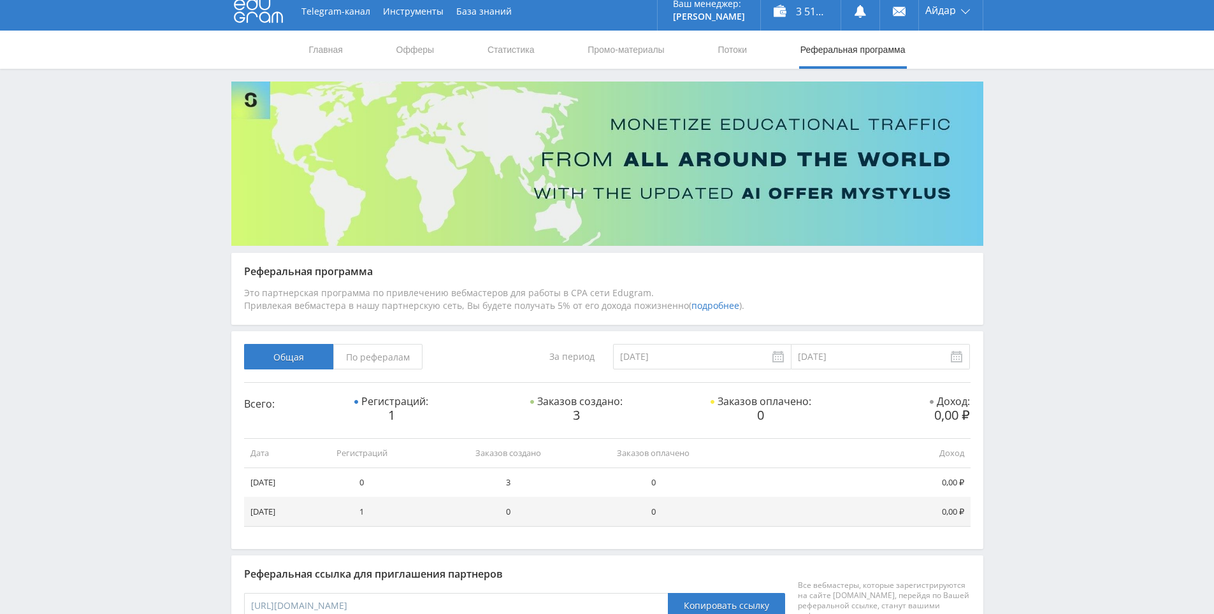
scroll to position [0, 0]
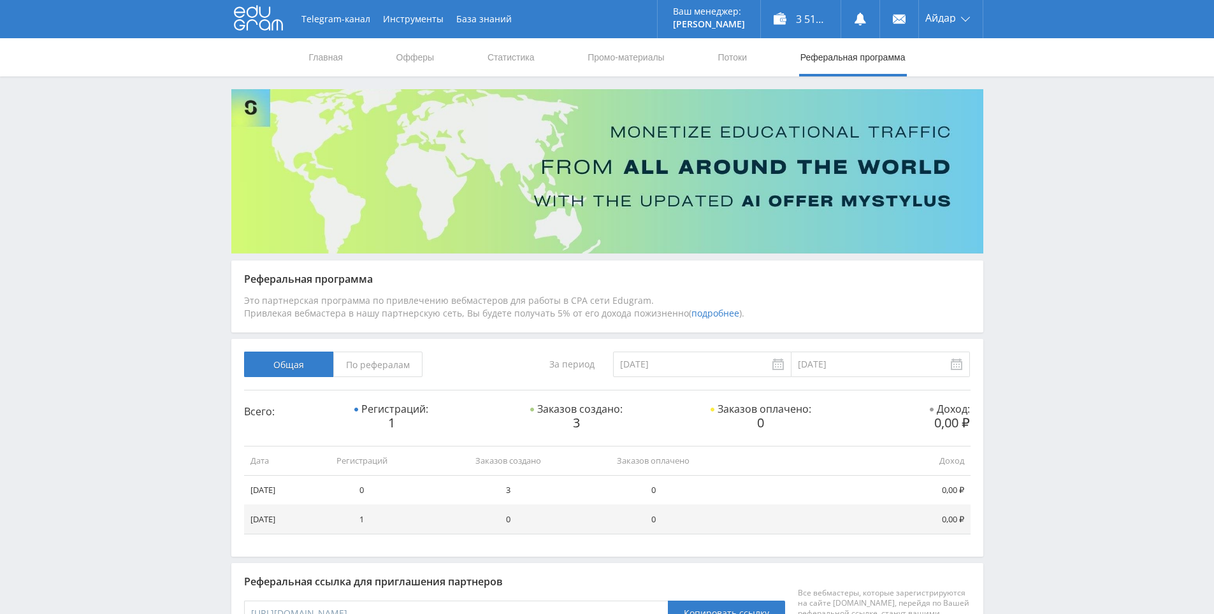
drag, startPoint x: 994, startPoint y: 408, endPoint x: 997, endPoint y: 390, distance: 18.0
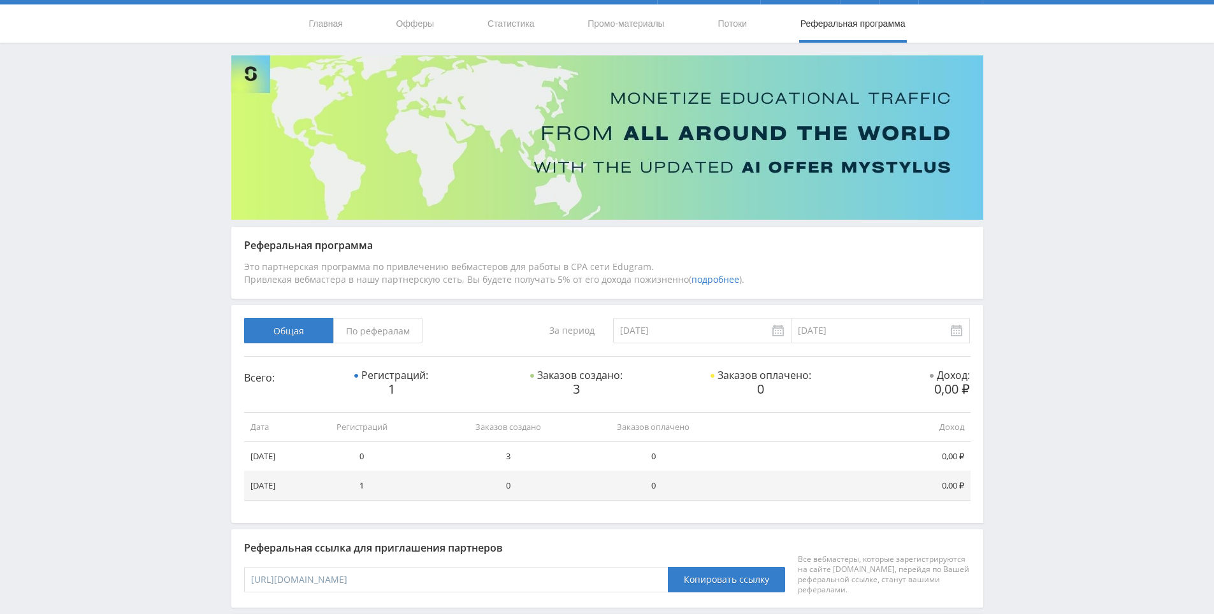
scroll to position [32, 0]
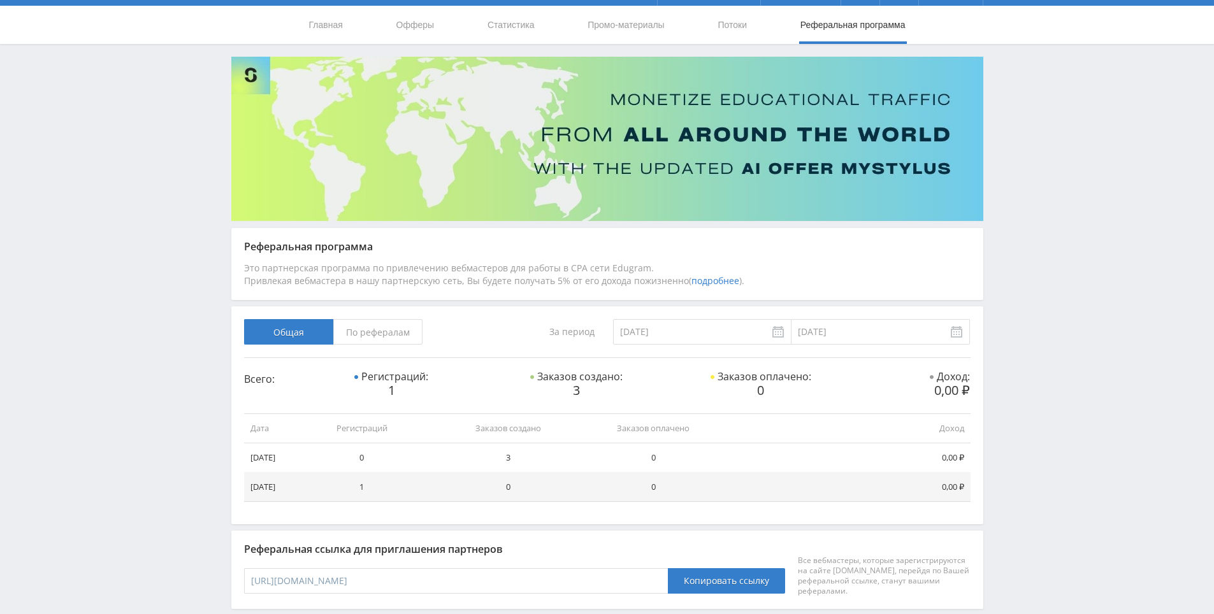
drag, startPoint x: 1009, startPoint y: 403, endPoint x: 995, endPoint y: 387, distance: 21.3
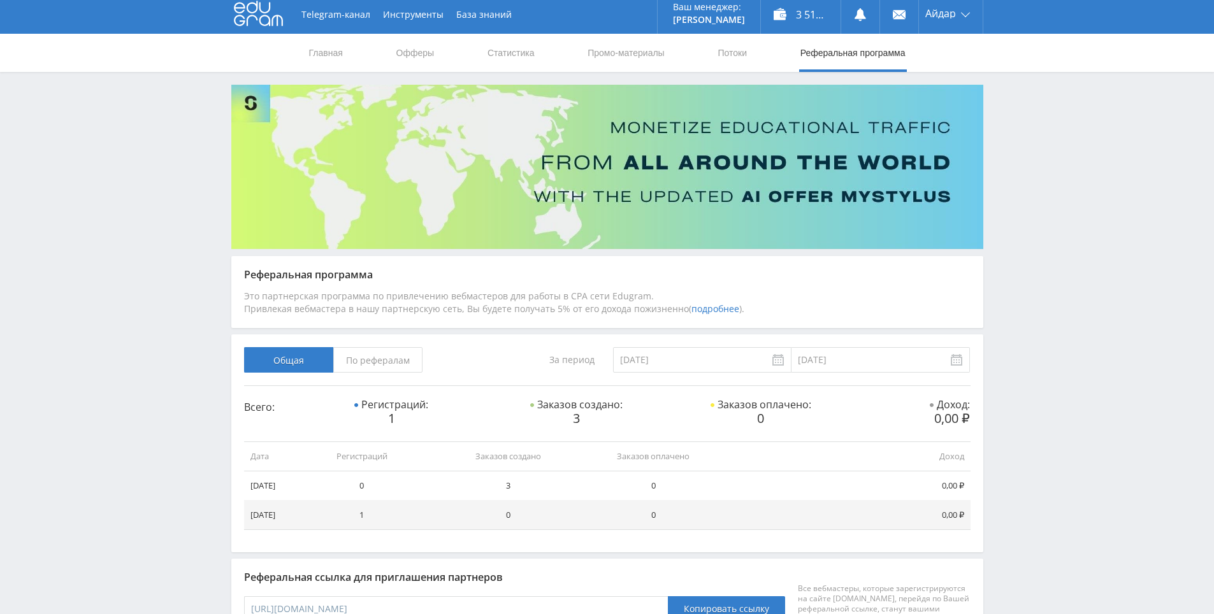
scroll to position [0, 0]
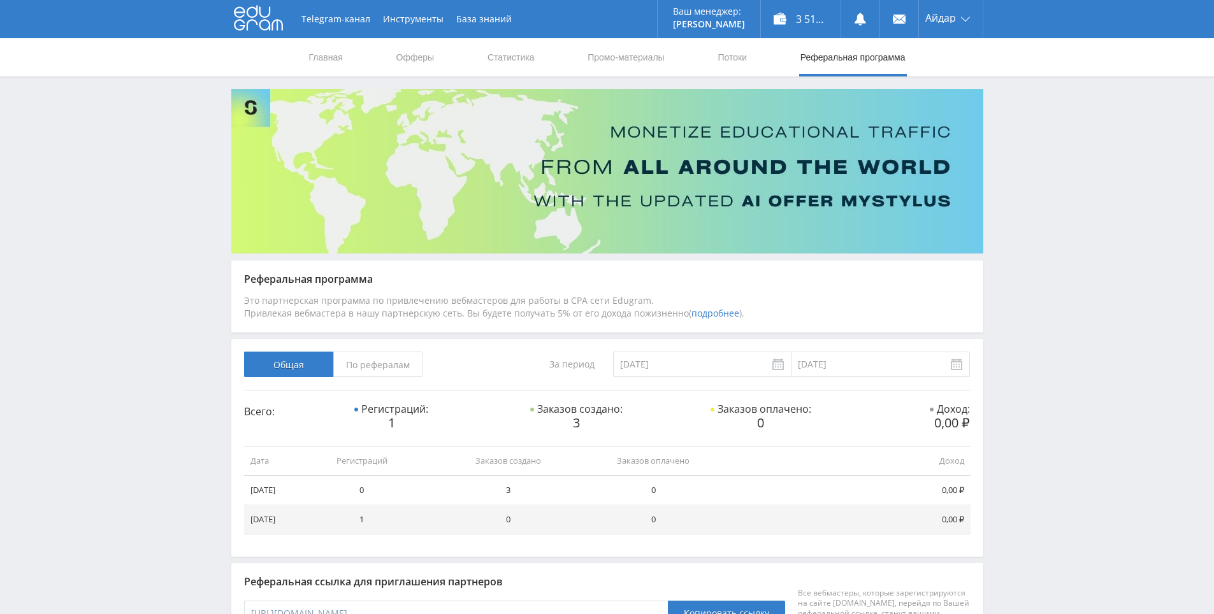
drag, startPoint x: 995, startPoint y: 387, endPoint x: 994, endPoint y: 317, distance: 70.1
click at [733, 57] on link "Потоки" at bounding box center [732, 57] width 32 height 38
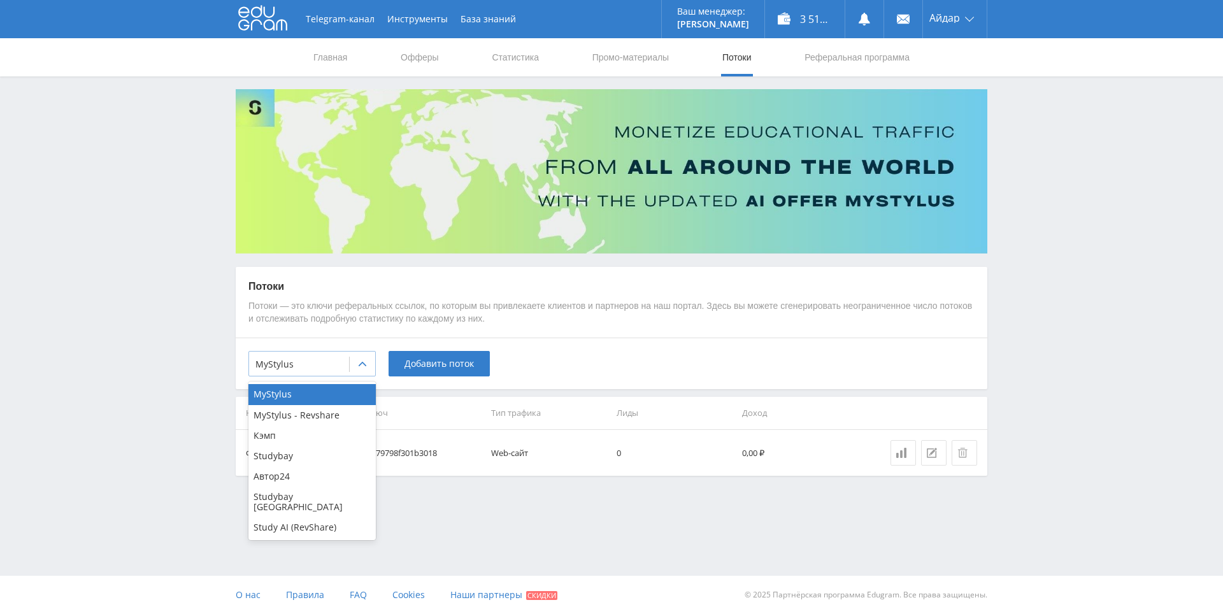
click at [320, 373] on div "MyStylus" at bounding box center [299, 365] width 100 height 18
click at [325, 522] on div "Study AI (RevShare)" at bounding box center [311, 527] width 127 height 20
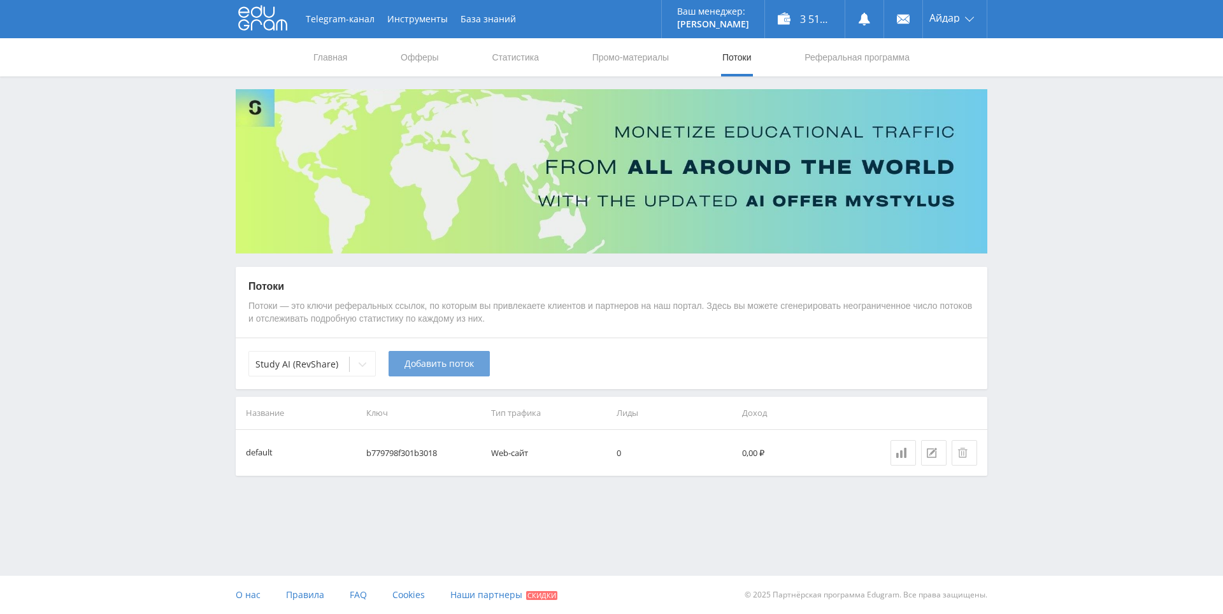
click at [473, 359] on span "Добавить поток" at bounding box center [439, 364] width 69 height 10
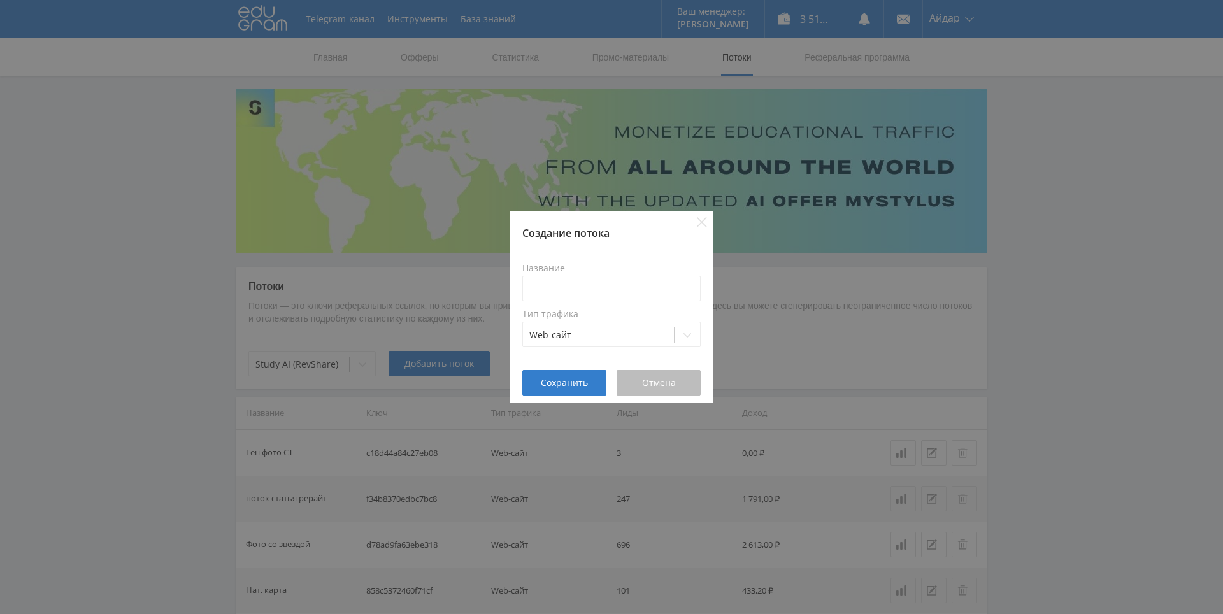
click at [675, 370] on button "Отмена" at bounding box center [659, 382] width 84 height 25
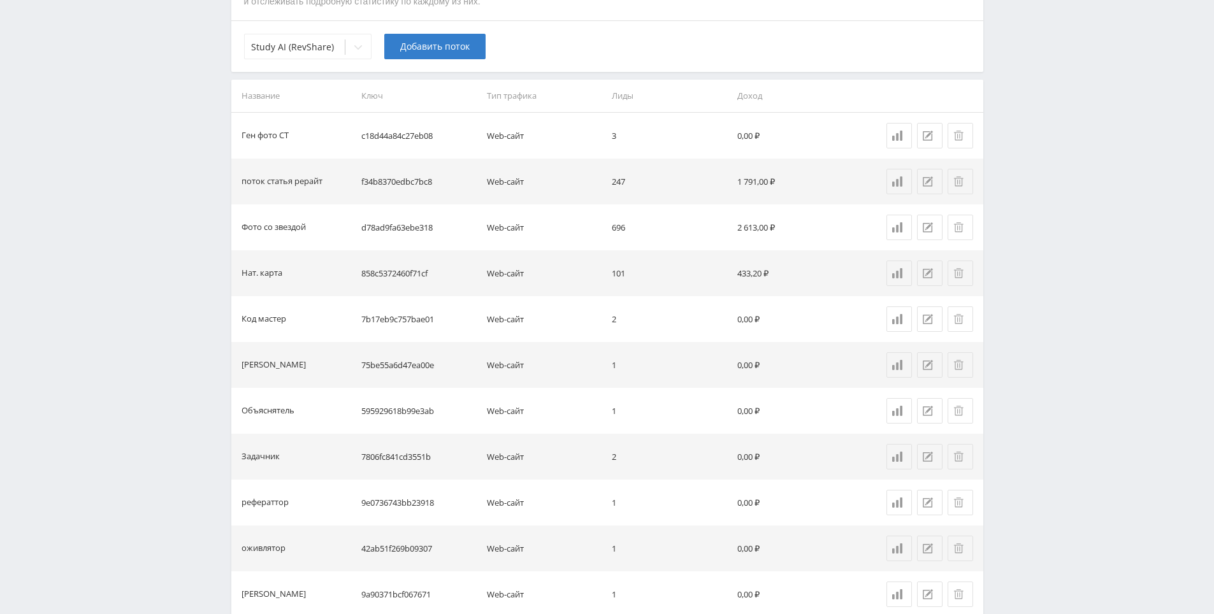
drag, startPoint x: 1041, startPoint y: 168, endPoint x: 1028, endPoint y: 220, distance: 53.8
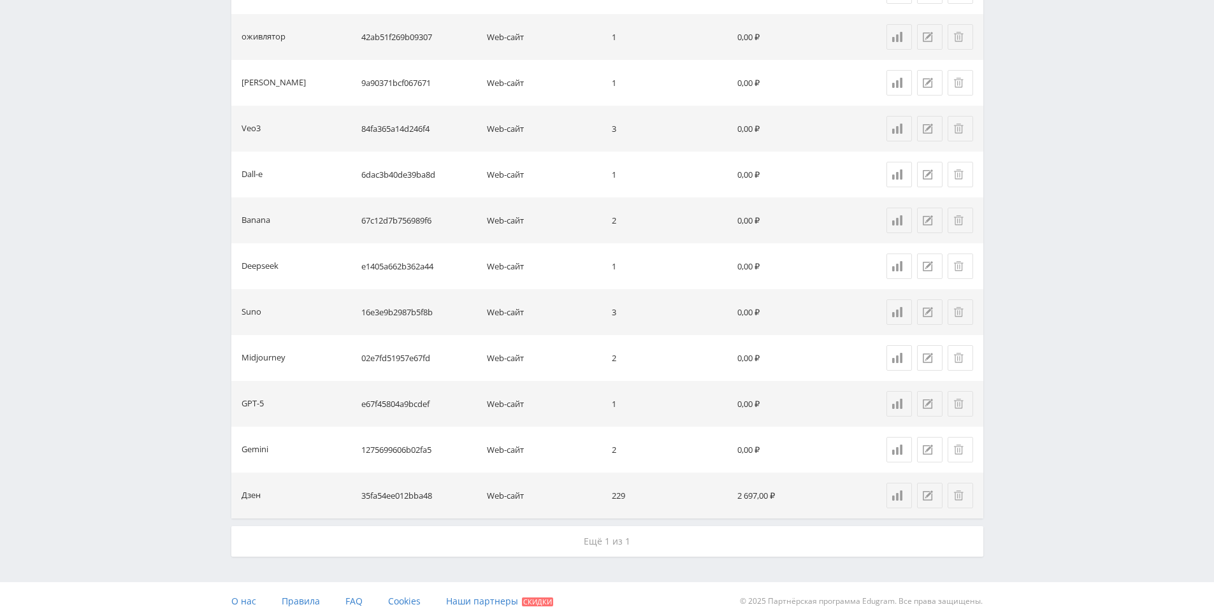
drag, startPoint x: 1019, startPoint y: 224, endPoint x: 1018, endPoint y: 336, distance: 112.8
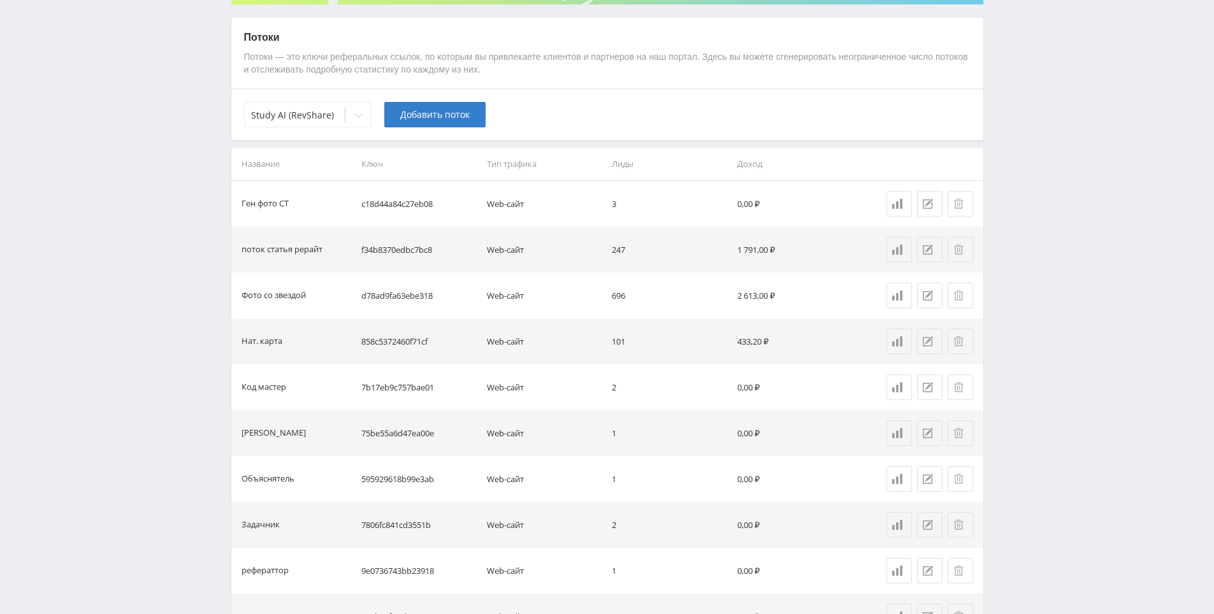
drag, startPoint x: 1016, startPoint y: 326, endPoint x: 1007, endPoint y: 300, distance: 27.0
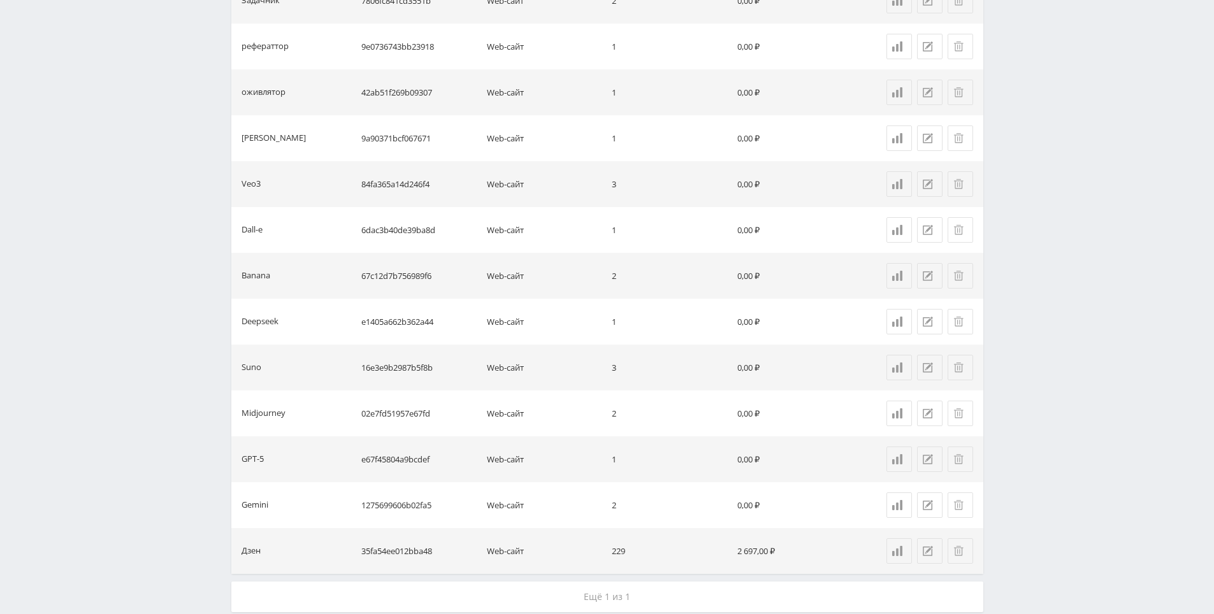
drag, startPoint x: 1012, startPoint y: 295, endPoint x: 958, endPoint y: 463, distance: 176.7
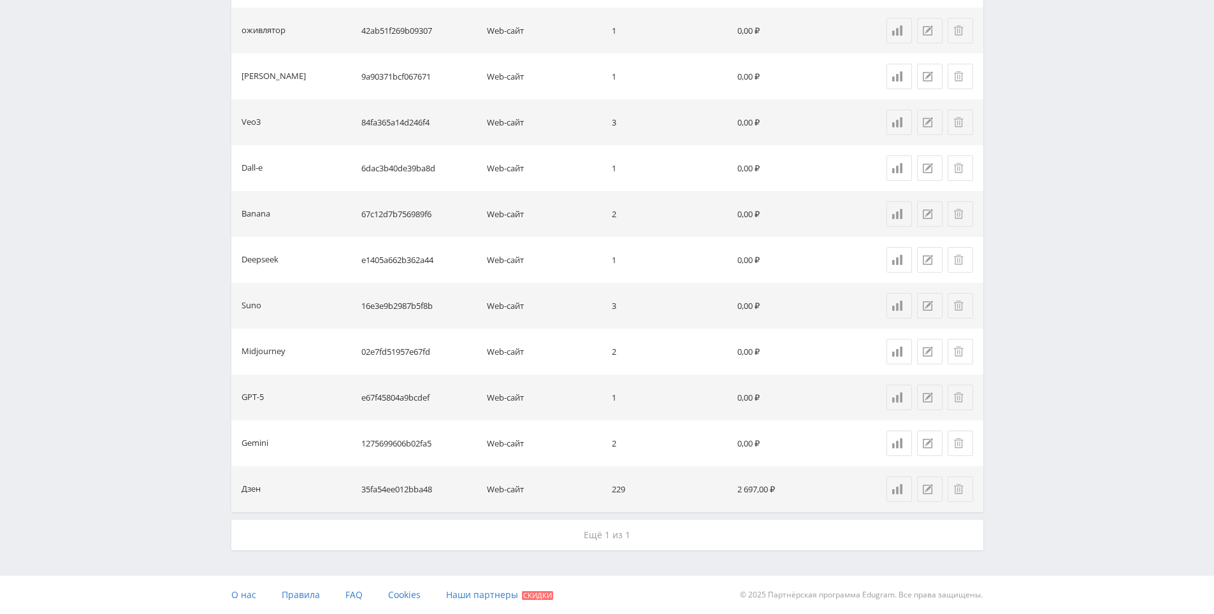
drag, startPoint x: 1075, startPoint y: 317, endPoint x: 1063, endPoint y: 260, distance: 58.6
drag, startPoint x: 1063, startPoint y: 257, endPoint x: 1049, endPoint y: 207, distance: 51.5
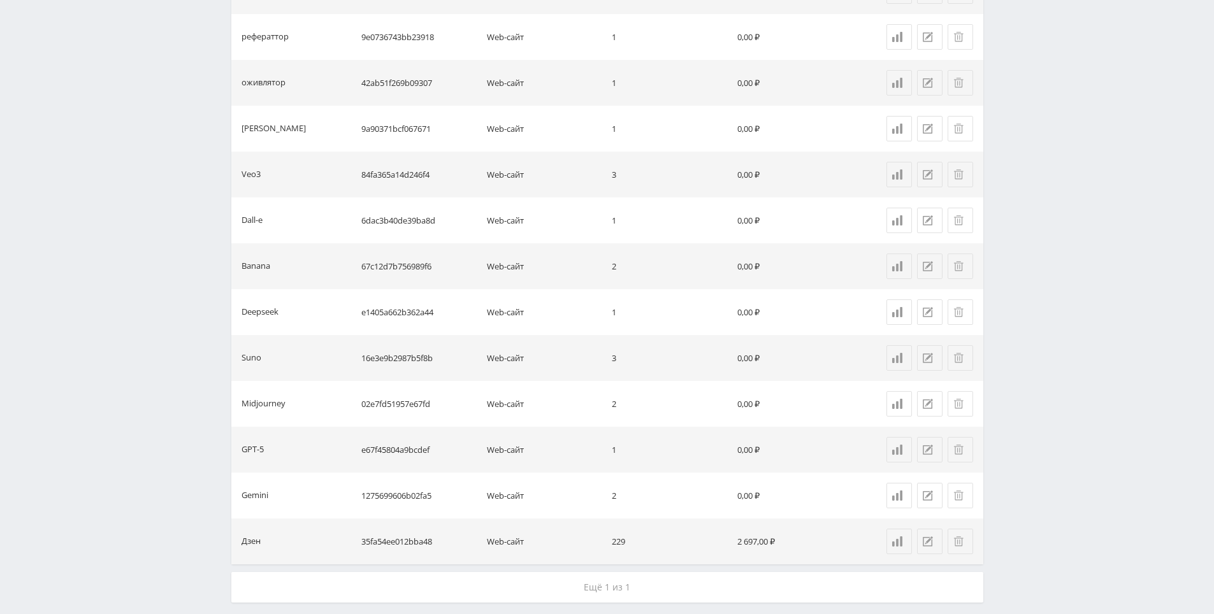
scroll to position [780, 0]
drag, startPoint x: 1038, startPoint y: 271, endPoint x: 1023, endPoint y: 272, distance: 14.7
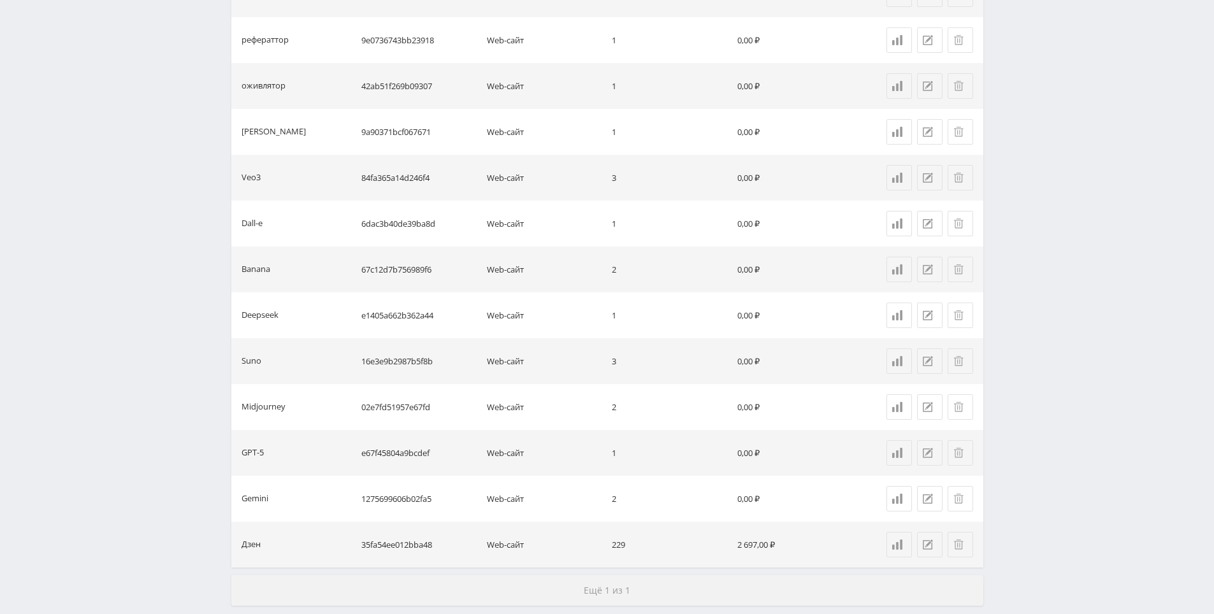
click at [612, 594] on span "Ещё 1 из 1" at bounding box center [607, 590] width 47 height 12
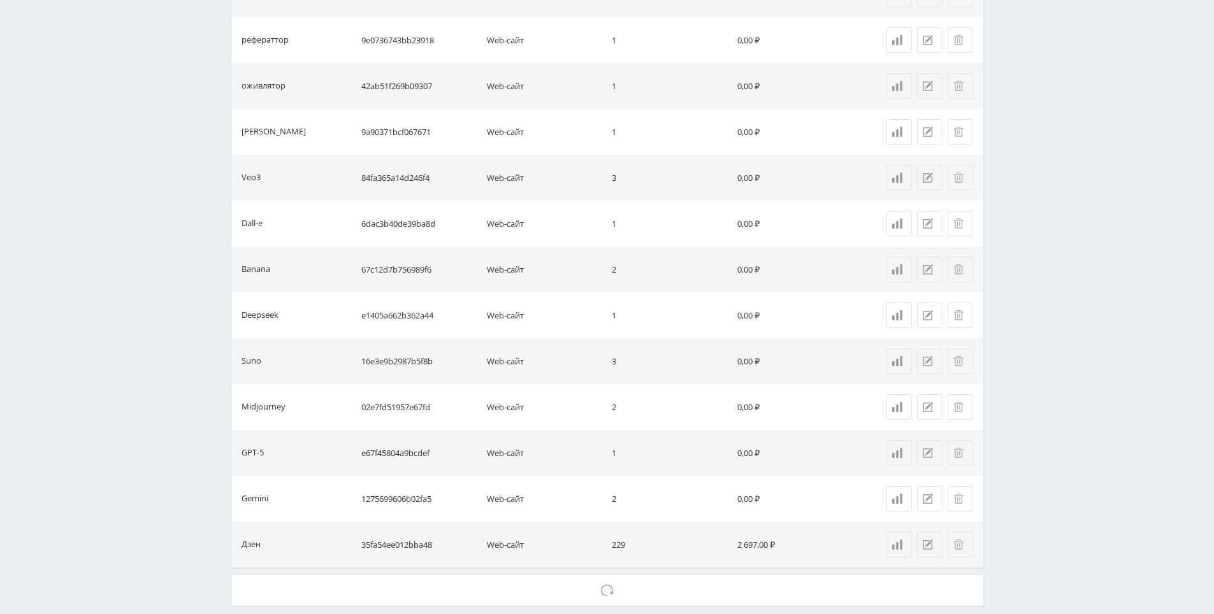
scroll to position [835, 0]
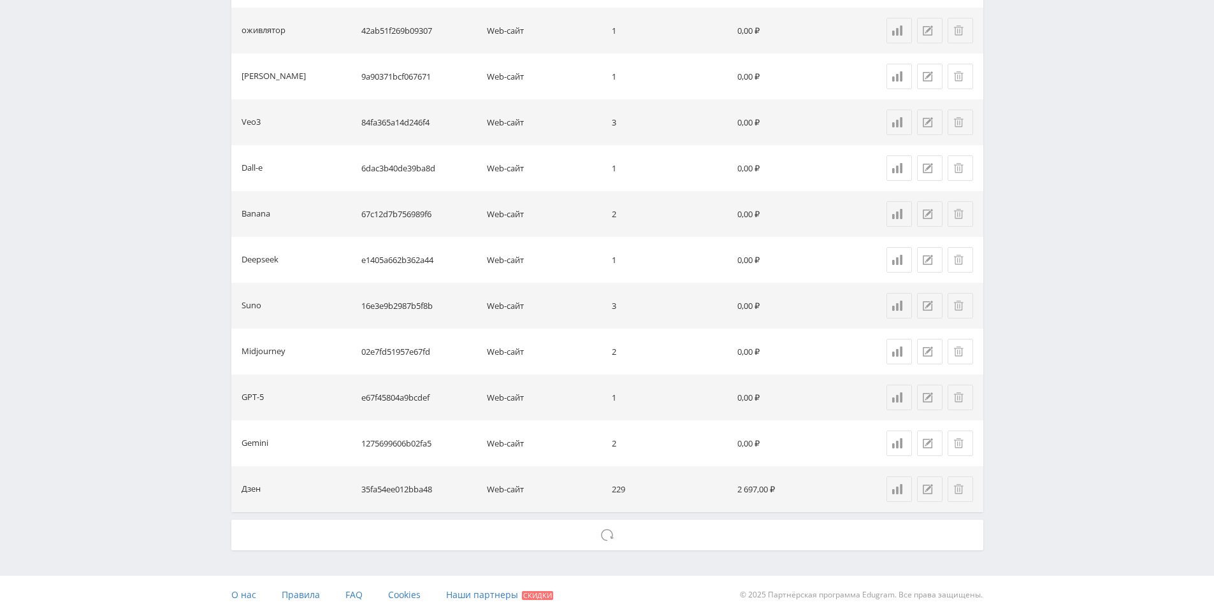
drag, startPoint x: 1091, startPoint y: 271, endPoint x: 1069, endPoint y: 333, distance: 65.7
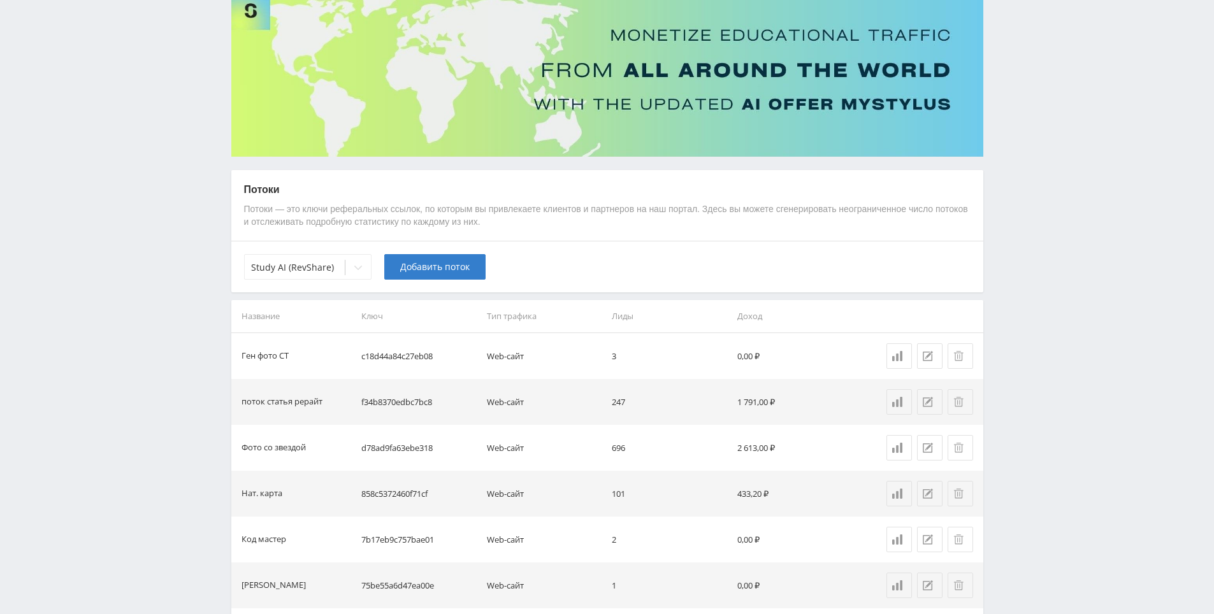
drag, startPoint x: 1022, startPoint y: 377, endPoint x: 1023, endPoint y: 300, distance: 76.5
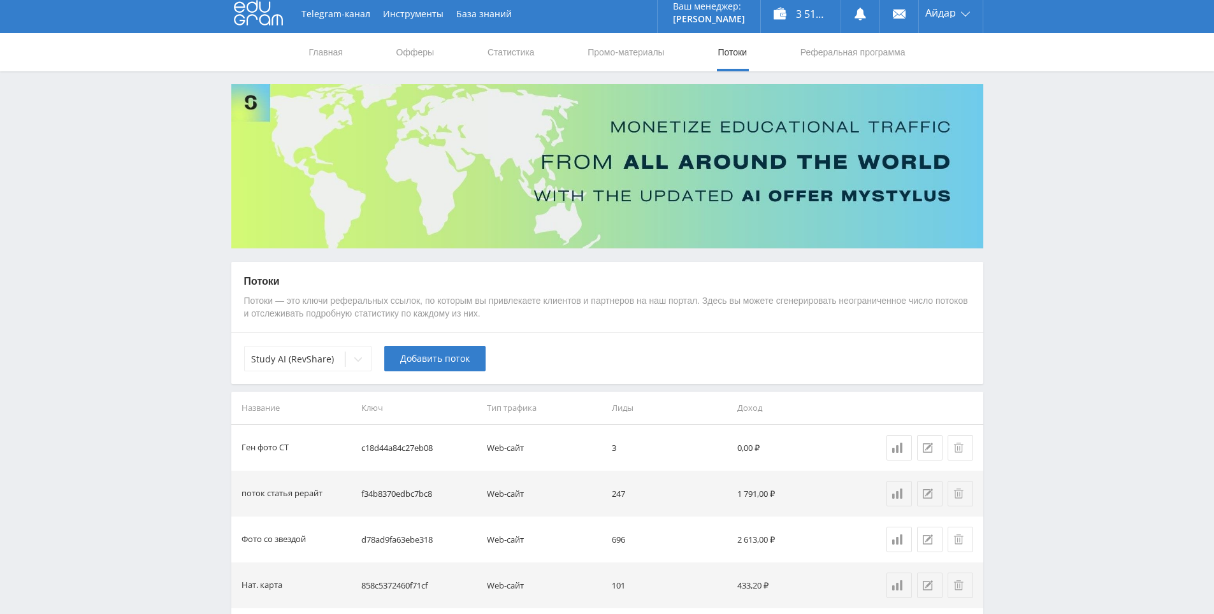
scroll to position [0, 0]
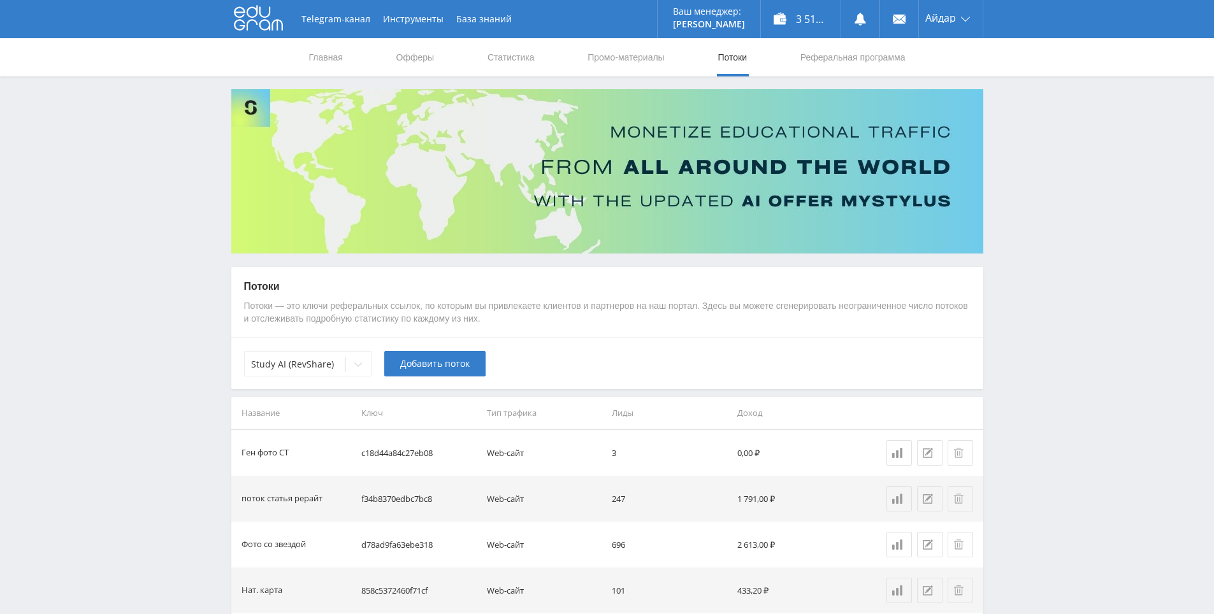
drag, startPoint x: 1020, startPoint y: 311, endPoint x: 1015, endPoint y: 288, distance: 23.5
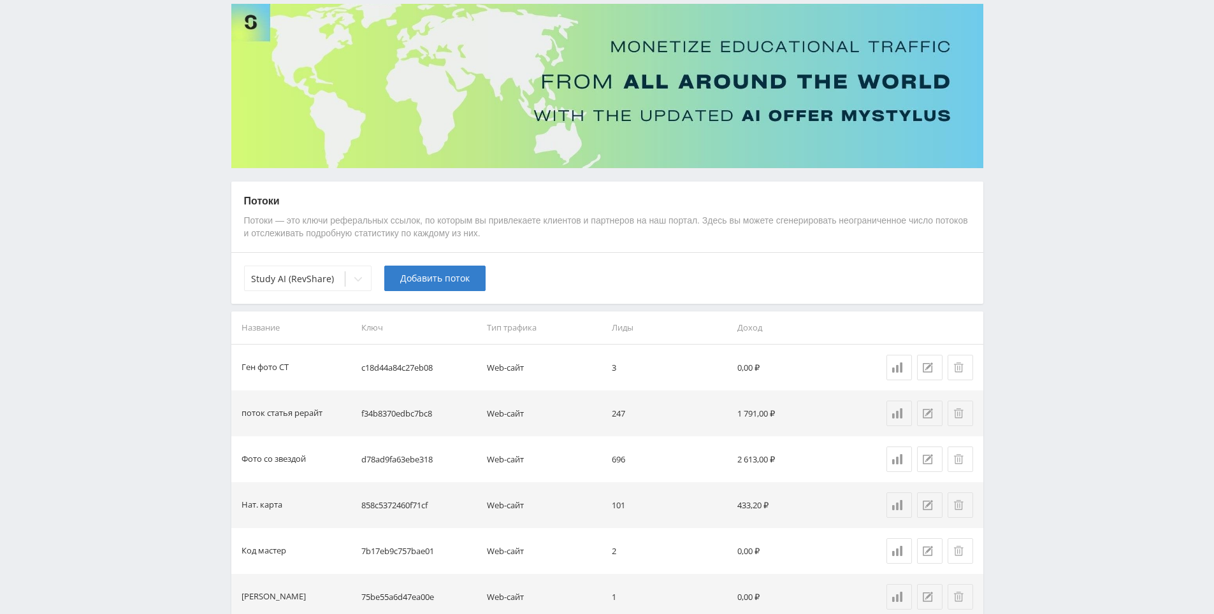
scroll to position [87, 0]
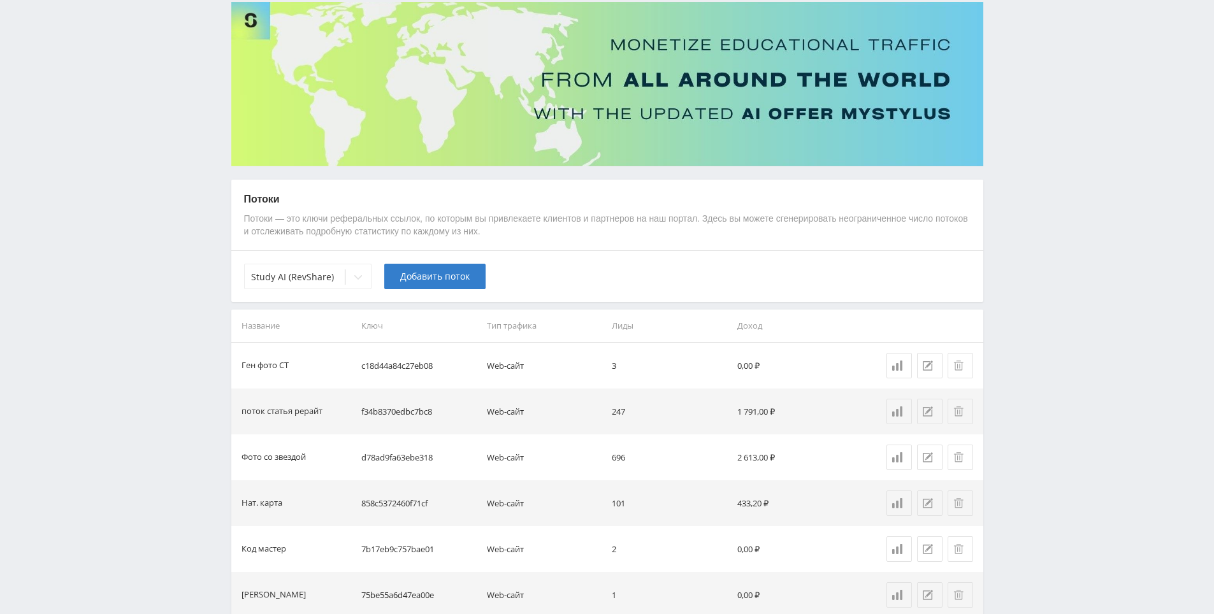
drag, startPoint x: 1015, startPoint y: 288, endPoint x: 1007, endPoint y: 294, distance: 9.6
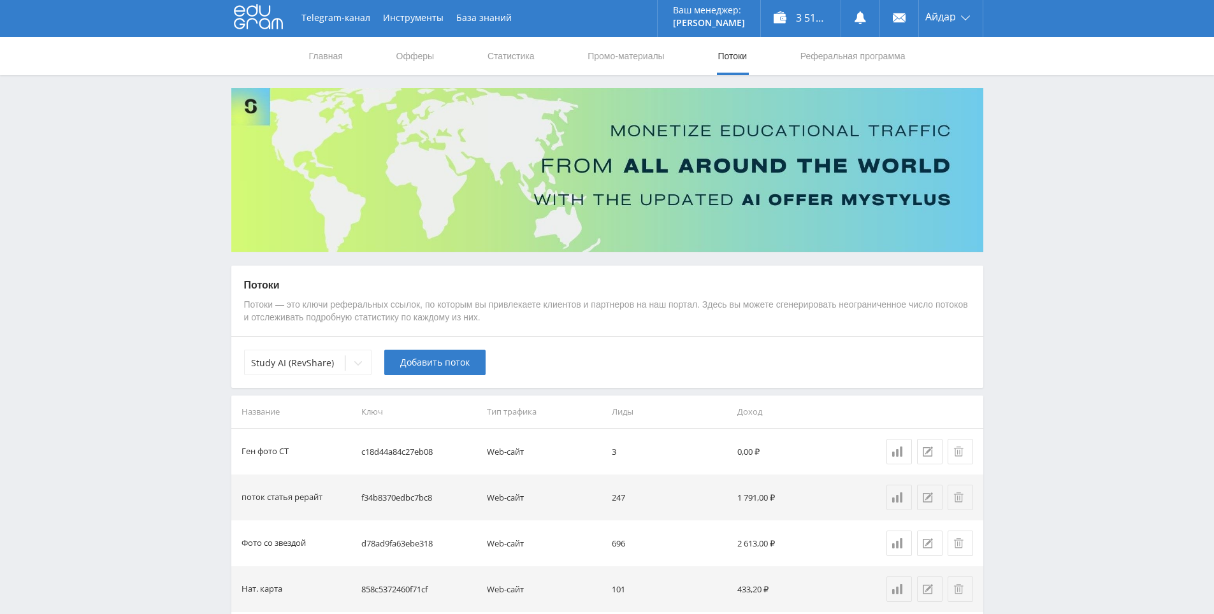
scroll to position [0, 0]
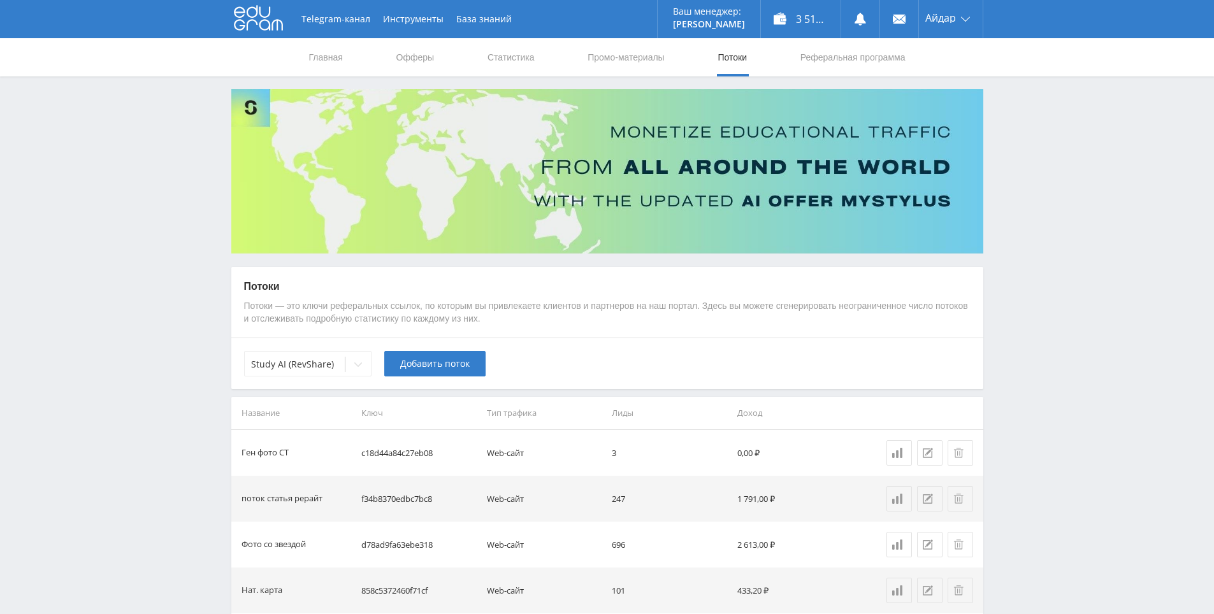
drag, startPoint x: 1007, startPoint y: 292, endPoint x: 1002, endPoint y: 284, distance: 9.4
drag, startPoint x: 1002, startPoint y: 284, endPoint x: 1005, endPoint y: 233, distance: 51.7
drag, startPoint x: 1005, startPoint y: 233, endPoint x: 1008, endPoint y: 187, distance: 46.0
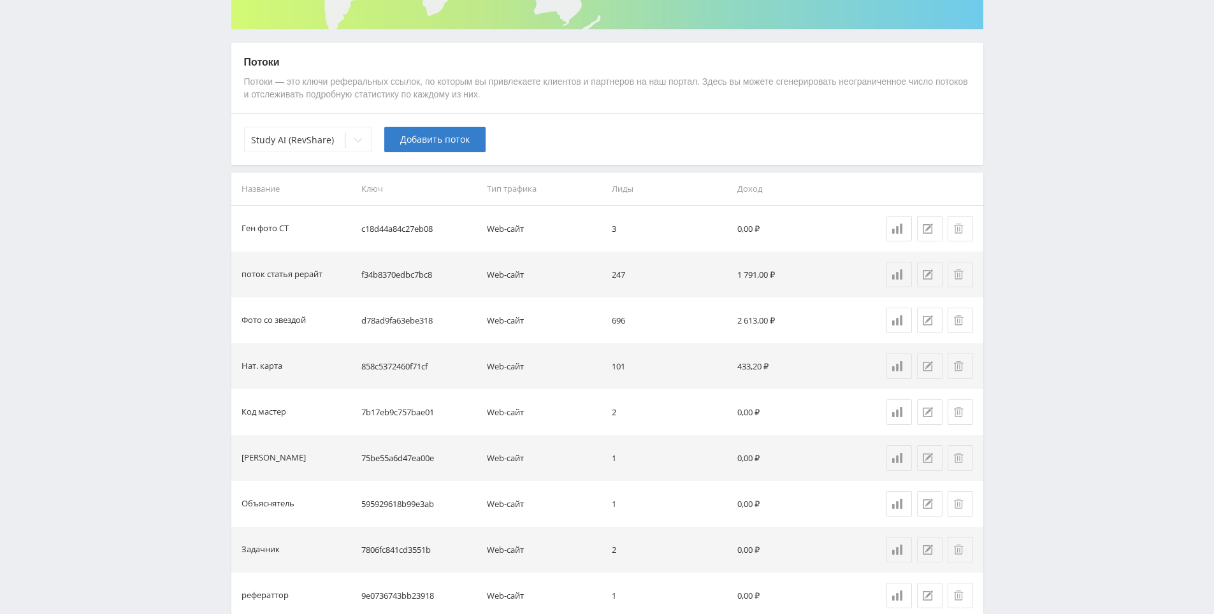
scroll to position [225, 0]
drag, startPoint x: 1008, startPoint y: 186, endPoint x: 990, endPoint y: 187, distance: 17.9
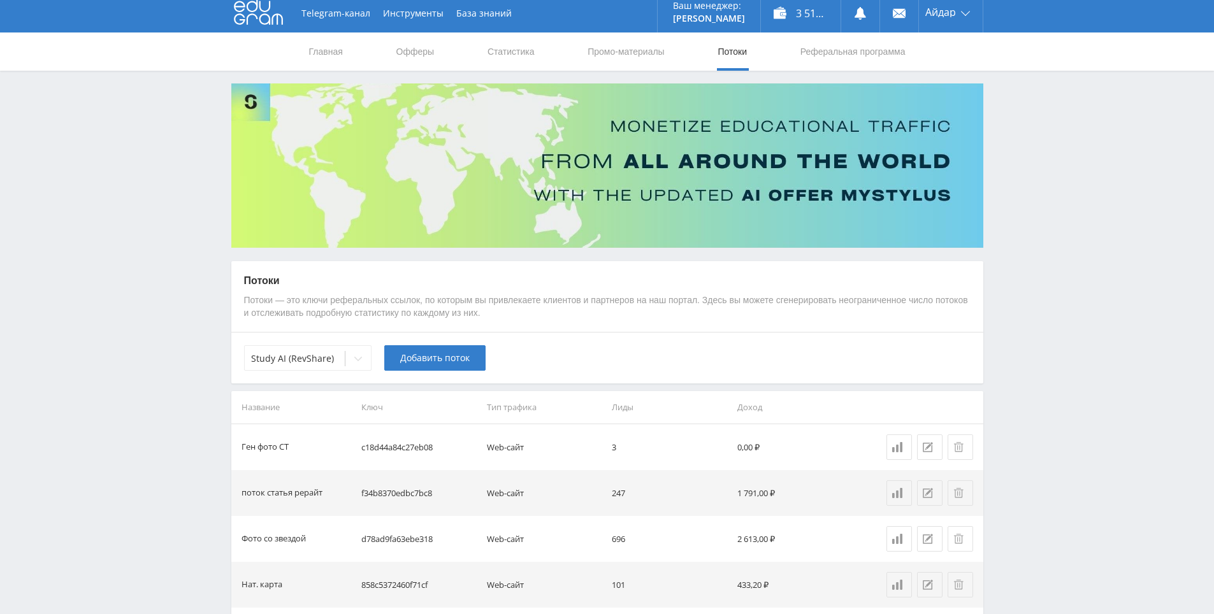
scroll to position [0, 0]
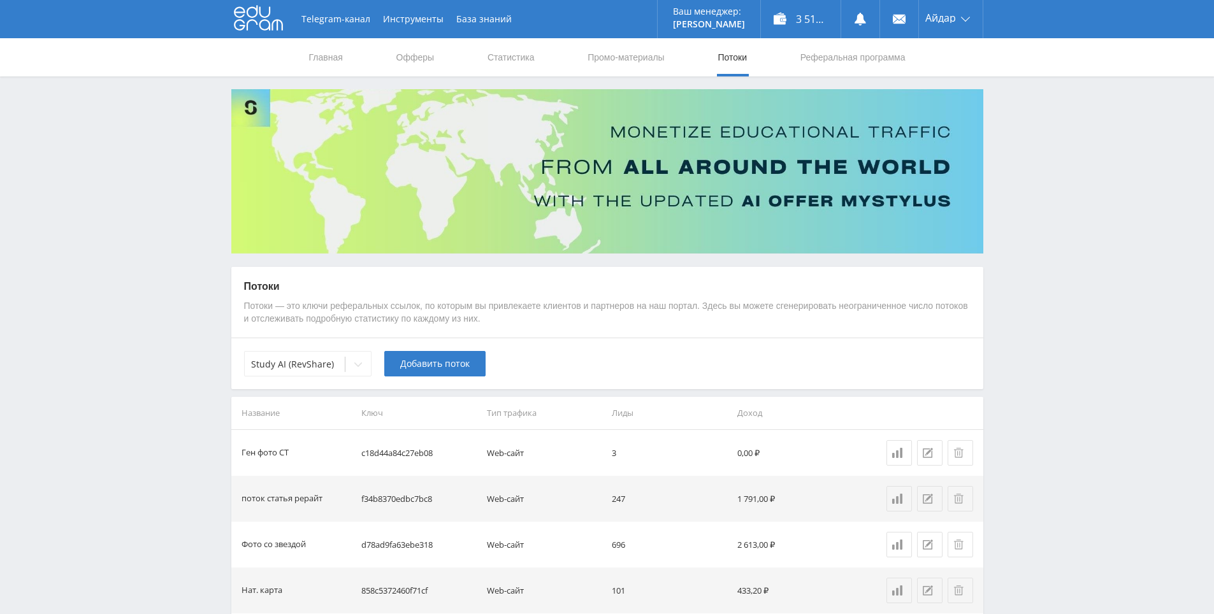
drag, startPoint x: 1005, startPoint y: 293, endPoint x: 1001, endPoint y: 257, distance: 36.5
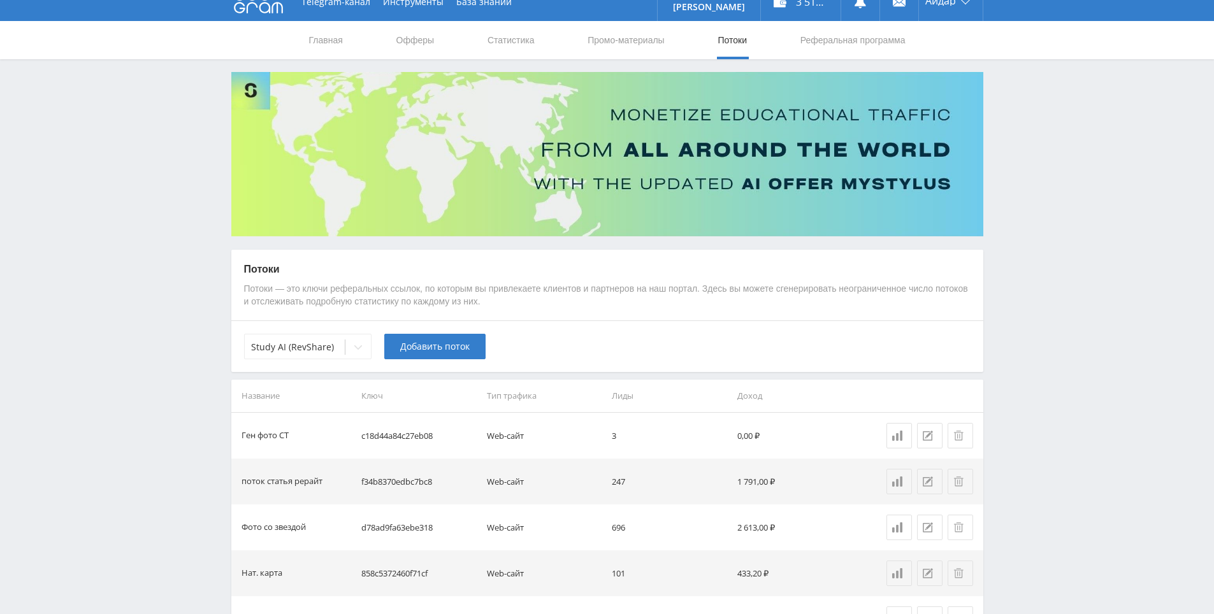
scroll to position [20, 0]
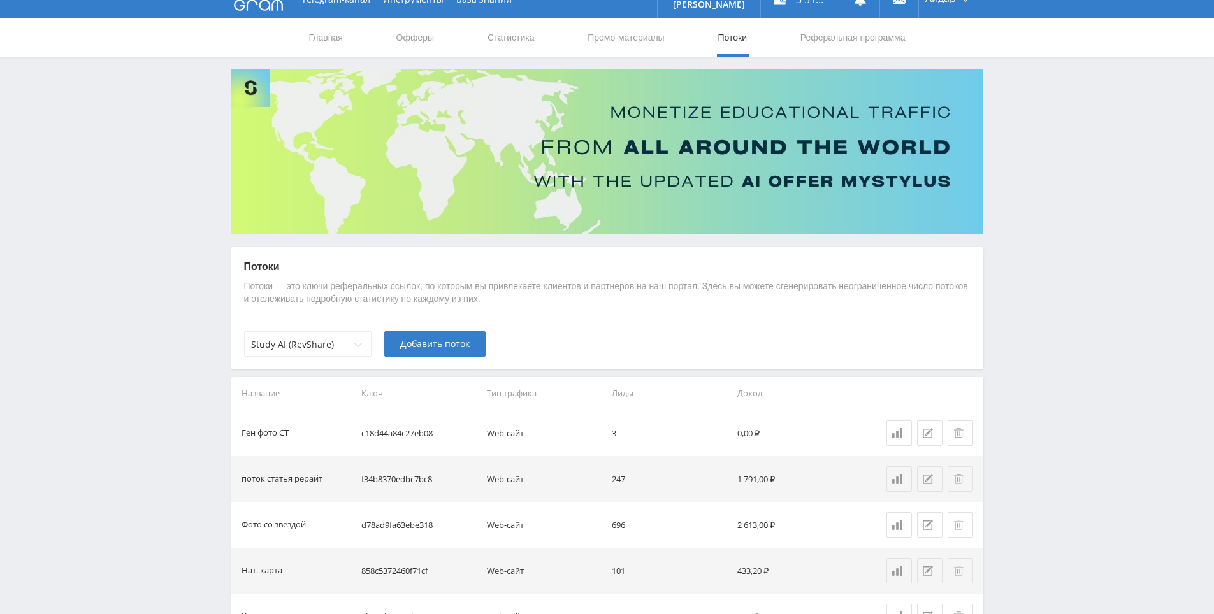
drag, startPoint x: 1001, startPoint y: 257, endPoint x: 1001, endPoint y: 268, distance: 11.5
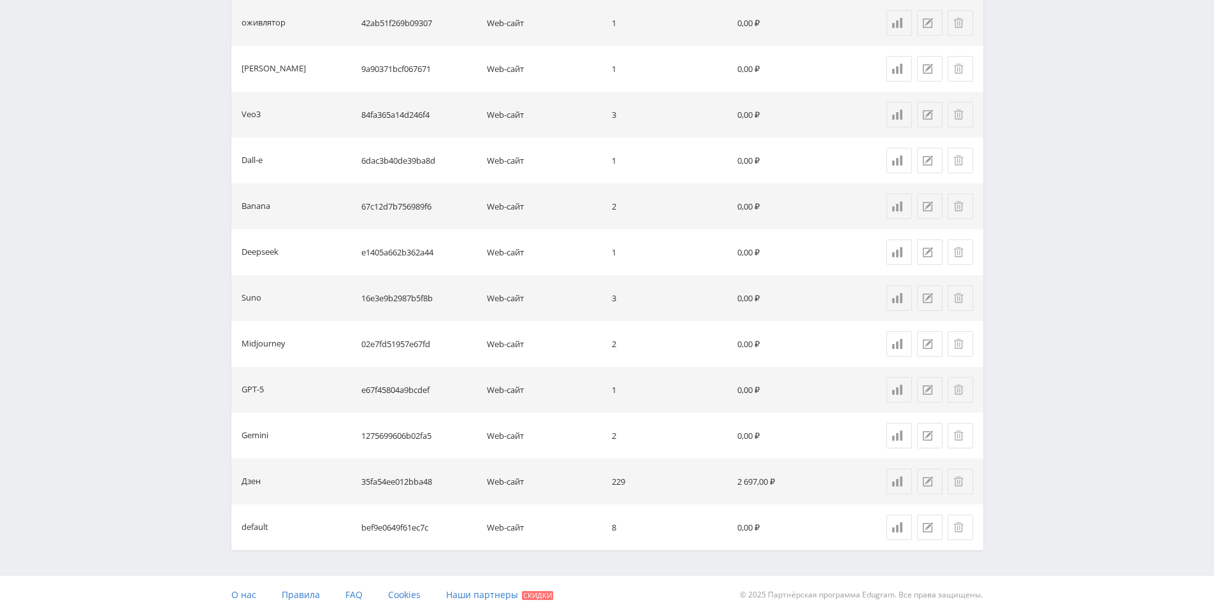
drag, startPoint x: 1019, startPoint y: 264, endPoint x: 1019, endPoint y: 396, distance: 132.5
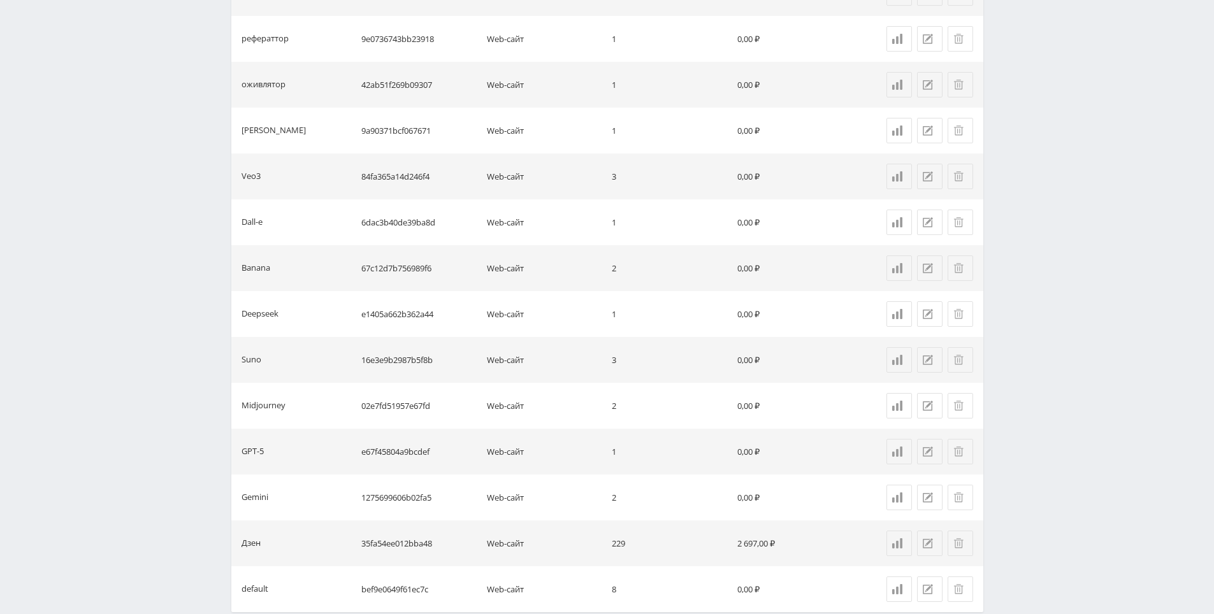
scroll to position [781, 0]
drag, startPoint x: 1016, startPoint y: 394, endPoint x: 1009, endPoint y: 396, distance: 7.3
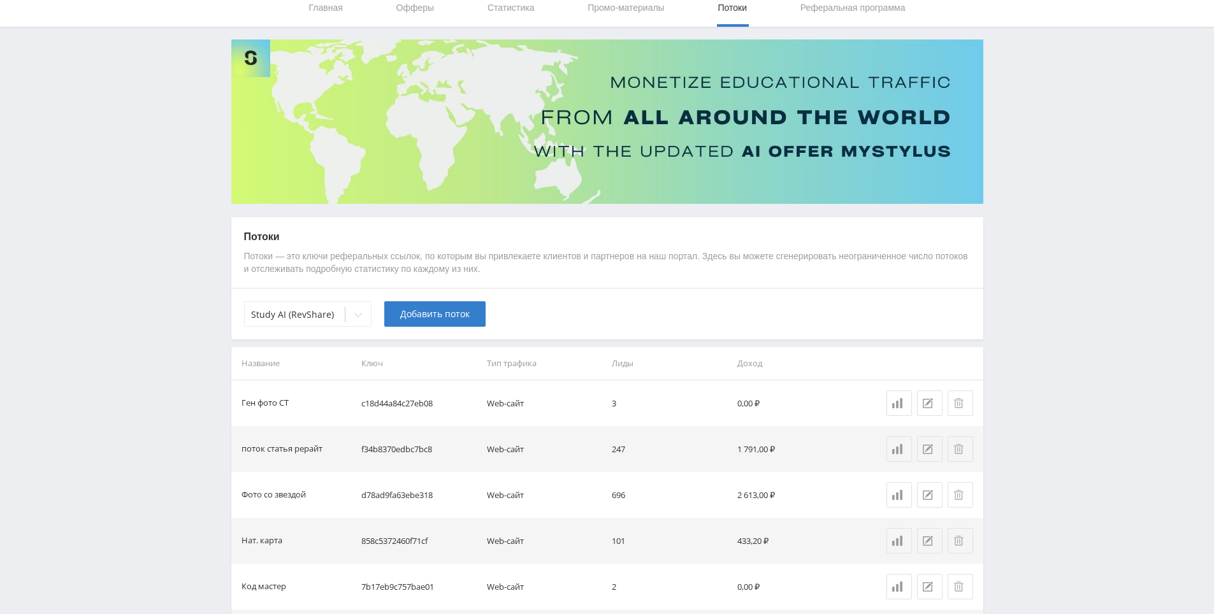
scroll to position [0, 0]
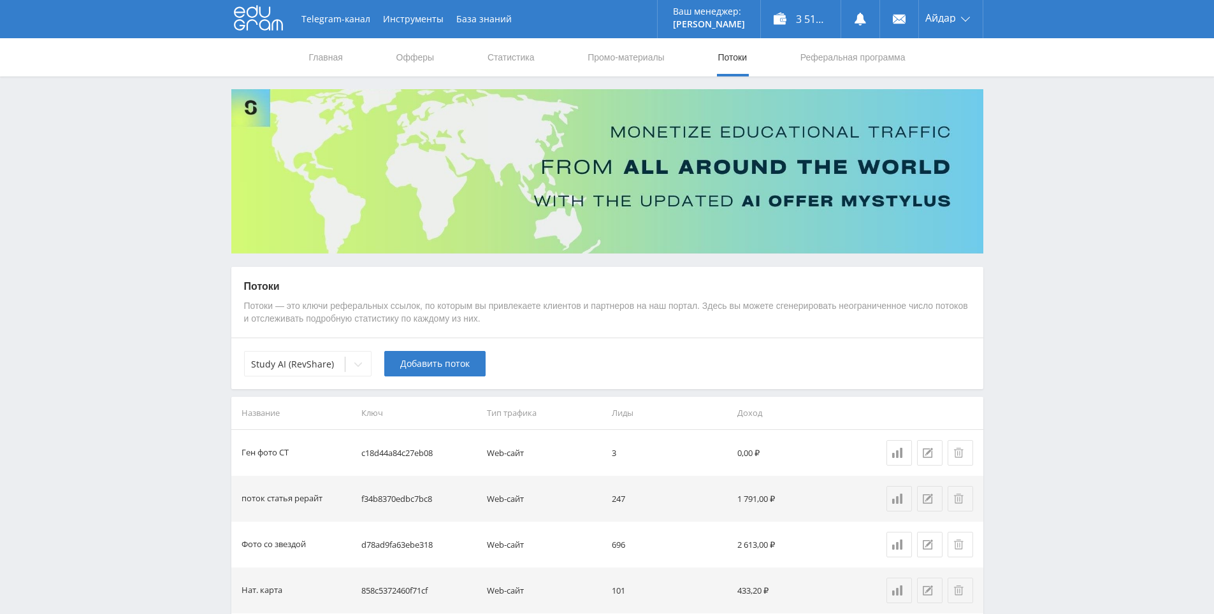
drag, startPoint x: 1009, startPoint y: 396, endPoint x: 998, endPoint y: 243, distance: 154.0
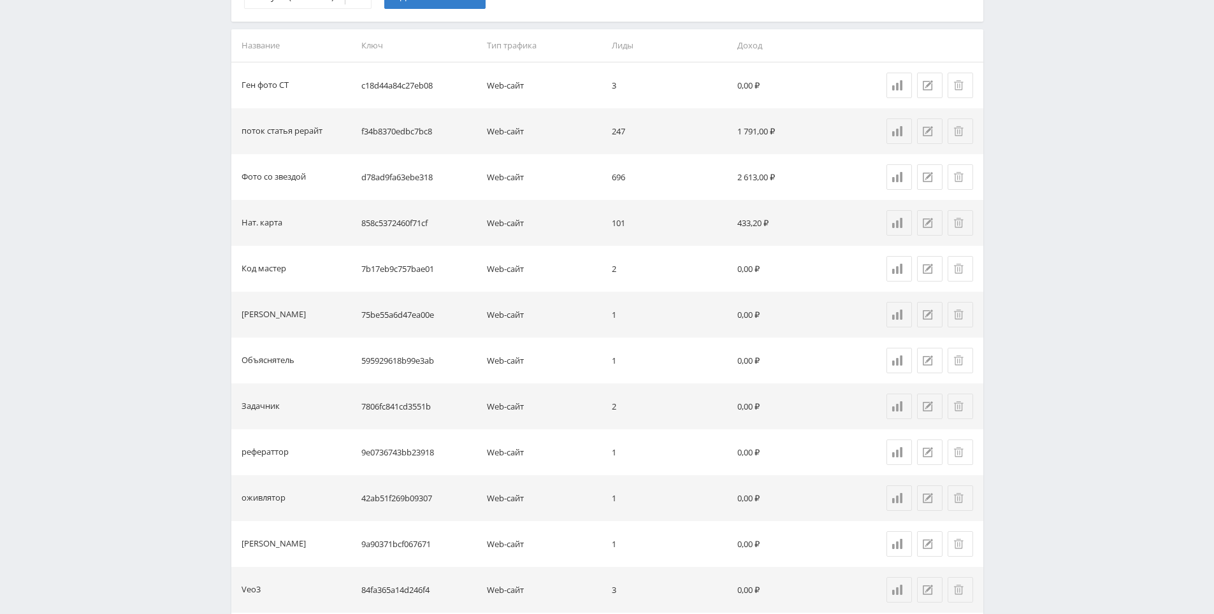
scroll to position [843, 0]
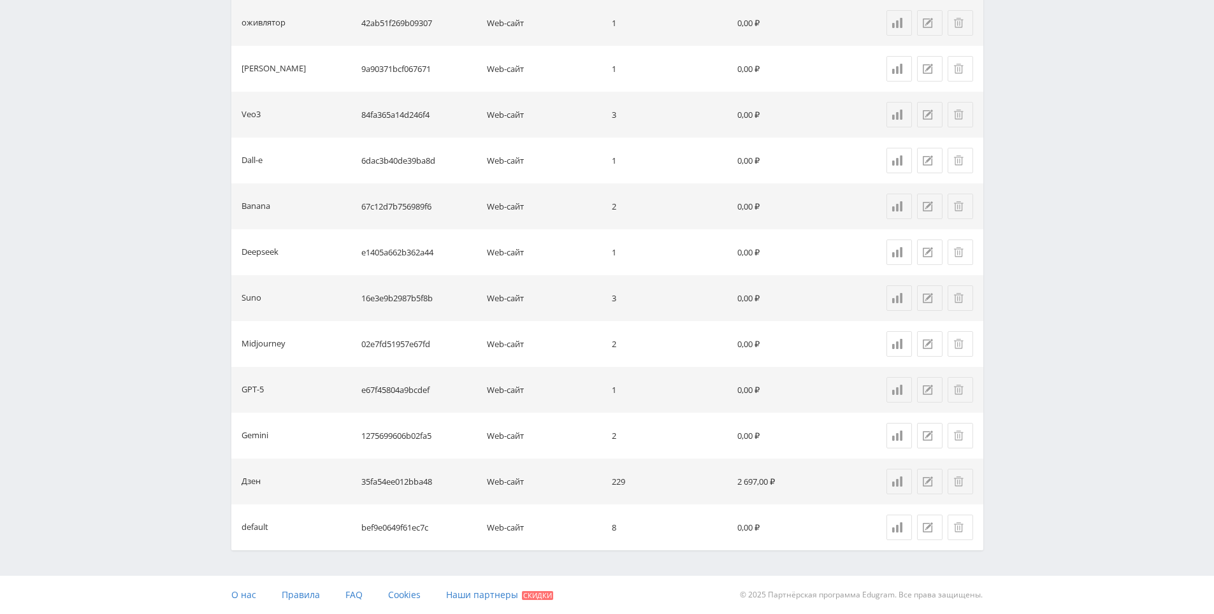
drag, startPoint x: 1009, startPoint y: 248, endPoint x: 985, endPoint y: 473, distance: 226.2
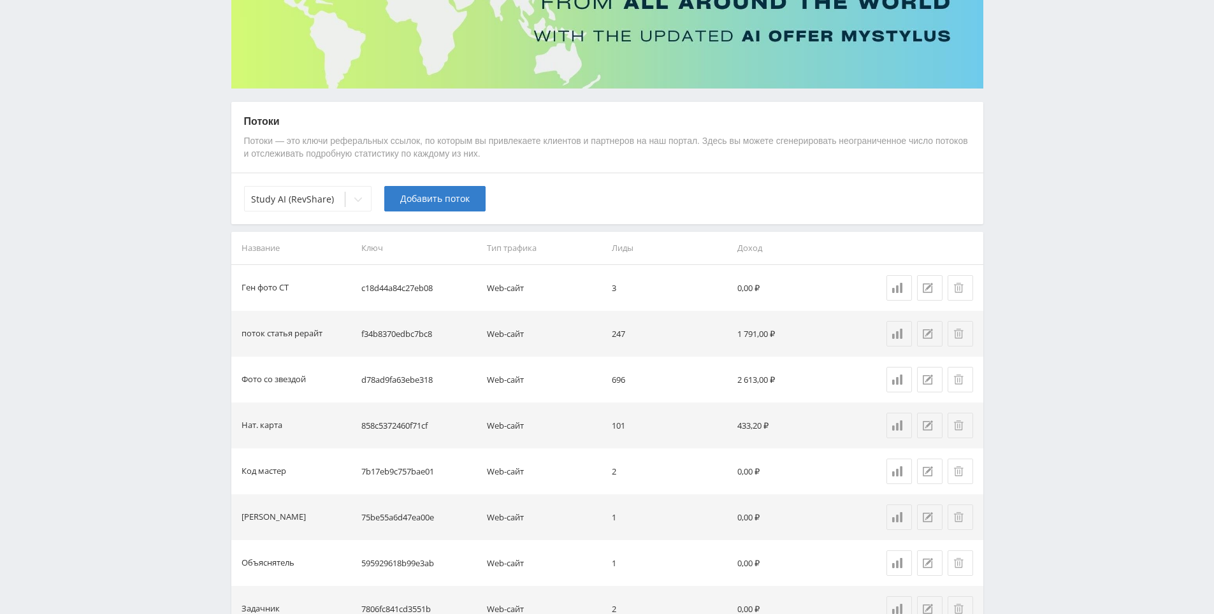
drag, startPoint x: 573, startPoint y: 466, endPoint x: 601, endPoint y: 421, distance: 52.9
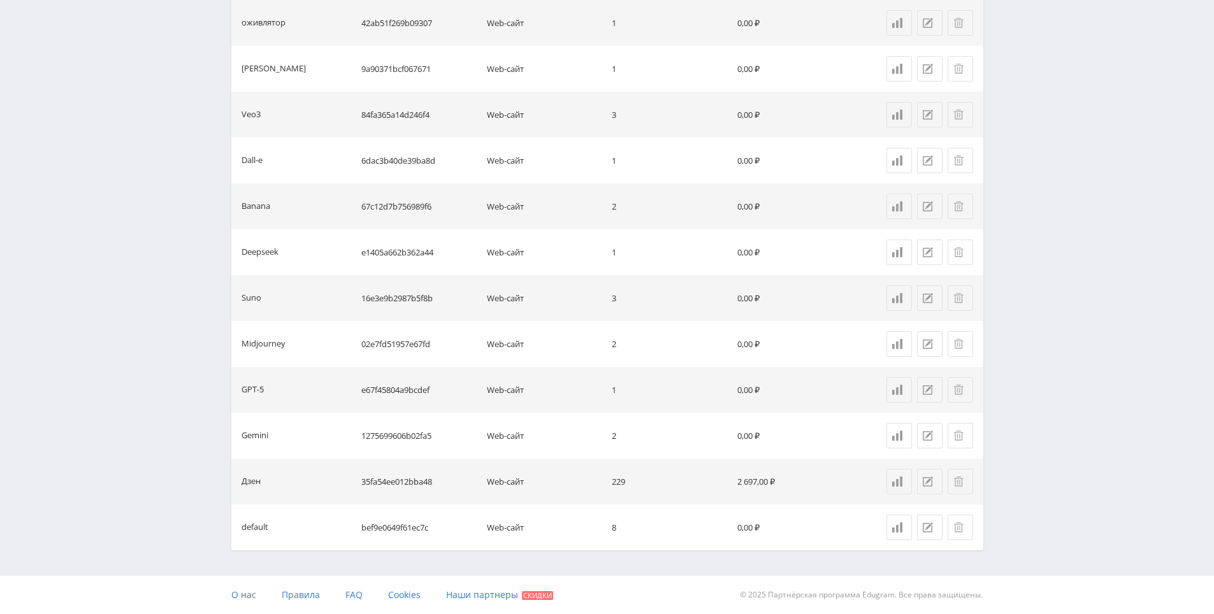
drag, startPoint x: 586, startPoint y: 484, endPoint x: 591, endPoint y: 545, distance: 61.4
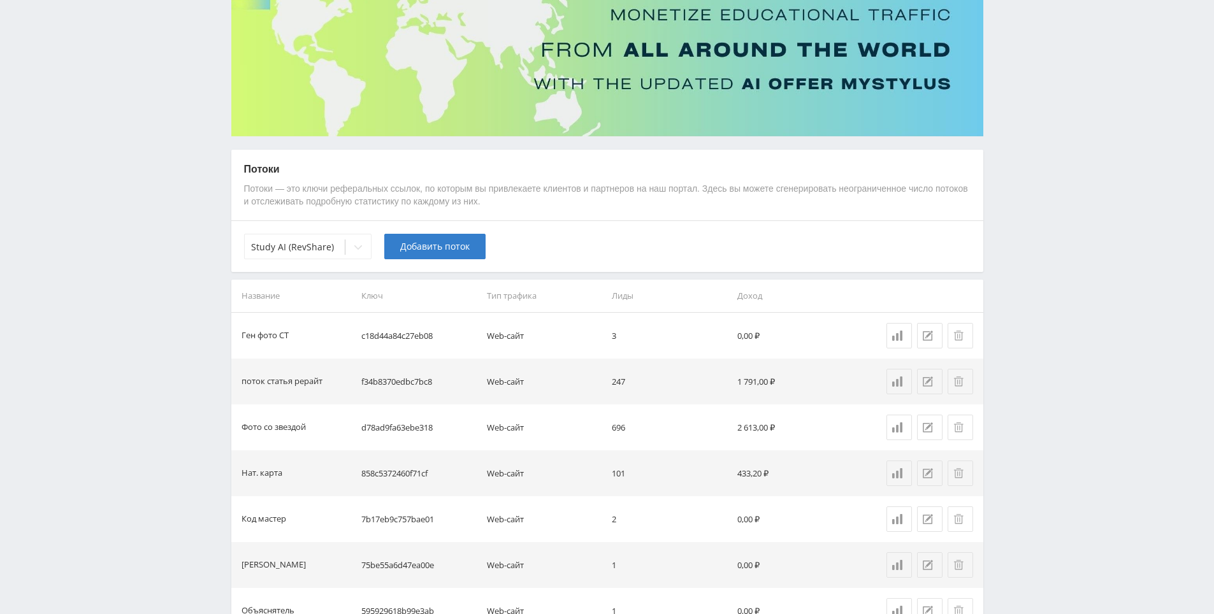
scroll to position [0, 0]
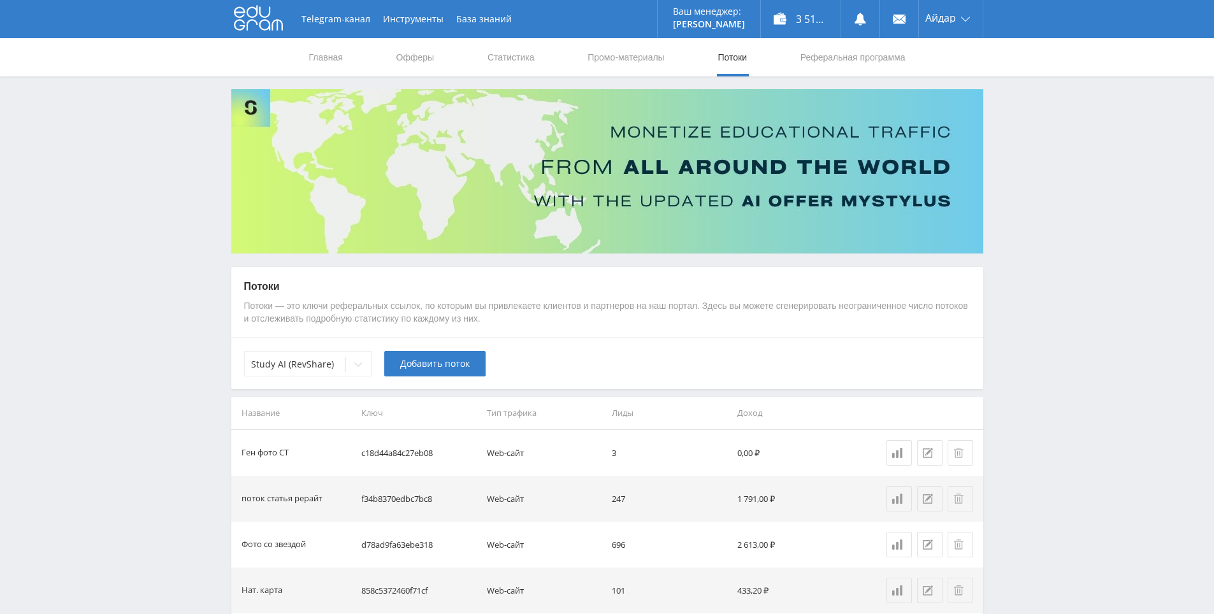
drag, startPoint x: 1041, startPoint y: 529, endPoint x: 1003, endPoint y: 385, distance: 149.4
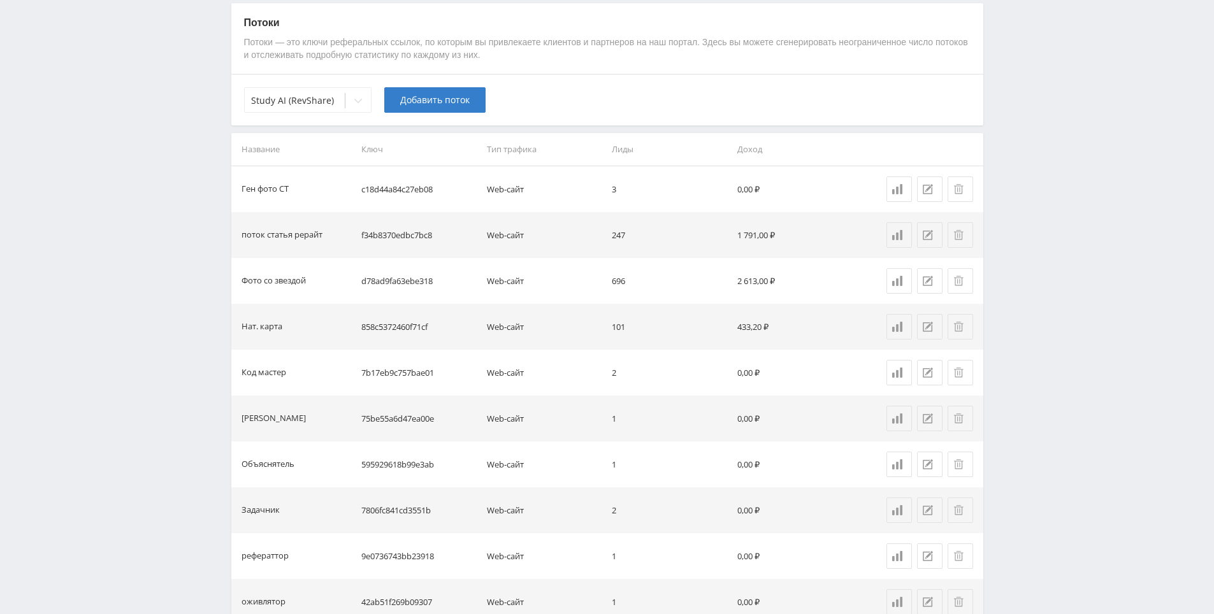
scroll to position [261, 0]
drag, startPoint x: 1003, startPoint y: 382, endPoint x: 992, endPoint y: 370, distance: 16.2
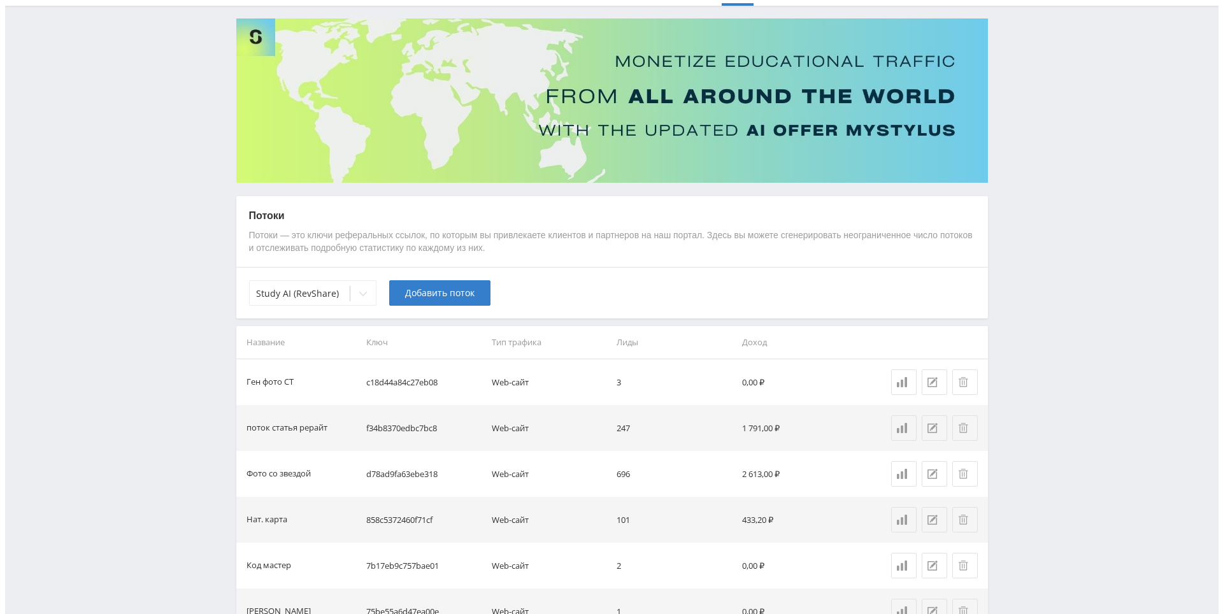
scroll to position [0, 0]
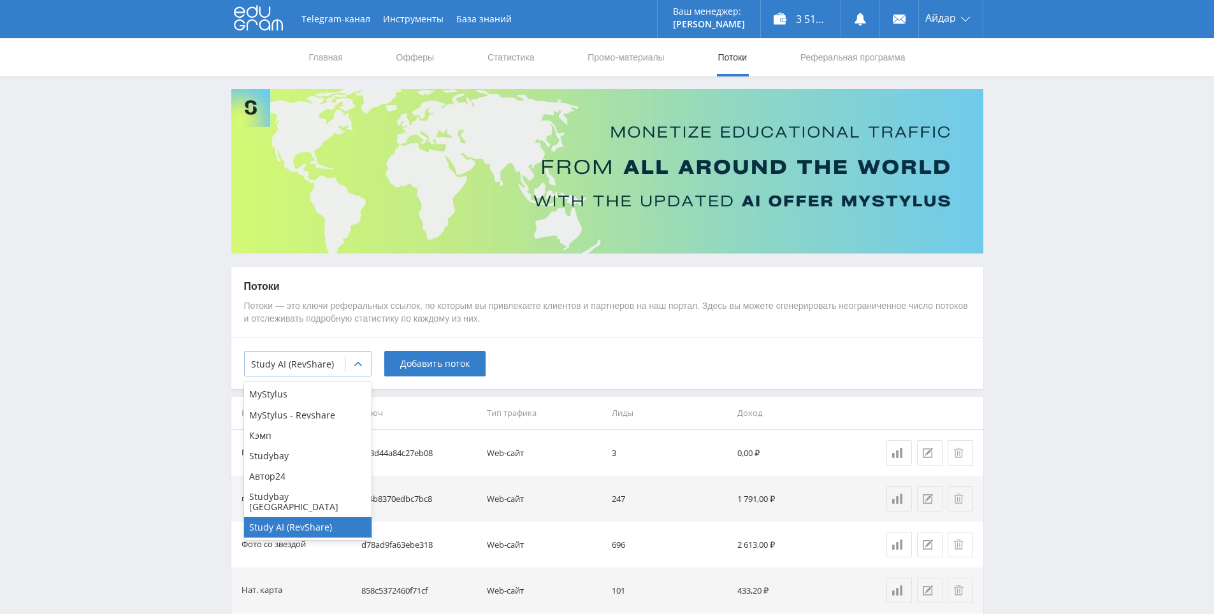
click at [337, 363] on div at bounding box center [294, 364] width 87 height 13
click at [326, 494] on div "Studybay [GEOGRAPHIC_DATA]" at bounding box center [307, 502] width 127 height 31
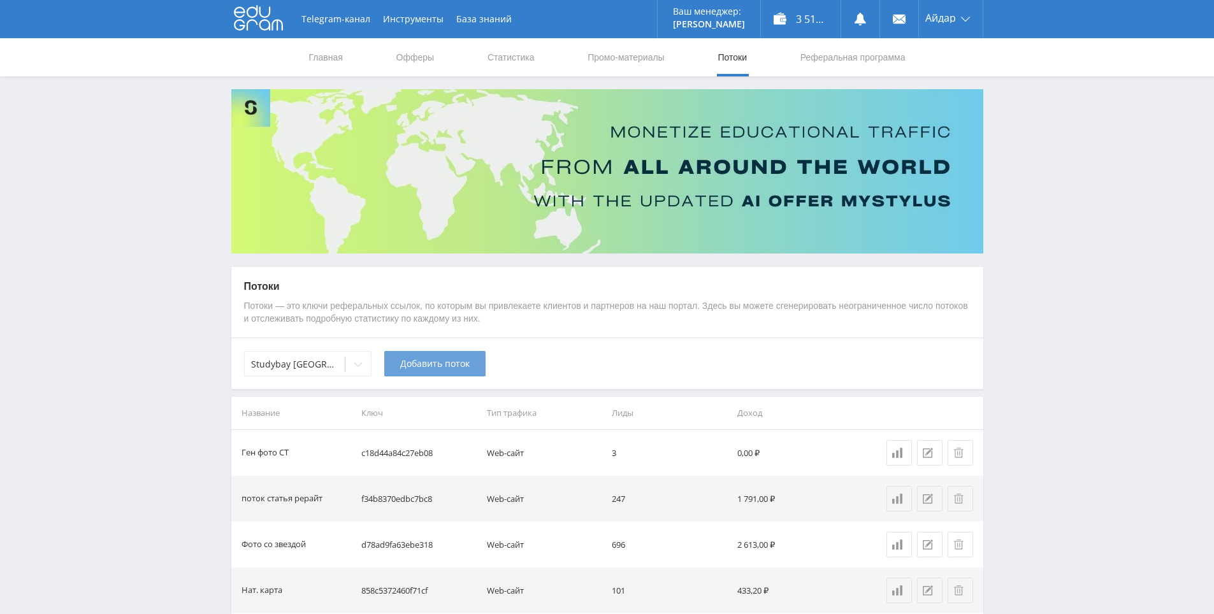
click at [417, 363] on span "Добавить поток" at bounding box center [434, 364] width 69 height 10
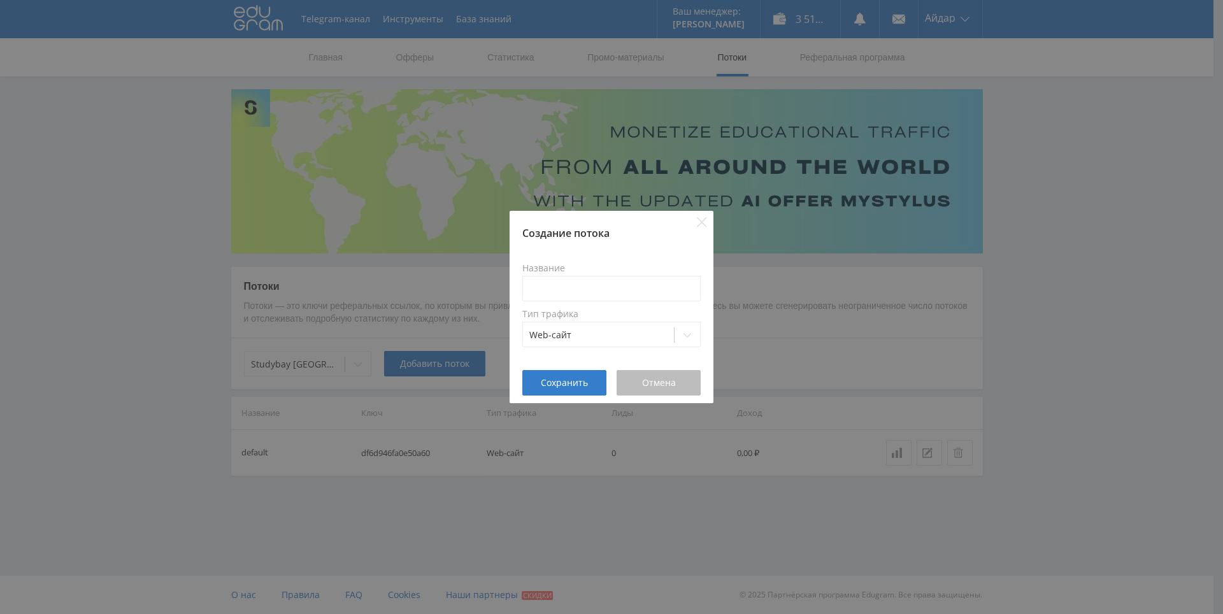
click at [656, 373] on button "Отмена" at bounding box center [659, 382] width 84 height 25
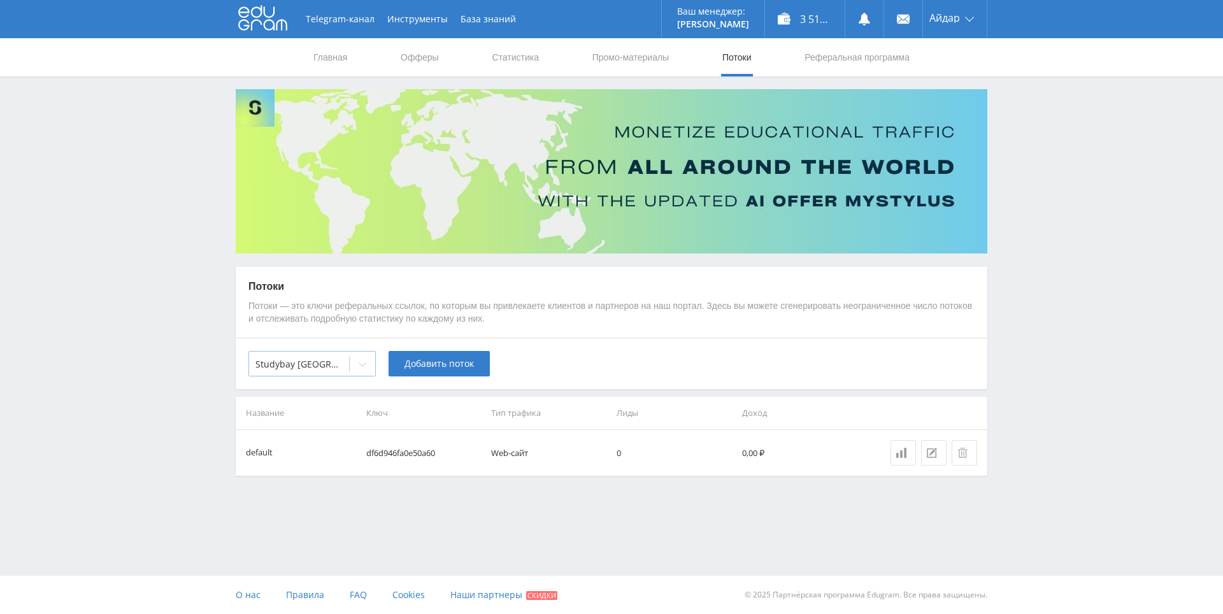
click at [303, 359] on div "Studybay [GEOGRAPHIC_DATA]" at bounding box center [299, 365] width 100 height 18
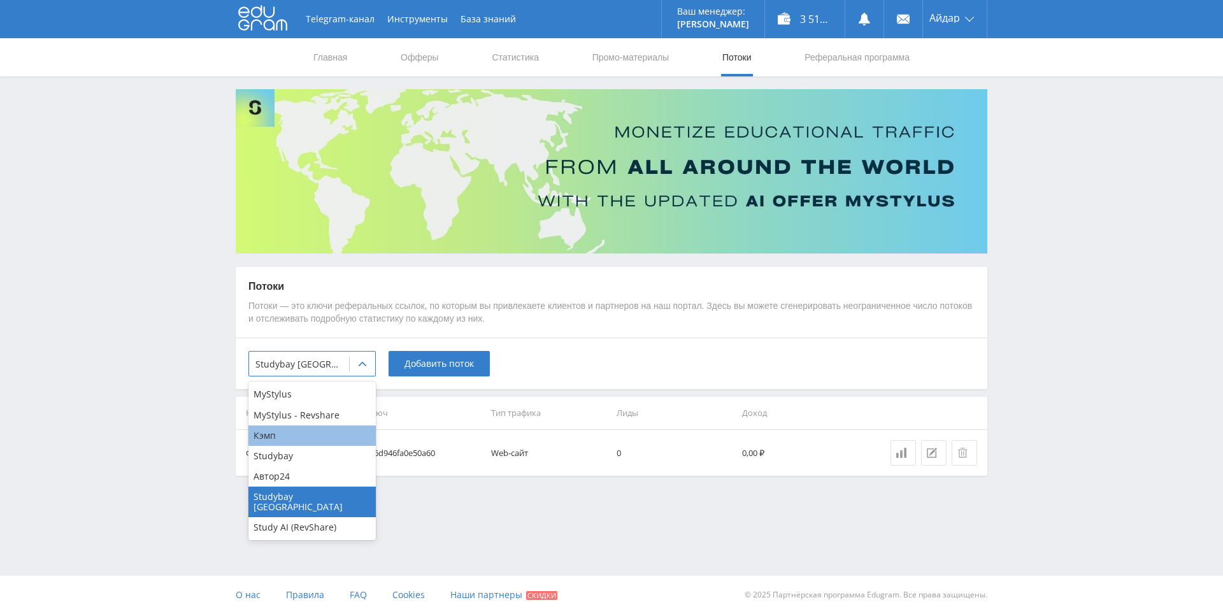
click at [294, 429] on div "Кэмп" at bounding box center [311, 436] width 127 height 20
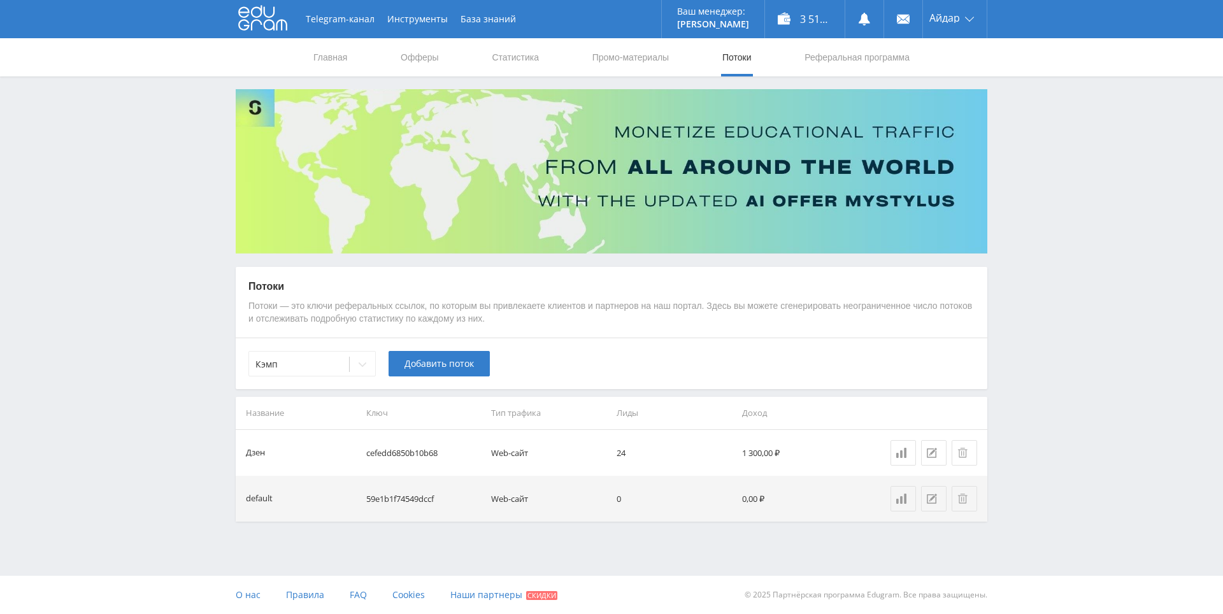
drag, startPoint x: 1054, startPoint y: 320, endPoint x: 1051, endPoint y: 253, distance: 67.0
click at [1051, 253] on div "Telegram-канал Инструменты База знаний Ваш менеджер: [PERSON_NAME] Online @edug…" at bounding box center [611, 293] width 1223 height 586
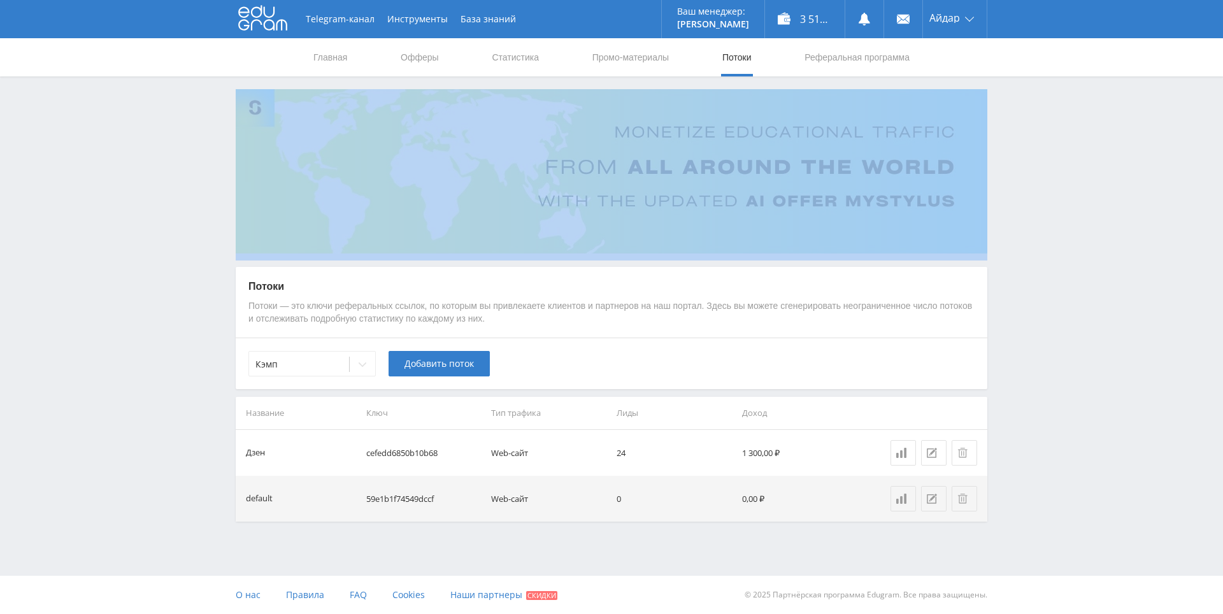
click at [1042, 212] on div "Telegram-канал Инструменты База знаний Ваш менеджер: [PERSON_NAME] Online @edug…" at bounding box center [611, 293] width 1223 height 586
click at [897, 456] on icon at bounding box center [902, 453] width 10 height 10
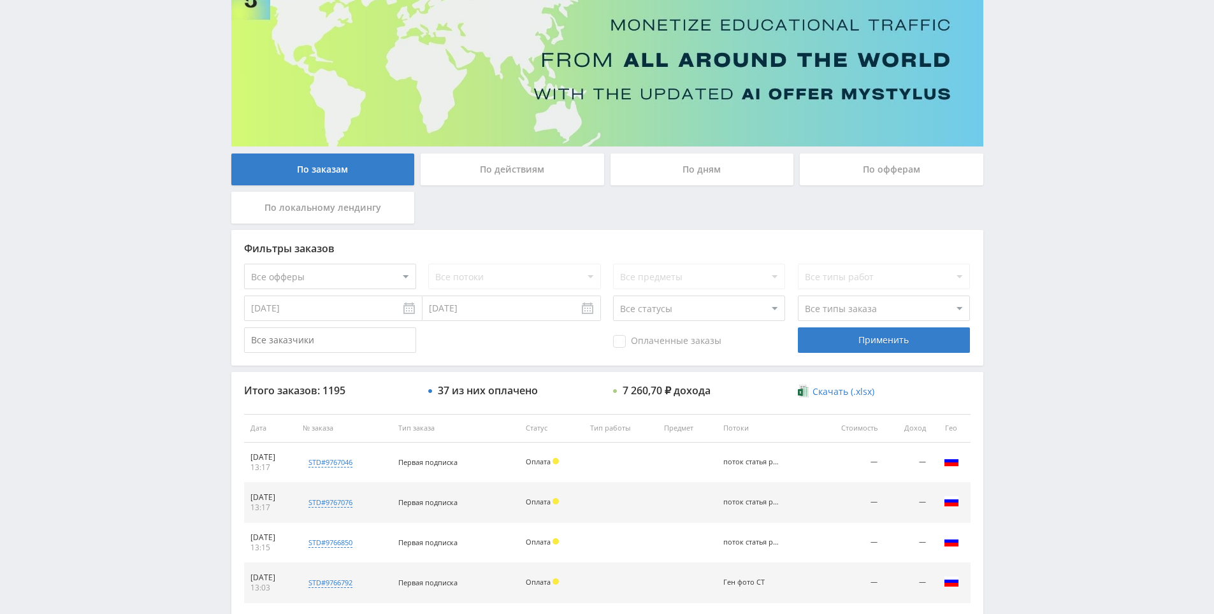
drag, startPoint x: 673, startPoint y: 261, endPoint x: 415, endPoint y: 123, distance: 292.2
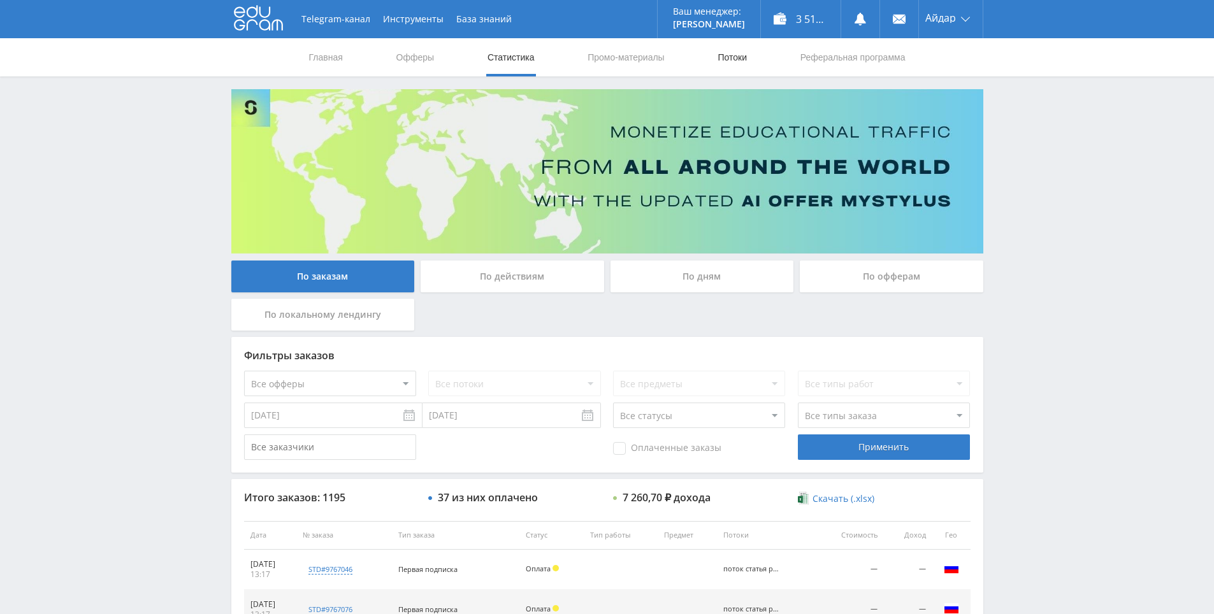
click at [722, 63] on link "Потоки" at bounding box center [732, 57] width 32 height 38
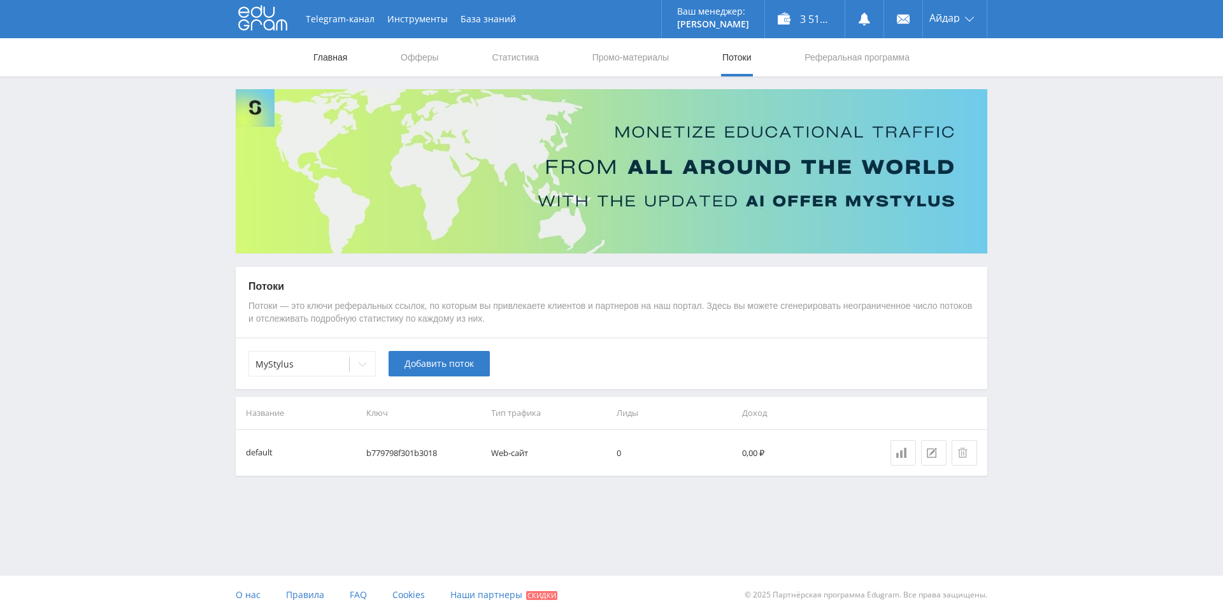
click at [320, 56] on link "Главная" at bounding box center [330, 57] width 36 height 38
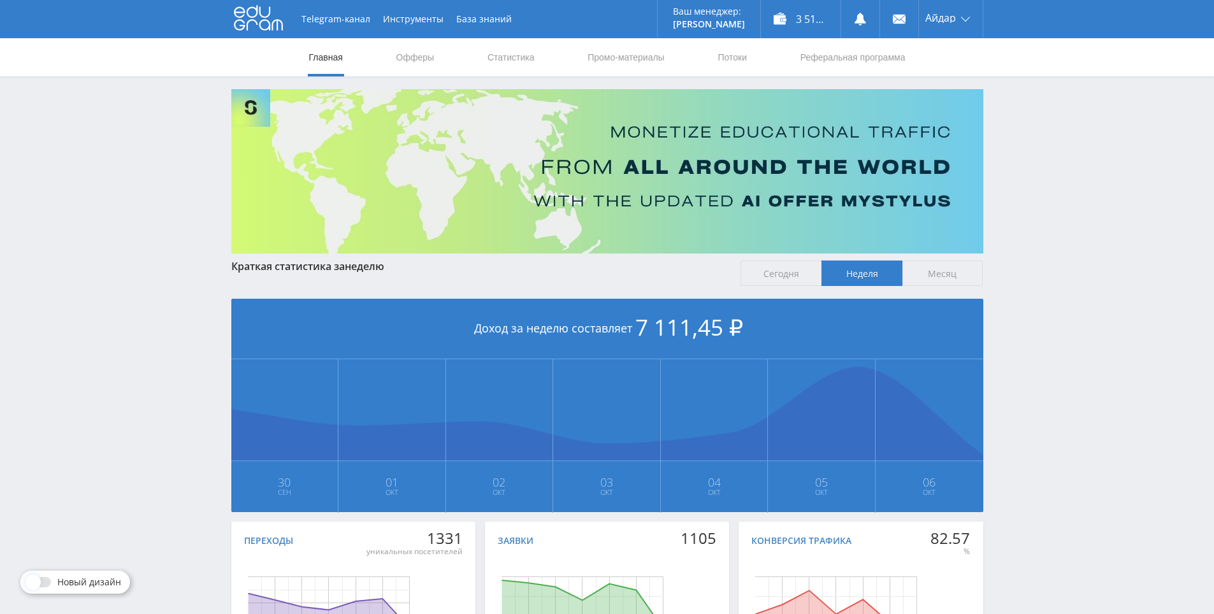
drag, startPoint x: 1050, startPoint y: 324, endPoint x: 1037, endPoint y: 259, distance: 65.7
drag, startPoint x: 1037, startPoint y: 259, endPoint x: 1016, endPoint y: 245, distance: 25.3
click at [1036, 258] on div "Telegram-канал Инструменты База знаний Ваш менеджер: [PERSON_NAME] Online @edug…" at bounding box center [607, 378] width 1214 height 756
click at [1041, 202] on div "Telegram-канал Инструменты База знаний Ваш менеджер: [PERSON_NAME] Online @edug…" at bounding box center [607, 378] width 1214 height 756
click at [1049, 154] on div "Telegram-канал Инструменты База знаний Ваш менеджер: [PERSON_NAME] Alex Online …" at bounding box center [607, 378] width 1214 height 756
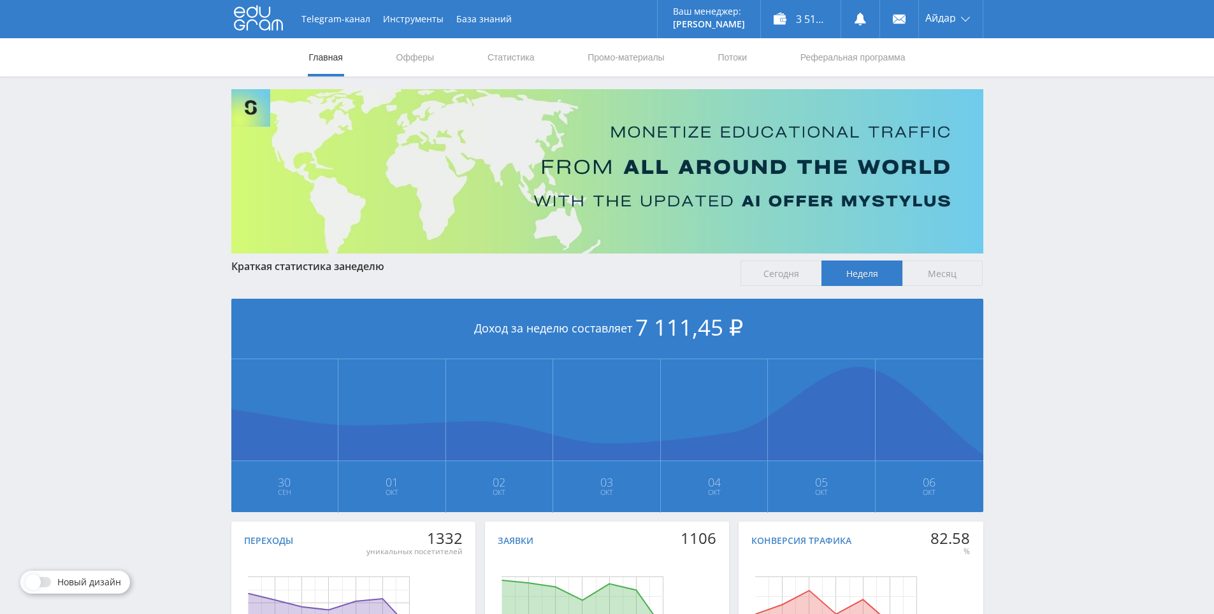
drag, startPoint x: 1048, startPoint y: 150, endPoint x: 1000, endPoint y: 139, distance: 49.6
click at [1045, 150] on div "Telegram-канал Инструменты База знаний Ваш менеджер: [PERSON_NAME] Alex Online …" at bounding box center [607, 378] width 1214 height 756
drag, startPoint x: 1083, startPoint y: 425, endPoint x: 885, endPoint y: 425, distance: 197.5
click at [980, 425] on div "Telegram-канал Инструменты База знаний Ваш менеджер: [PERSON_NAME] Alex Online …" at bounding box center [607, 378] width 1214 height 756
click at [1083, 396] on div "Telegram-канал Инструменты База знаний Ваш менеджер: [PERSON_NAME] Alex Online …" at bounding box center [607, 378] width 1214 height 756
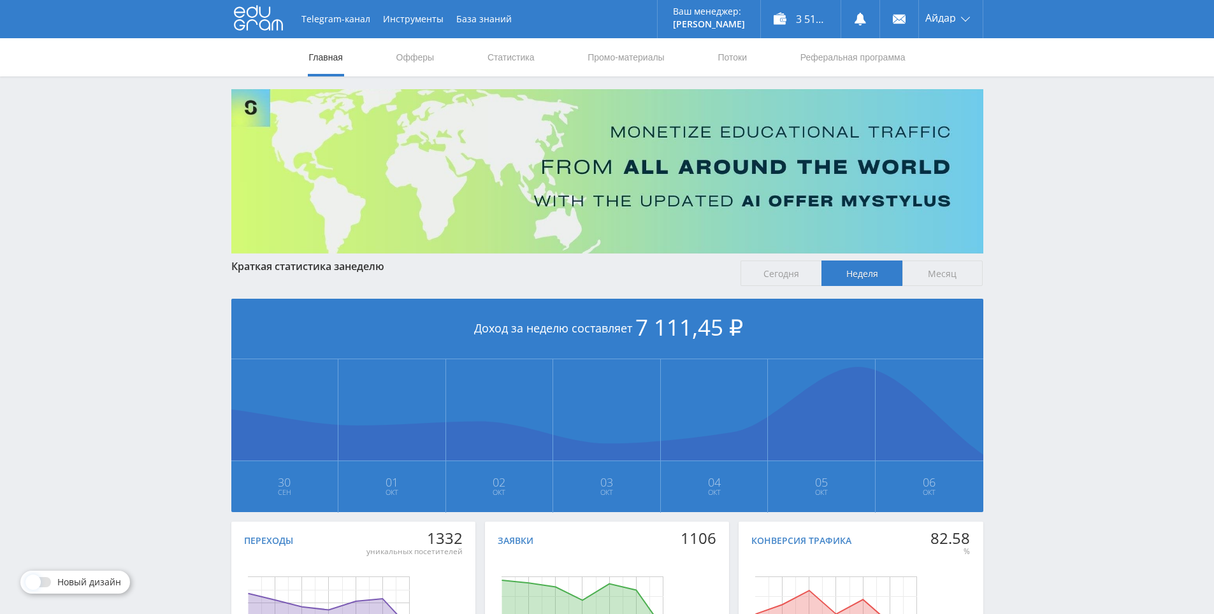
click at [777, 281] on span "Сегодня" at bounding box center [780, 273] width 81 height 25
click at [0, 0] on input "Сегодня" at bounding box center [0, 0] width 0 height 0
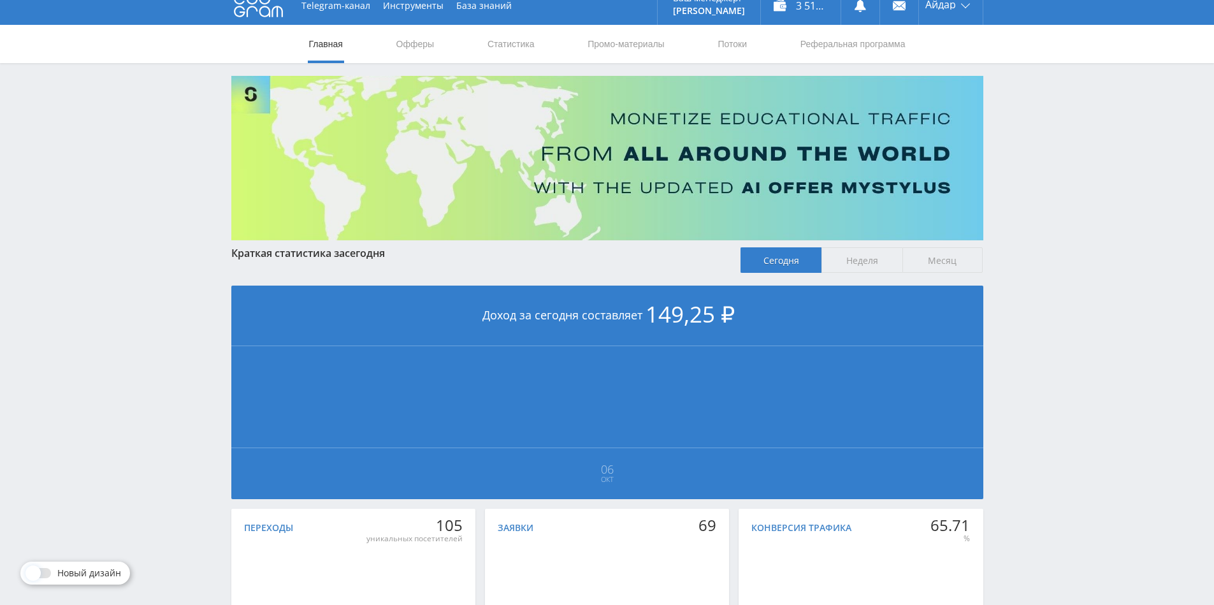
scroll to position [24, 0]
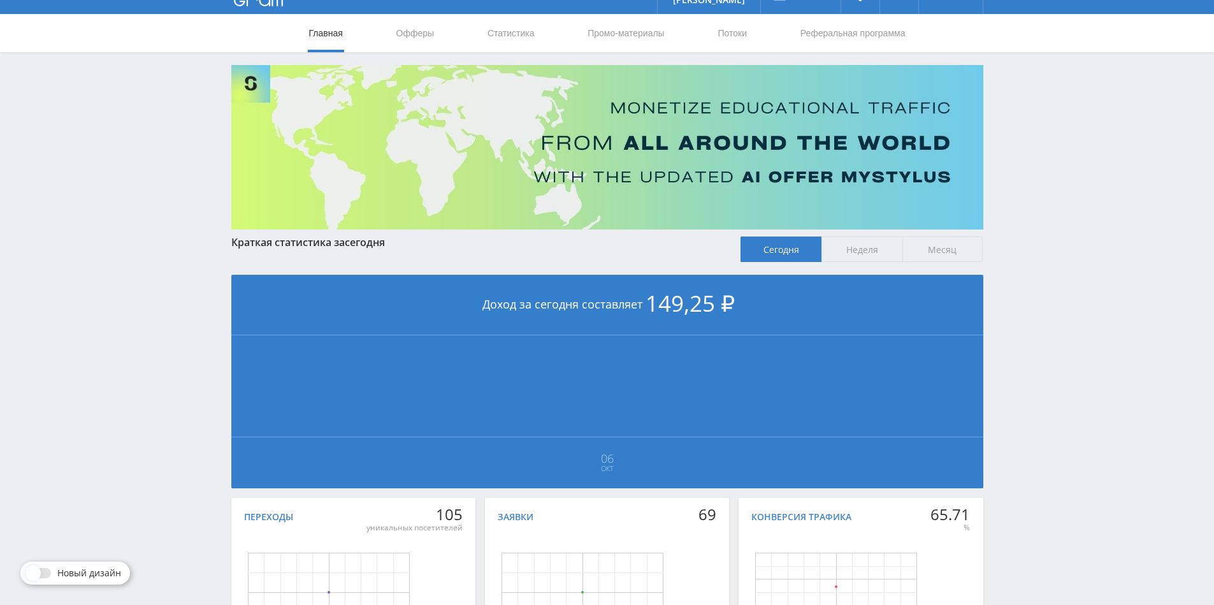
click at [919, 268] on div "Краткая статистика за сегодня Сегодня Неделя Месяц Доход за сегодня составляет …" at bounding box center [607, 452] width 752 height 432
click at [925, 249] on span "Месяц" at bounding box center [942, 248] width 81 height 25
click at [0, 0] on input "Месяц" at bounding box center [0, 0] width 0 height 0
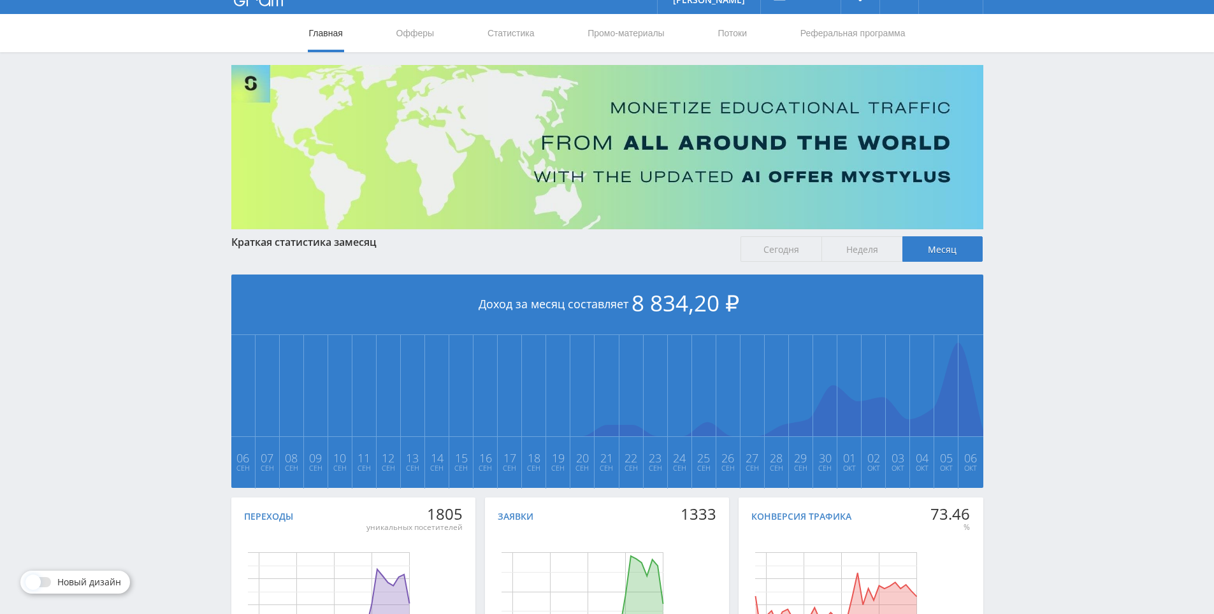
drag, startPoint x: 1054, startPoint y: 303, endPoint x: 1042, endPoint y: 240, distance: 64.2
click at [1037, 222] on div "Telegram-канал Инструменты База знаний Ваш менеджер: [PERSON_NAME] Alex Online …" at bounding box center [607, 354] width 1214 height 756
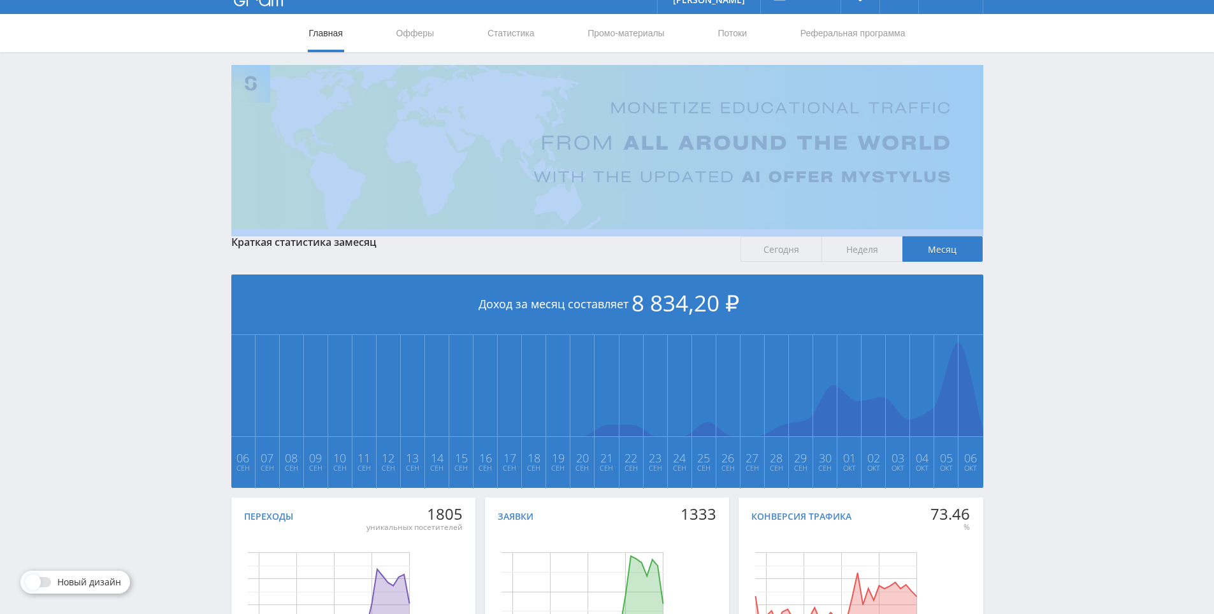
click at [1037, 221] on div "Telegram-канал Инструменты База знаний Ваш менеджер: [PERSON_NAME] Alex Online …" at bounding box center [607, 354] width 1214 height 756
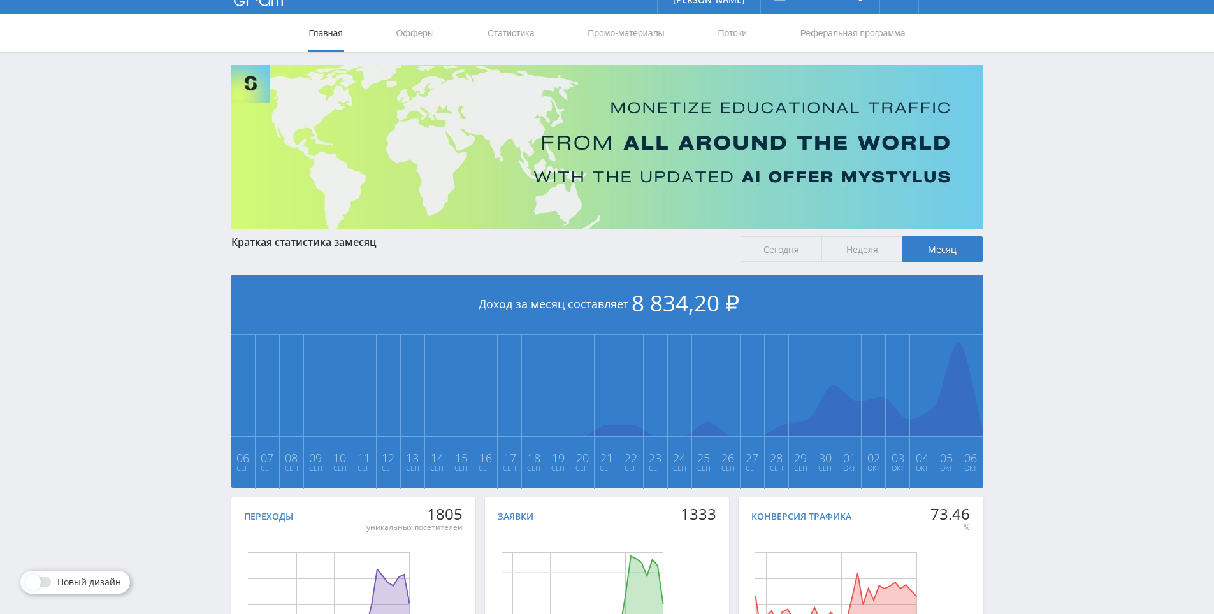
drag, startPoint x: 1028, startPoint y: 205, endPoint x: 963, endPoint y: 171, distance: 73.0
click at [1021, 201] on div "Telegram-канал Инструменты База знаний Ваш менеджер: [PERSON_NAME] Alex Online …" at bounding box center [607, 354] width 1214 height 756
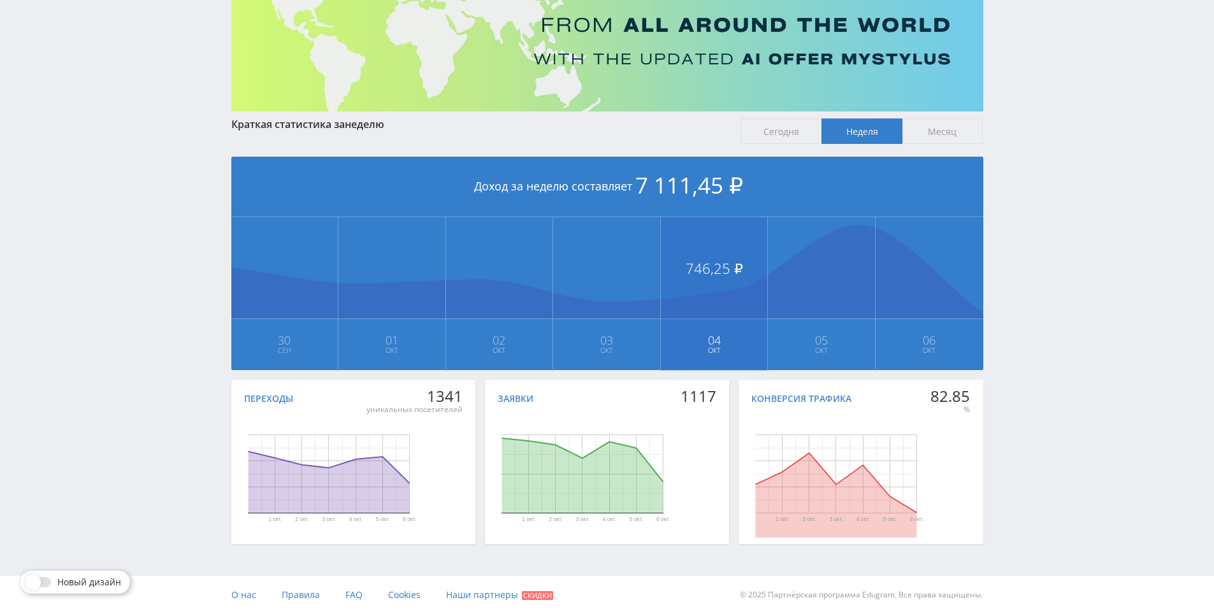
scroll to position [78, 0]
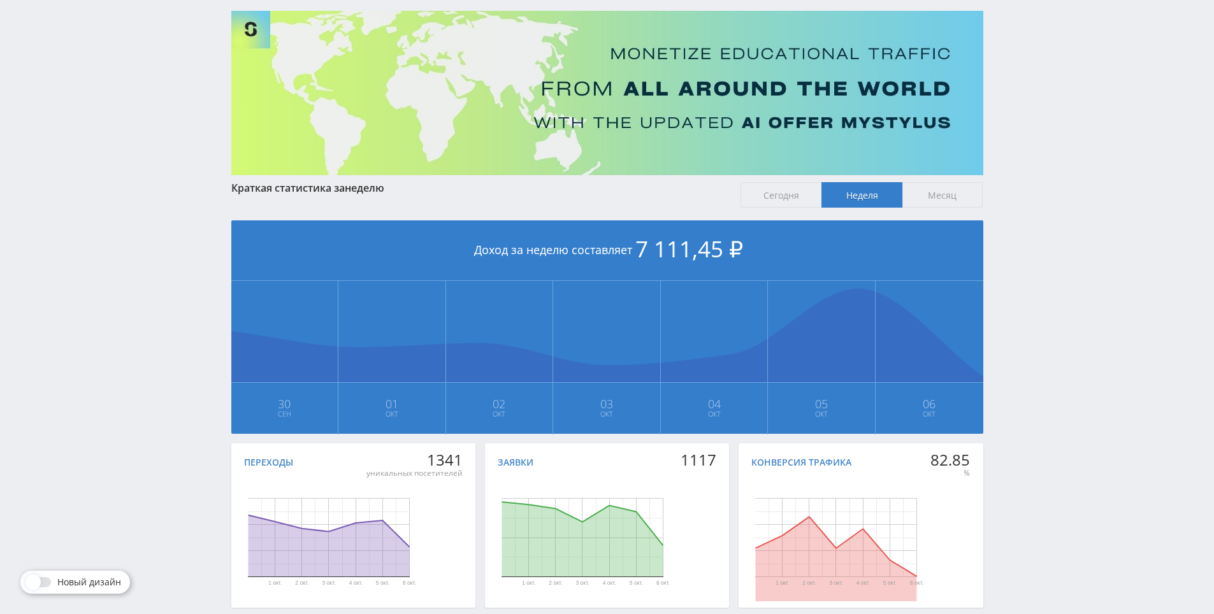
click at [768, 197] on span "Сегодня" at bounding box center [780, 194] width 81 height 25
click at [0, 0] on input "Сегодня" at bounding box center [0, 0] width 0 height 0
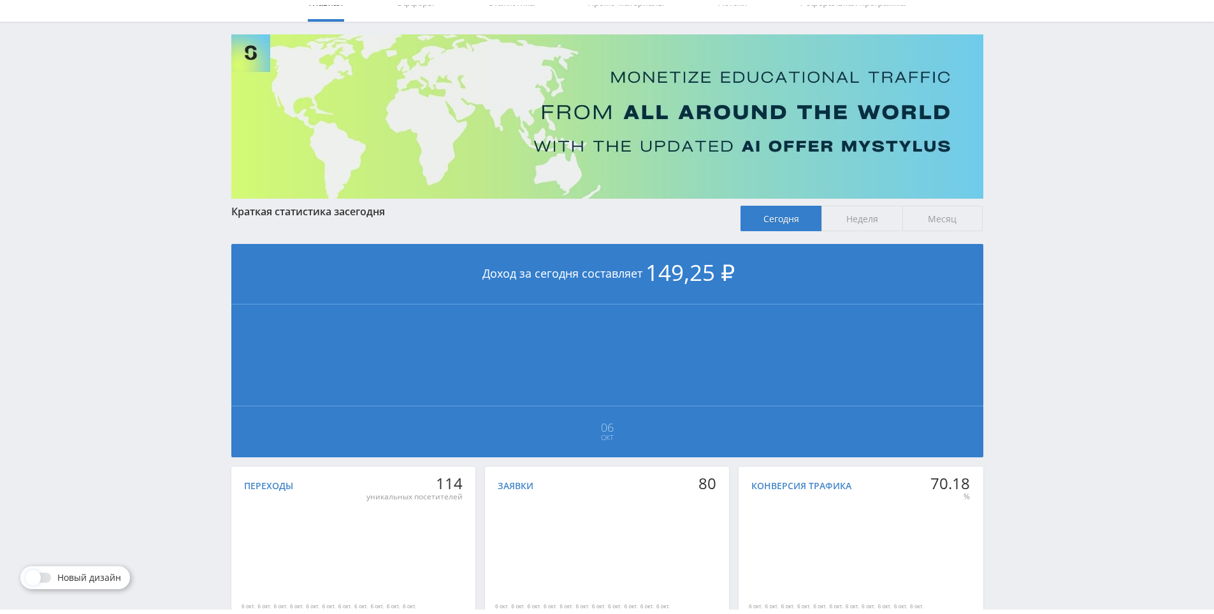
scroll to position [0, 0]
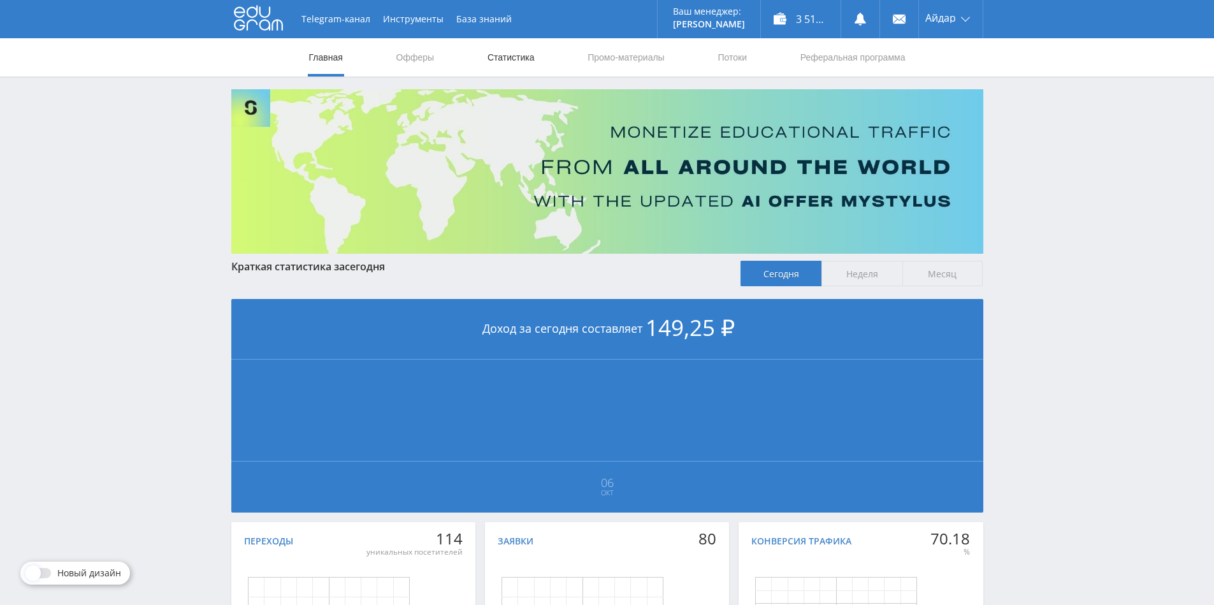
click at [491, 57] on link "Статистика" at bounding box center [511, 57] width 50 height 38
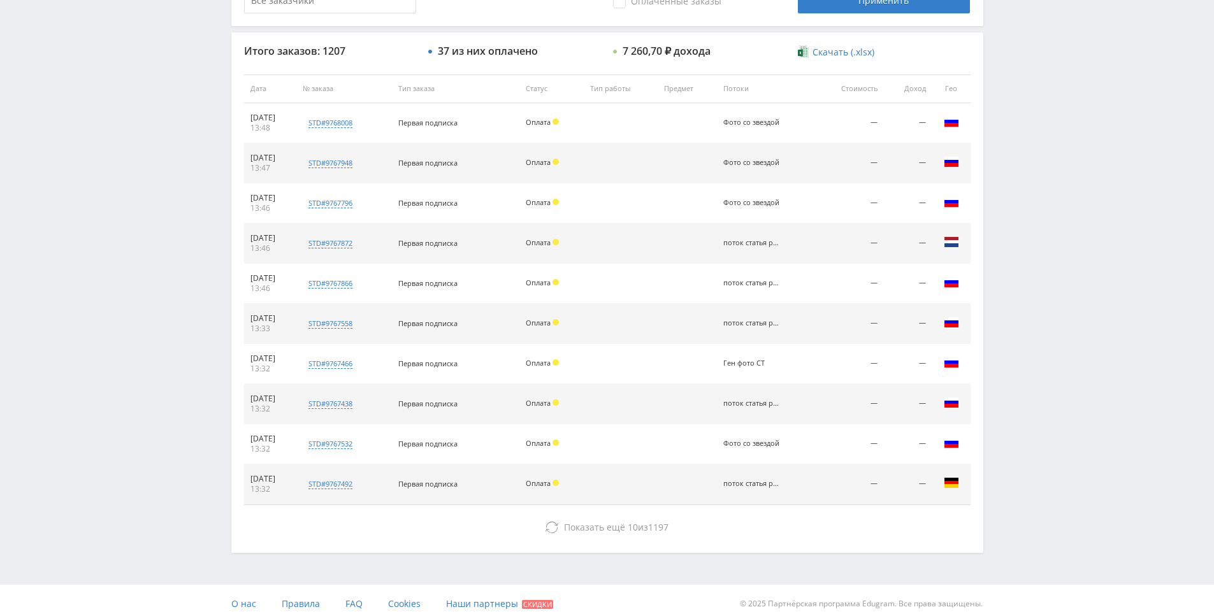
scroll to position [456, 0]
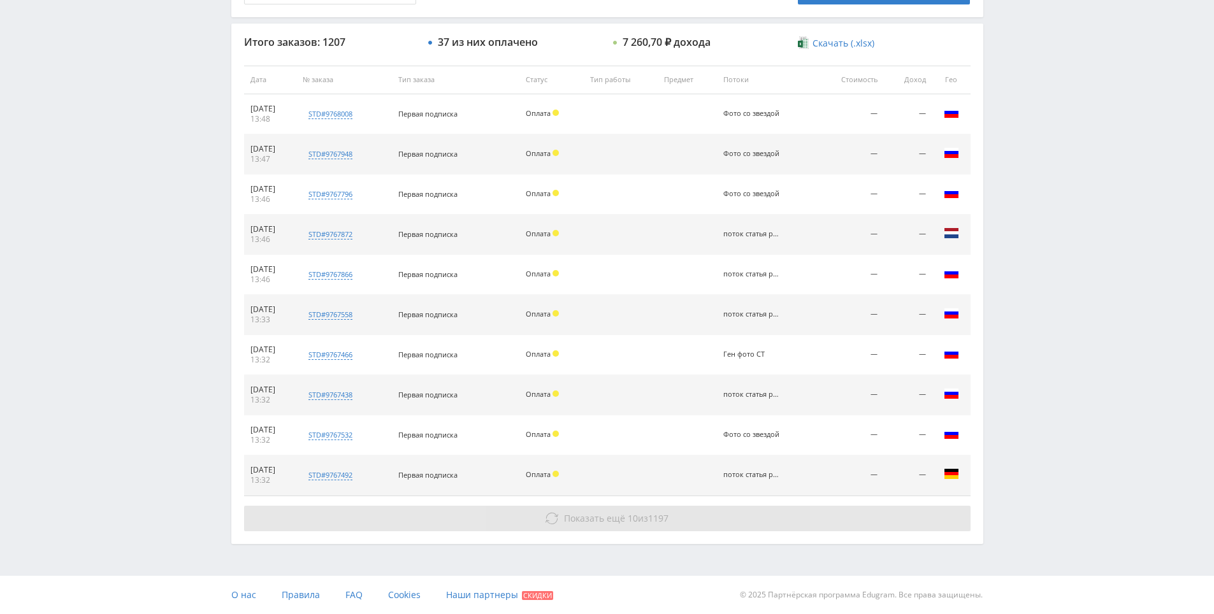
click at [600, 512] on span "Показать ещё" at bounding box center [594, 518] width 61 height 12
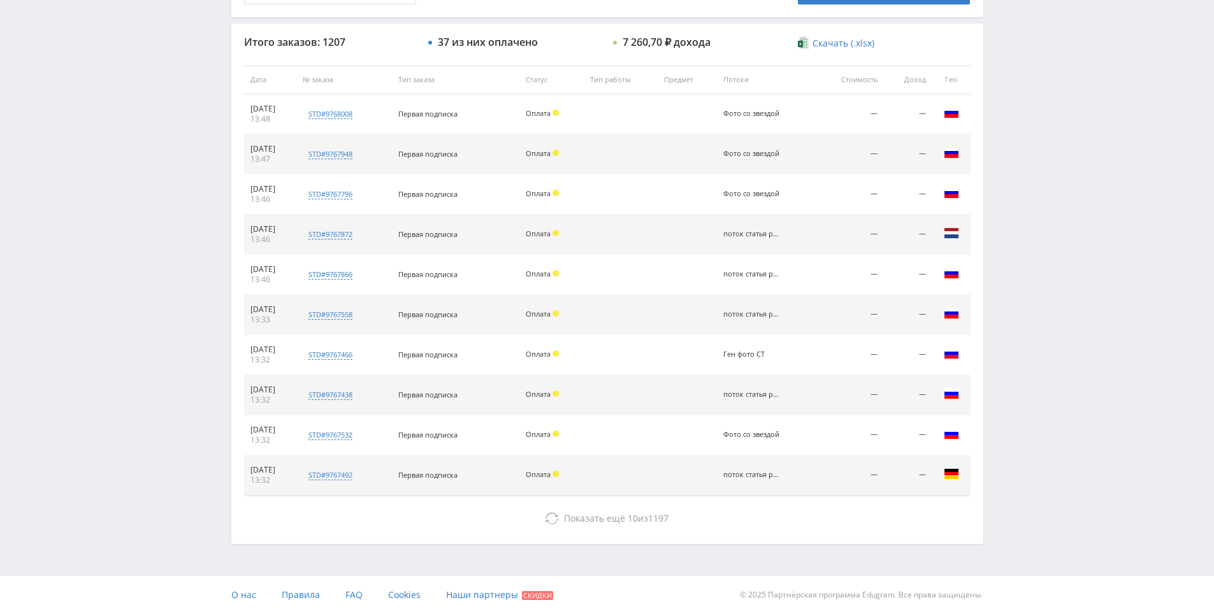
drag, startPoint x: 730, startPoint y: 194, endPoint x: 798, endPoint y: 198, distance: 68.3
click at [798, 198] on td "Фото со звездой" at bounding box center [766, 195] width 98 height 40
click at [669, 224] on td at bounding box center [687, 235] width 59 height 40
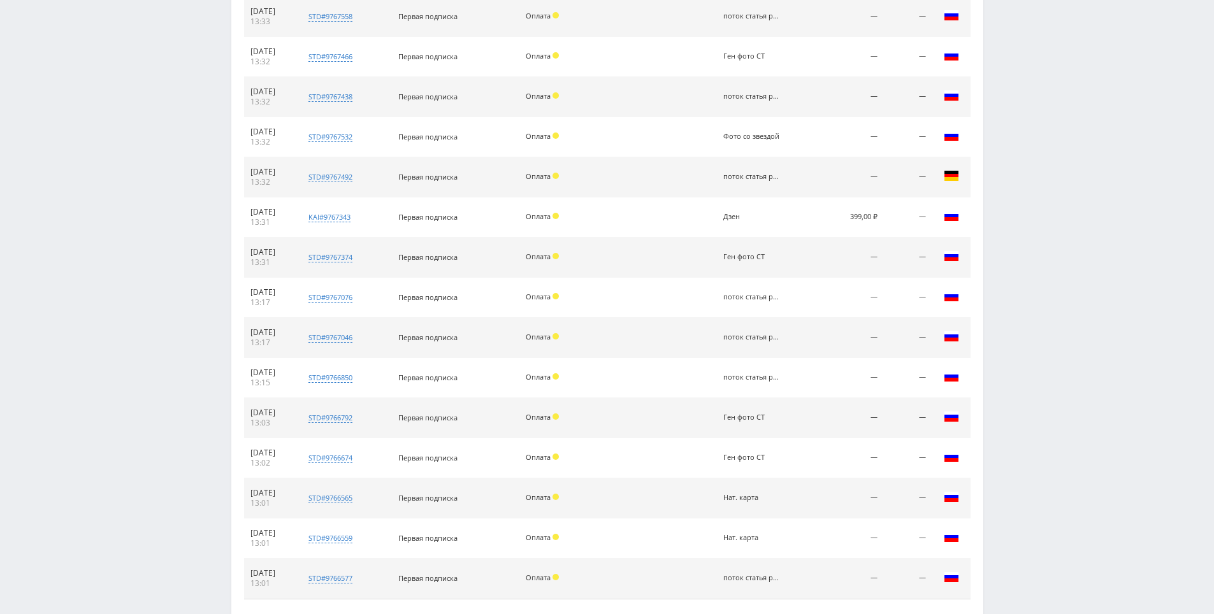
drag, startPoint x: 655, startPoint y: 284, endPoint x: 672, endPoint y: 317, distance: 37.0
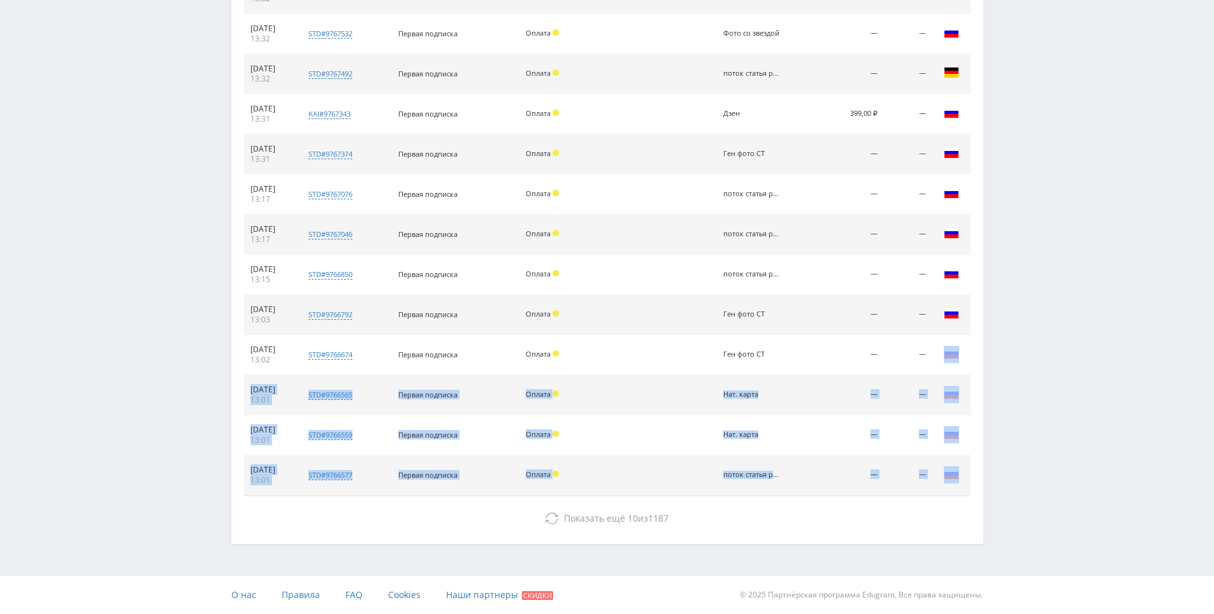
drag, startPoint x: 836, startPoint y: 394, endPoint x: 779, endPoint y: 540, distance: 156.5
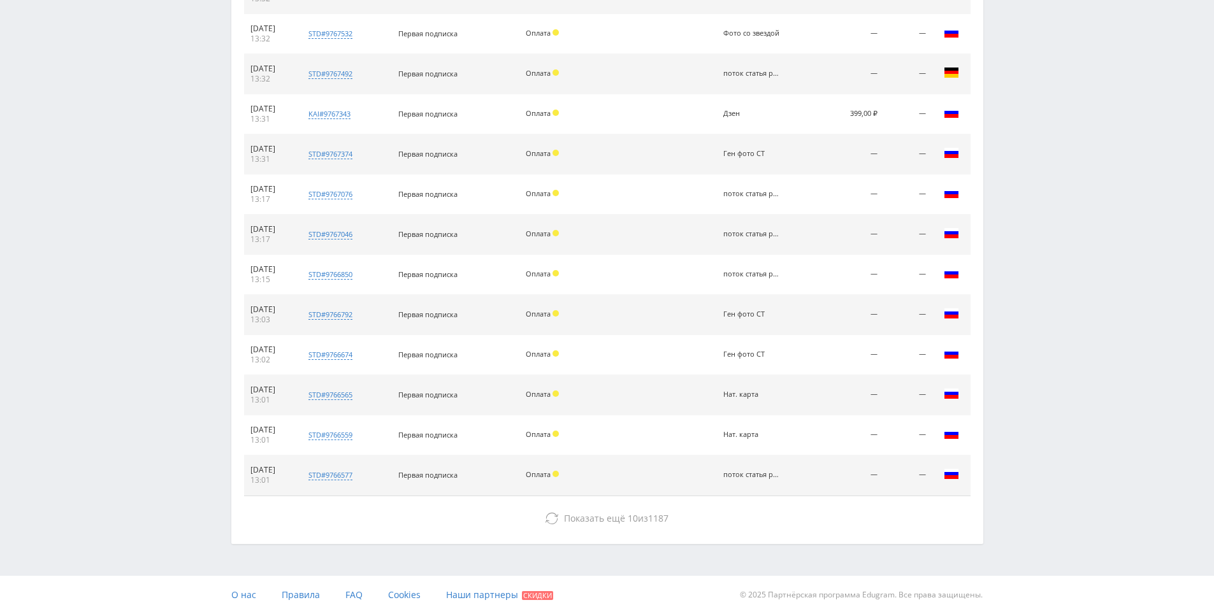
click at [699, 241] on td at bounding box center [687, 235] width 59 height 40
drag, startPoint x: 1035, startPoint y: 275, endPoint x: 1008, endPoint y: 200, distance: 79.8
drag, startPoint x: 1008, startPoint y: 200, endPoint x: 1005, endPoint y: 175, distance: 25.0
drag, startPoint x: 1006, startPoint y: 157, endPoint x: 1007, endPoint y: 135, distance: 21.7
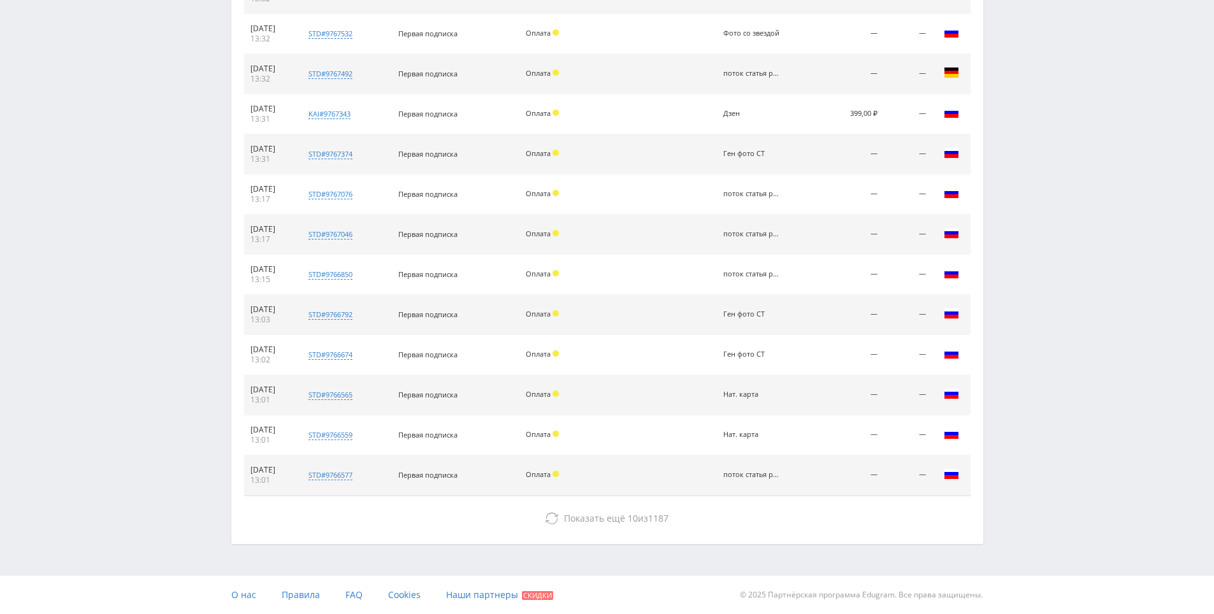
drag, startPoint x: 1007, startPoint y: 119, endPoint x: 1002, endPoint y: 112, distance: 8.3
drag, startPoint x: 1000, startPoint y: 110, endPoint x: 997, endPoint y: 104, distance: 6.9
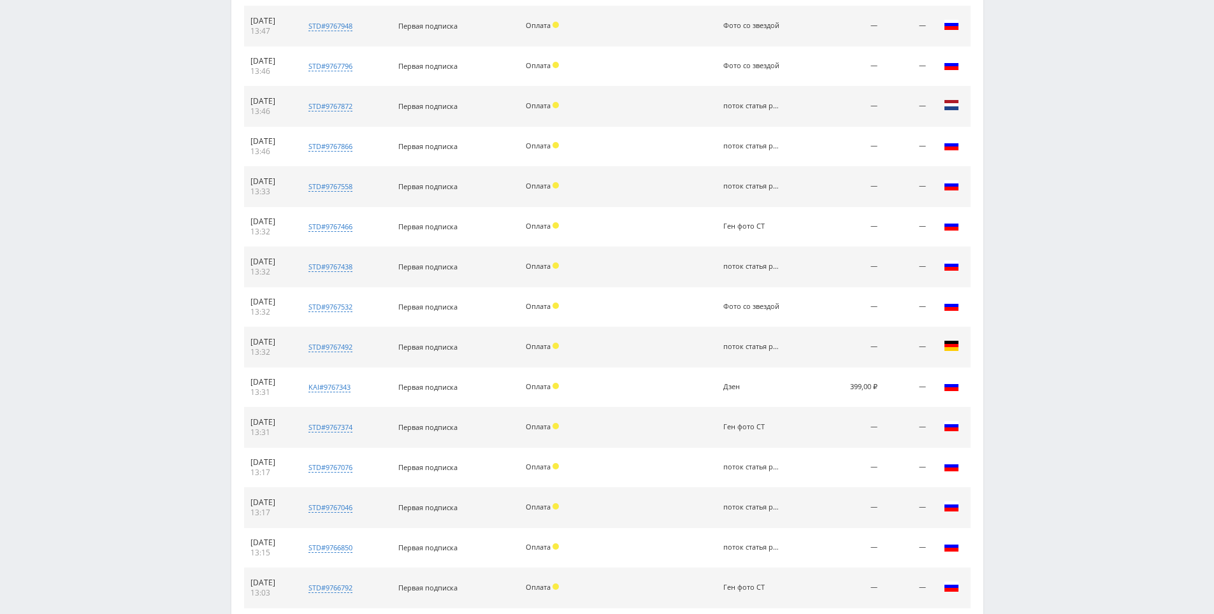
drag, startPoint x: 1035, startPoint y: 235, endPoint x: 974, endPoint y: 58, distance: 187.4
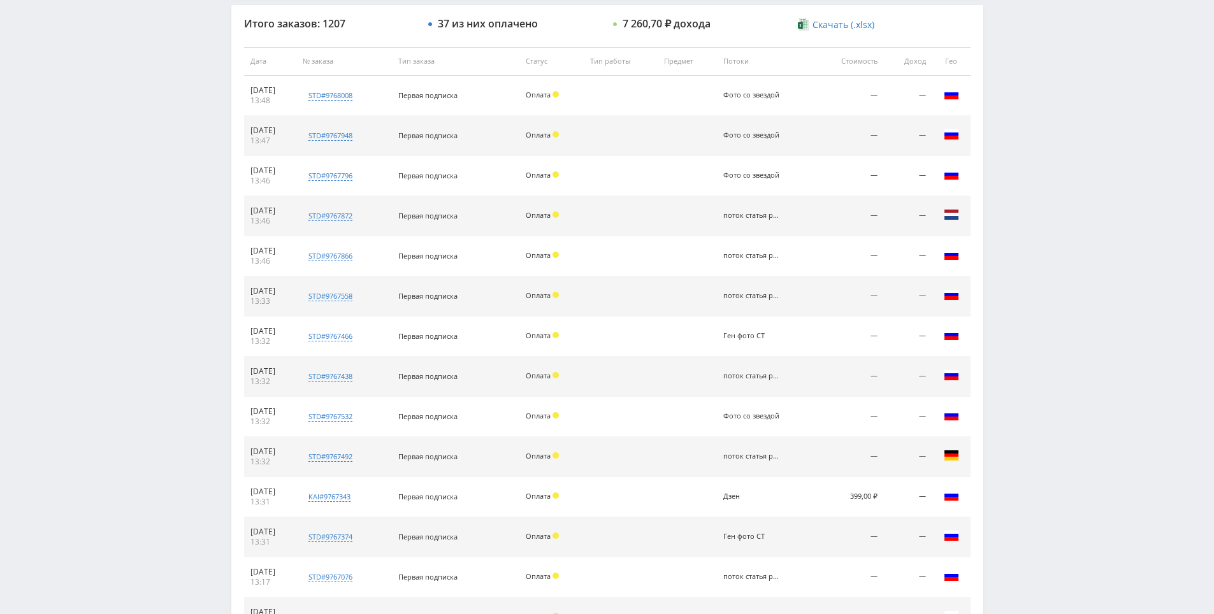
drag, startPoint x: 991, startPoint y: 220, endPoint x: 997, endPoint y: 196, distance: 24.7
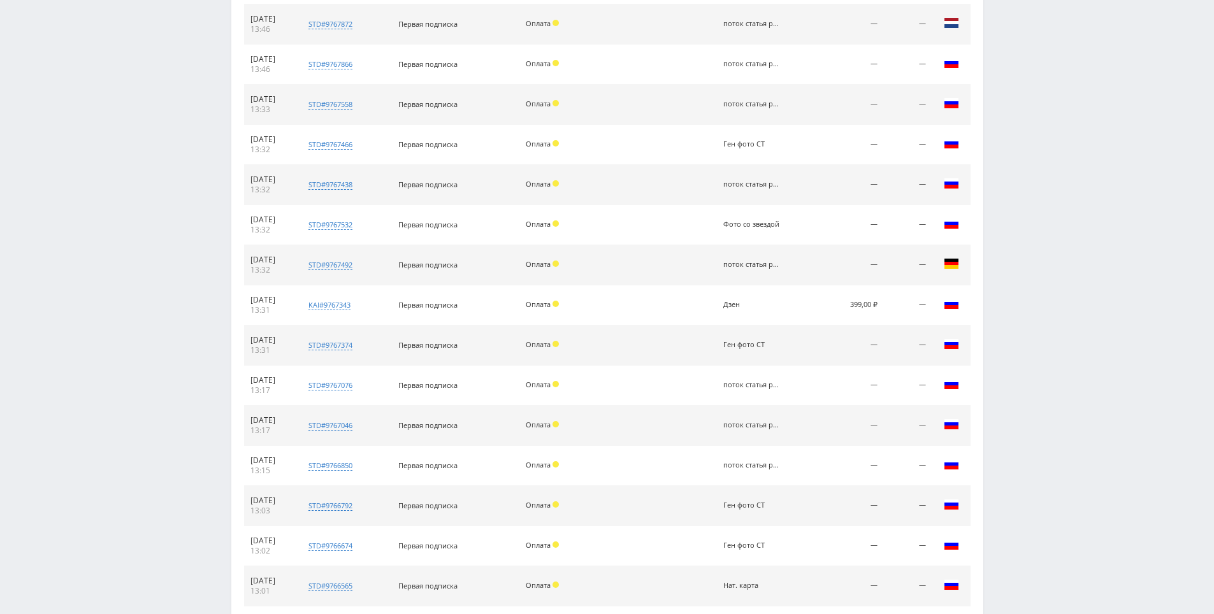
drag, startPoint x: 970, startPoint y: 422, endPoint x: 926, endPoint y: 460, distance: 57.8
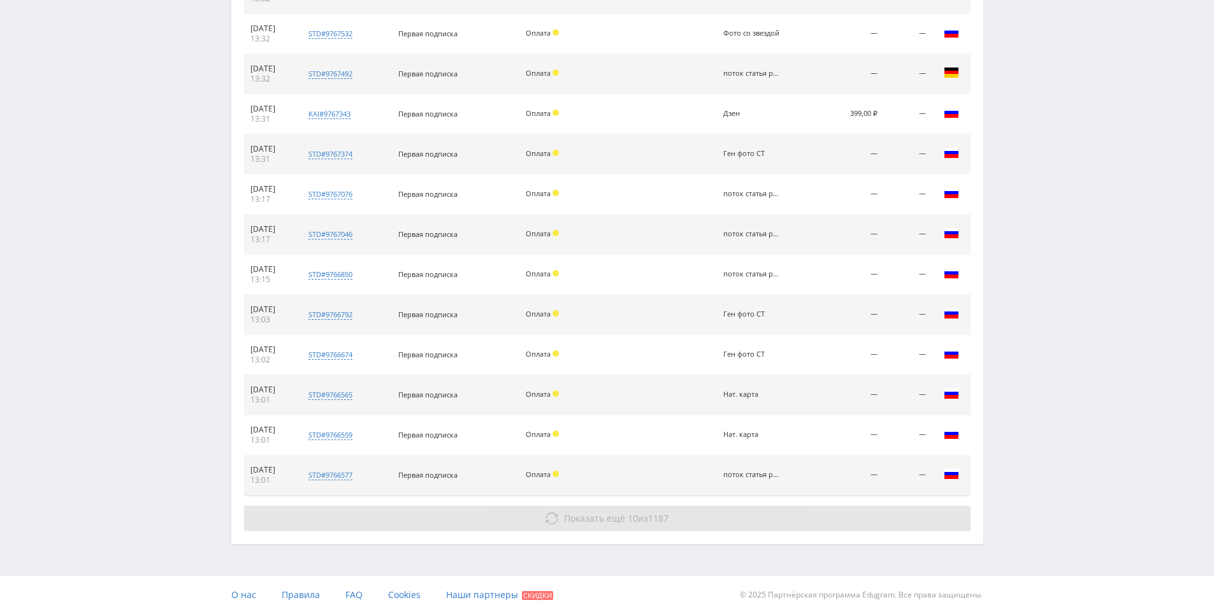
click at [601, 514] on span "Показать ещё" at bounding box center [594, 518] width 61 height 12
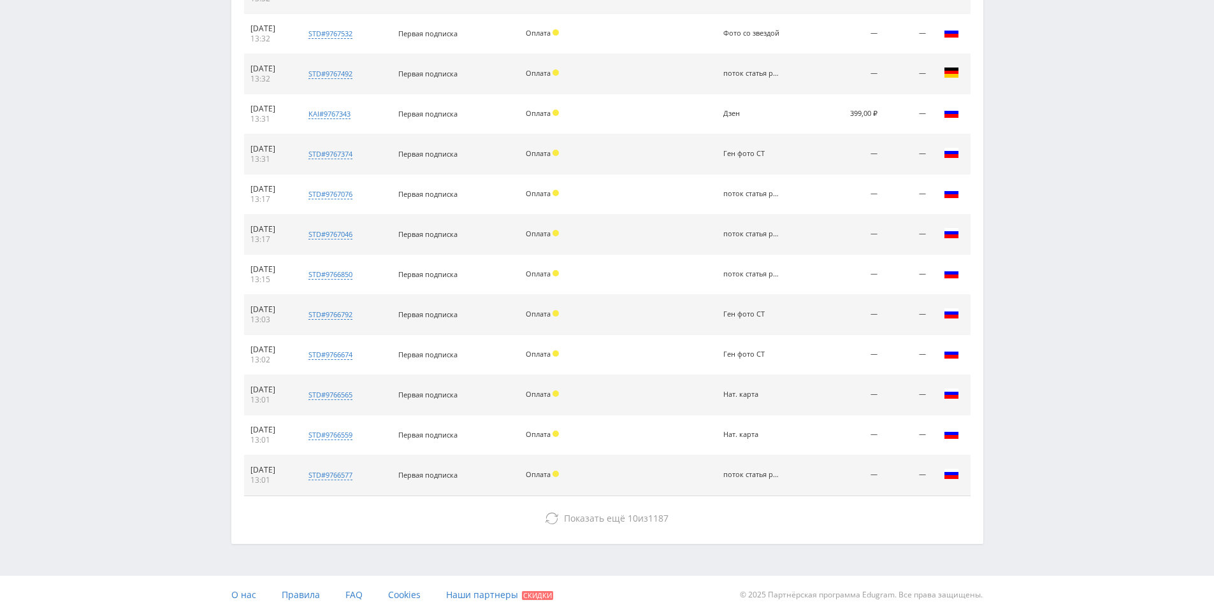
drag, startPoint x: 1025, startPoint y: 252, endPoint x: 1032, endPoint y: 269, distance: 18.0
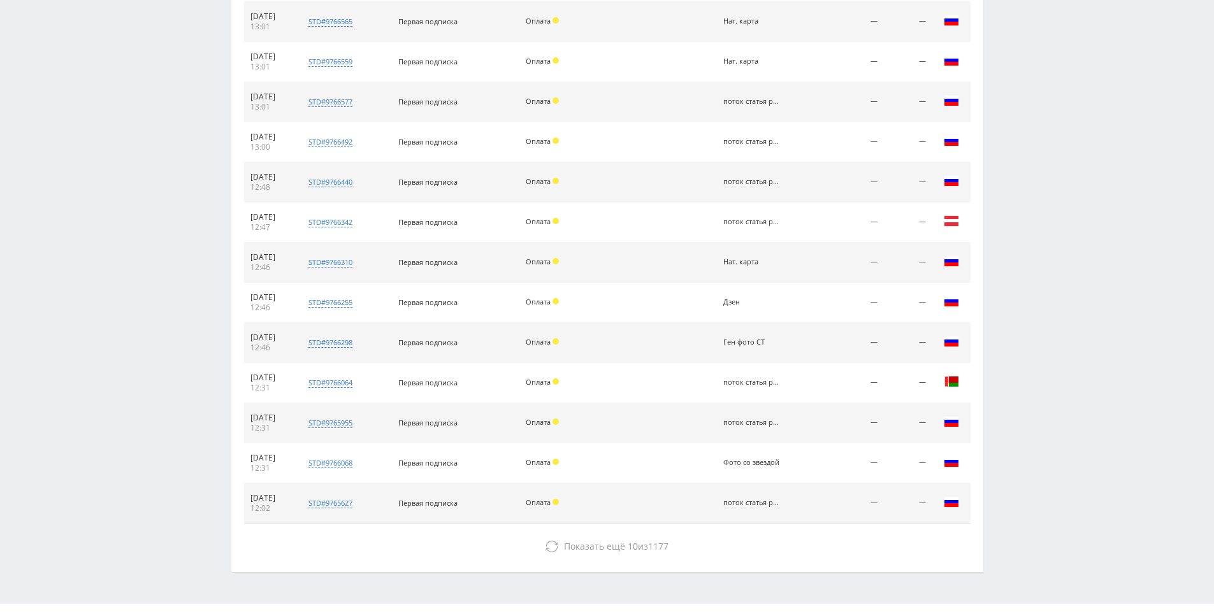
scroll to position [1258, 0]
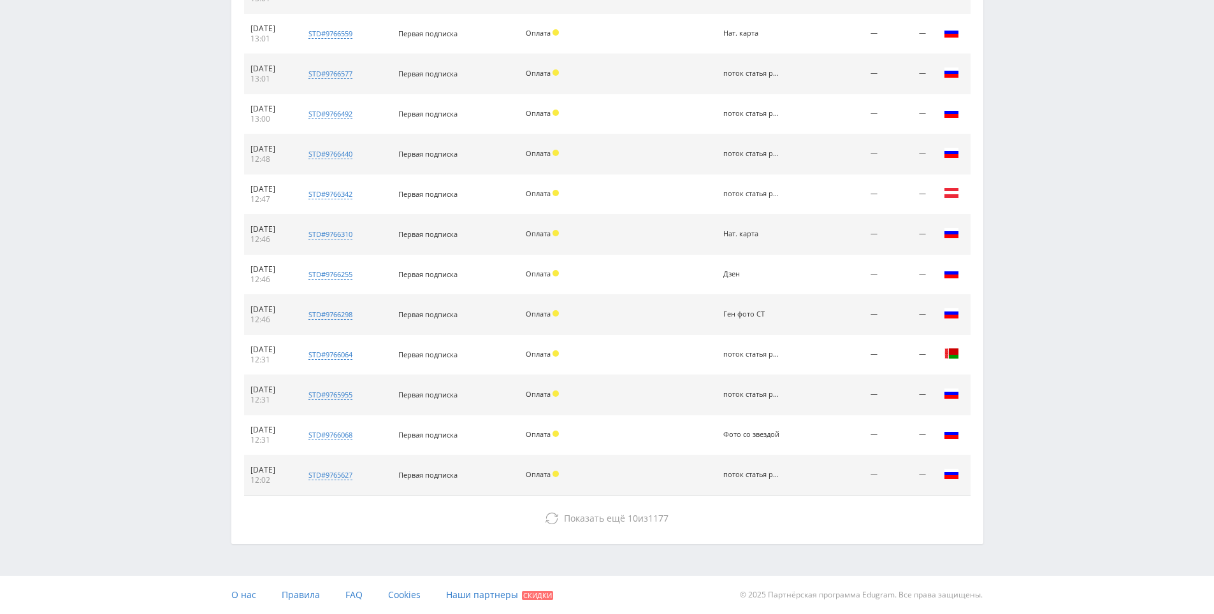
drag, startPoint x: 1030, startPoint y: 262, endPoint x: 871, endPoint y: 401, distance: 211.8
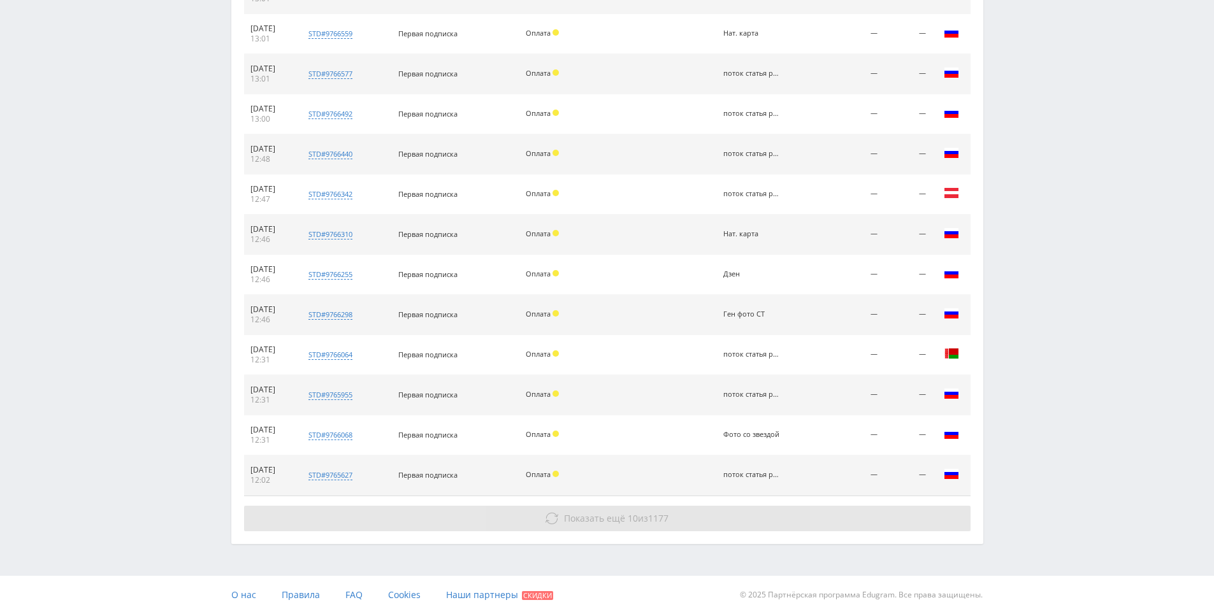
click at [709, 520] on button "Показать ещё 10 из 1177" at bounding box center [607, 518] width 726 height 25
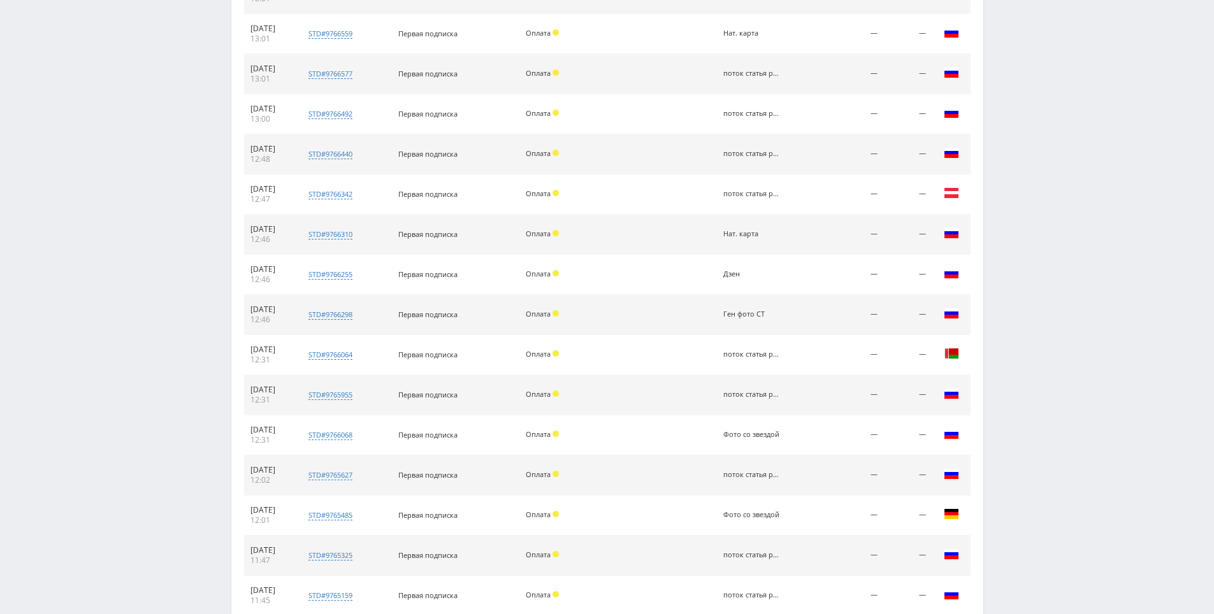
scroll to position [1660, 0]
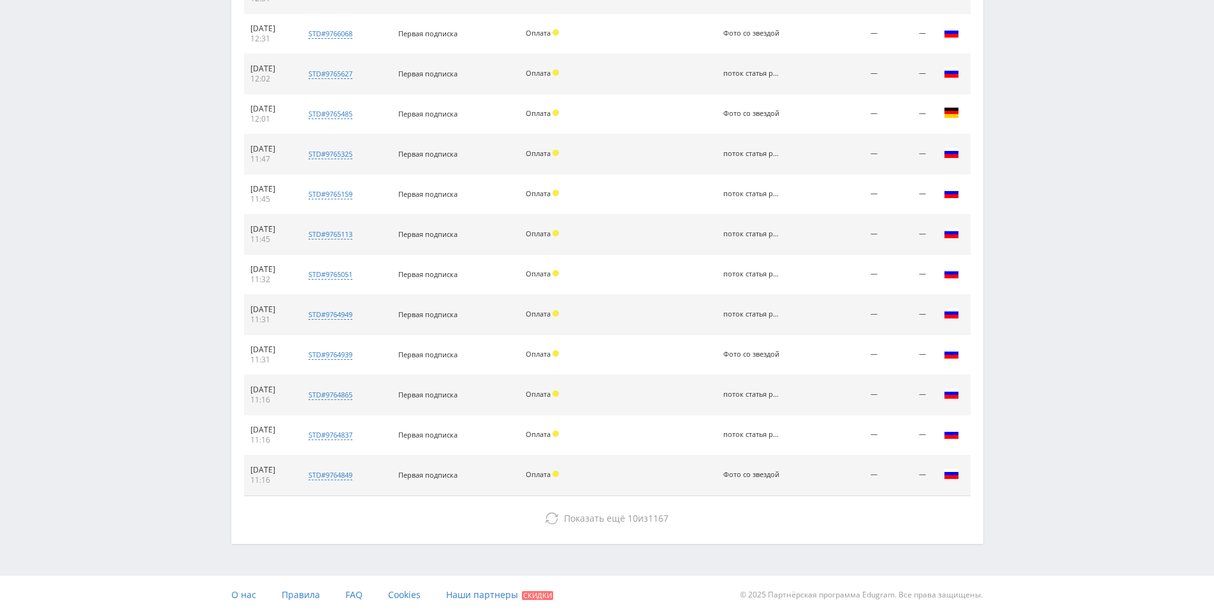
drag, startPoint x: 1048, startPoint y: 310, endPoint x: 932, endPoint y: 442, distance: 175.2
drag, startPoint x: 754, startPoint y: 515, endPoint x: 784, endPoint y: 497, distance: 34.3
click at [753, 515] on button "Показать ещё 10 из 1167" at bounding box center [607, 518] width 726 height 25
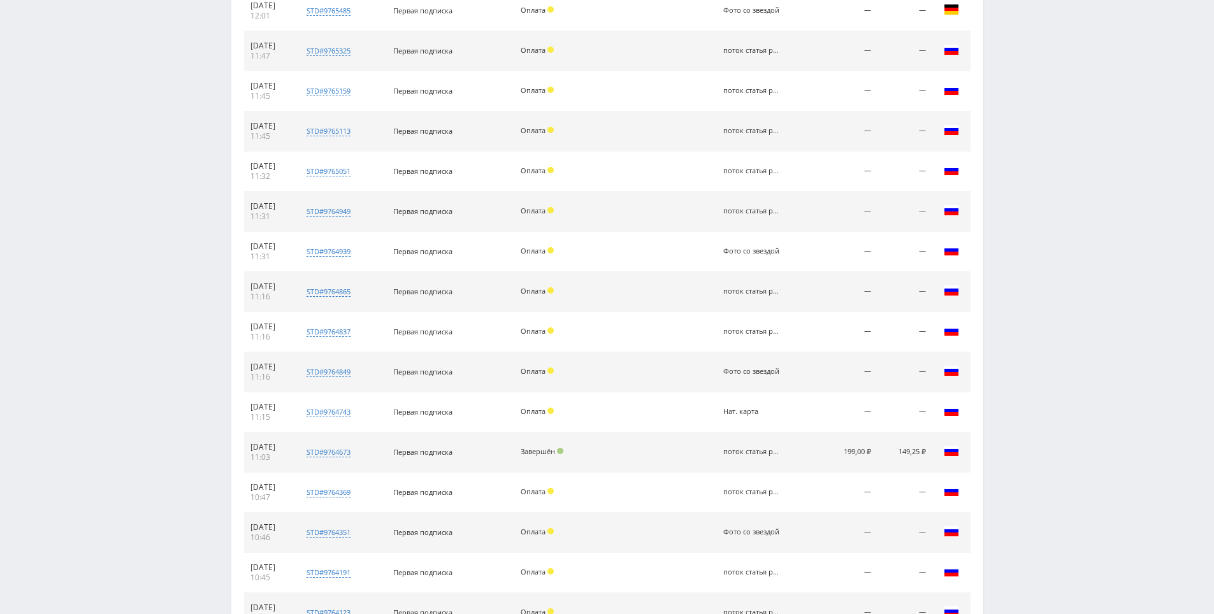
scroll to position [2061, 0]
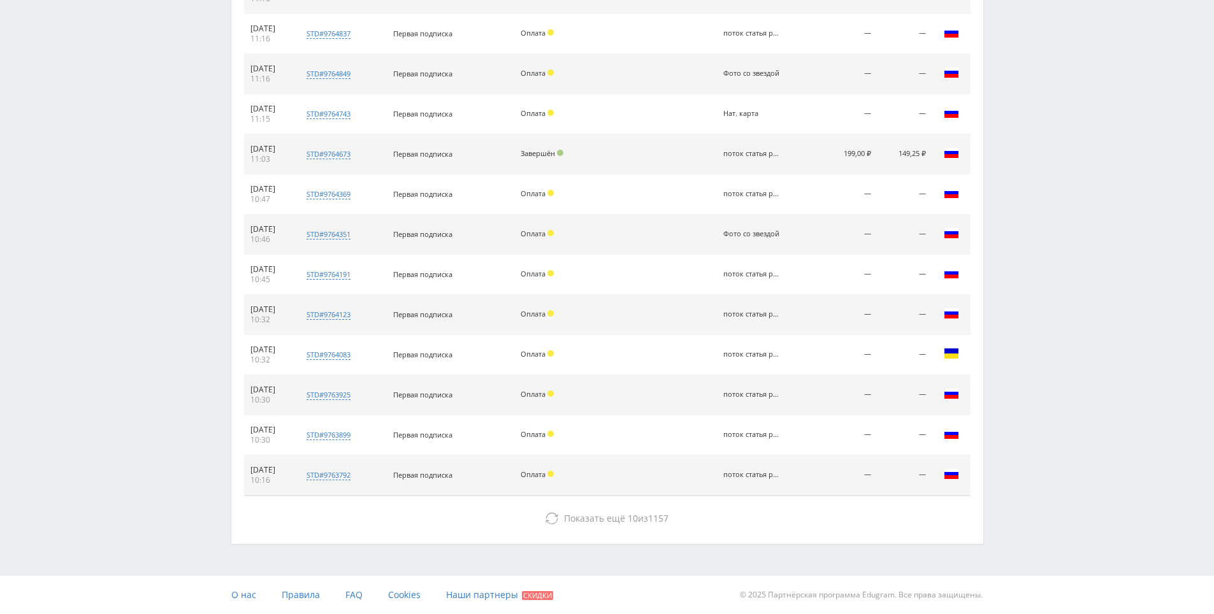
drag, startPoint x: 1083, startPoint y: 112, endPoint x: 1084, endPoint y: 292, distance: 180.3
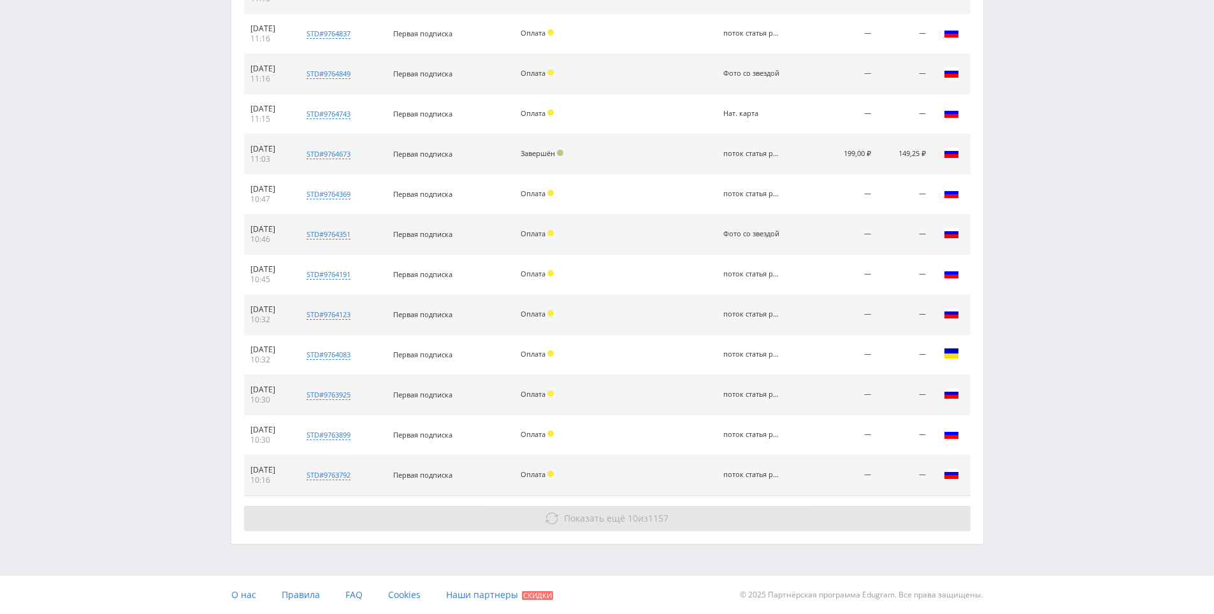
click at [659, 529] on button "Показать ещё 10 из 1157" at bounding box center [607, 518] width 726 height 25
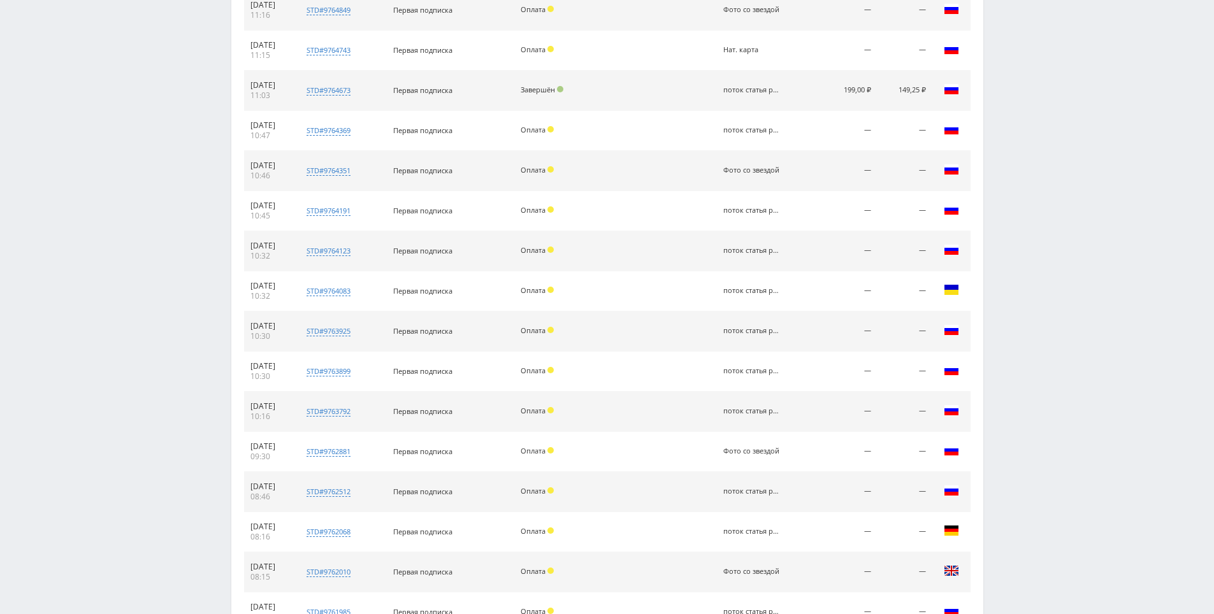
scroll to position [2463, 0]
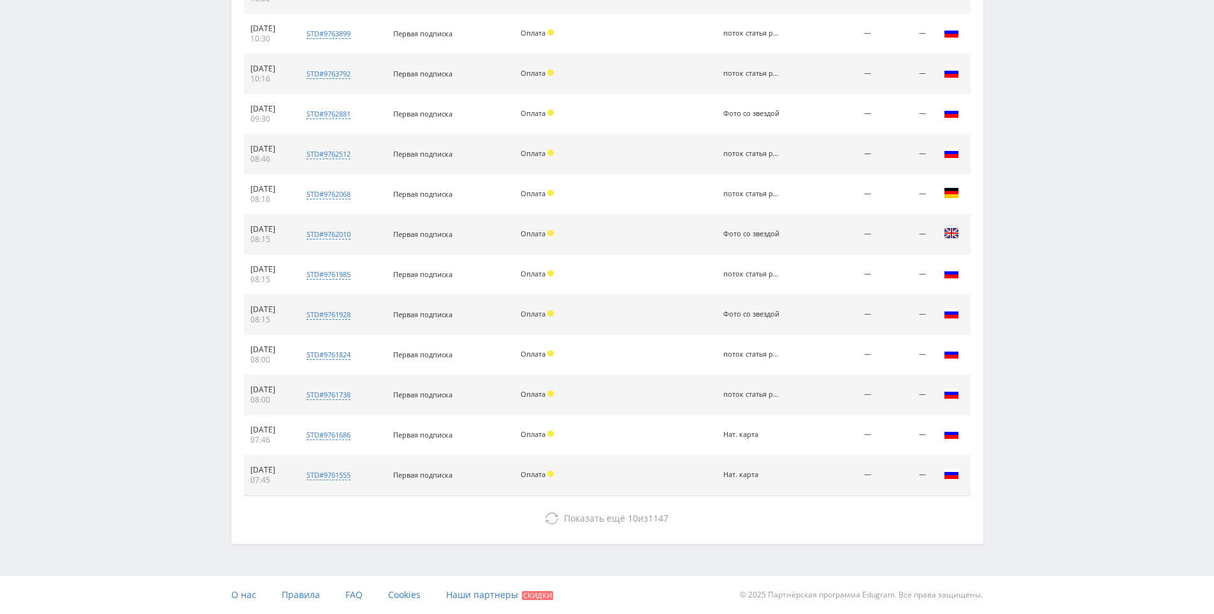
drag, startPoint x: 1003, startPoint y: 292, endPoint x: 991, endPoint y: 435, distance: 143.2
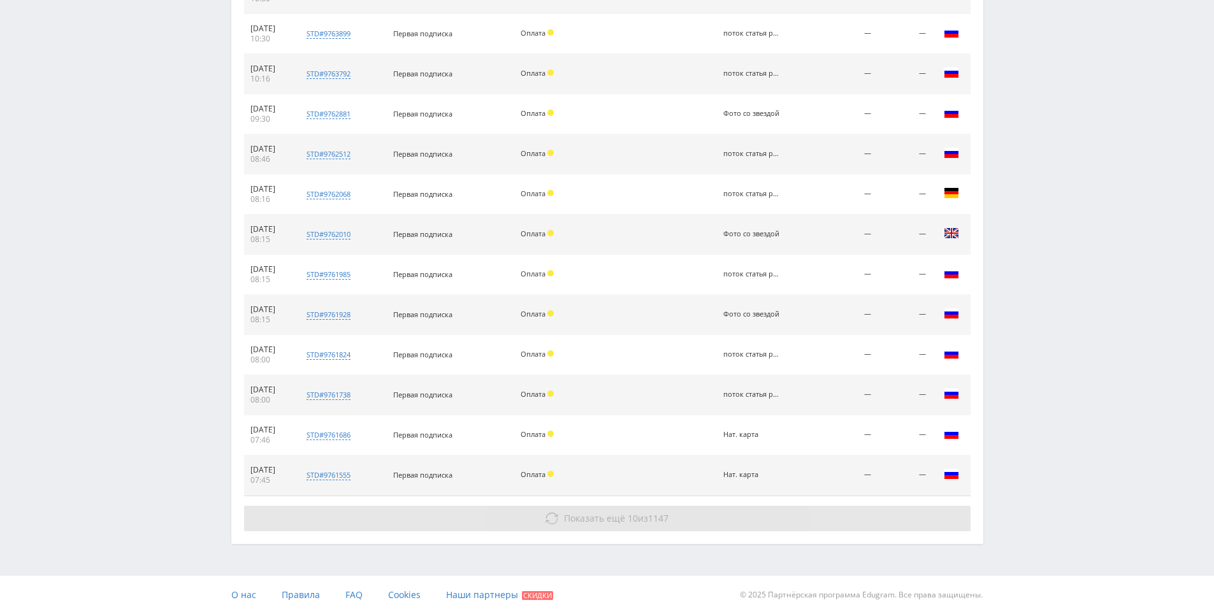
click at [687, 520] on button "Показать ещё 10 из 1147" at bounding box center [607, 518] width 726 height 25
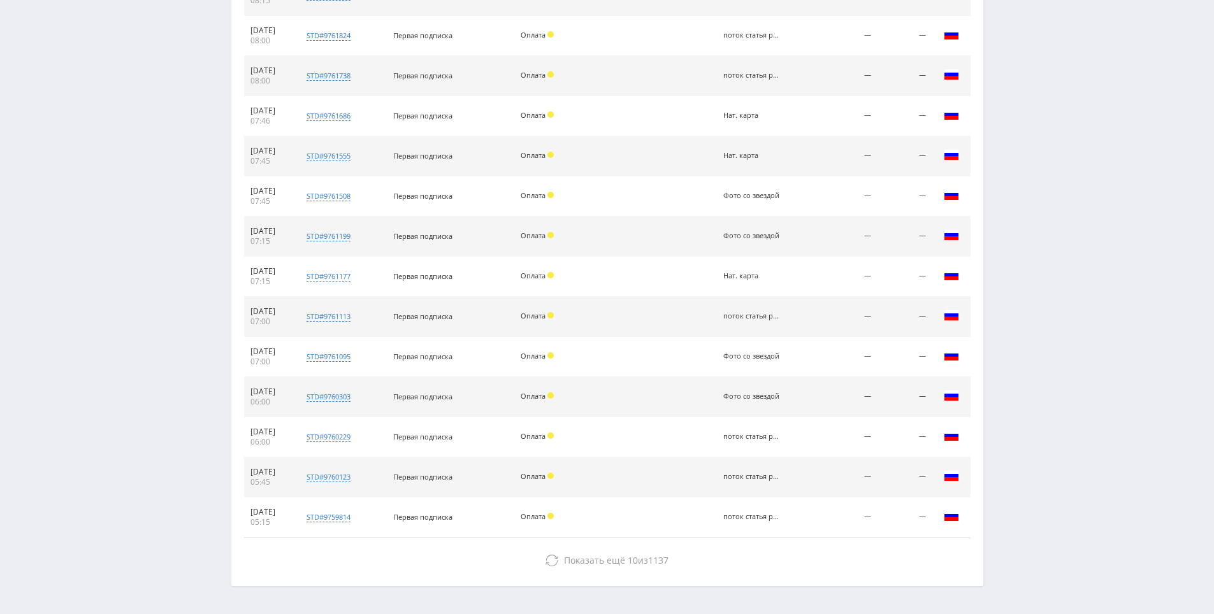
scroll to position [2824, 0]
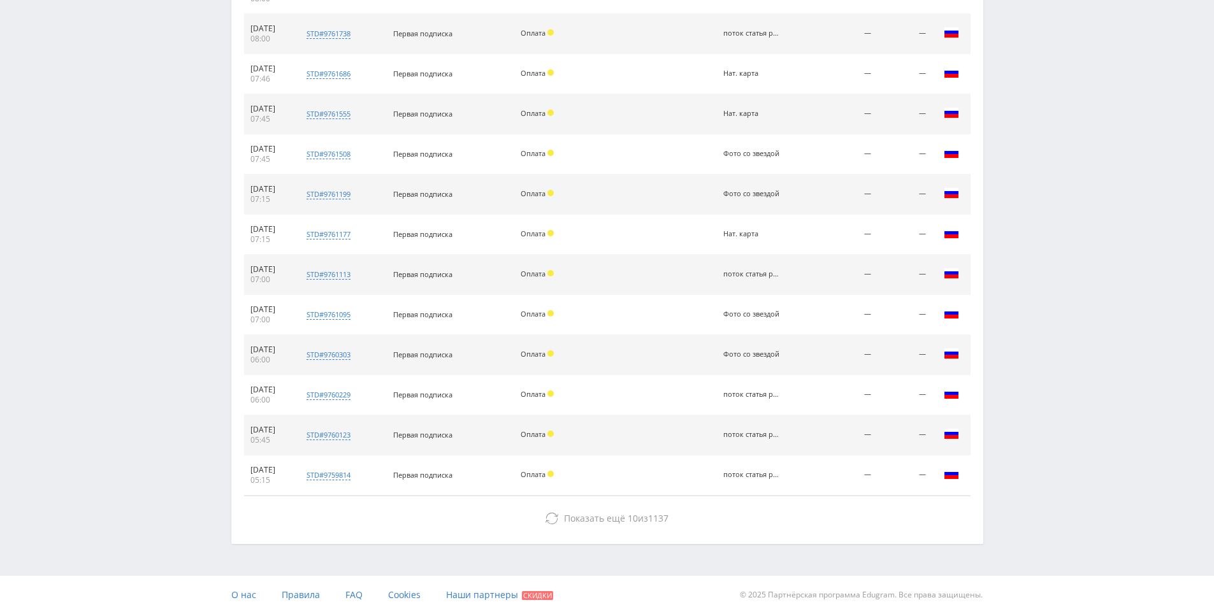
drag, startPoint x: 1028, startPoint y: 217, endPoint x: 974, endPoint y: 430, distance: 220.4
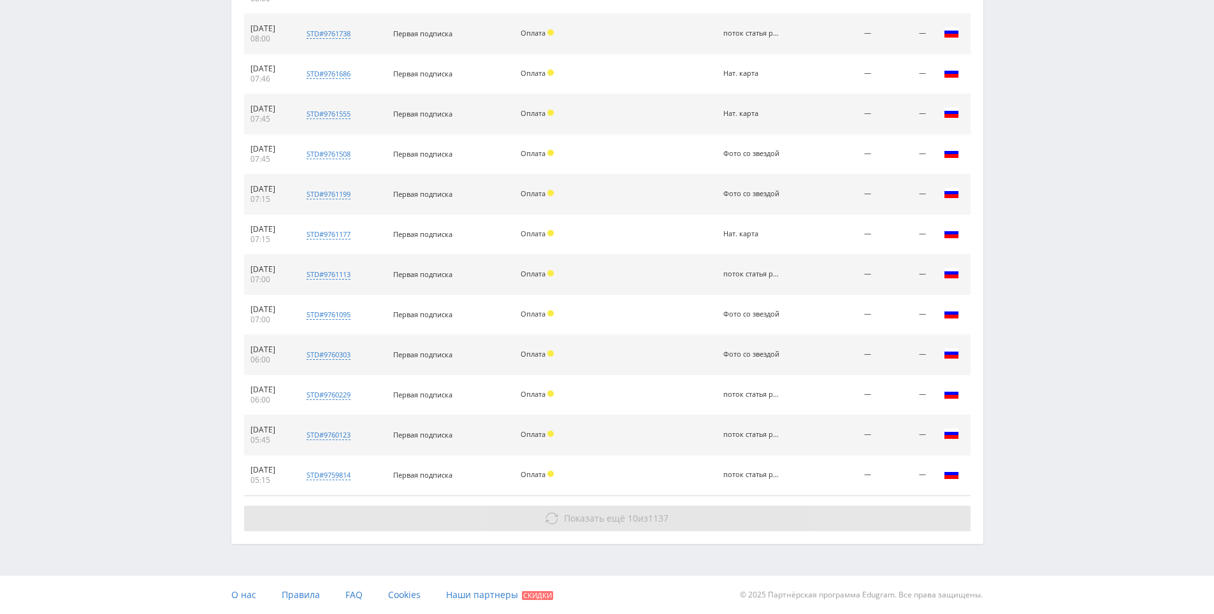
drag, startPoint x: 703, startPoint y: 503, endPoint x: 705, endPoint y: 517, distance: 14.1
click at [707, 526] on button "Показать ещё 10 из 1137" at bounding box center [607, 518] width 726 height 25
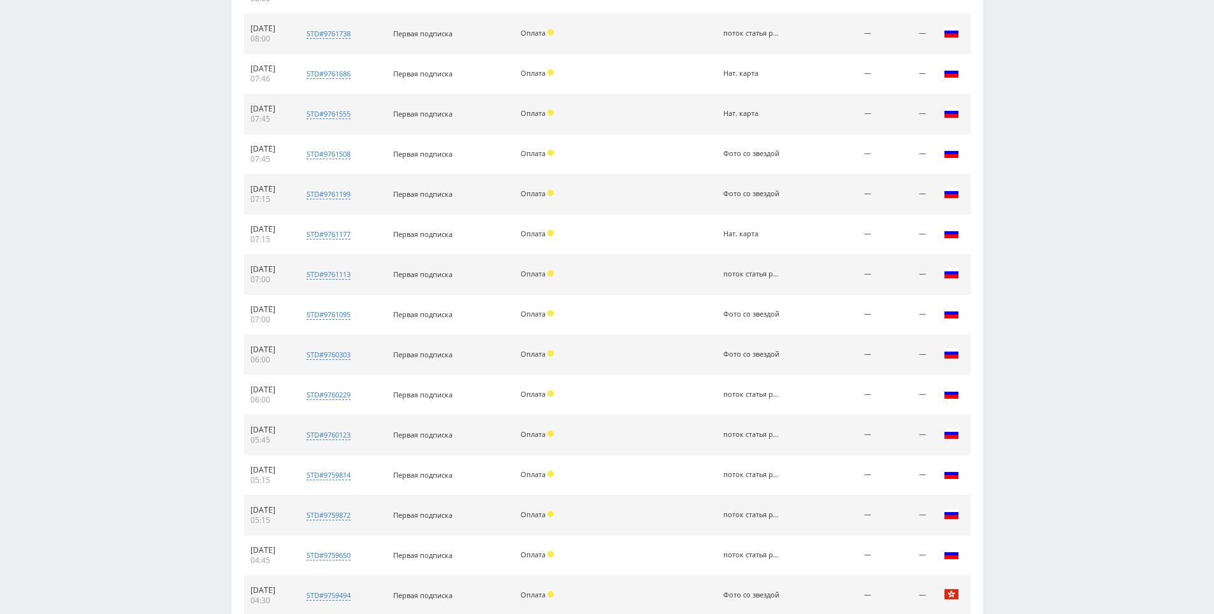
scroll to position [3225, 0]
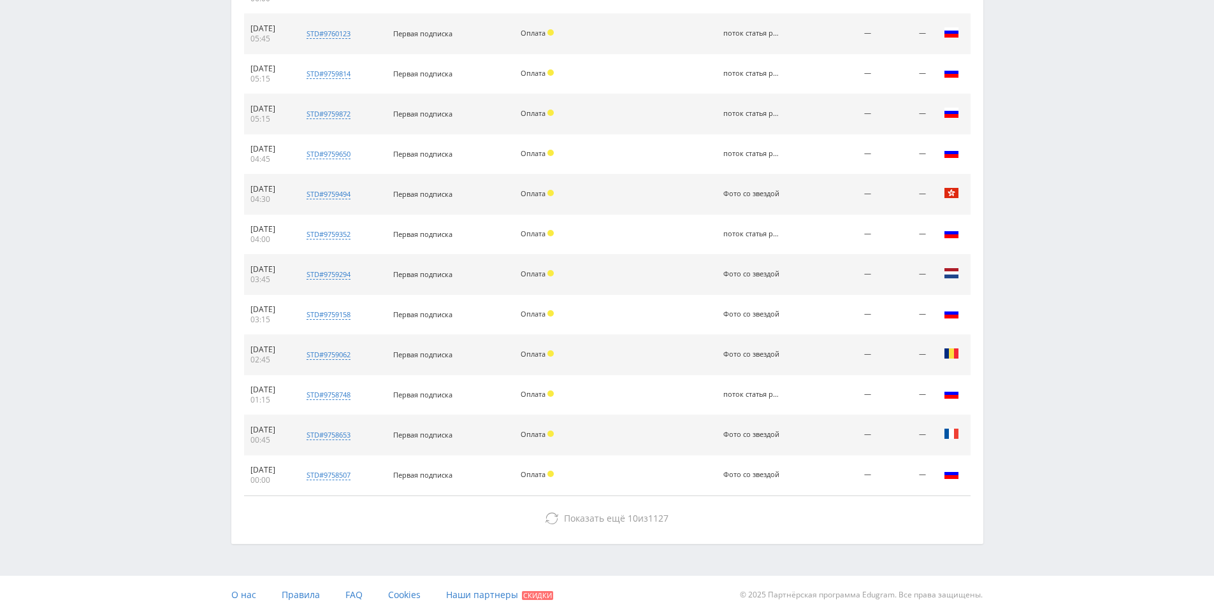
drag, startPoint x: 1028, startPoint y: 254, endPoint x: 1018, endPoint y: 507, distance: 253.8
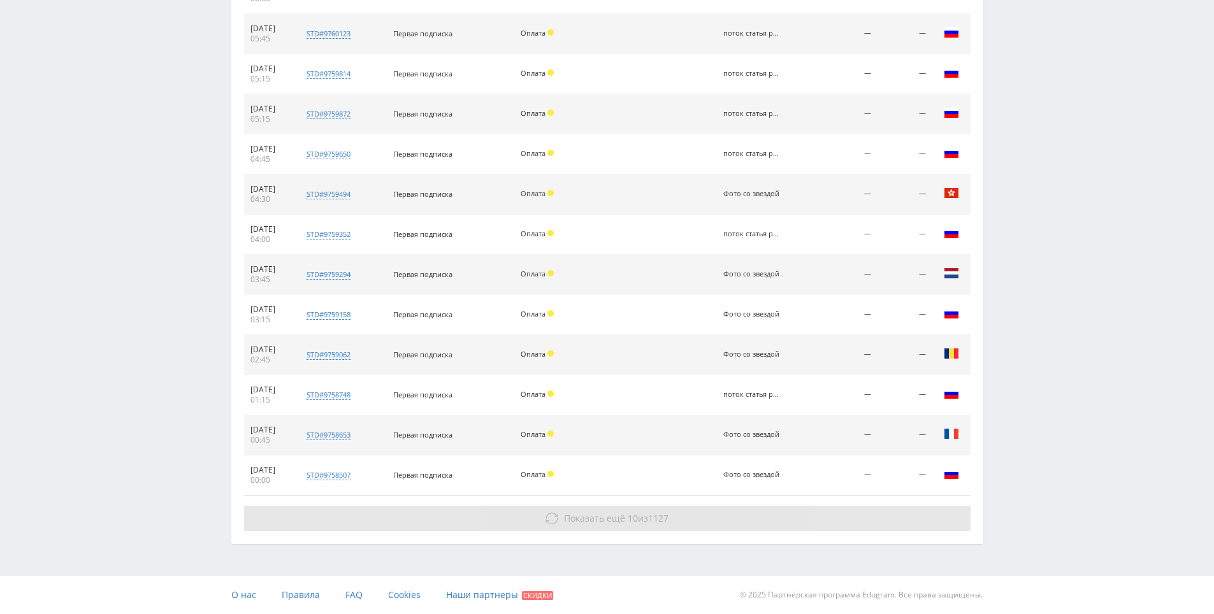
click at [786, 513] on button "Показать ещё 10 из 1127" at bounding box center [607, 518] width 726 height 25
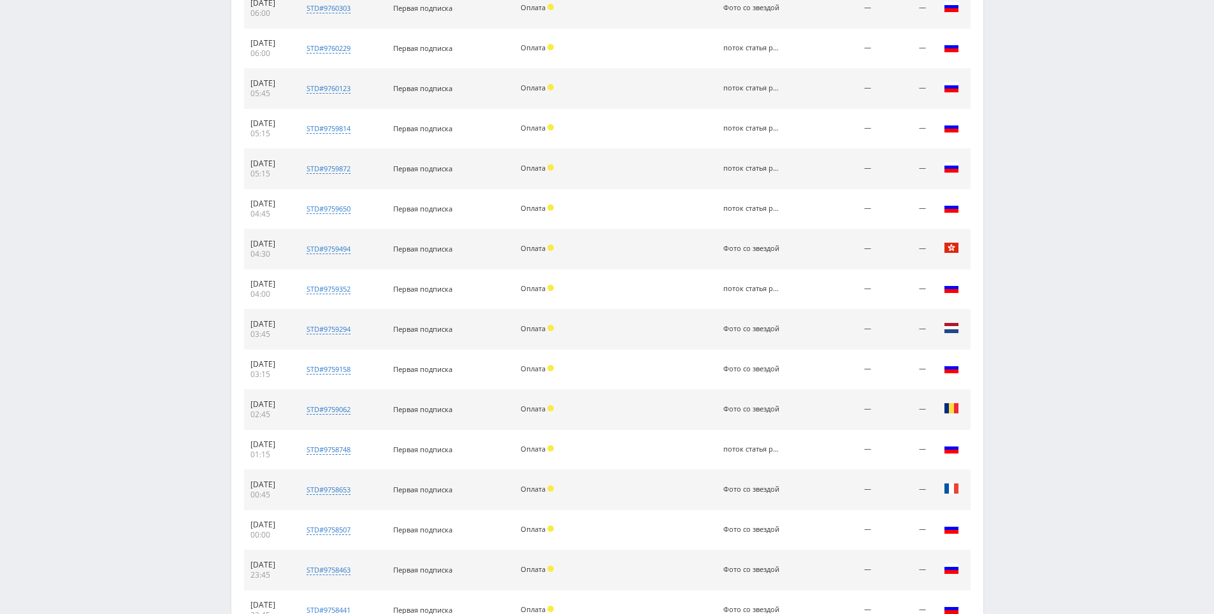
drag, startPoint x: 1042, startPoint y: 392, endPoint x: 1025, endPoint y: 331, distance: 63.5
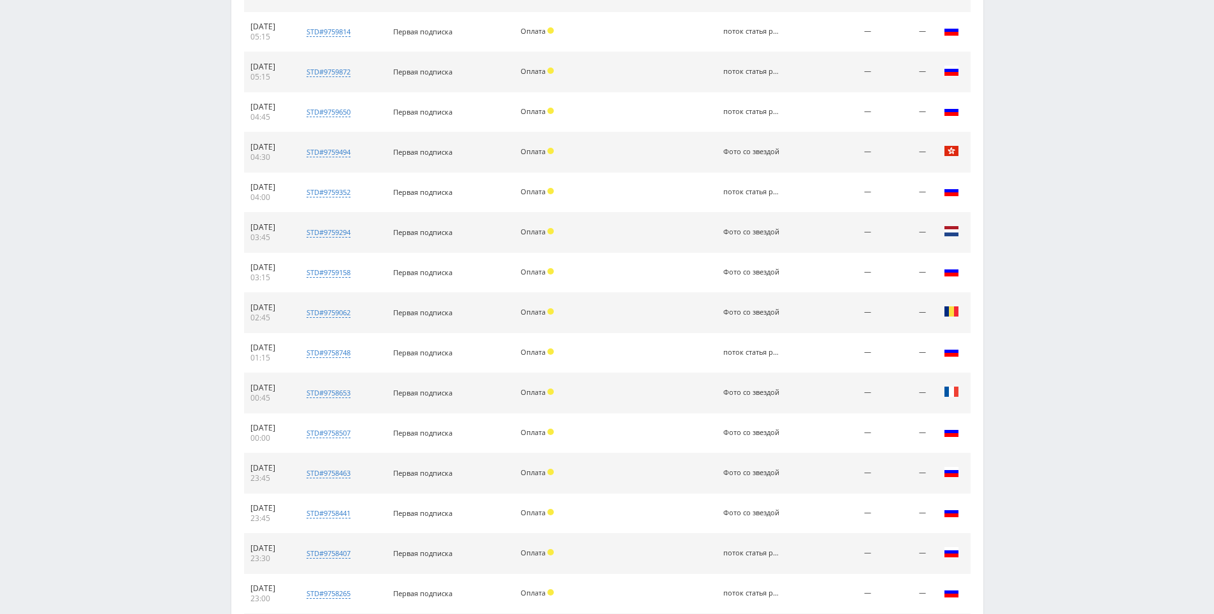
drag, startPoint x: 1023, startPoint y: 359, endPoint x: 1028, endPoint y: 518, distance: 158.7
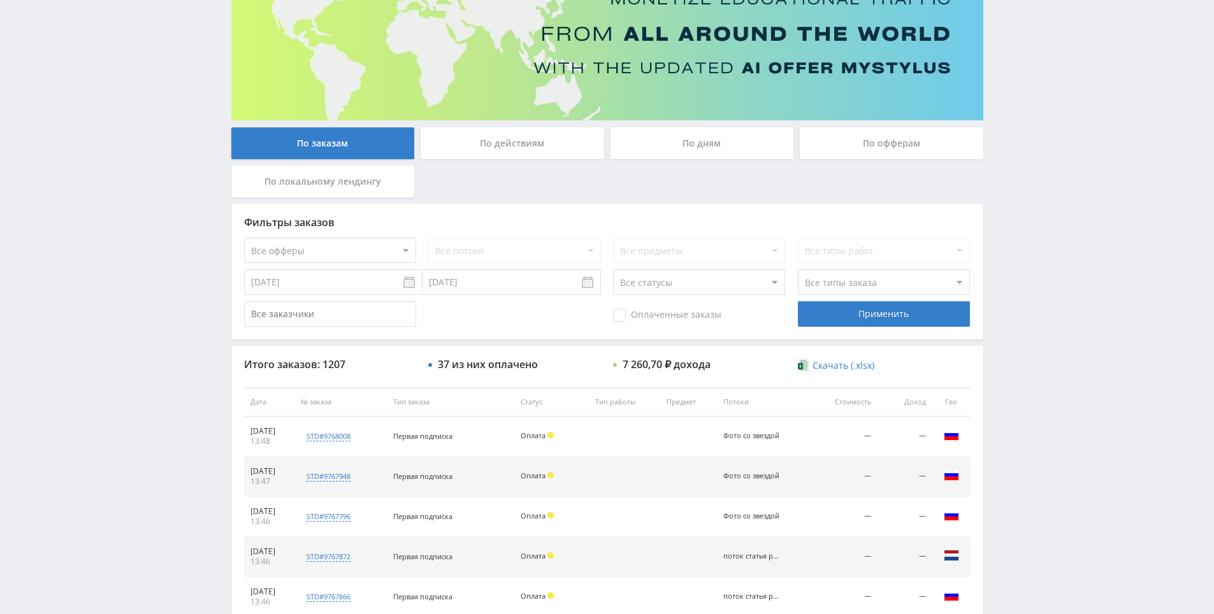
scroll to position [0, 0]
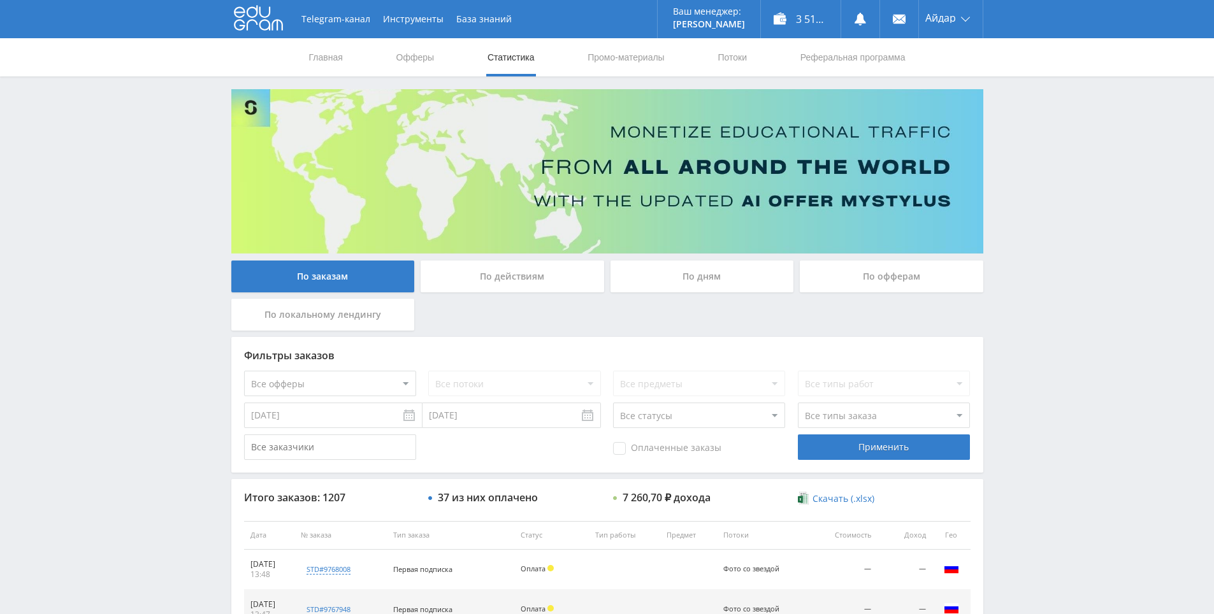
drag, startPoint x: 1035, startPoint y: 412, endPoint x: 751, endPoint y: 191, distance: 360.5
click at [682, 443] on span "Оплаченные заказы" at bounding box center [667, 448] width 108 height 13
click at [0, 0] on input "Оплаченные заказы" at bounding box center [0, 0] width 0 height 0
click at [812, 446] on div "Применить" at bounding box center [884, 447] width 172 height 25
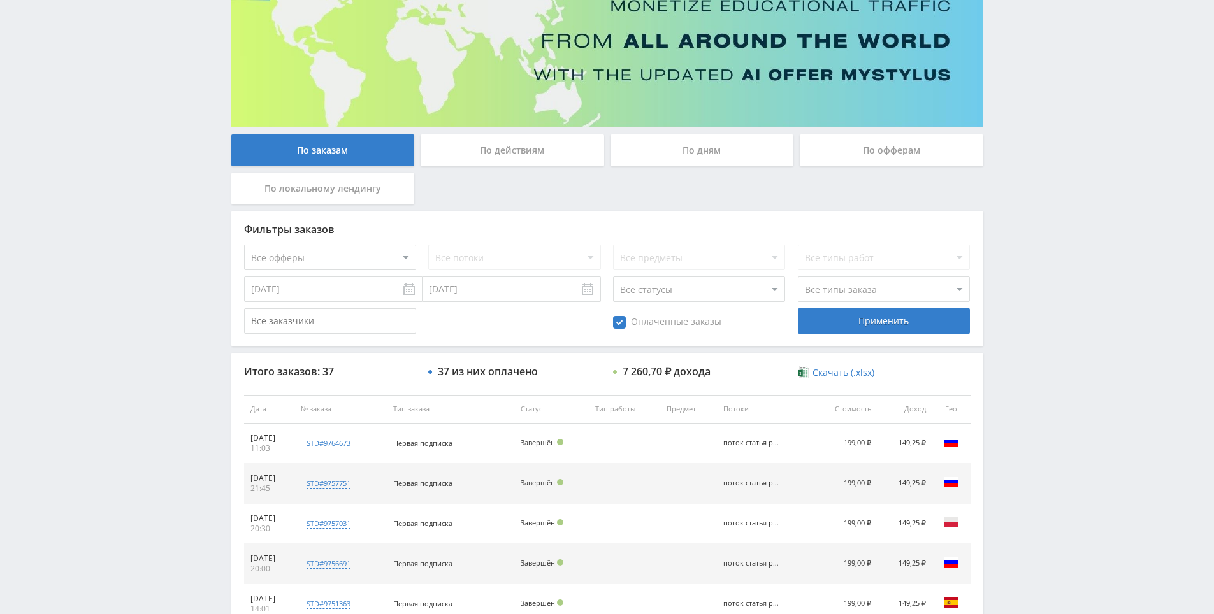
scroll to position [456, 0]
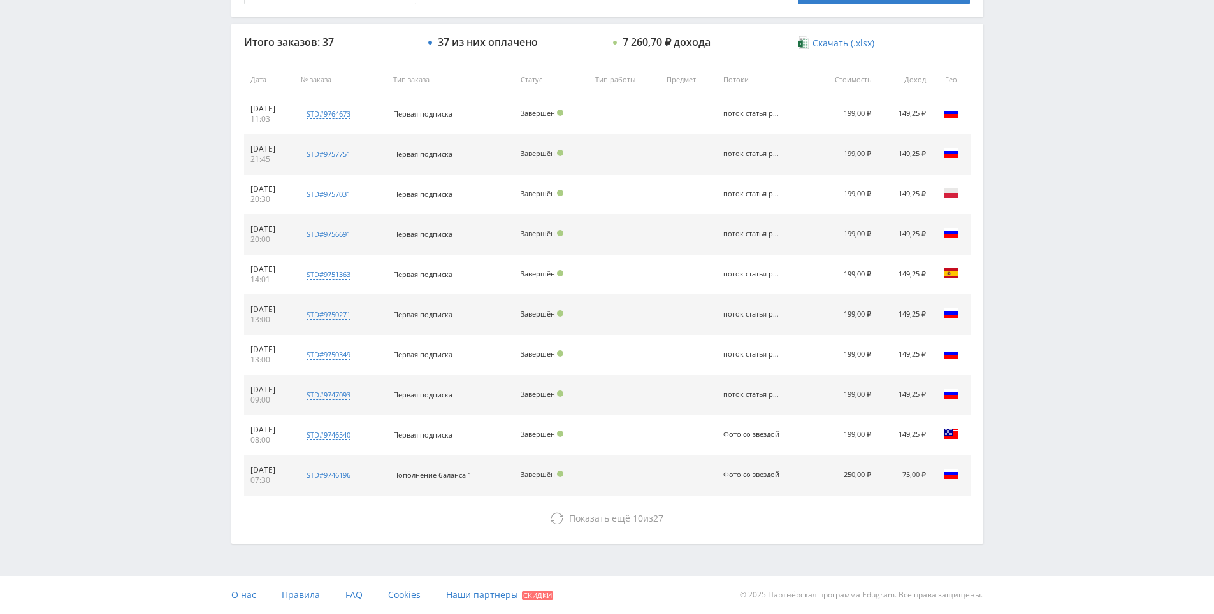
drag, startPoint x: 1019, startPoint y: 247, endPoint x: 1048, endPoint y: 452, distance: 206.5
click at [1034, 225] on div "Telegram-канал Инструменты База знаний Ваш менеджер: [PERSON_NAME] Alex Online …" at bounding box center [607, 79] width 1214 height 1070
drag, startPoint x: 1019, startPoint y: 248, endPoint x: 1023, endPoint y: 180, distance: 68.9
click at [1023, 180] on div "Telegram-канал Инструменты База знаний Ваш менеджер: [PERSON_NAME] Alex Online …" at bounding box center [607, 79] width 1214 height 1070
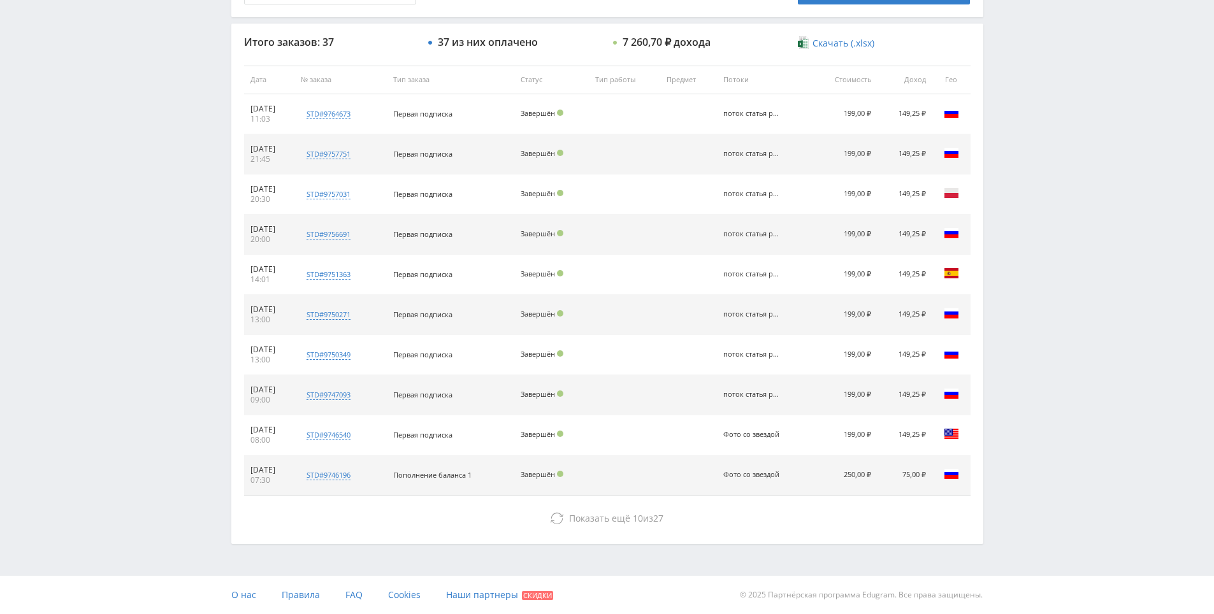
click at [1031, 138] on div "Telegram-канал Инструменты База знаний Ваш менеджер: [PERSON_NAME] Alex Online …" at bounding box center [607, 79] width 1214 height 1070
click at [1026, 117] on div "Telegram-канал Инструменты База знаний Ваш менеджер: [PERSON_NAME] Alex Online …" at bounding box center [607, 79] width 1214 height 1070
click at [1018, 90] on div "Telegram-канал Инструменты База знаний Ваш менеджер: [PERSON_NAME] Alex Online …" at bounding box center [607, 79] width 1214 height 1070
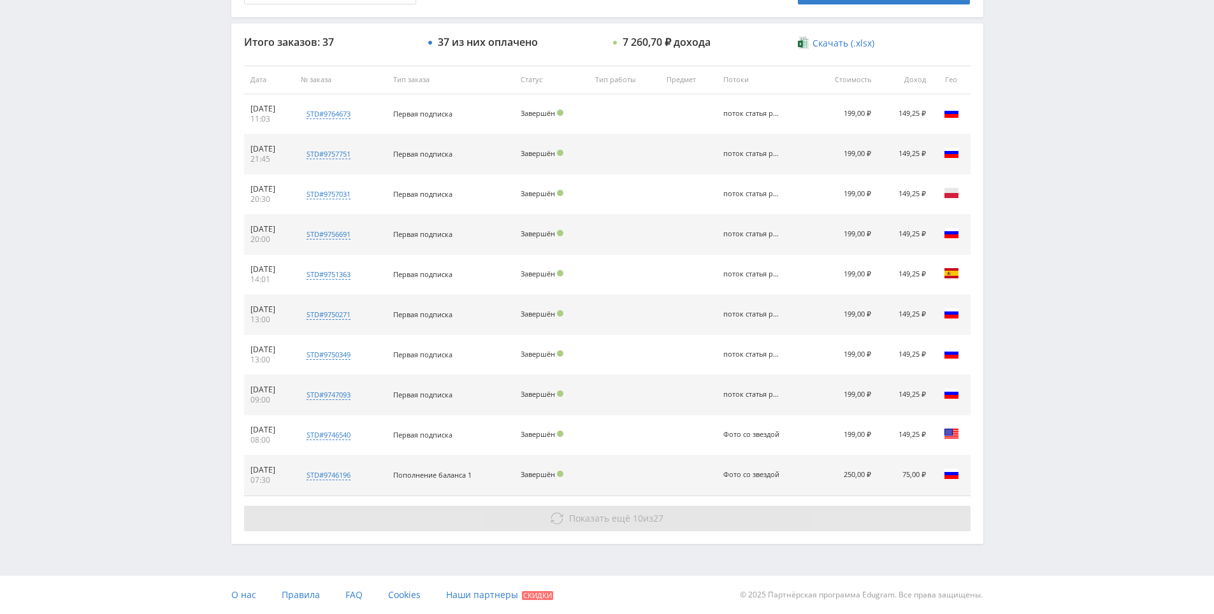
click at [419, 521] on button "Показать ещё 10 из 27" at bounding box center [607, 518] width 726 height 25
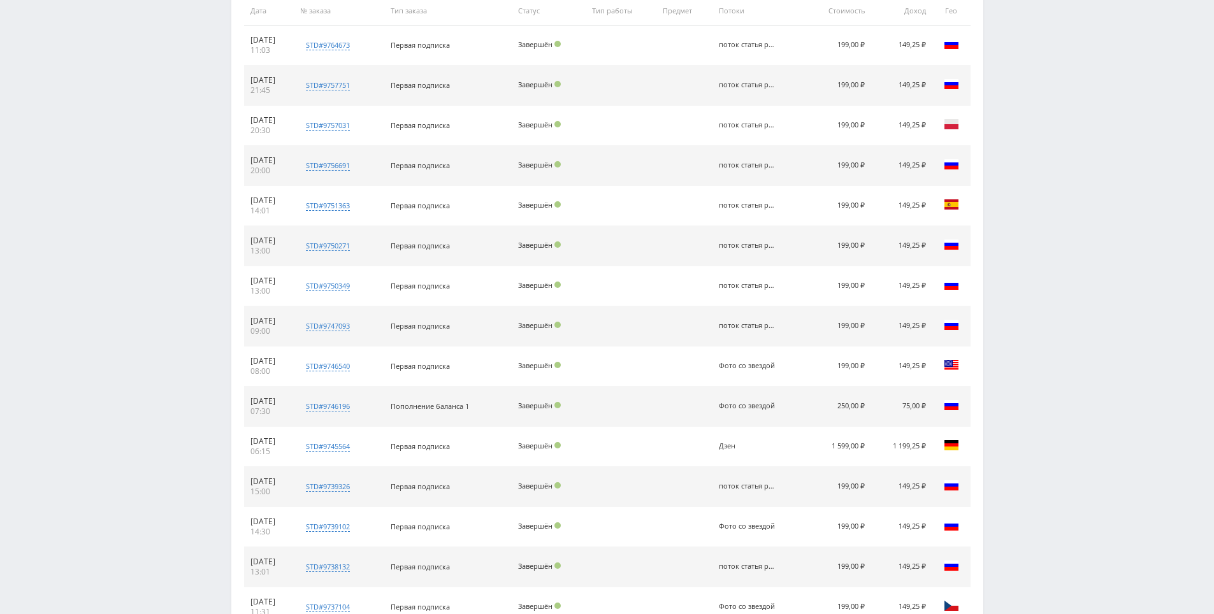
scroll to position [583, 0]
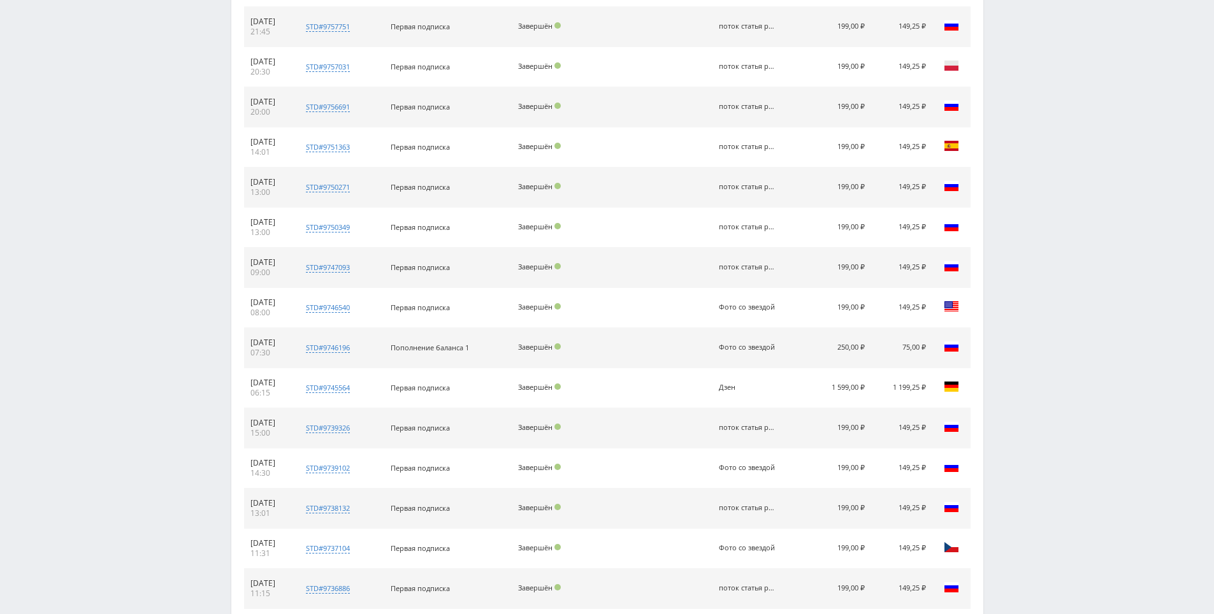
drag, startPoint x: 1086, startPoint y: 384, endPoint x: 1032, endPoint y: 248, distance: 145.5
click at [1032, 248] on div "Telegram-канал Инструменты База знаний Ваш менеджер: [PERSON_NAME] Alex Online …" at bounding box center [607, 152] width 1214 height 1471
click at [1032, 247] on div "Telegram-канал Инструменты База знаний Ваш менеджер: [PERSON_NAME] Alex Online …" at bounding box center [607, 152] width 1214 height 1471
drag, startPoint x: 1025, startPoint y: 190, endPoint x: 1018, endPoint y: 194, distance: 8.0
click at [1025, 190] on div "Telegram-канал Инструменты База знаний Ваш менеджер: [PERSON_NAME] Alex Online …" at bounding box center [607, 152] width 1214 height 1471
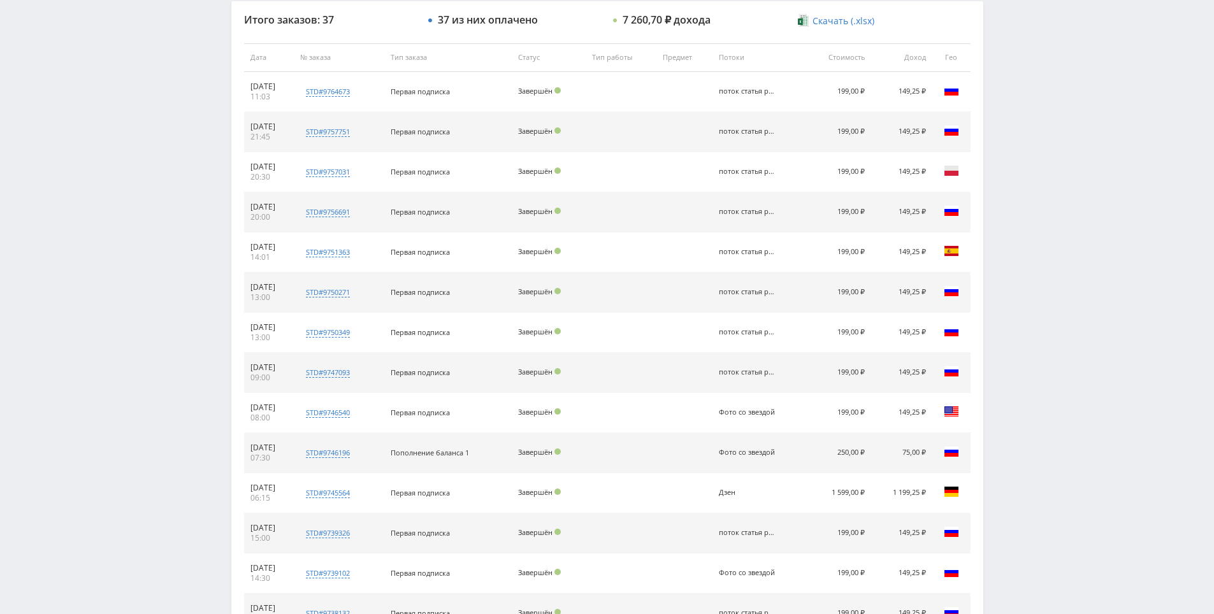
scroll to position [456, 0]
